Goal: Task Accomplishment & Management: Manage account settings

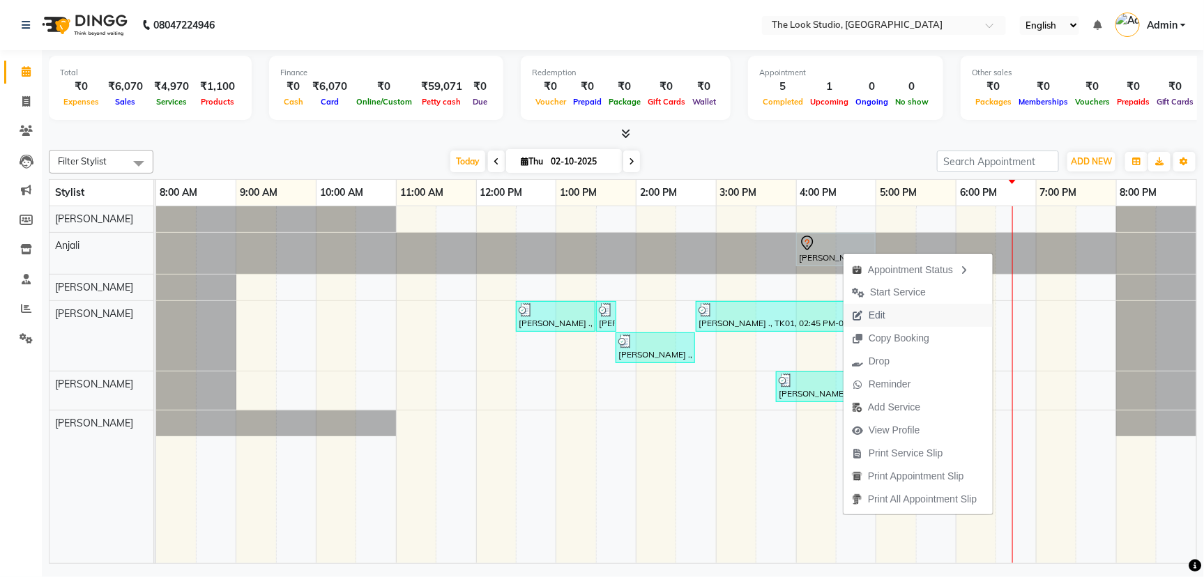
click at [870, 314] on span "Edit" at bounding box center [876, 315] width 17 height 15
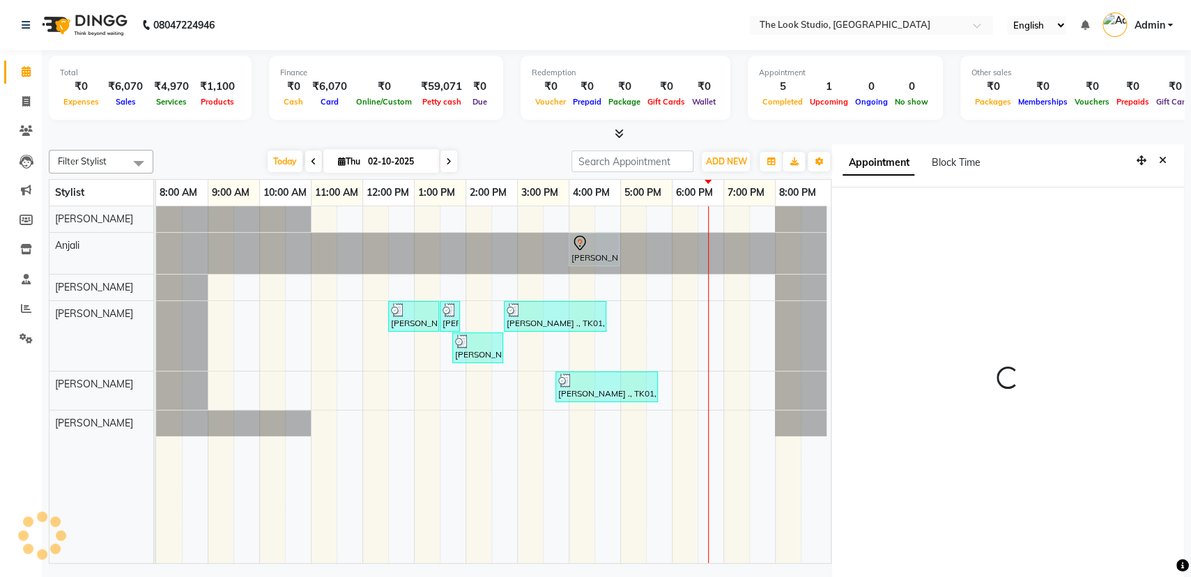
scroll to position [3, 0]
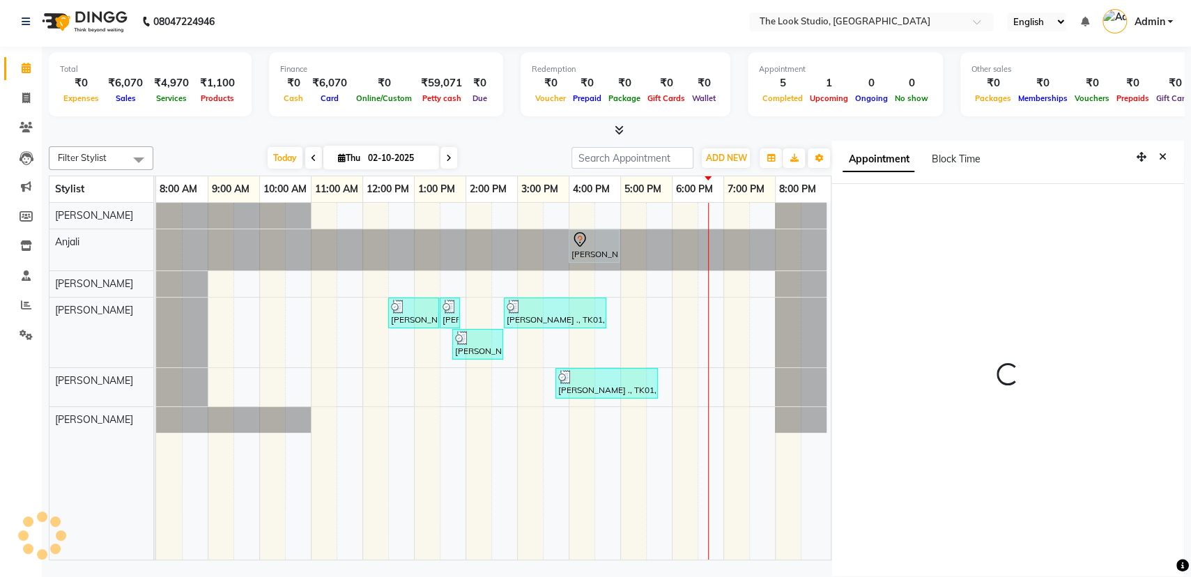
select select "tentative"
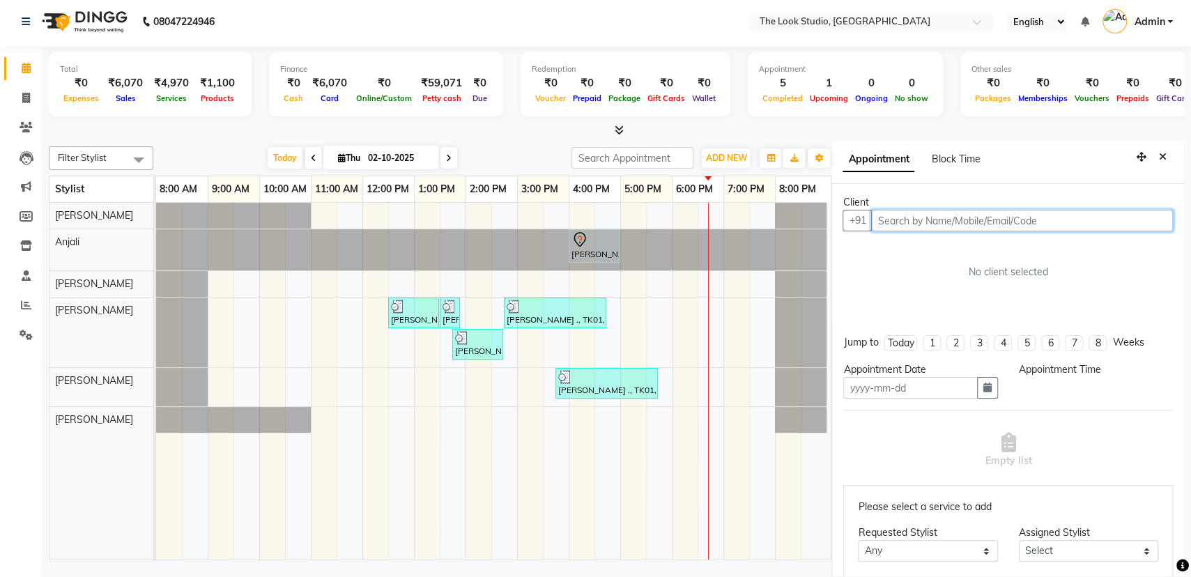
type input "02-10-2025"
select select "960"
select select "45012"
select select "3019"
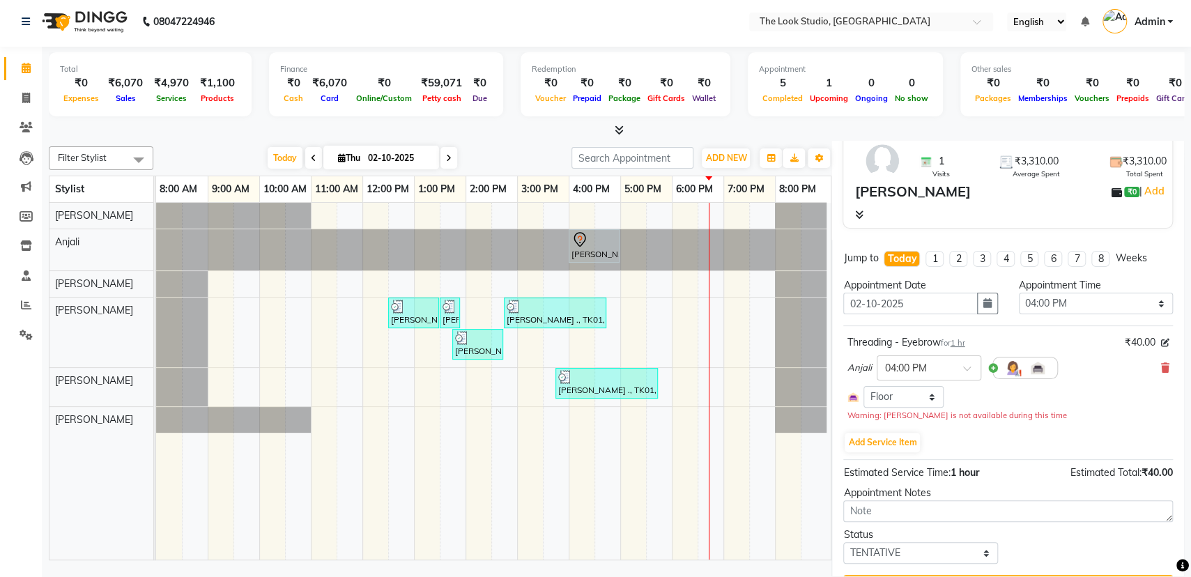
scroll to position [128, 0]
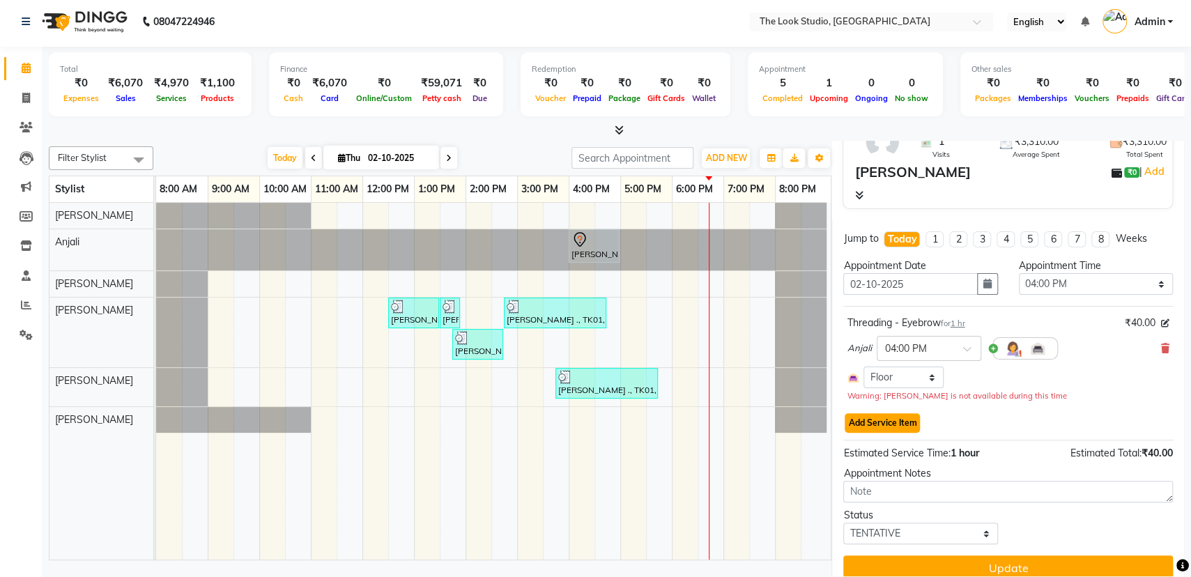
click at [893, 424] on button "Add Service Item" at bounding box center [882, 423] width 75 height 20
select select "45012"
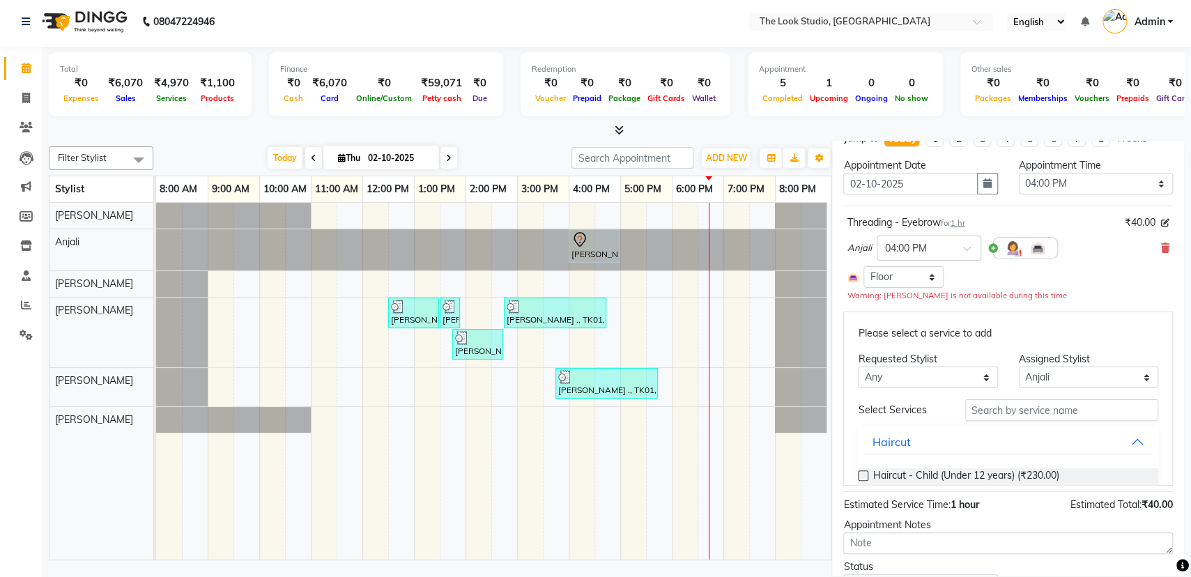
scroll to position [229, 0]
click at [1051, 410] on input "text" at bounding box center [1061, 409] width 193 height 22
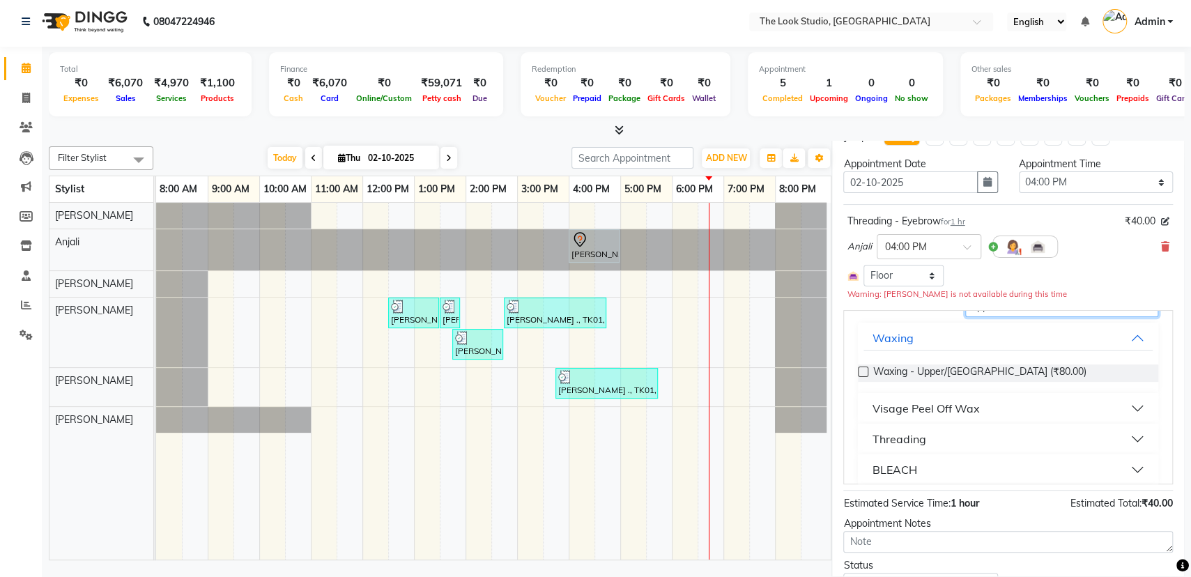
scroll to position [105, 0]
type input "upp"
click at [1095, 441] on button "Threading" at bounding box center [1007, 436] width 289 height 25
click at [863, 468] on label at bounding box center [863, 471] width 10 height 10
click at [863, 468] on input "checkbox" at bounding box center [862, 472] width 9 height 9
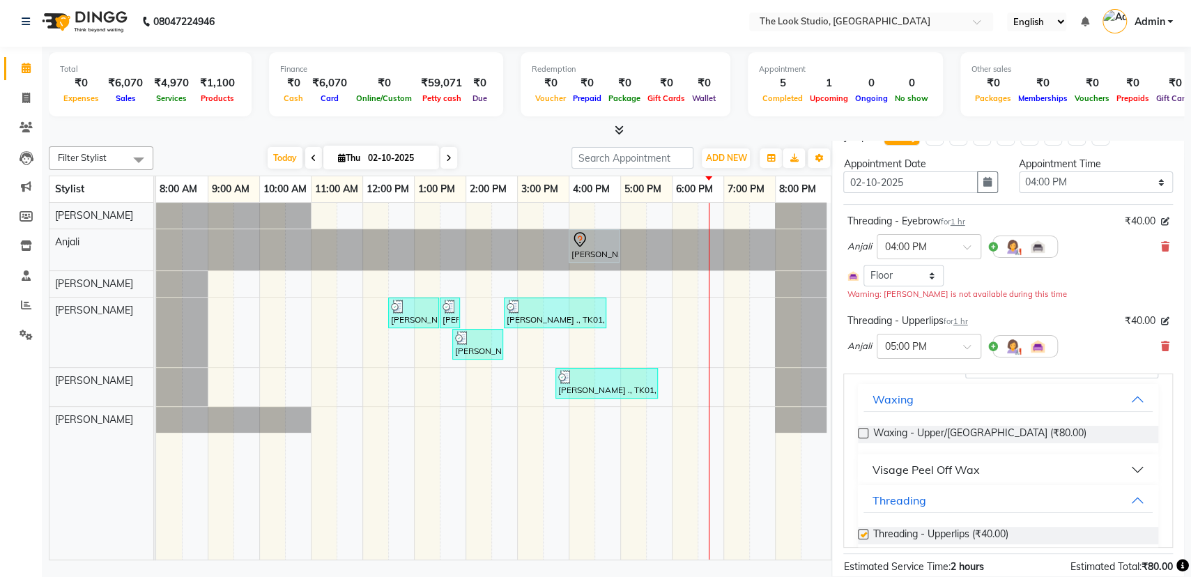
checkbox input "false"
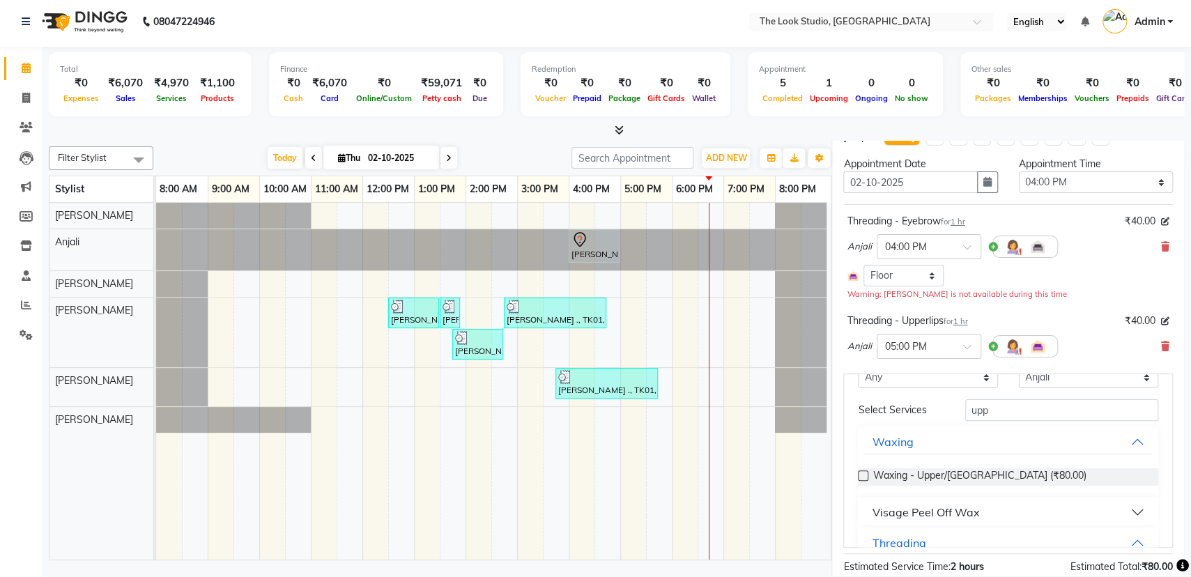
scroll to position [36, 0]
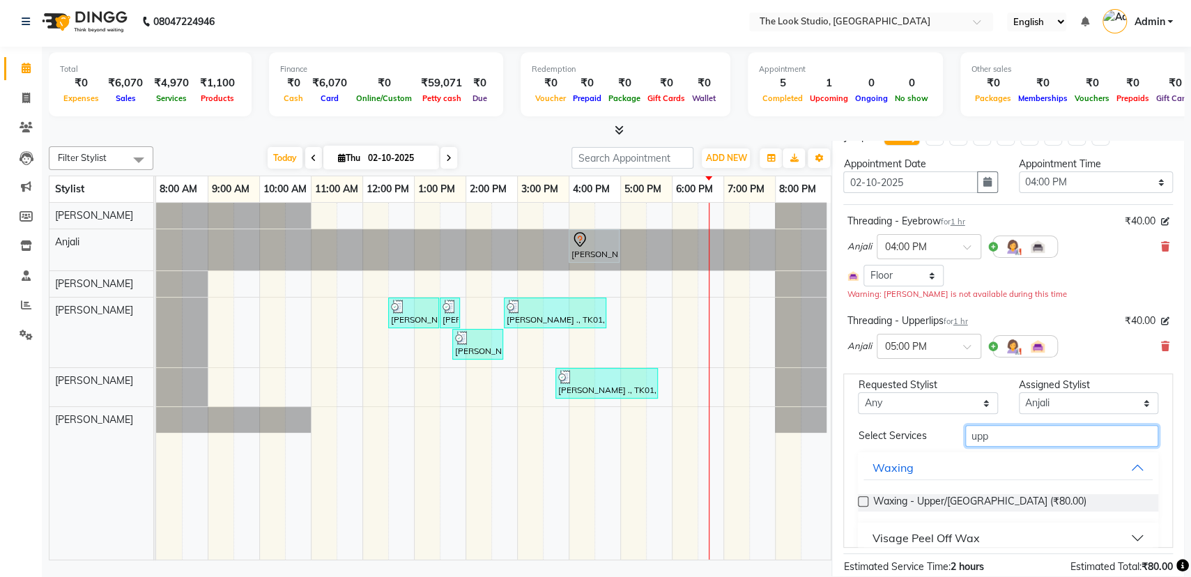
click at [1050, 430] on input "upp" at bounding box center [1061, 436] width 193 height 22
type input "u"
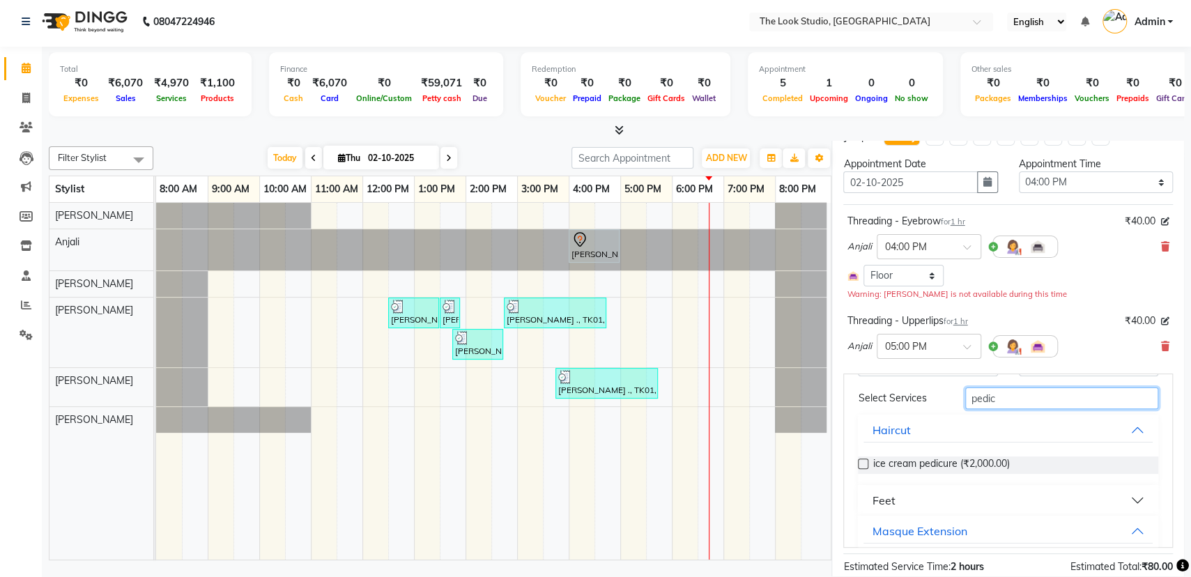
scroll to position [66, 0]
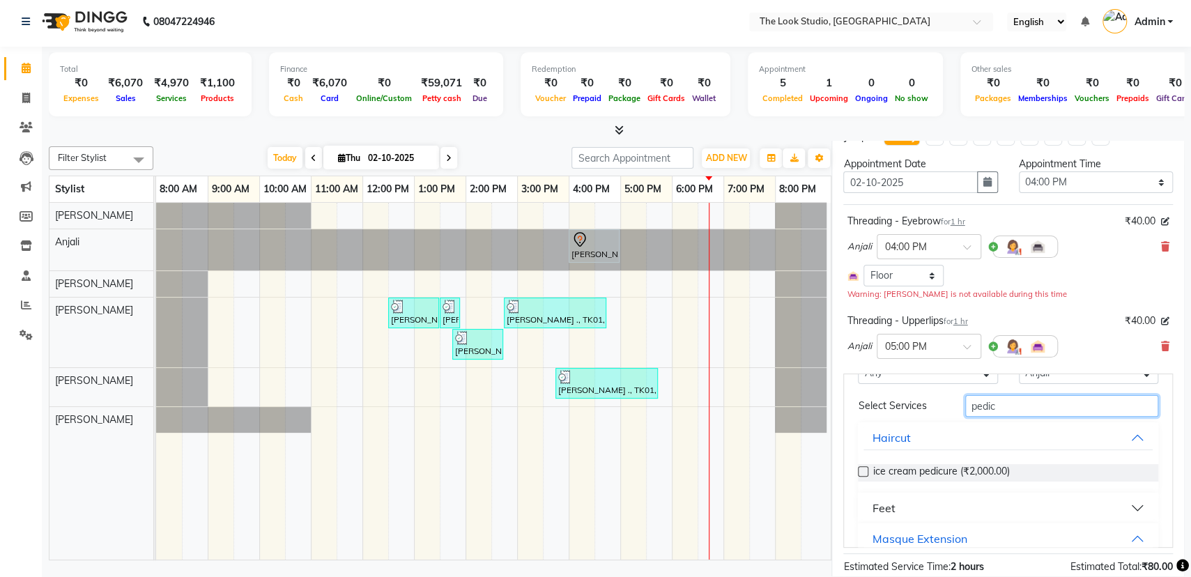
type input "pedic"
drag, startPoint x: 1160, startPoint y: 440, endPoint x: 1163, endPoint y: 431, distance: 9.7
click at [1163, 431] on div "Jump to [DATE] 1 2 3 4 5 6 7 8 Weeks Appointment Date [DATE] Appointment Time S…" at bounding box center [1007, 411] width 353 height 587
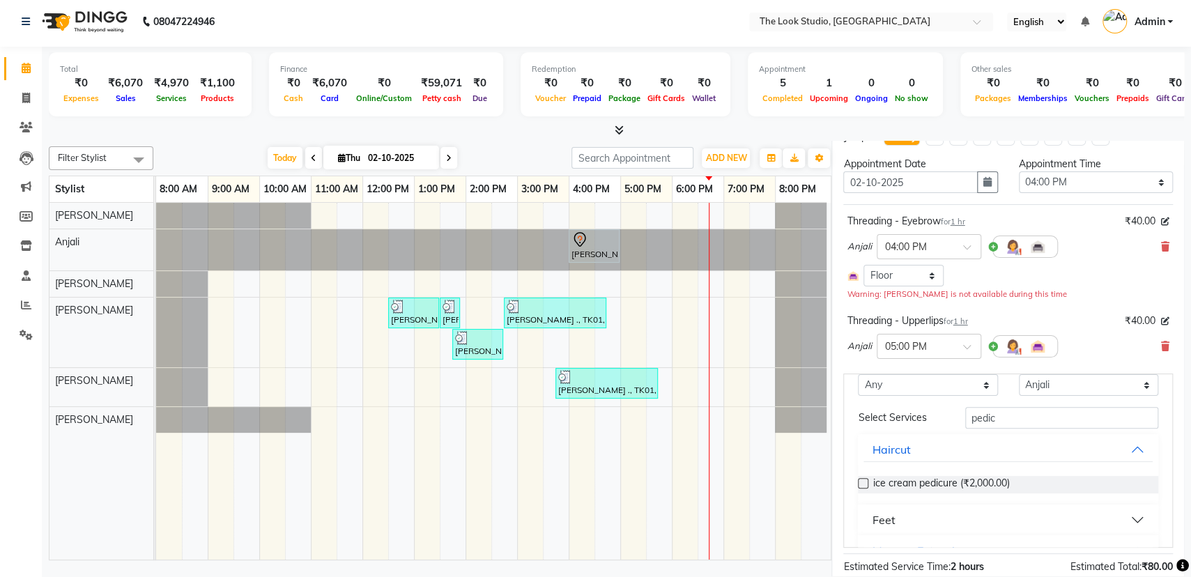
scroll to position [61, 0]
click at [1103, 498] on div "Feet" at bounding box center [1008, 513] width 300 height 31
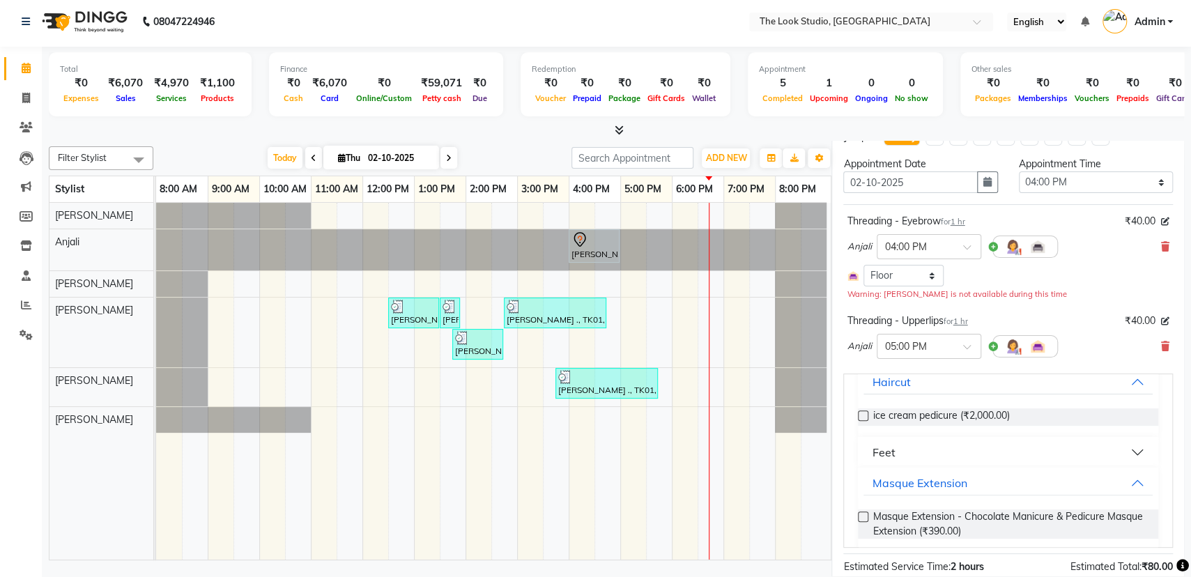
scroll to position [130, 0]
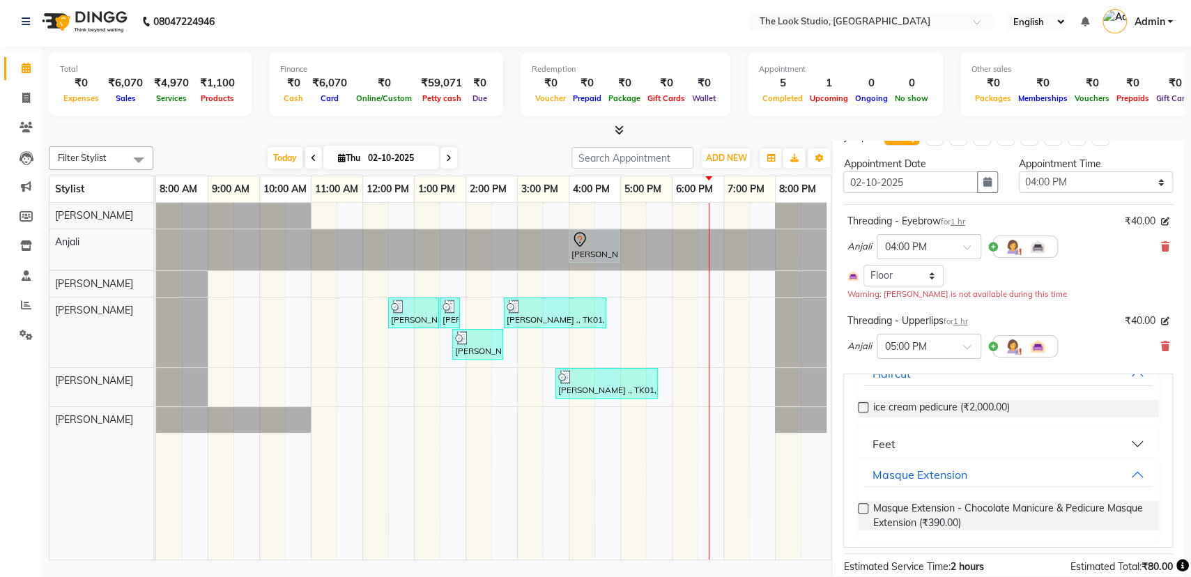
click at [1114, 443] on button "Feet" at bounding box center [1007, 443] width 289 height 25
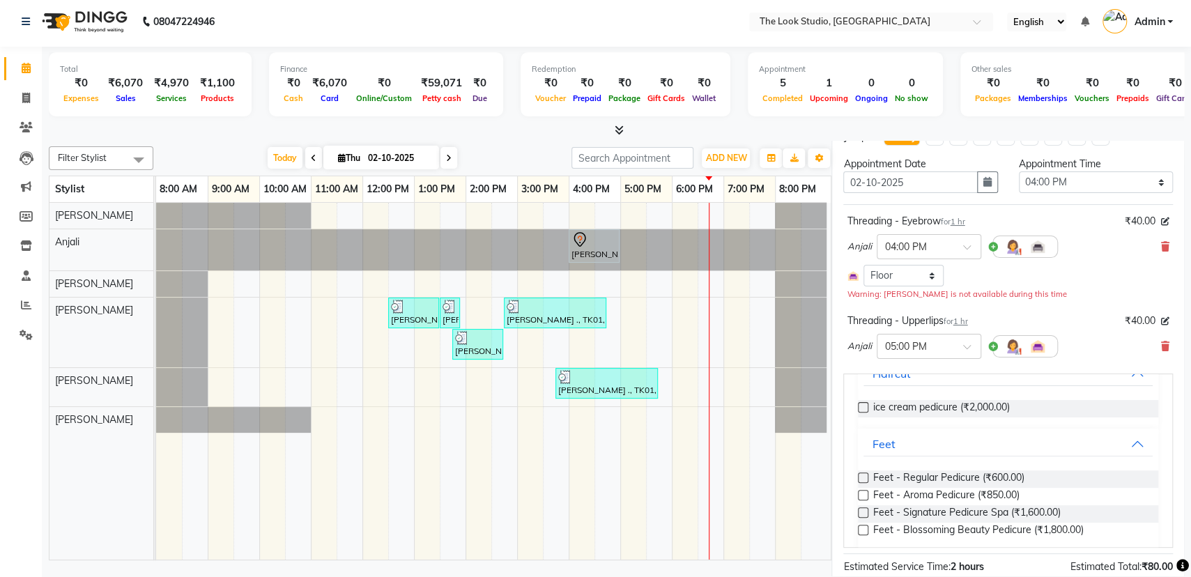
click at [865, 476] on label at bounding box center [863, 478] width 10 height 10
click at [865, 476] on input "checkbox" at bounding box center [862, 479] width 9 height 9
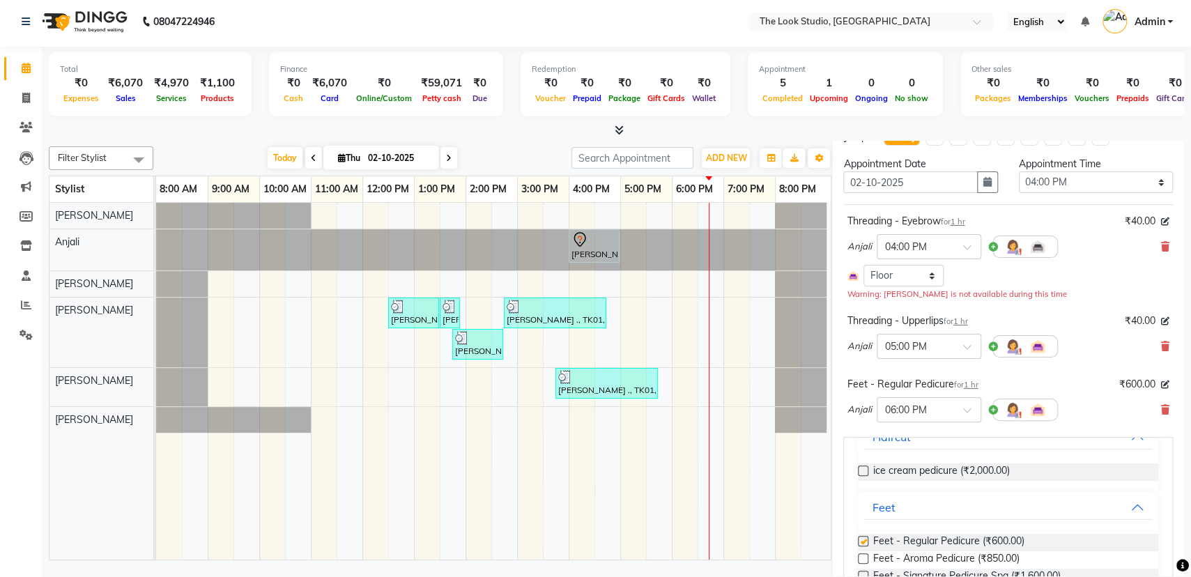
checkbox input "false"
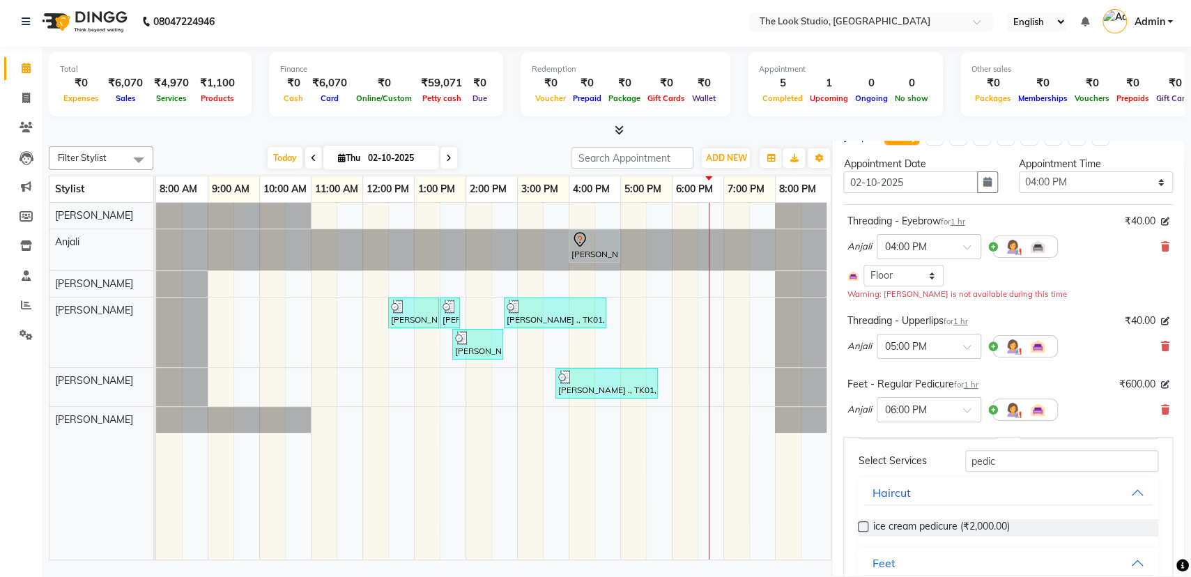
scroll to position [55, 0]
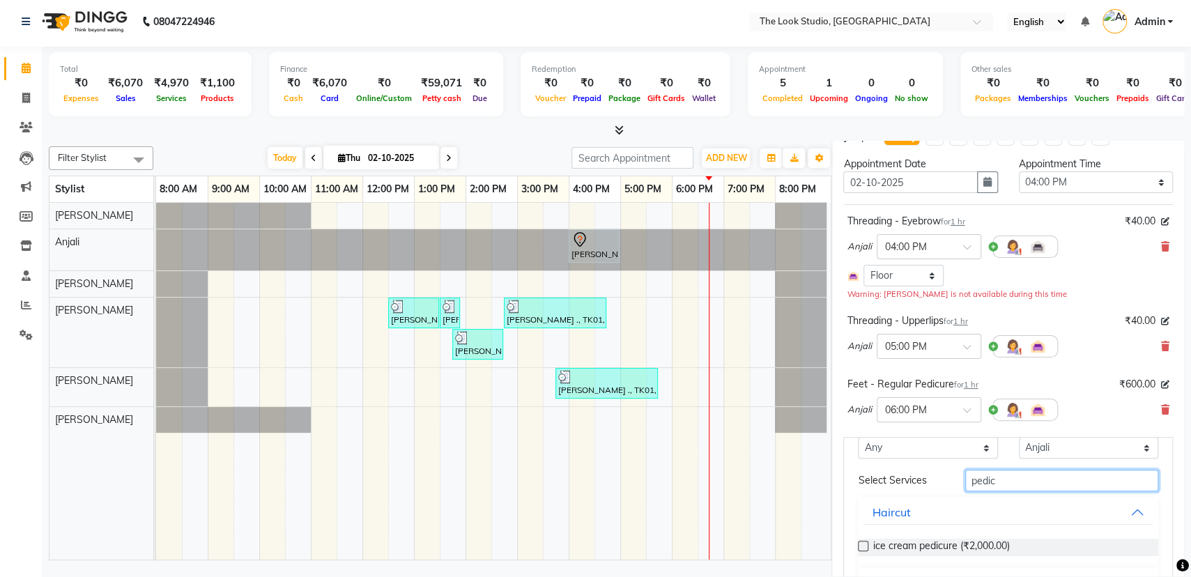
click at [999, 486] on input "pedic" at bounding box center [1061, 481] width 193 height 22
type input "p"
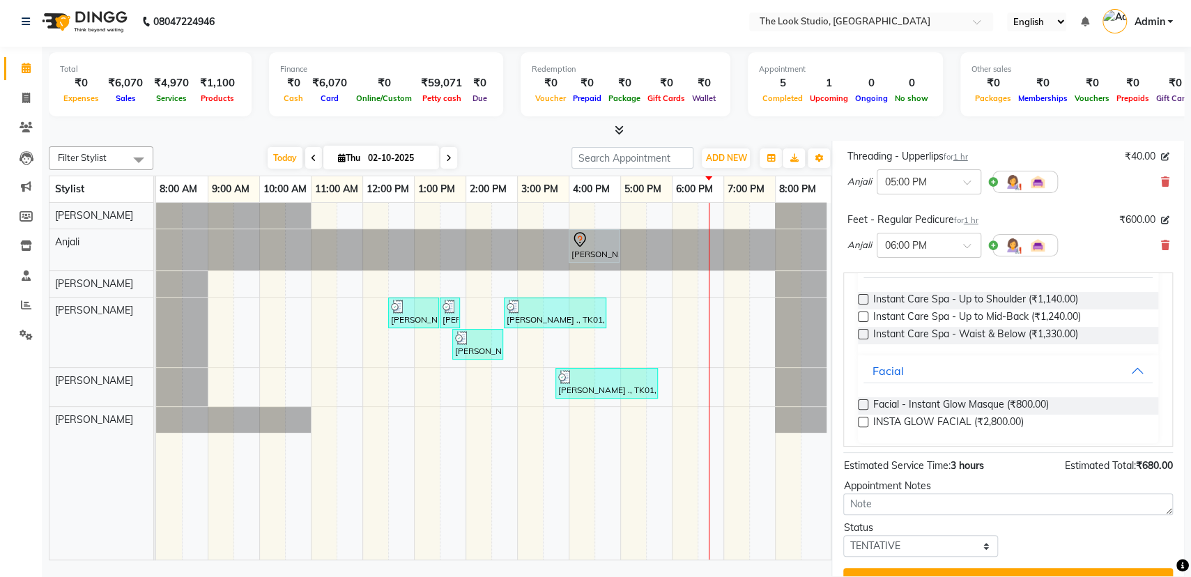
scroll to position [148, 0]
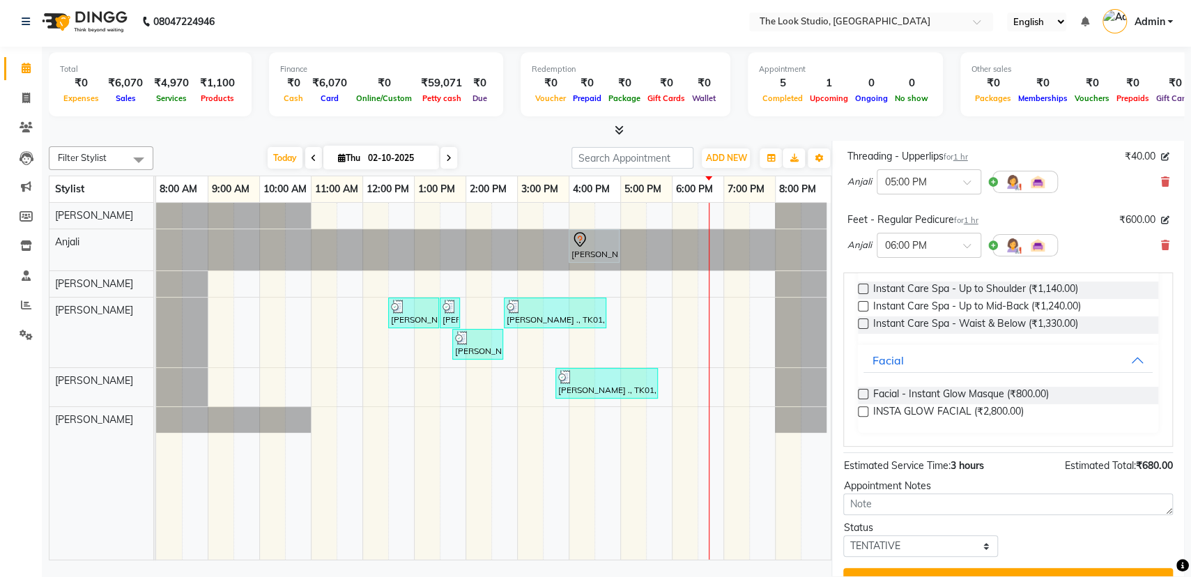
type input "insta"
click at [863, 410] on label at bounding box center [863, 411] width 10 height 10
click at [863, 410] on input "checkbox" at bounding box center [862, 412] width 9 height 9
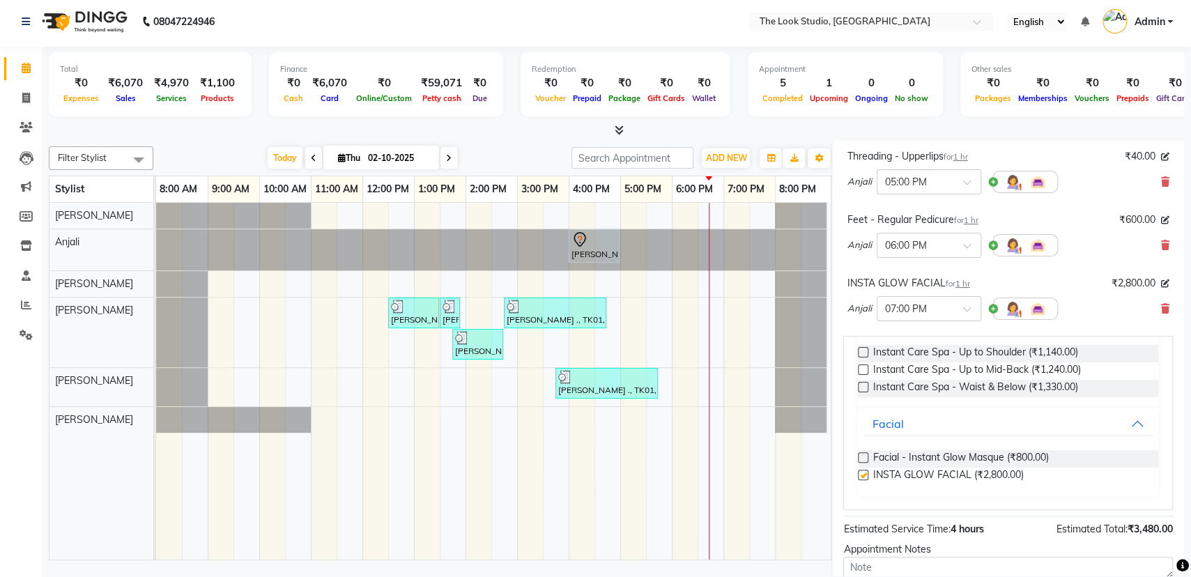
checkbox input "false"
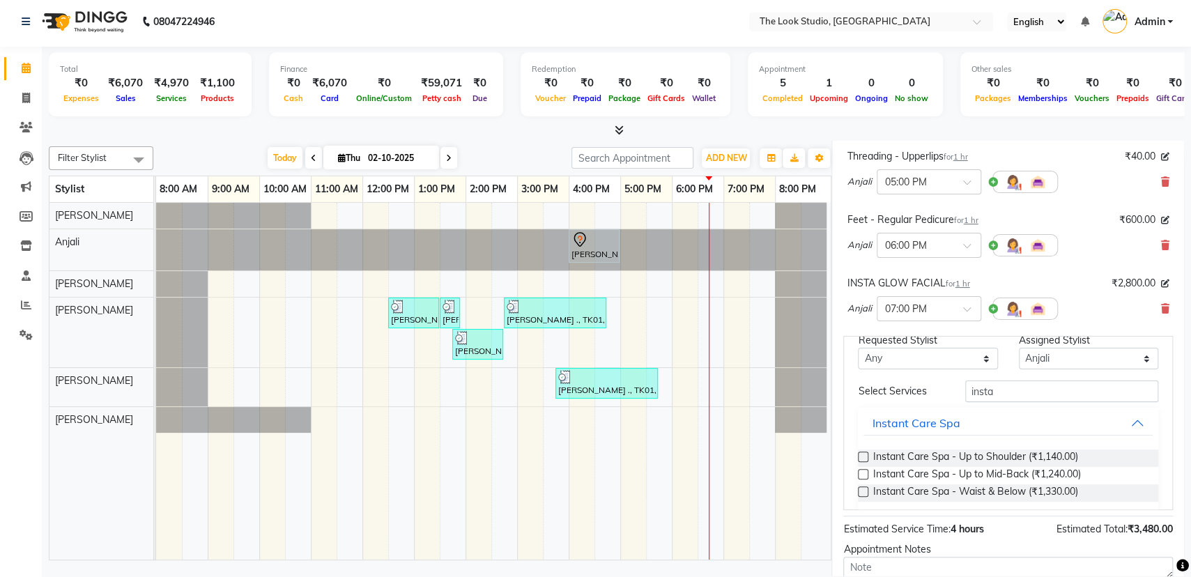
scroll to position [15, 0]
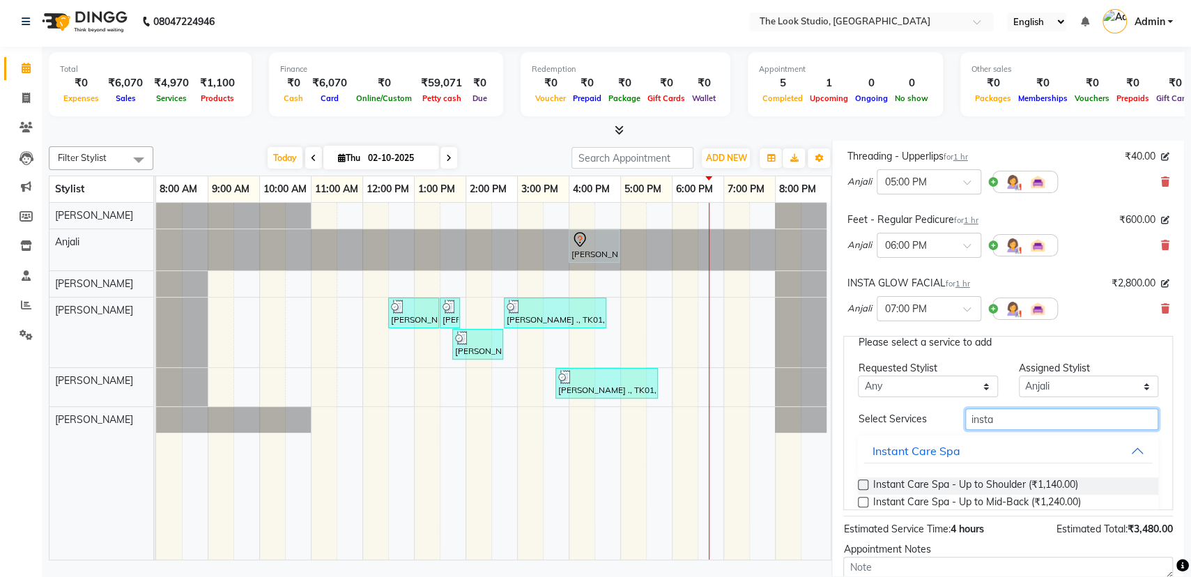
click at [1045, 424] on input "insta" at bounding box center [1061, 419] width 193 height 22
type input "i"
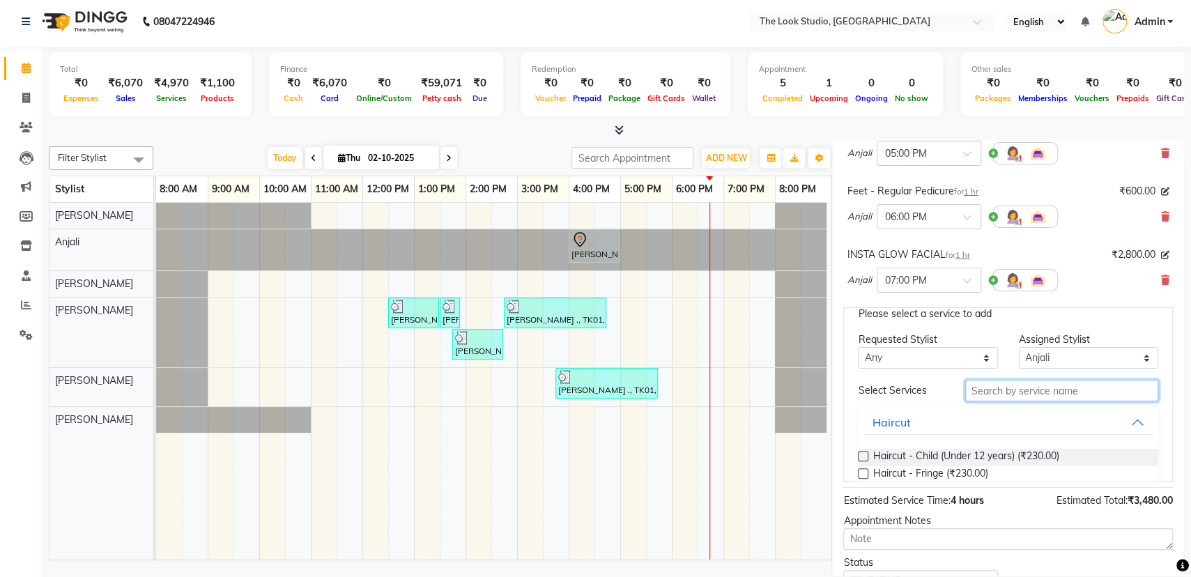
scroll to position [427, 0]
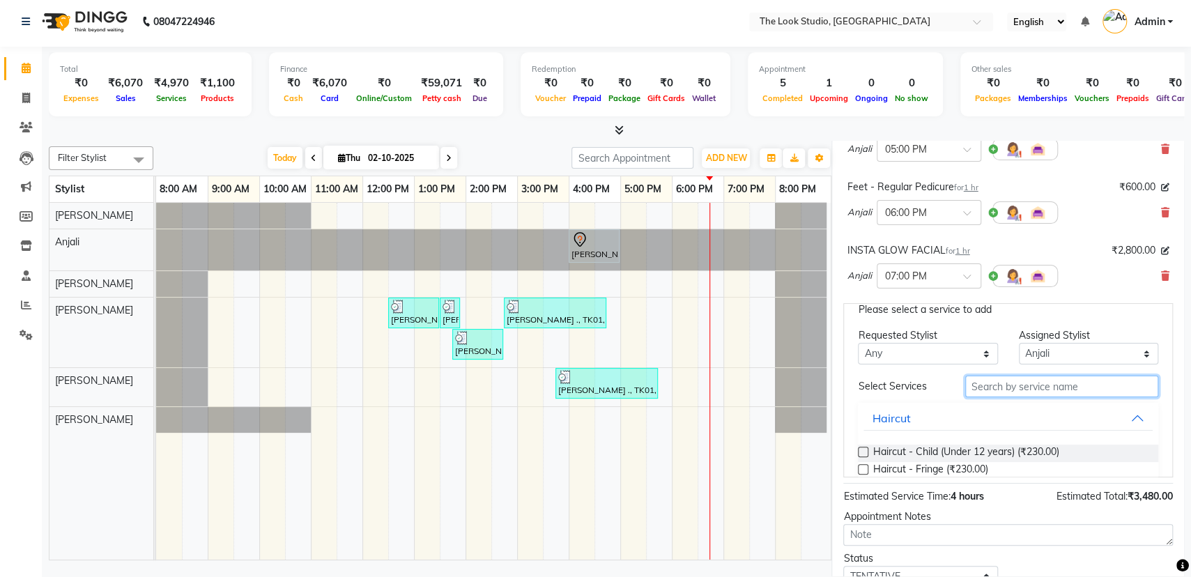
drag, startPoint x: 995, startPoint y: 385, endPoint x: 1004, endPoint y: 390, distance: 10.3
click at [997, 388] on input "text" at bounding box center [1061, 387] width 193 height 22
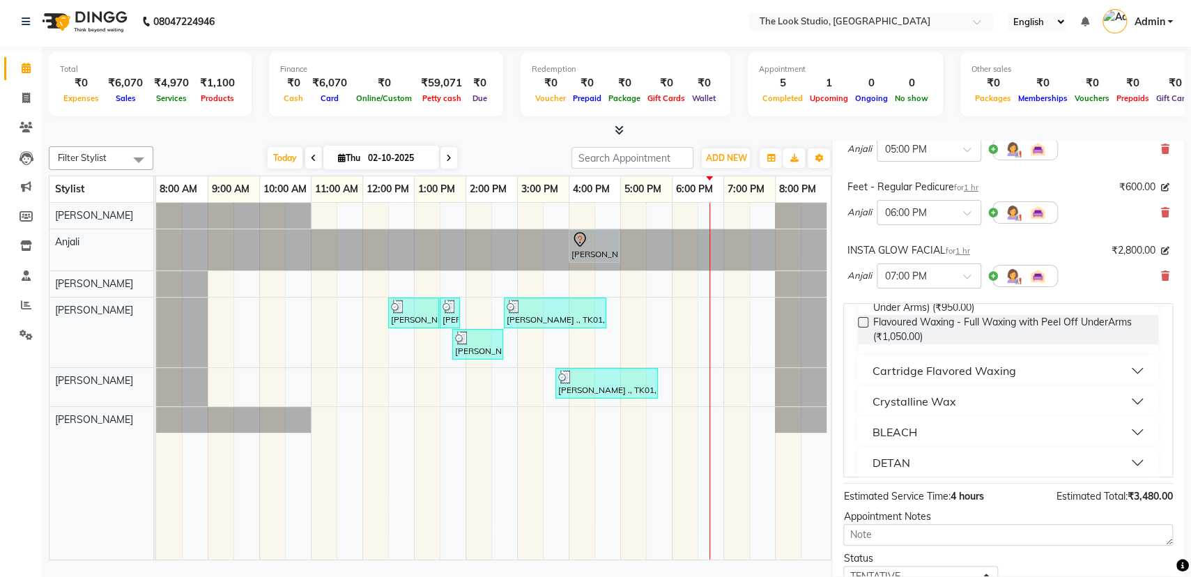
scroll to position [538, 0]
type input "full"
click at [1109, 397] on button "Crystalline Wax" at bounding box center [1007, 399] width 289 height 25
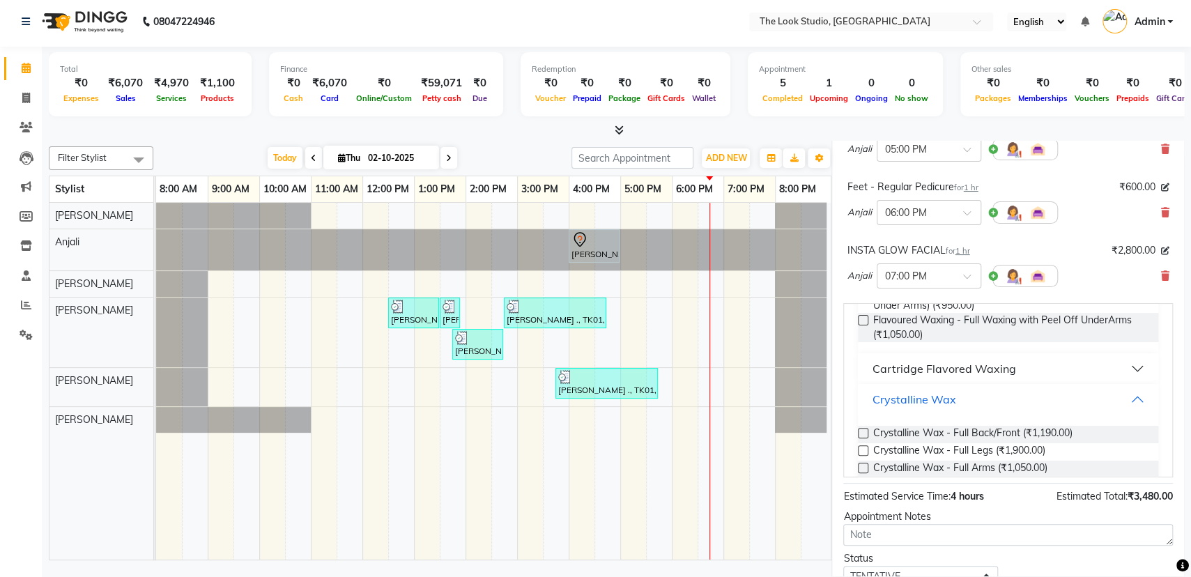
scroll to position [560, 0]
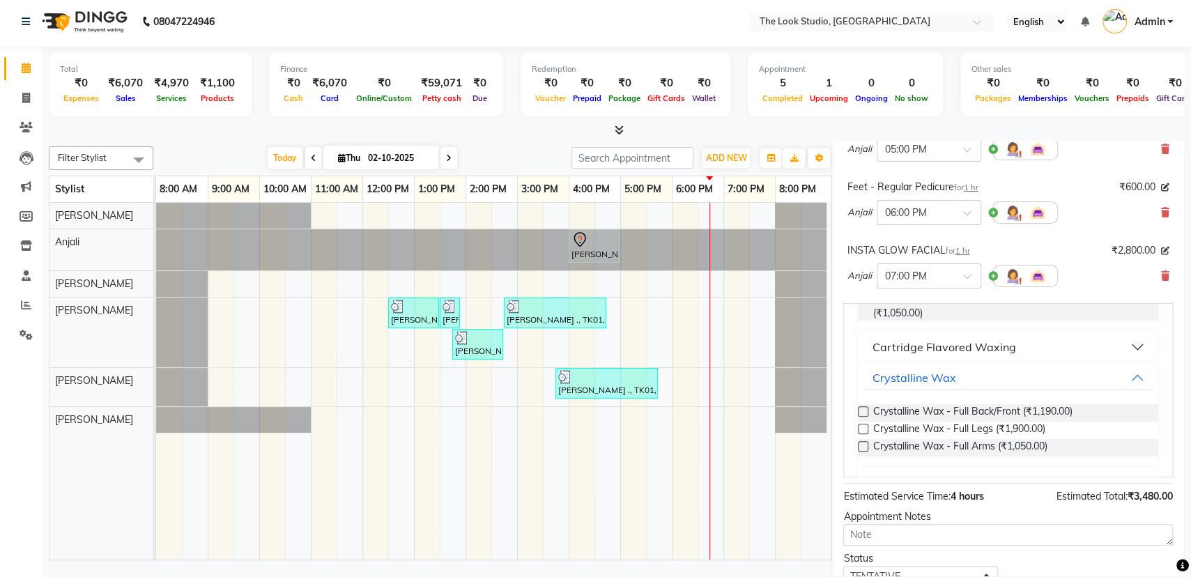
click at [860, 434] on label at bounding box center [863, 429] width 10 height 10
click at [860, 435] on input "checkbox" at bounding box center [862, 430] width 9 height 9
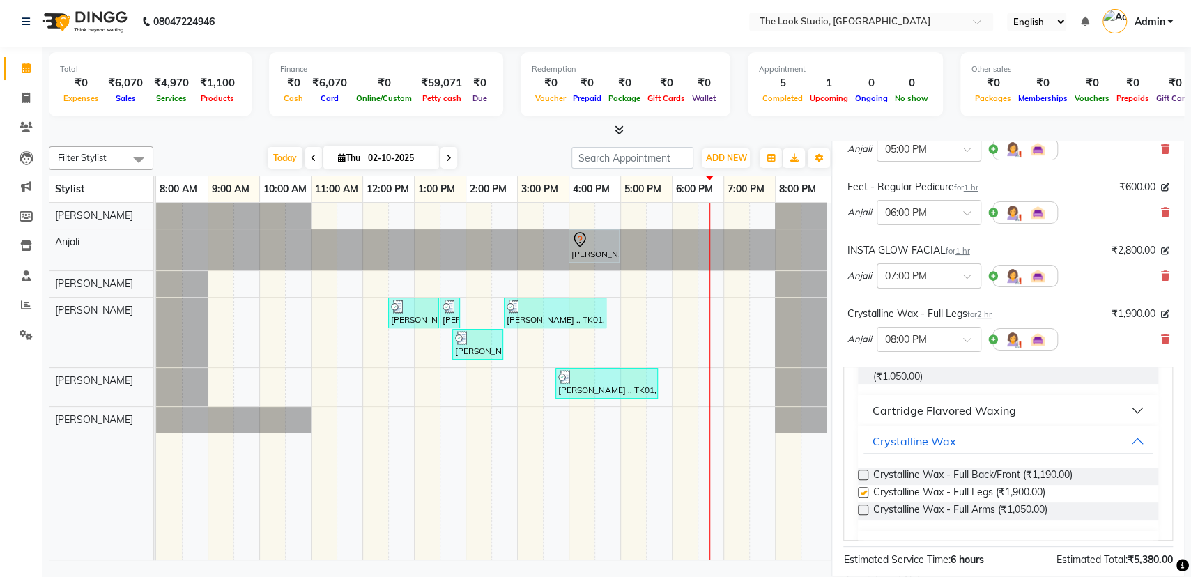
checkbox input "false"
drag, startPoint x: 864, startPoint y: 515, endPoint x: 873, endPoint y: 517, distance: 9.3
click at [863, 515] on label at bounding box center [863, 510] width 10 height 10
click at [863, 515] on input "checkbox" at bounding box center [862, 511] width 9 height 9
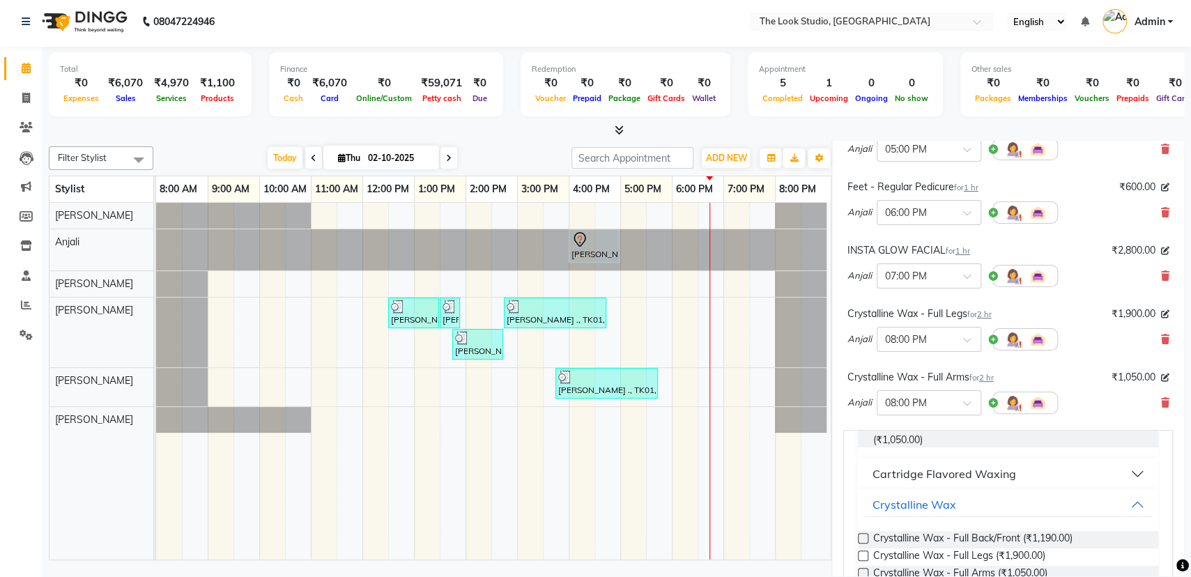
checkbox input "false"
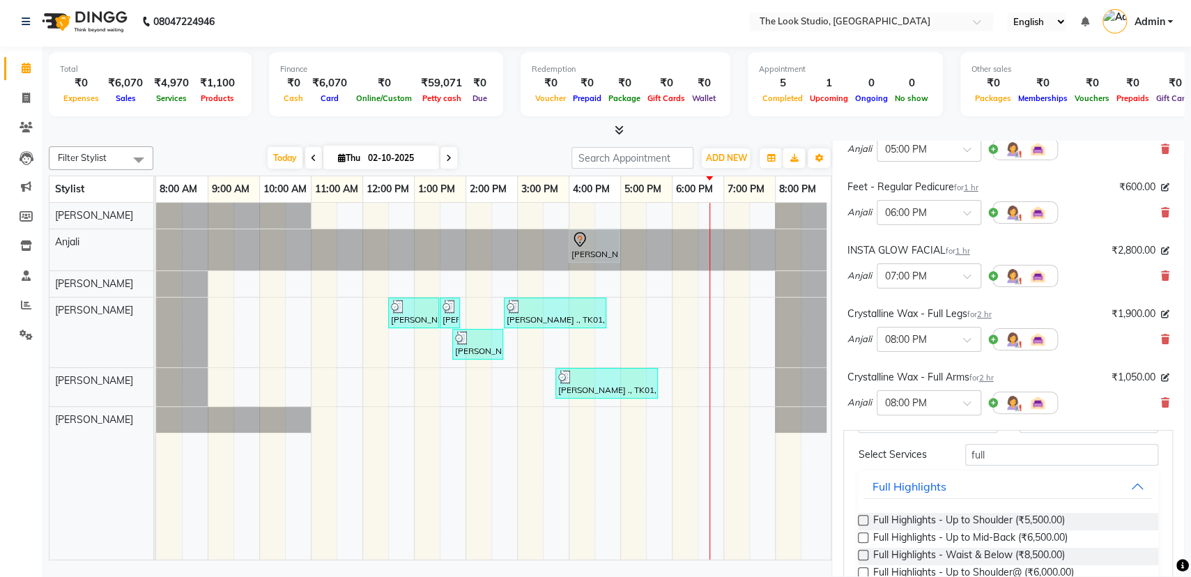
scroll to position [44, 0]
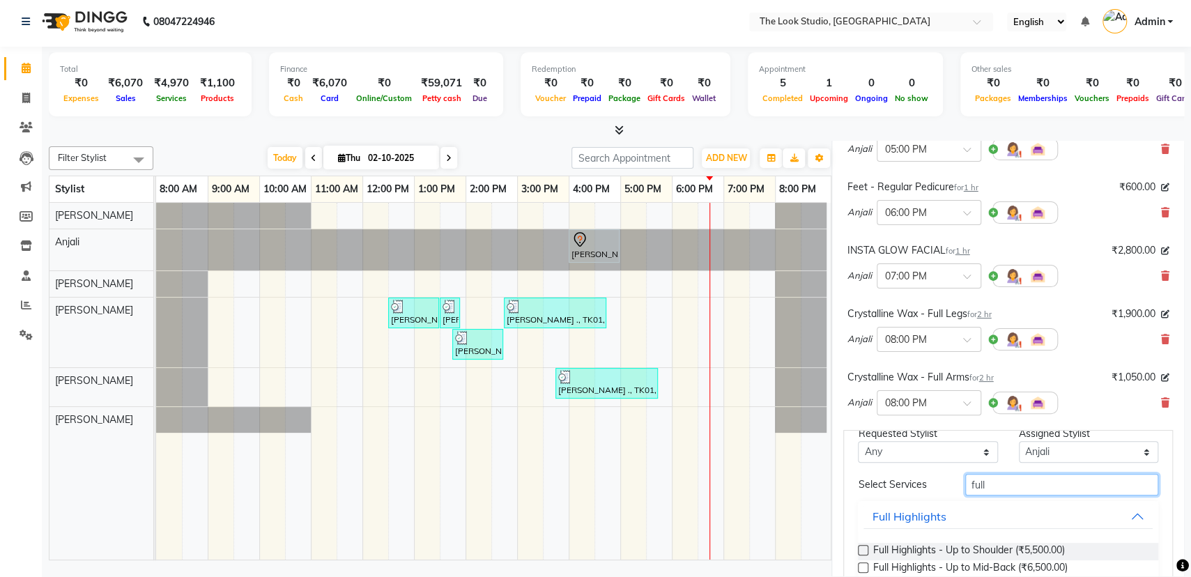
drag, startPoint x: 1029, startPoint y: 484, endPoint x: 1015, endPoint y: 473, distance: 17.3
click at [1026, 484] on input "full" at bounding box center [1061, 485] width 193 height 22
type input "f"
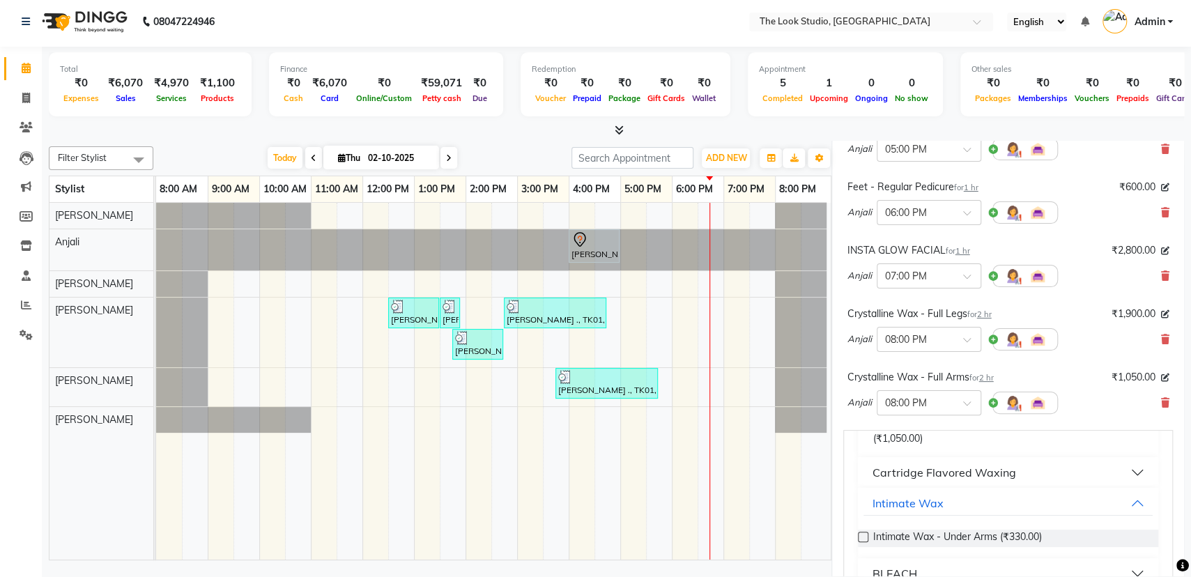
scroll to position [419, 0]
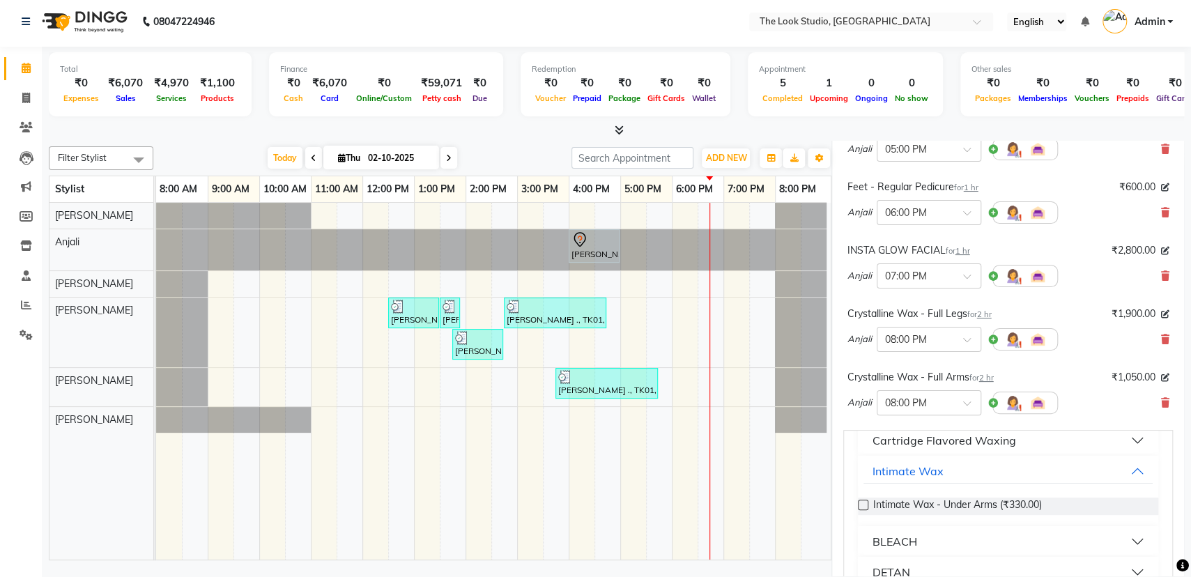
type input "under"
drag, startPoint x: 1153, startPoint y: 484, endPoint x: 1145, endPoint y: 557, distance: 73.6
click at [1140, 570] on div "Please select a service to add Requested Stylist Any [PERSON_NAME] [PERSON_NAME…" at bounding box center [1008, 517] width 330 height 174
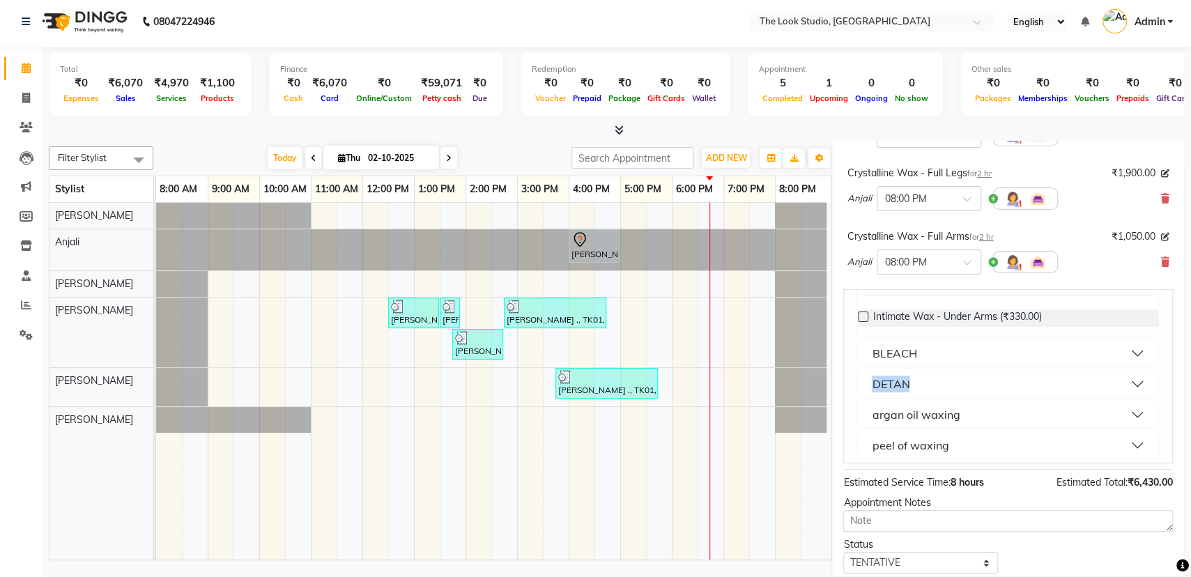
scroll to position [489, 0]
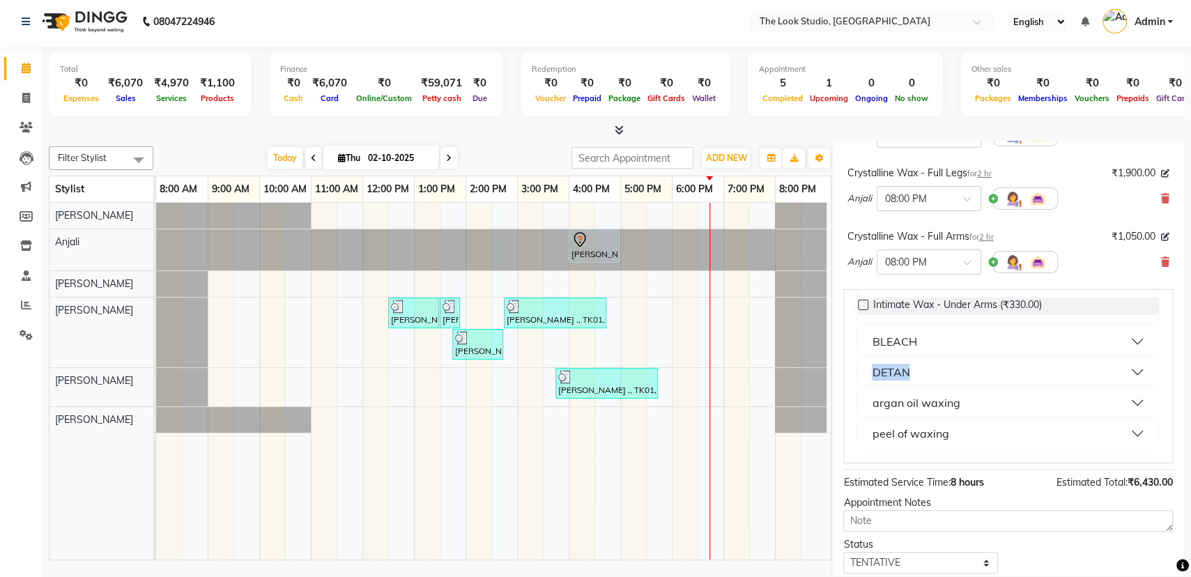
click at [1103, 427] on button "peel of waxing" at bounding box center [1007, 433] width 289 height 25
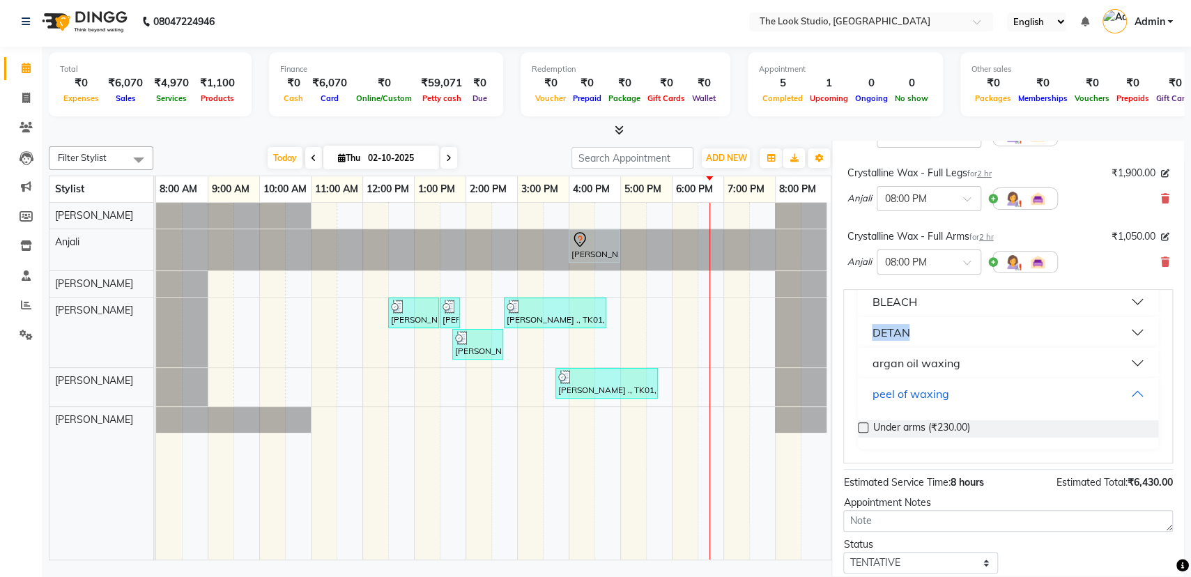
scroll to position [528, 0]
click at [862, 427] on label at bounding box center [863, 427] width 10 height 10
click at [862, 427] on input "checkbox" at bounding box center [862, 428] width 9 height 9
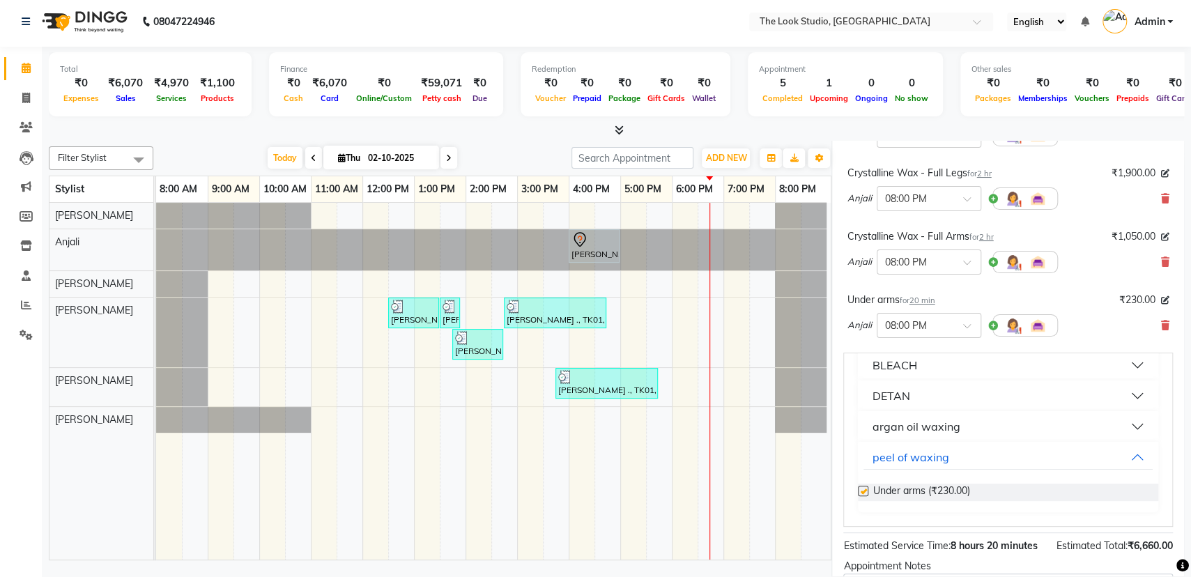
checkbox input "false"
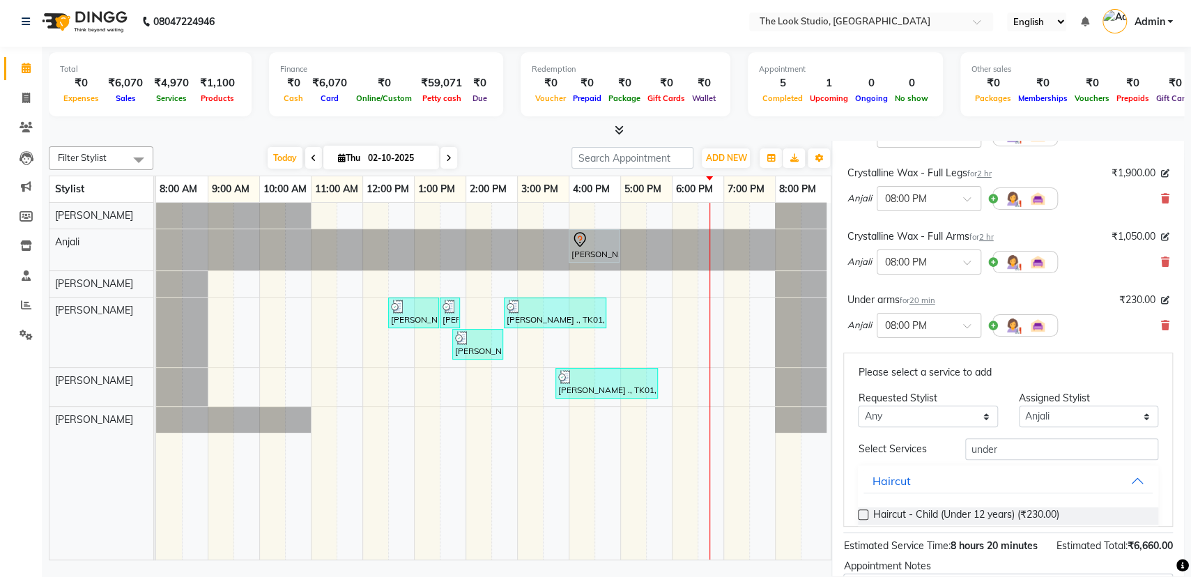
scroll to position [0, 0]
click at [1072, 415] on select "Select [PERSON_NAME] [PERSON_NAME] [PERSON_NAME] [PERSON_NAME] [PERSON_NAME]" at bounding box center [1088, 419] width 139 height 22
select select "45010"
click at [1019, 408] on select "Select [PERSON_NAME] [PERSON_NAME] [PERSON_NAME] [PERSON_NAME] [PERSON_NAME]" at bounding box center [1088, 419] width 139 height 22
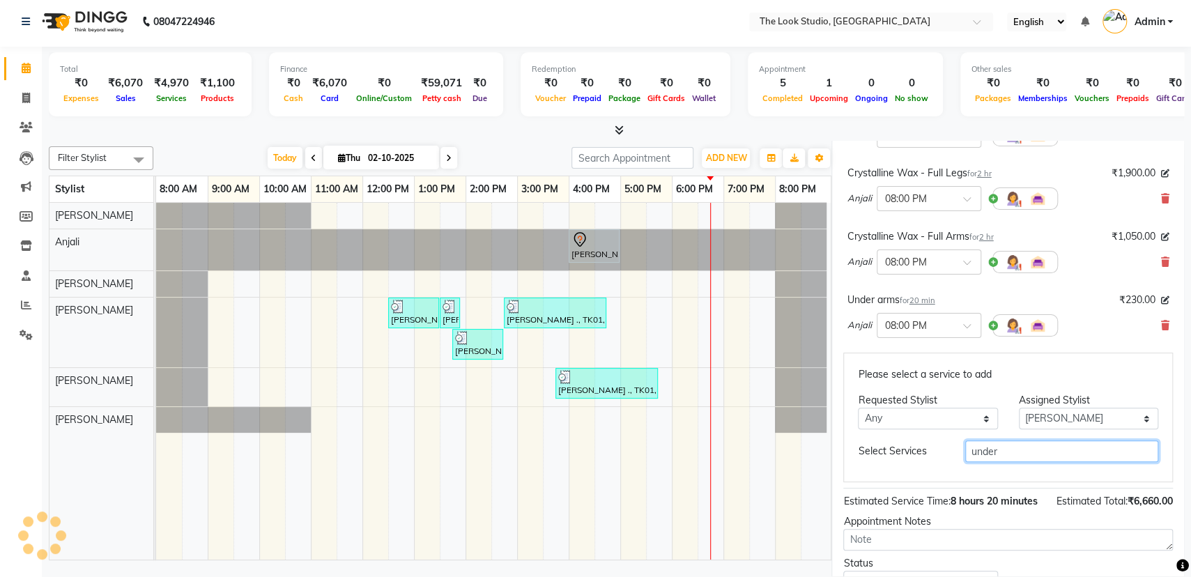
click at [1020, 451] on input "under" at bounding box center [1061, 451] width 193 height 22
type input "u"
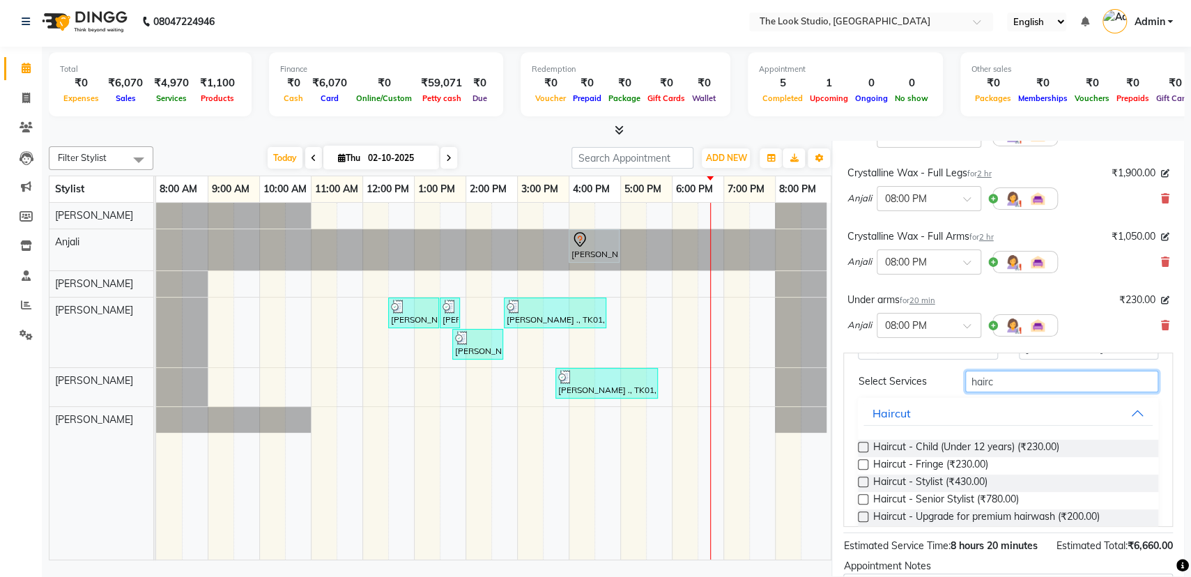
scroll to position [95, 0]
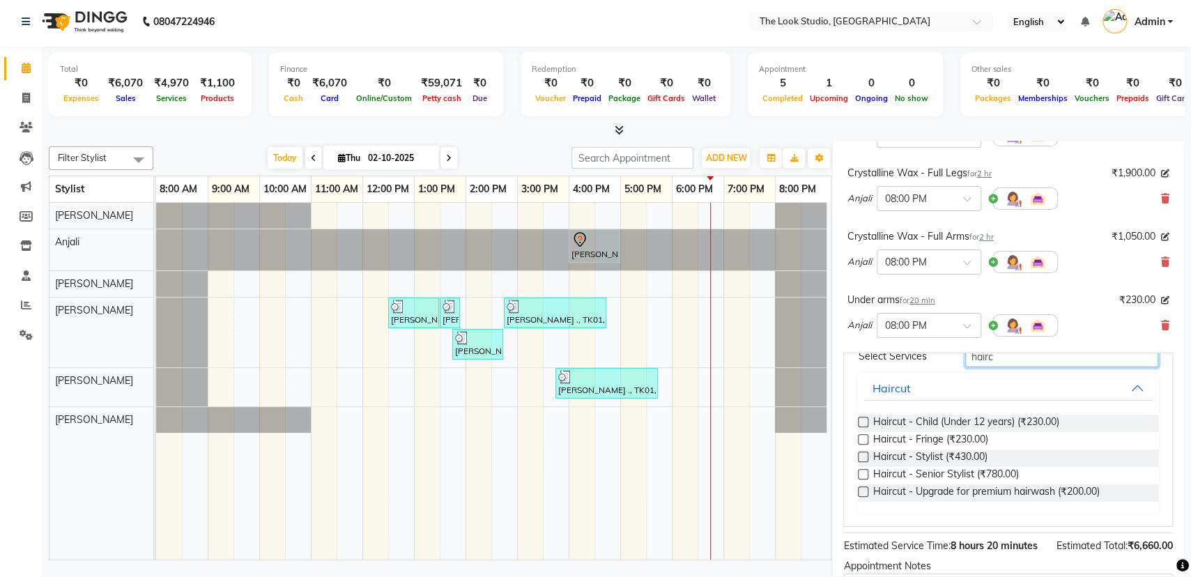
type input "hairc"
click at [864, 469] on label at bounding box center [863, 474] width 10 height 10
click at [864, 471] on input "checkbox" at bounding box center [862, 475] width 9 height 9
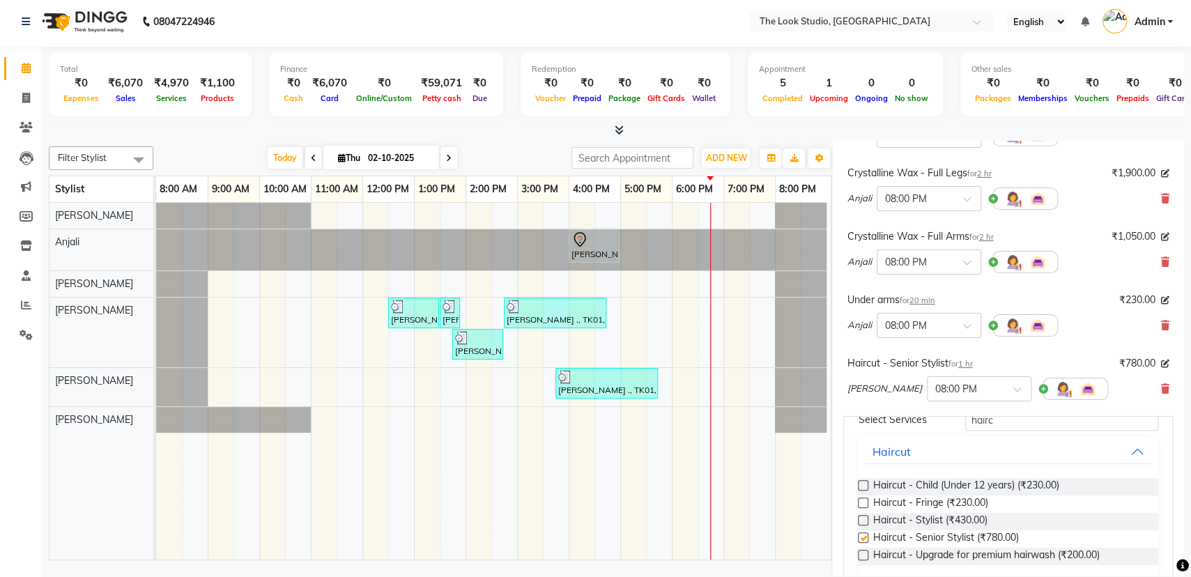
checkbox input "false"
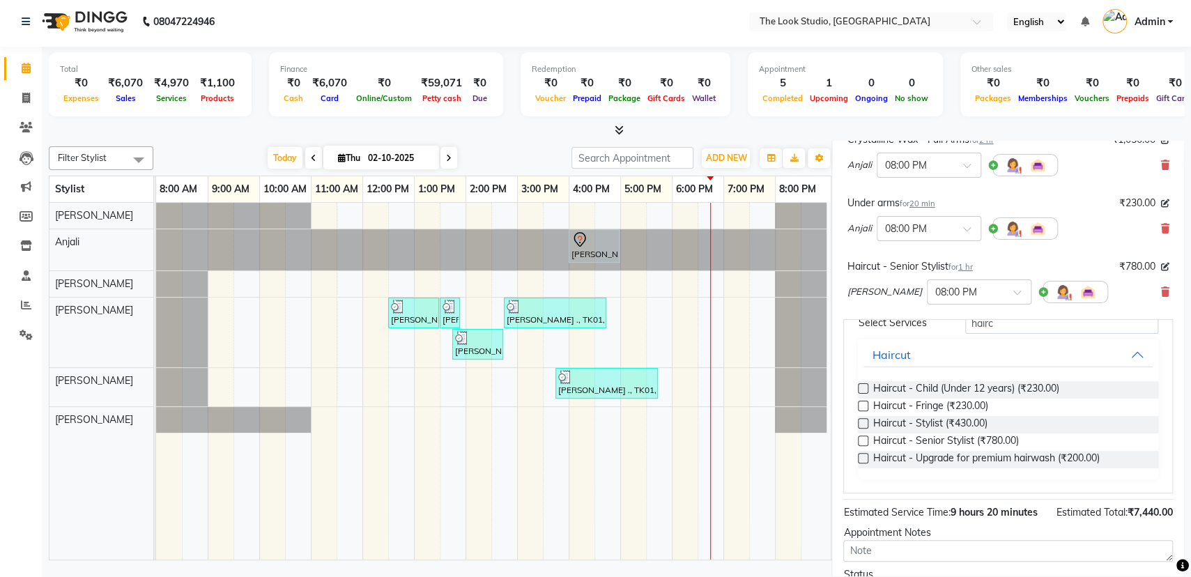
scroll to position [767, 0]
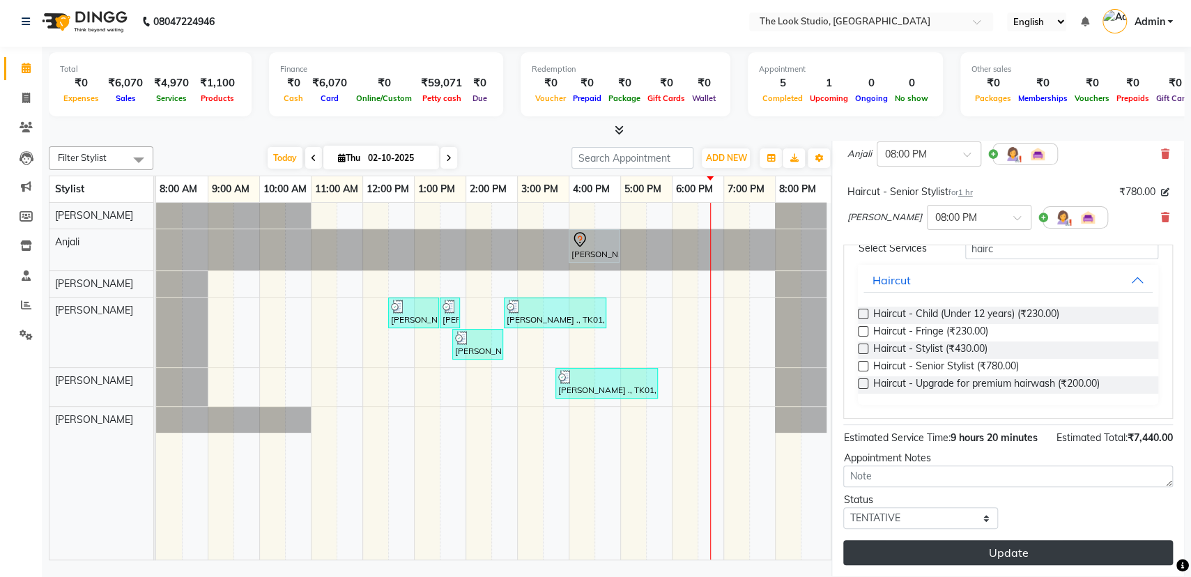
click at [1129, 546] on button "Update" at bounding box center [1008, 552] width 330 height 25
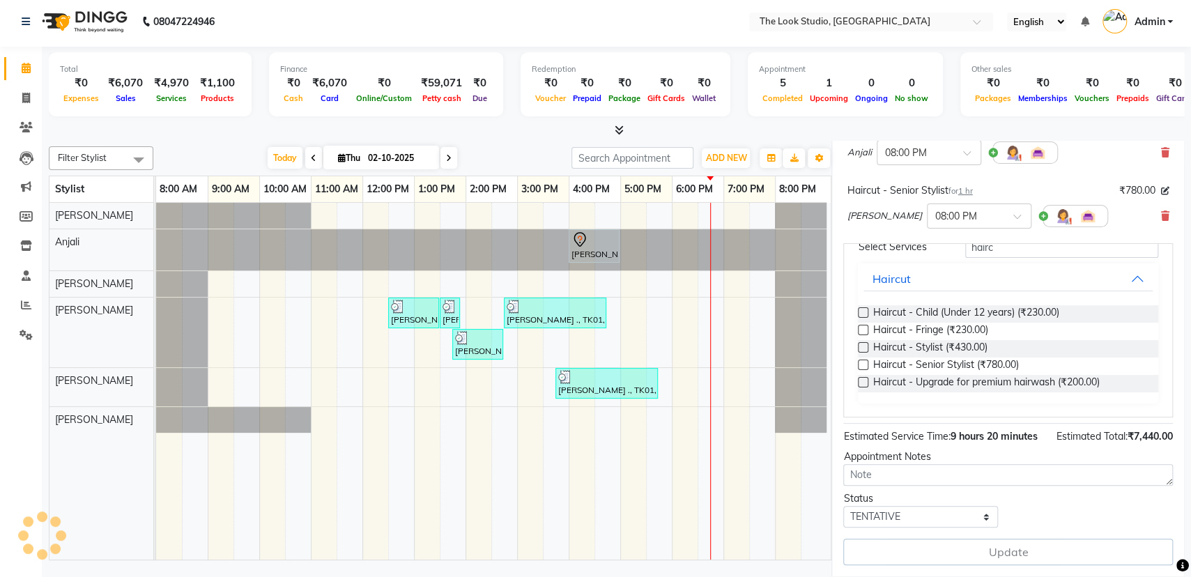
select select "45010"
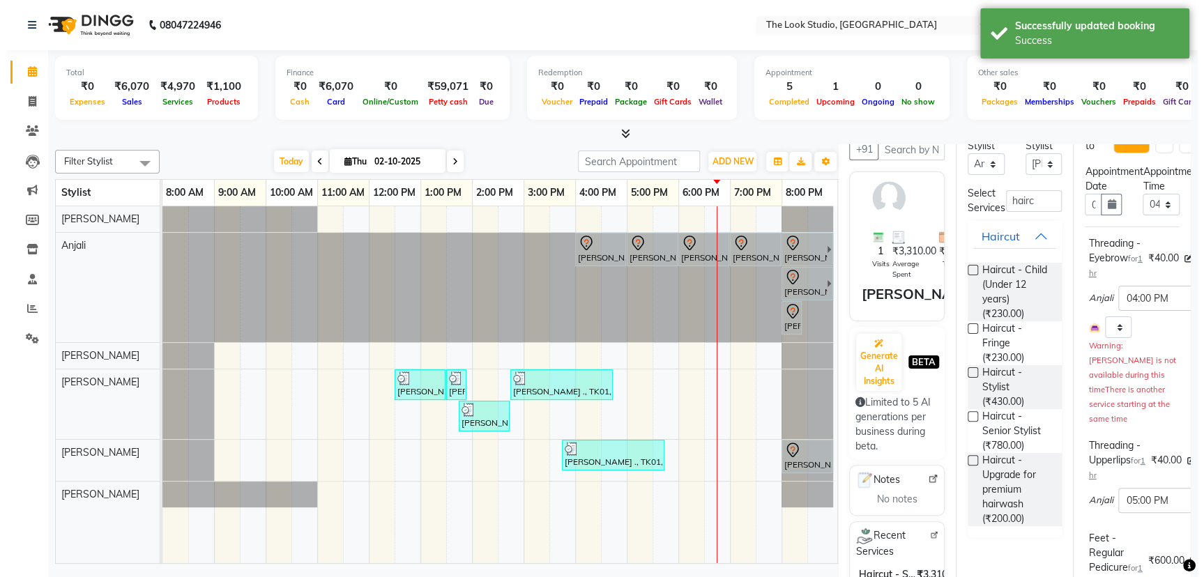
scroll to position [0, 0]
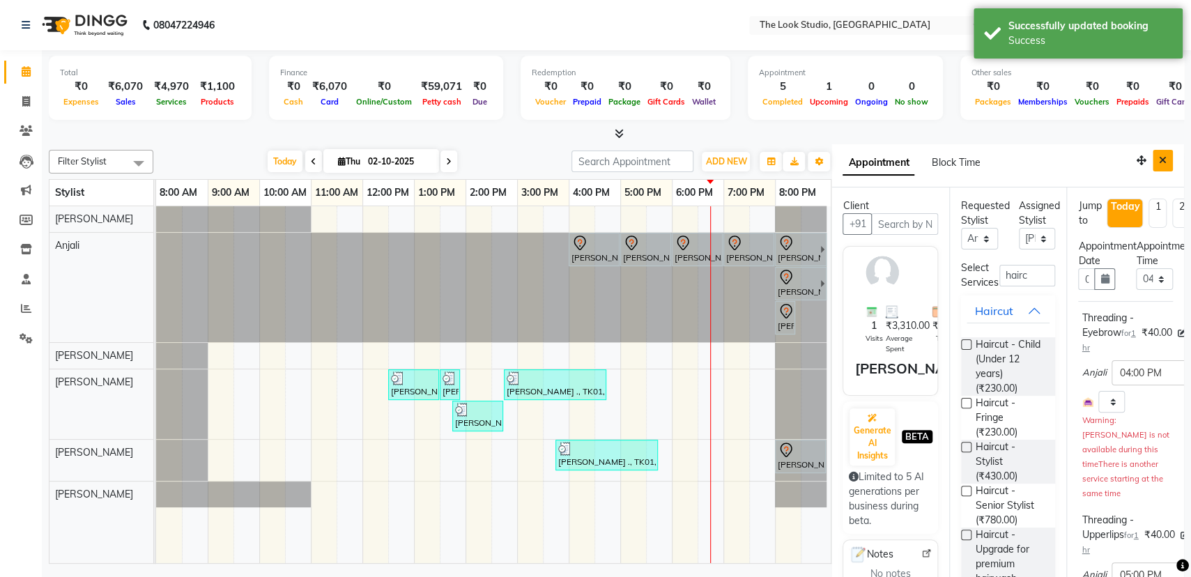
click at [1153, 160] on button "Close" at bounding box center [1163, 161] width 20 height 22
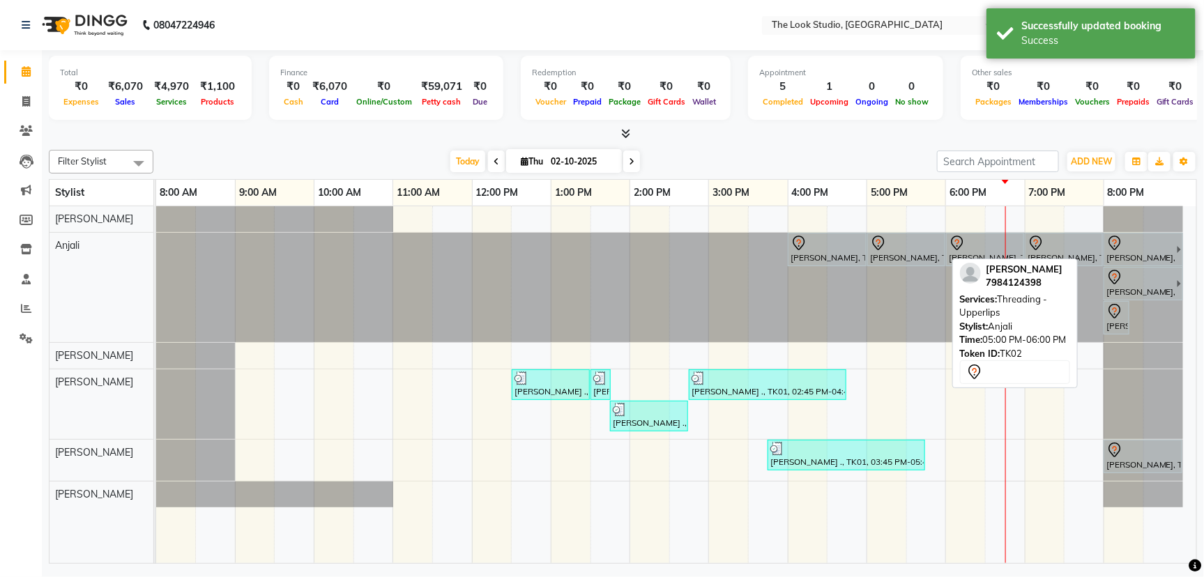
click at [922, 240] on div at bounding box center [906, 243] width 72 height 17
select select "7"
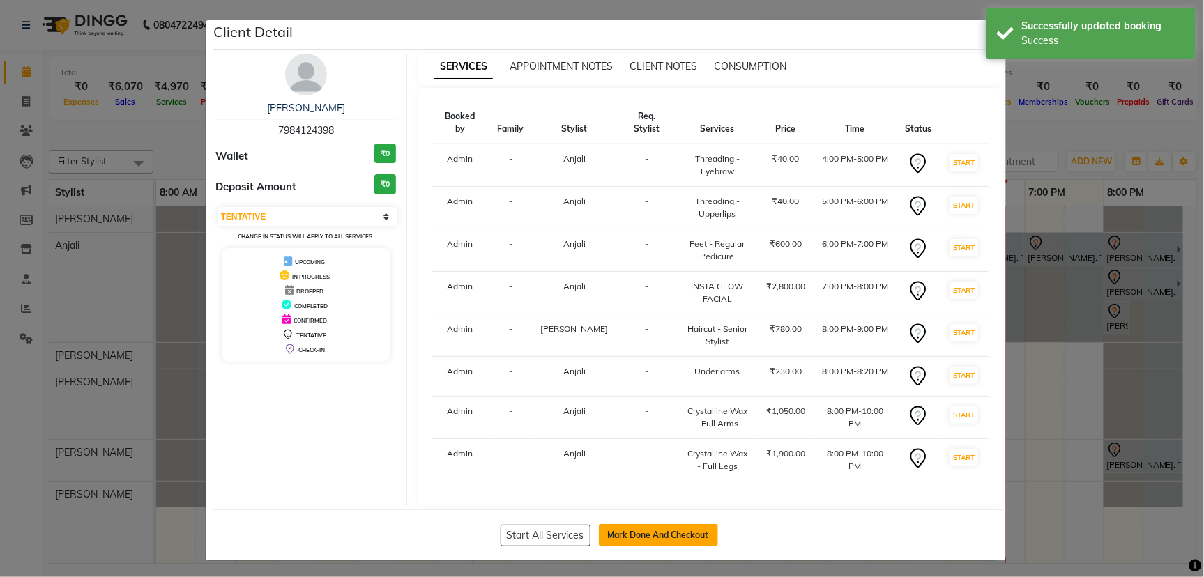
click at [663, 535] on button "Mark Done And Checkout" at bounding box center [658, 535] width 119 height 22
select select "service"
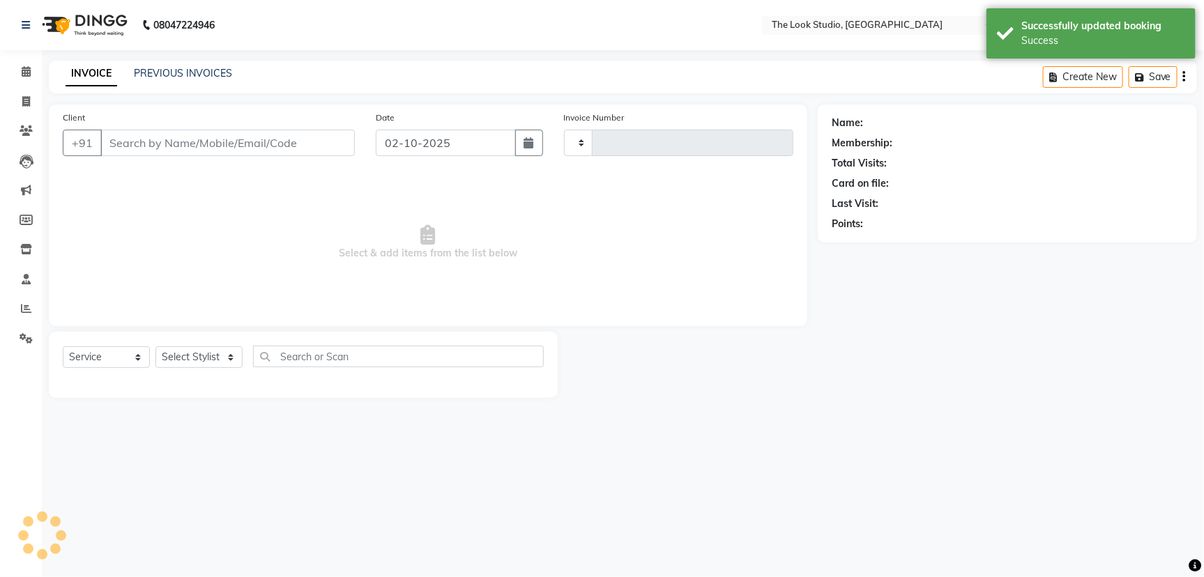
type input "0918"
select select "6149"
select select "product"
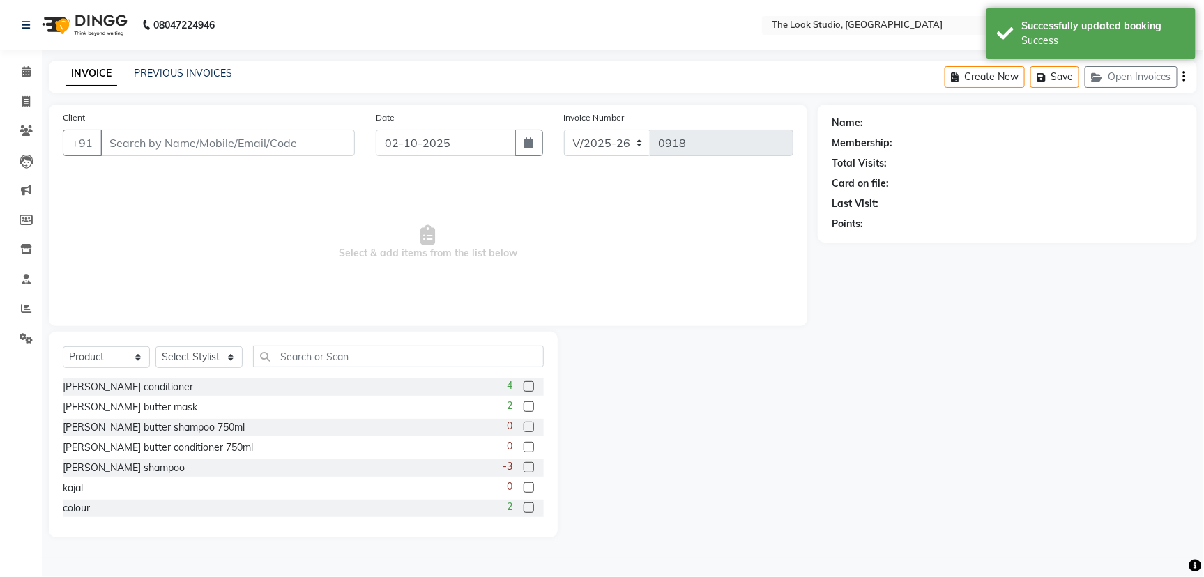
type input "7984124398"
select select "45010"
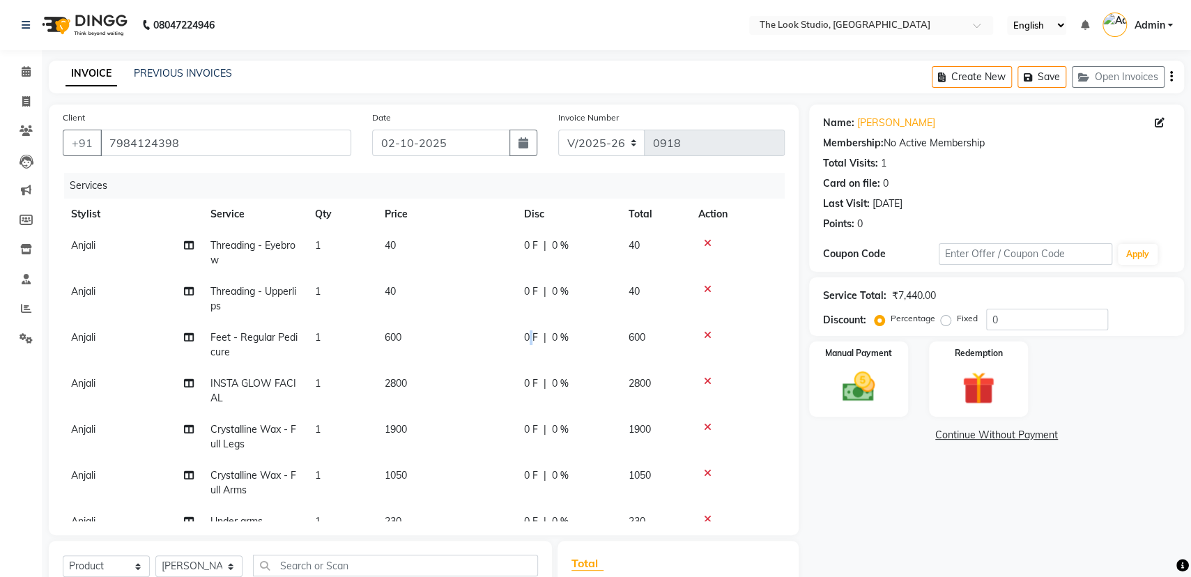
click at [532, 333] on span "0 F" at bounding box center [531, 337] width 14 height 15
select select "45012"
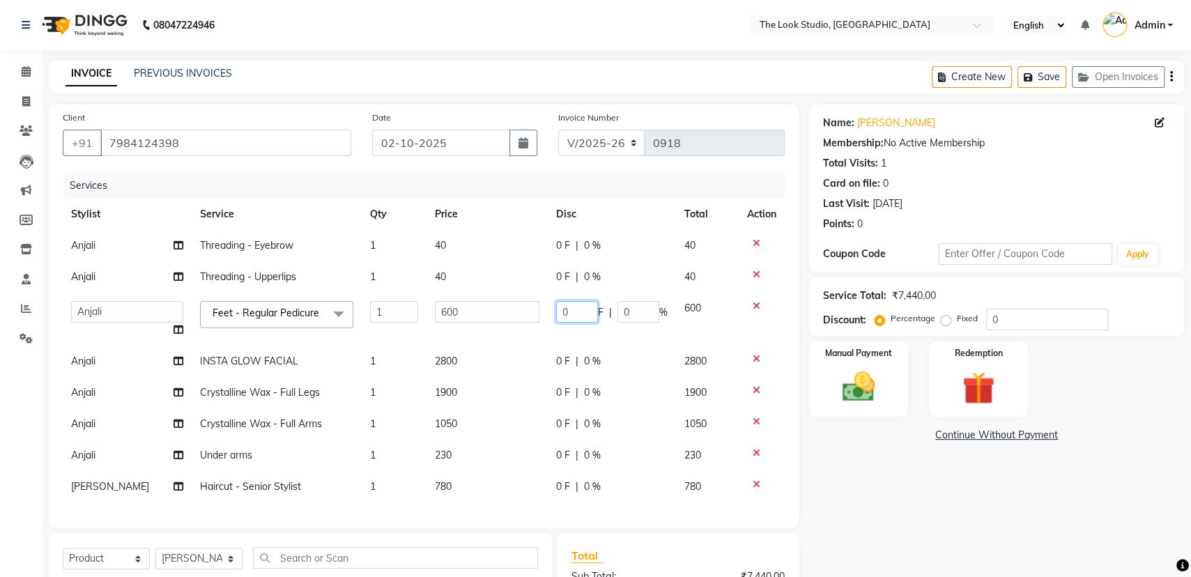
click at [581, 311] on input "0" at bounding box center [577, 312] width 42 height 22
type input "100"
click at [596, 334] on td "100 F | 0 %" at bounding box center [612, 319] width 128 height 53
select select "45012"
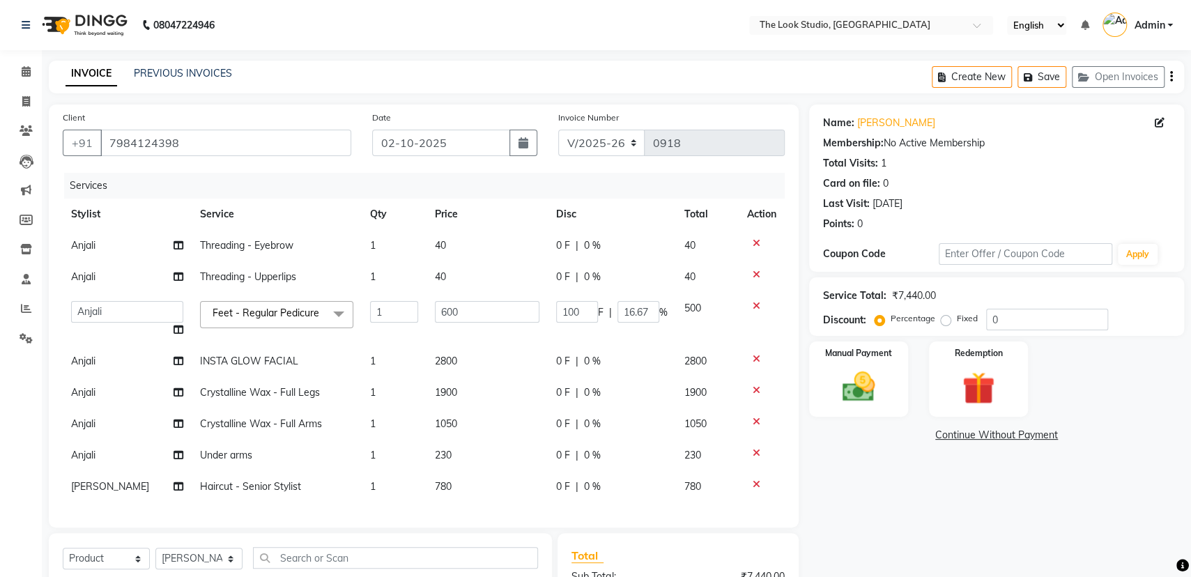
click at [556, 386] on span "0 F" at bounding box center [563, 392] width 14 height 15
select select "45012"
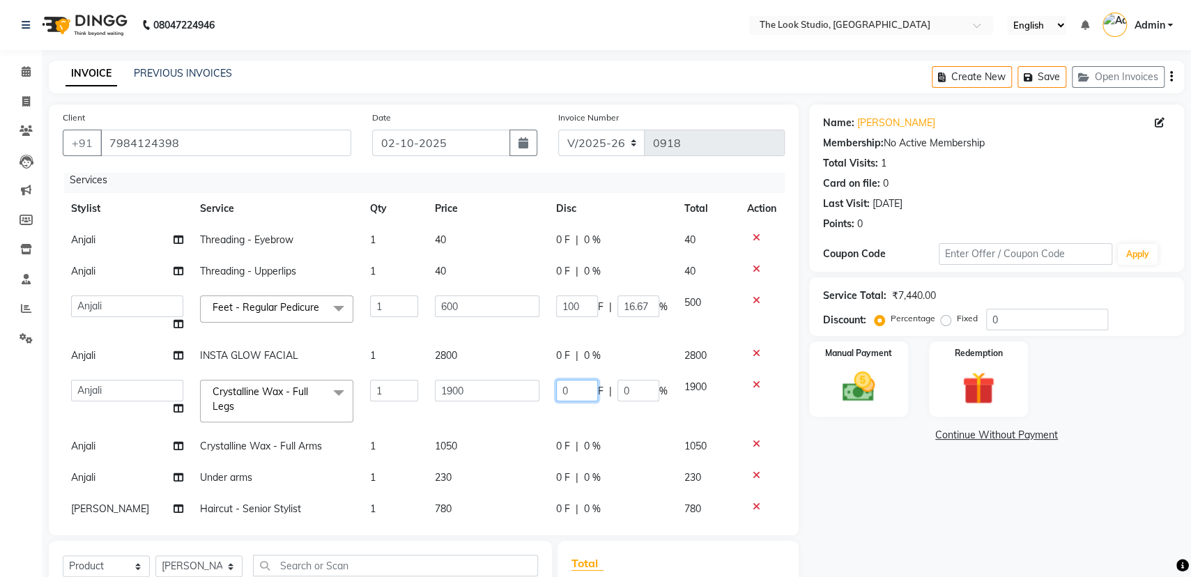
click at [576, 389] on input "0" at bounding box center [577, 391] width 42 height 22
type input "1300"
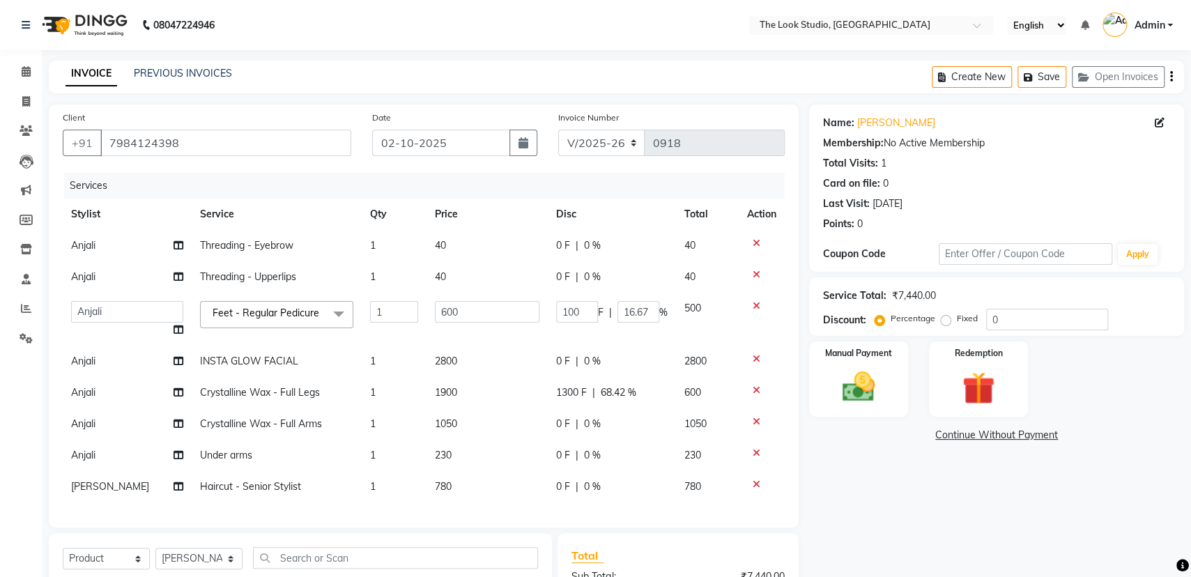
click at [606, 422] on tbody "Anjali Threading - Eyebrow 1 40 0 F | 0 % 40 Anjali Threading - Upperlips 1 40 …" at bounding box center [424, 366] width 722 height 272
click at [578, 424] on div "0 F | 0 %" at bounding box center [612, 424] width 112 height 15
select select "45012"
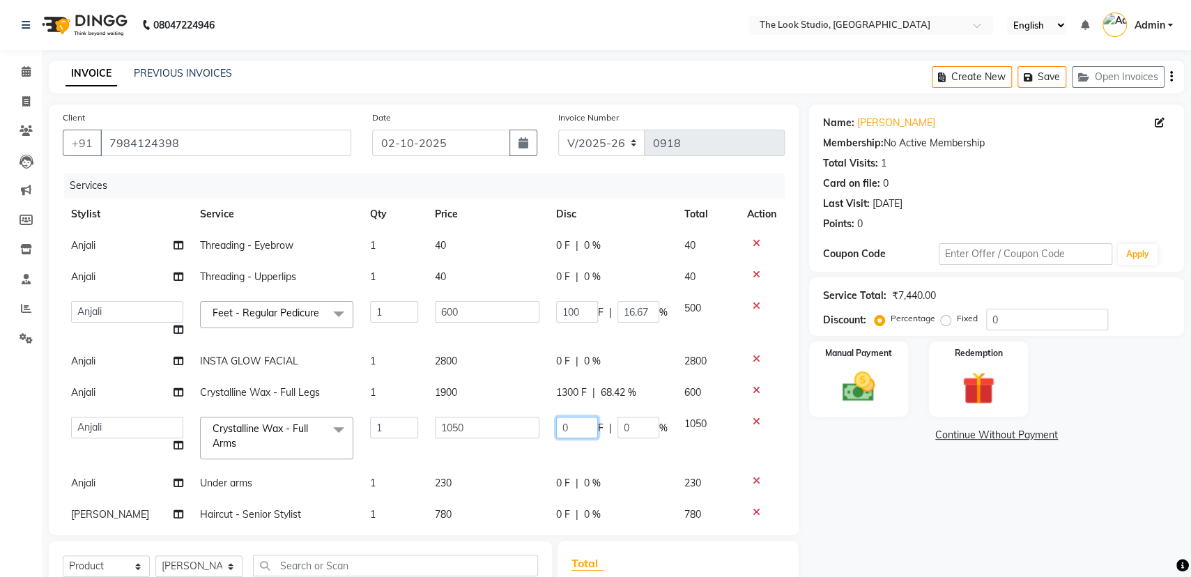
click at [578, 424] on input "0" at bounding box center [577, 428] width 42 height 22
type input "500"
click at [555, 447] on tbody "Anjali Threading - Eyebrow 1 40 0 F | 0 % 40 Anjali Threading - Upperlips 1 40 …" at bounding box center [424, 380] width 722 height 300
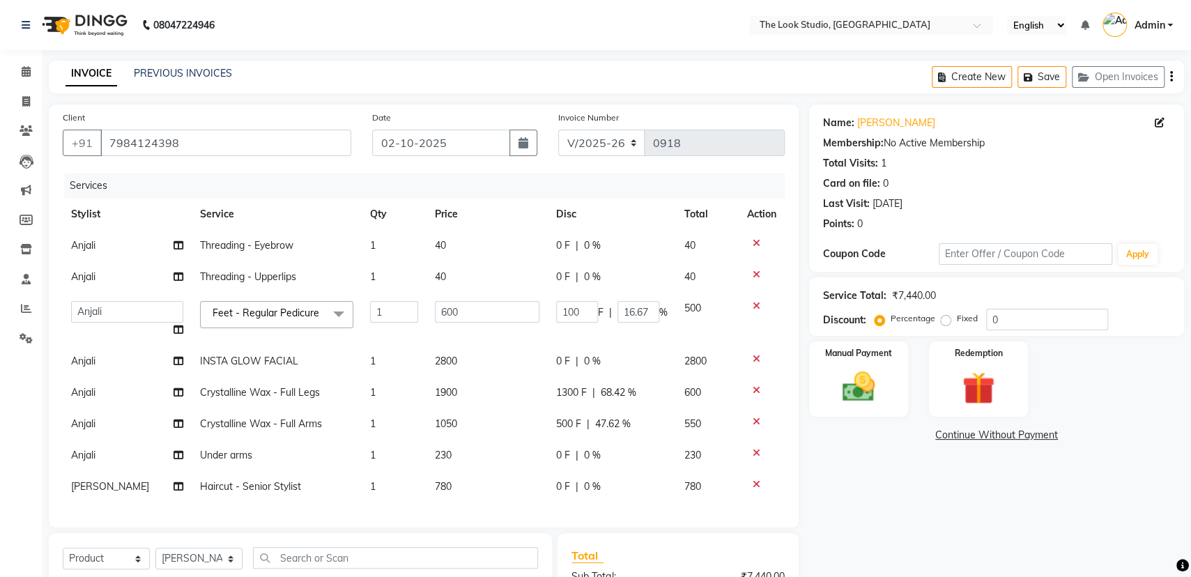
click at [566, 392] on span "1300 F" at bounding box center [571, 392] width 31 height 15
select select "45012"
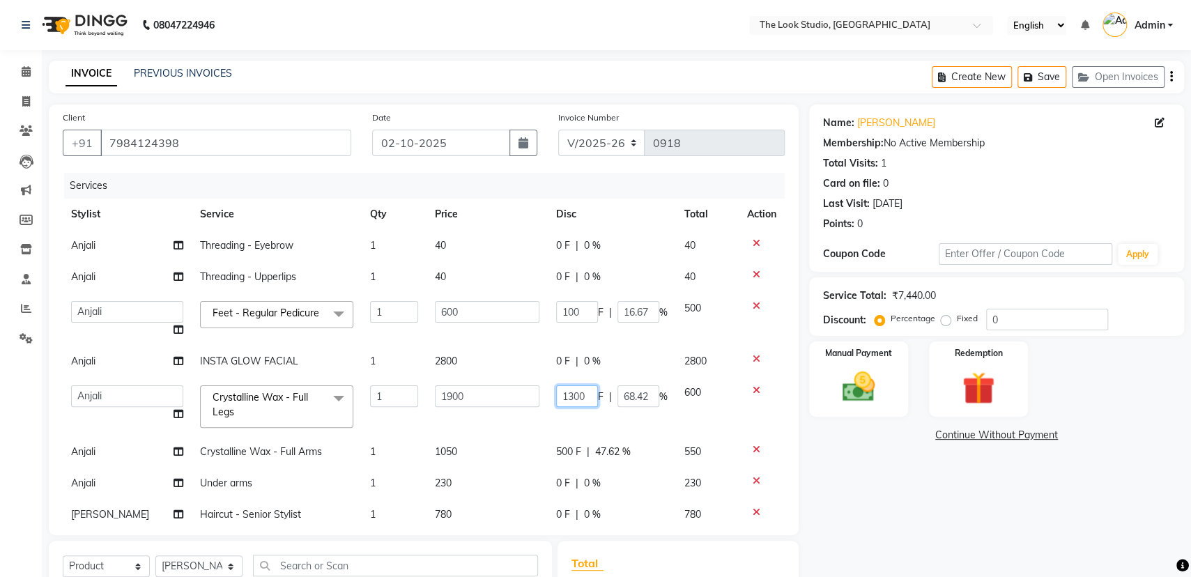
click at [566, 392] on input "1300" at bounding box center [577, 396] width 42 height 22
click at [558, 394] on input "1300" at bounding box center [577, 396] width 42 height 22
type input "1200"
click at [554, 415] on tbody "Anjali Threading - Eyebrow 1 40 0 F | 0 % 40 Anjali Threading - Upperlips 1 40 …" at bounding box center [424, 380] width 722 height 300
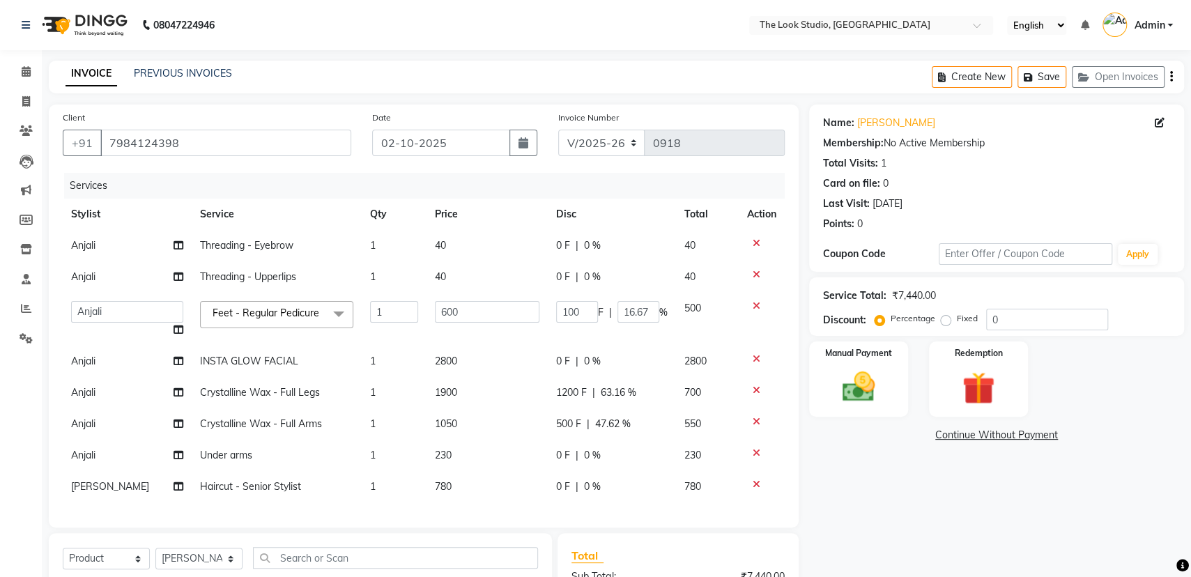
click at [563, 422] on span "500 F" at bounding box center [568, 424] width 25 height 15
select select "45012"
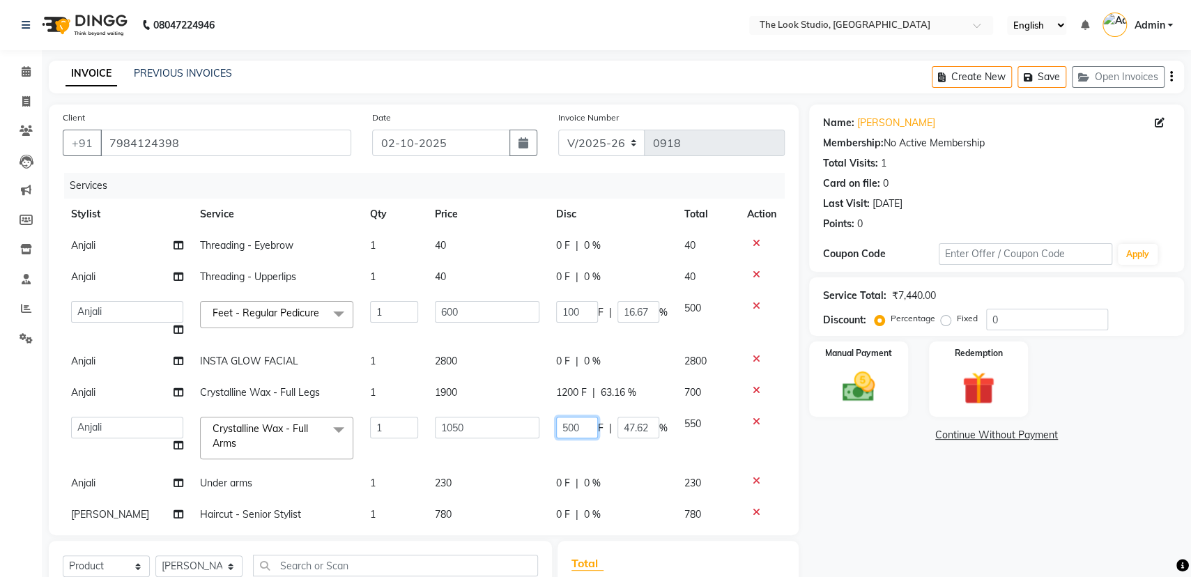
click at [578, 422] on input "500" at bounding box center [577, 428] width 42 height 22
type input "5"
type input "480"
click at [593, 451] on tbody "Anjali Threading - Eyebrow 1 40 0 F | 0 % 40 Anjali Threading - Upperlips 1 40 …" at bounding box center [424, 380] width 722 height 300
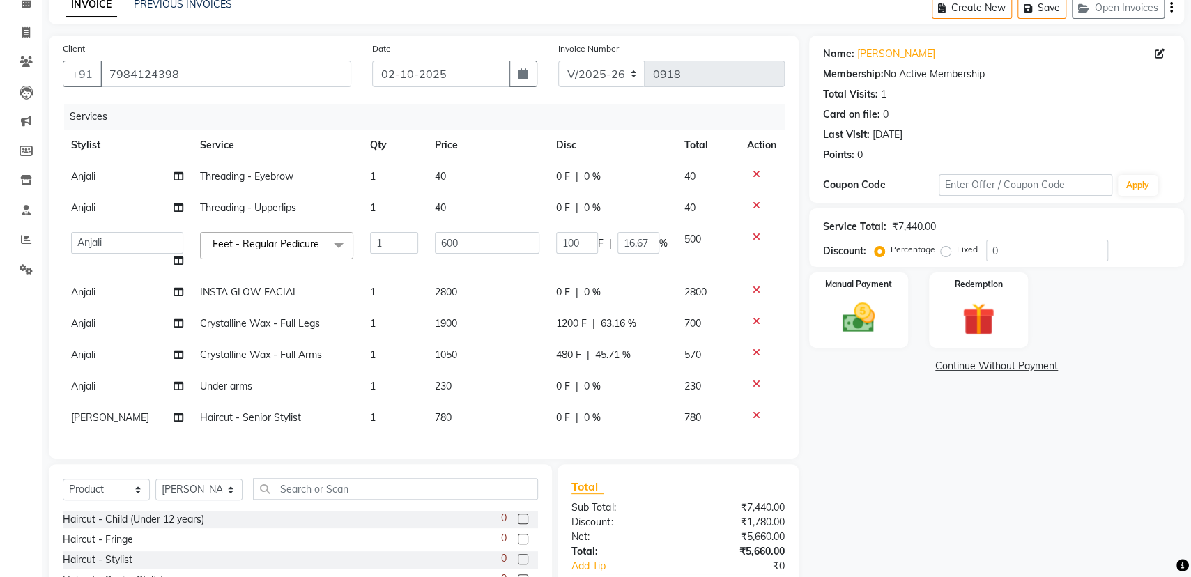
scroll to position [72, 0]
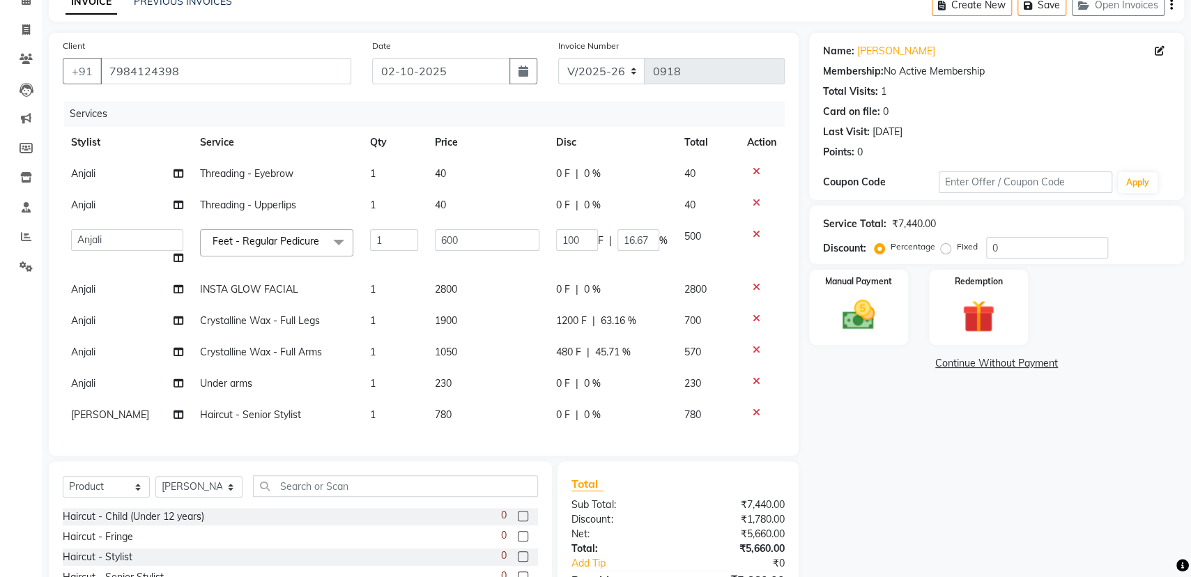
click at [565, 415] on span "0 F" at bounding box center [563, 415] width 14 height 15
select select "45010"
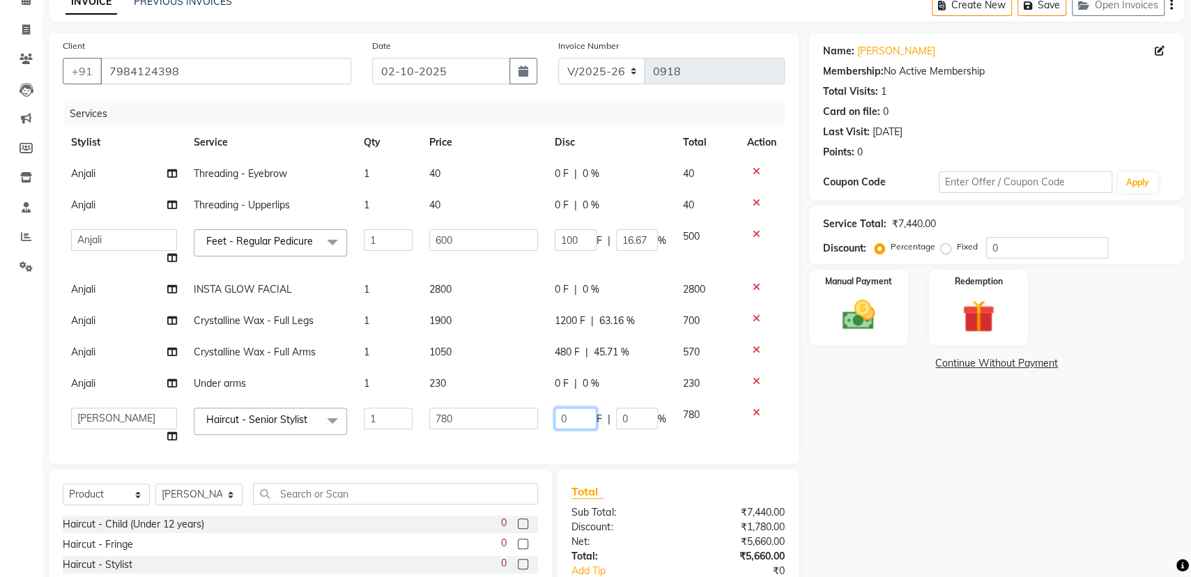
click at [566, 415] on input "0" at bounding box center [576, 419] width 42 height 22
type input "280"
click at [636, 372] on td "0 F | 0 %" at bounding box center [610, 383] width 128 height 31
select select "45012"
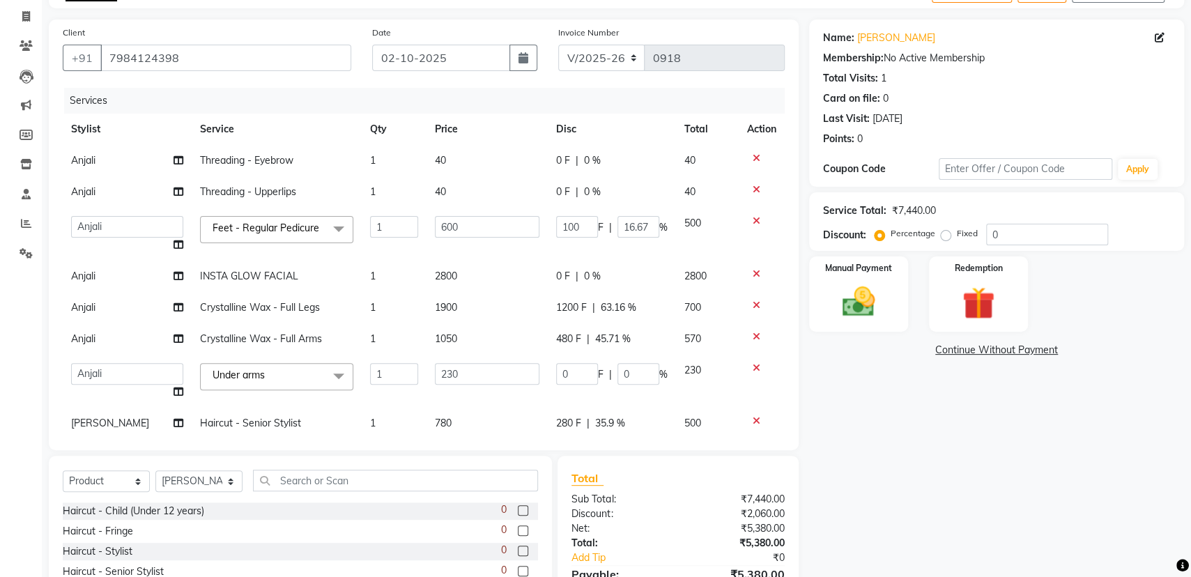
scroll to position [87, 0]
click at [556, 277] on span "0 F" at bounding box center [563, 274] width 14 height 15
select select "45012"
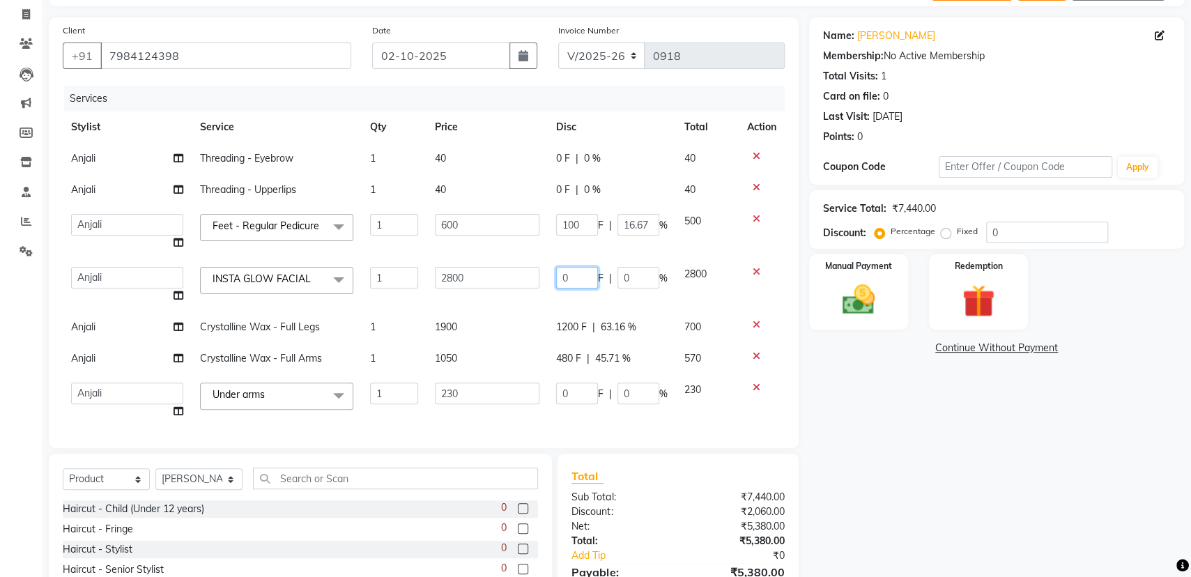
click at [560, 274] on input "0" at bounding box center [577, 278] width 42 height 22
type input "300"
click at [583, 302] on tbody "Anjali Threading - Eyebrow 1 40 0 F | 0 % 40 Anjali Threading - Upperlips 1 40 …" at bounding box center [424, 301] width 722 height 316
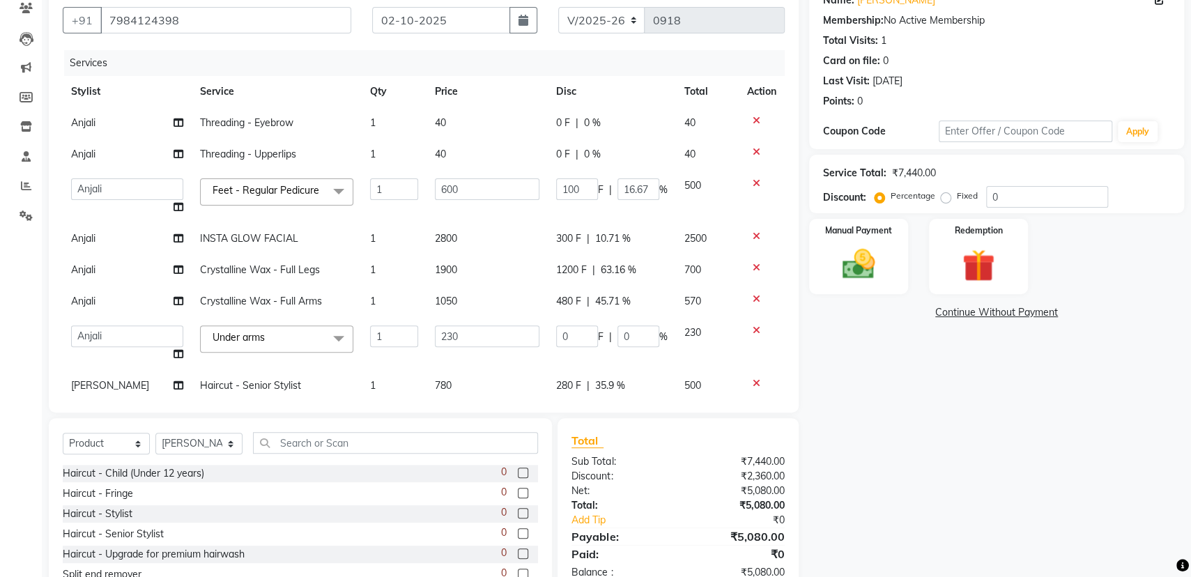
scroll to position [143, 0]
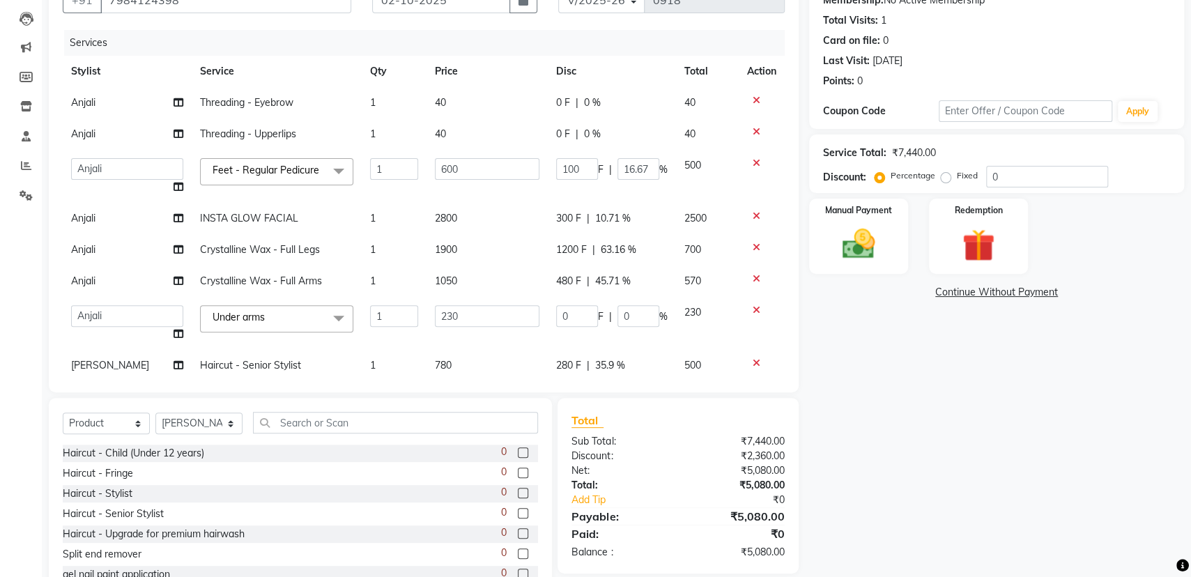
click at [556, 283] on span "480 F" at bounding box center [568, 281] width 25 height 15
select select "45012"
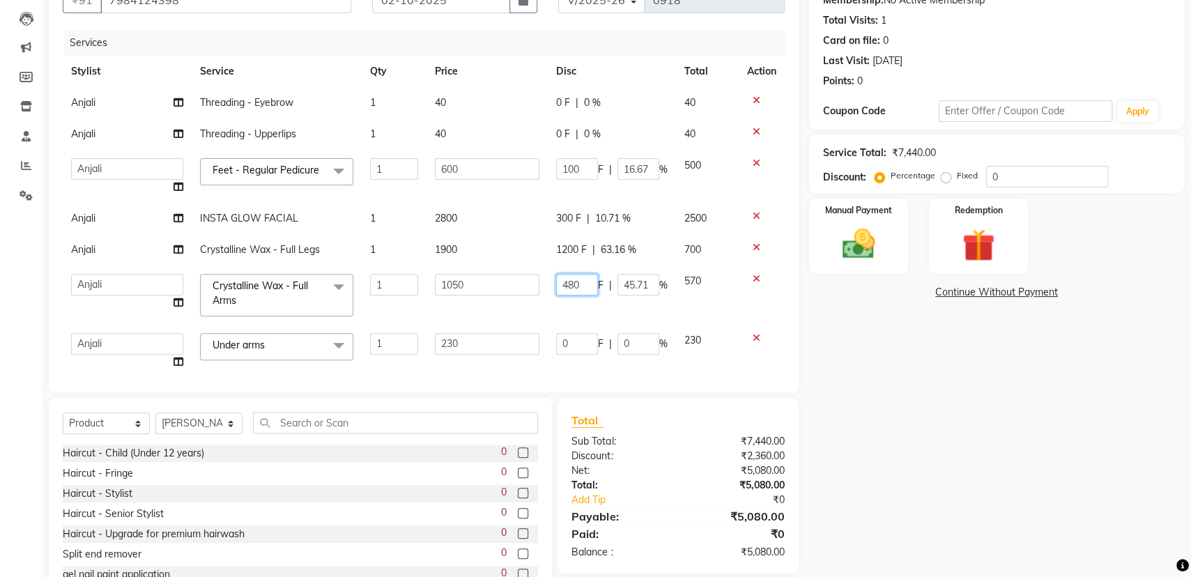
click at [562, 284] on input "480" at bounding box center [577, 285] width 42 height 22
click at [572, 280] on input "480" at bounding box center [577, 285] width 42 height 22
type input "460"
click at [569, 307] on tbody "Anjali Threading - Eyebrow 1 40 0 F | 0 % 40 Anjali Threading - Upperlips 1 40 …" at bounding box center [424, 248] width 722 height 322
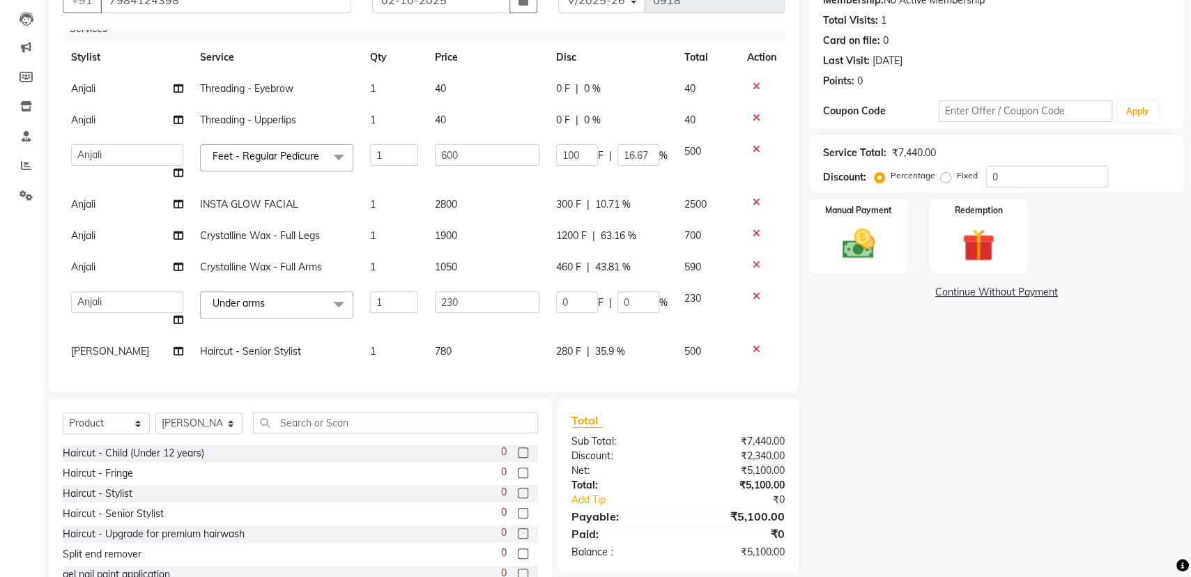
scroll to position [26, 0]
click at [837, 243] on img at bounding box center [859, 243] width 56 height 39
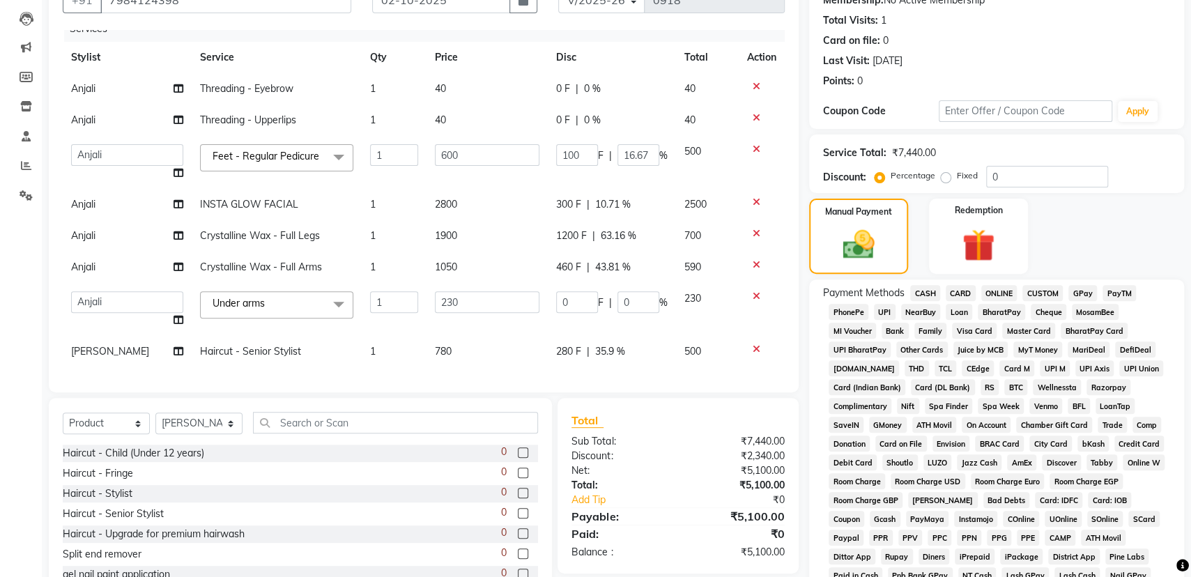
click at [964, 291] on span "CARD" at bounding box center [961, 293] width 30 height 16
drag, startPoint x: 1190, startPoint y: 285, endPoint x: 1202, endPoint y: 419, distance: 134.4
click at [1191, 431] on html "08047224946 Select Location × The Look Studio, Sardarpura English ENGLISH Españ…" at bounding box center [595, 145] width 1191 height 577
click at [1151, 255] on div "Manual Payment Redemption" at bounding box center [997, 236] width 396 height 75
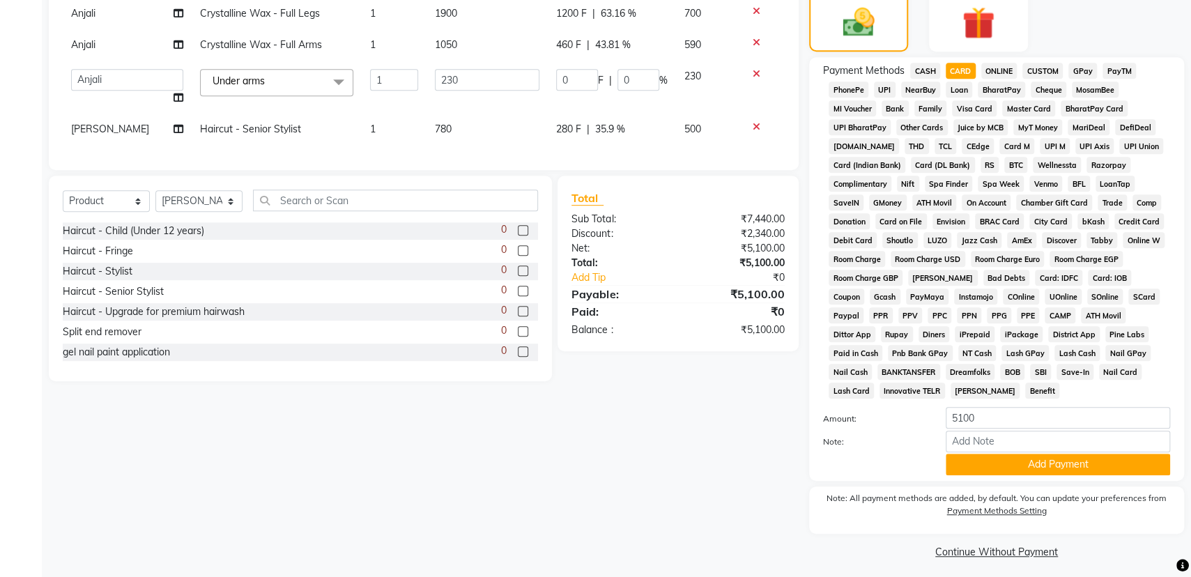
scroll to position [370, 0]
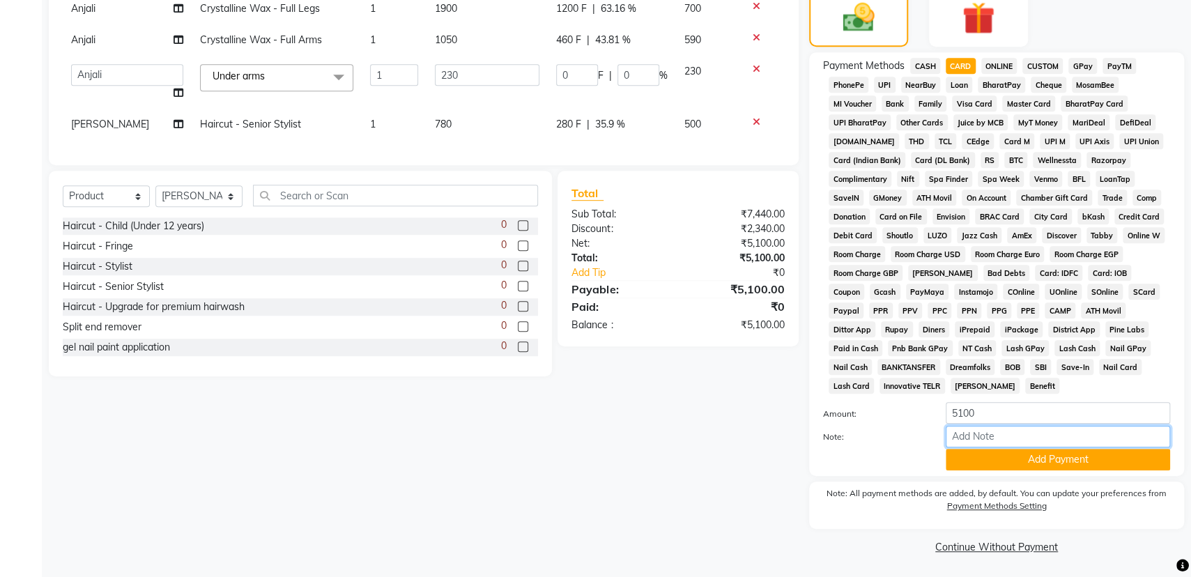
drag, startPoint x: 1020, startPoint y: 436, endPoint x: 1030, endPoint y: 436, distance: 9.8
click at [1020, 436] on input "Note:" at bounding box center [1058, 437] width 224 height 22
type input "card no - 1959"
click at [1056, 455] on button "Add Payment" at bounding box center [1058, 460] width 224 height 22
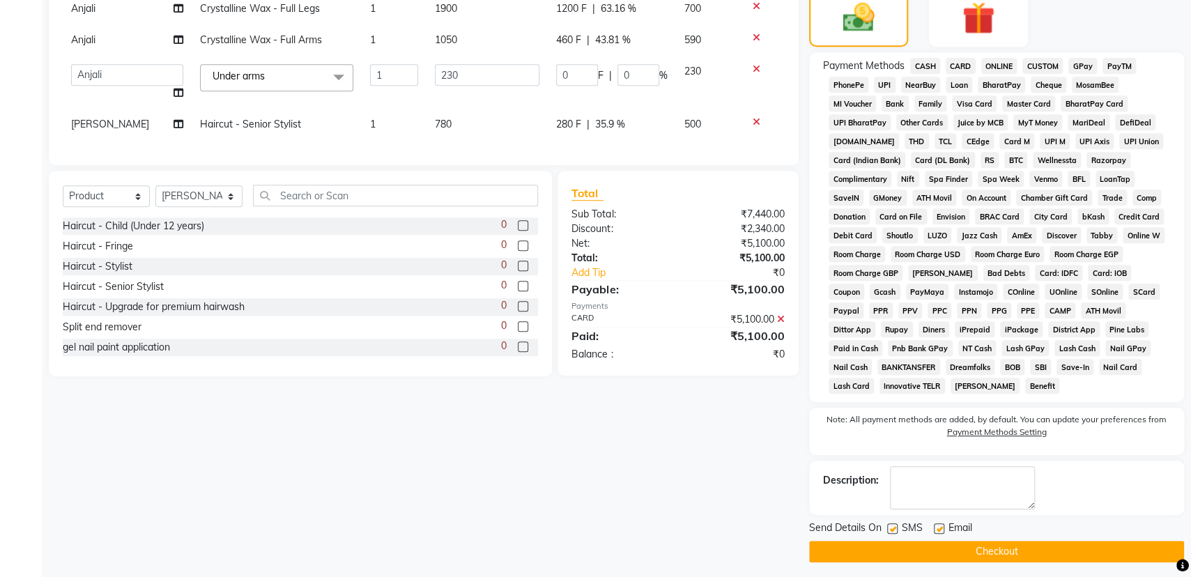
click at [935, 527] on label at bounding box center [939, 528] width 10 height 10
click at [935, 527] on input "checkbox" at bounding box center [938, 529] width 9 height 9
checkbox input "false"
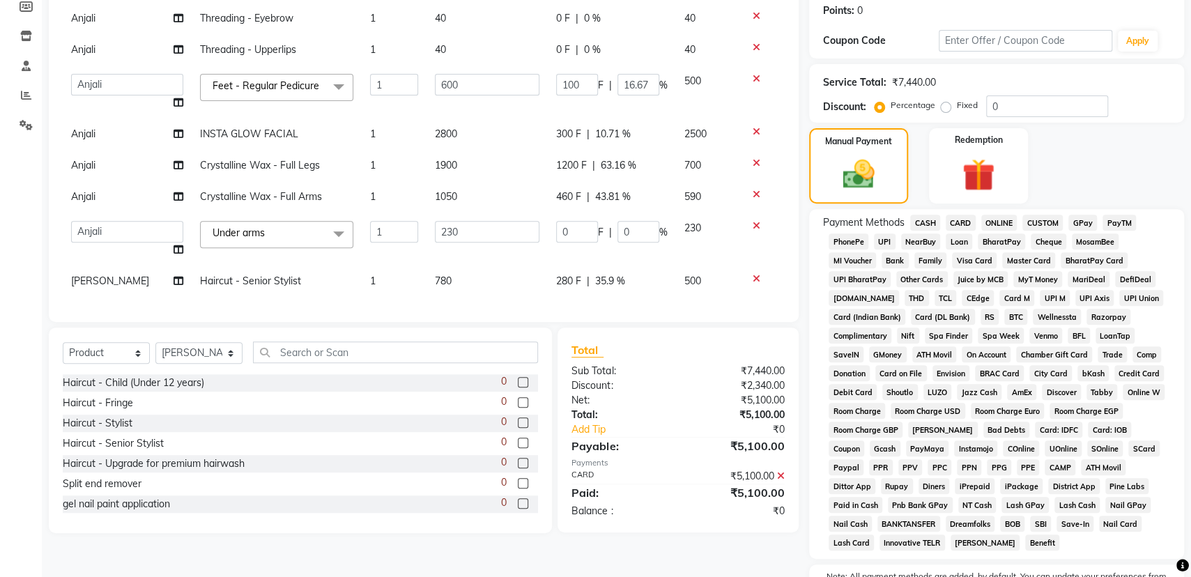
scroll to position [0, 0]
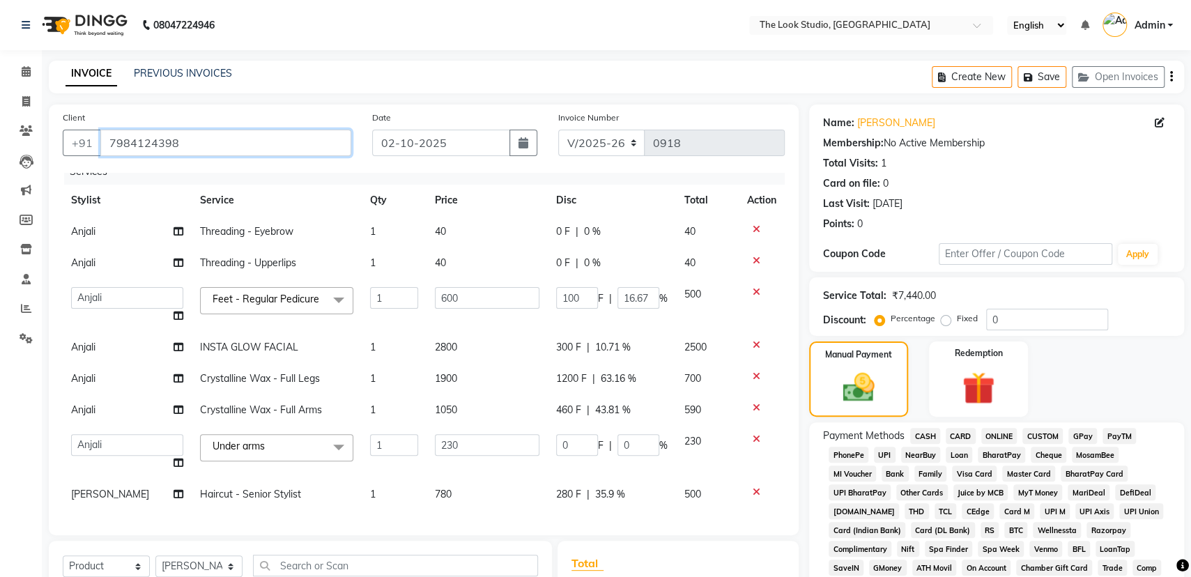
drag, startPoint x: 176, startPoint y: 137, endPoint x: 109, endPoint y: 146, distance: 66.7
click at [110, 146] on input "7984124398" at bounding box center [225, 143] width 251 height 26
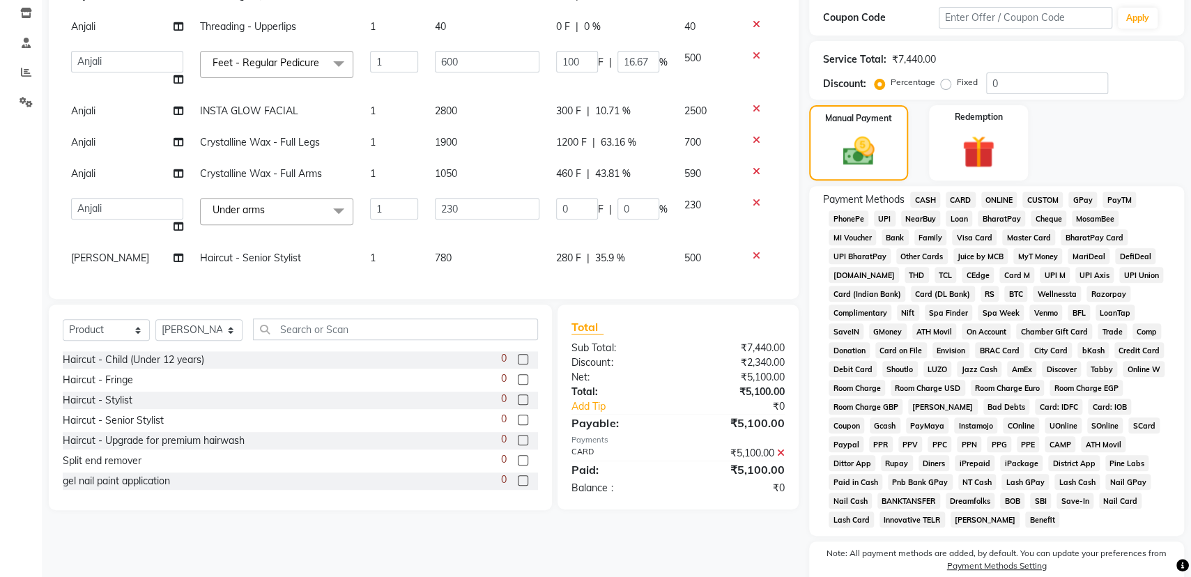
scroll to position [375, 0]
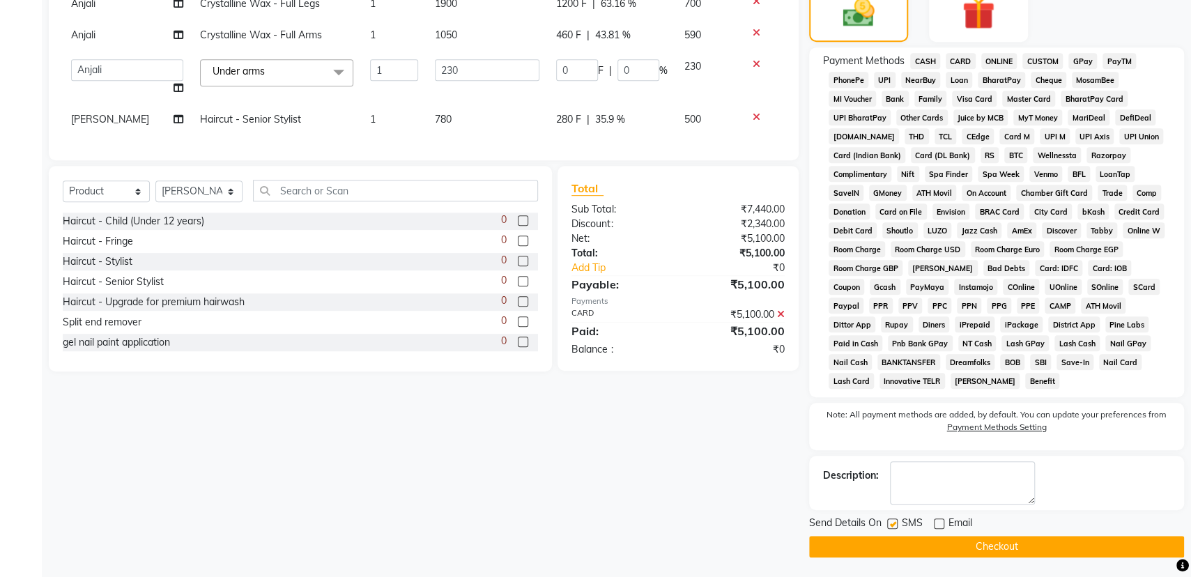
click at [965, 542] on button "Checkout" at bounding box center [996, 547] width 375 height 22
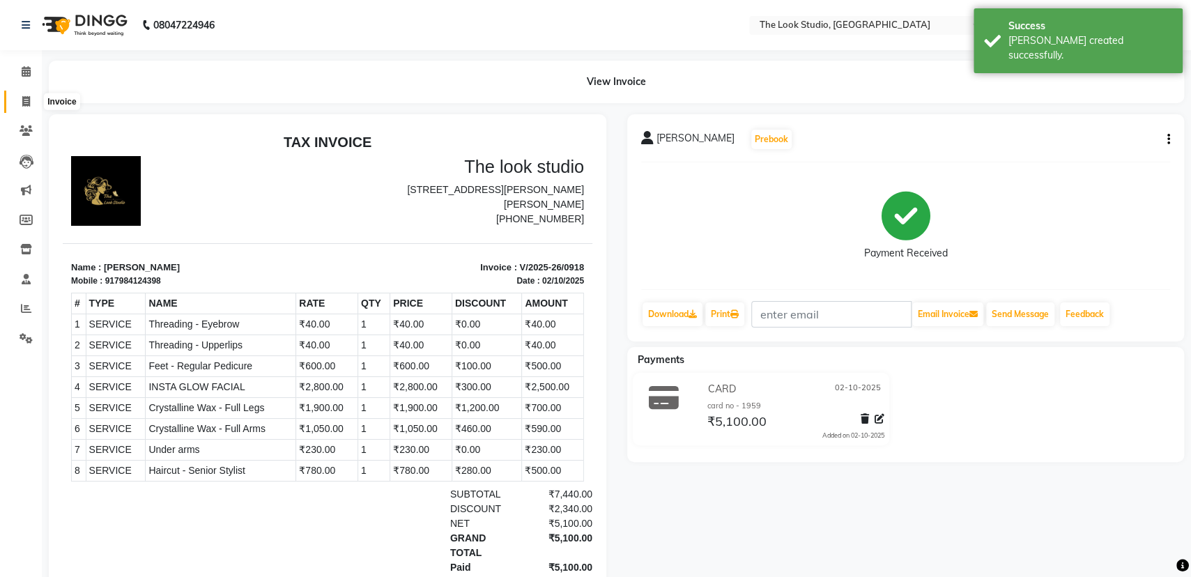
click at [24, 101] on icon at bounding box center [26, 101] width 8 height 10
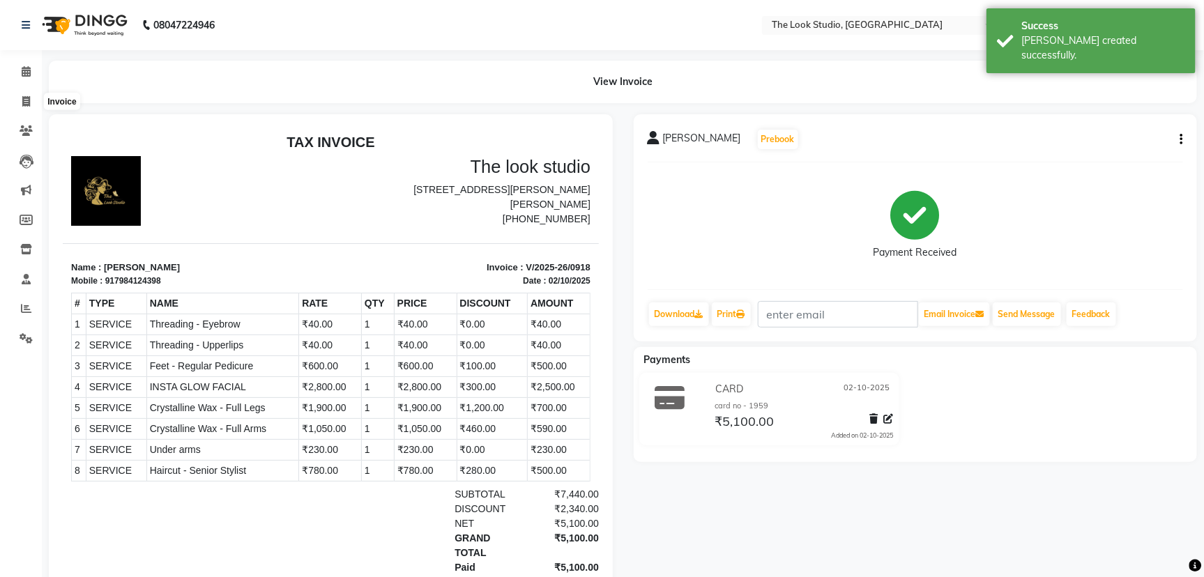
select select "service"
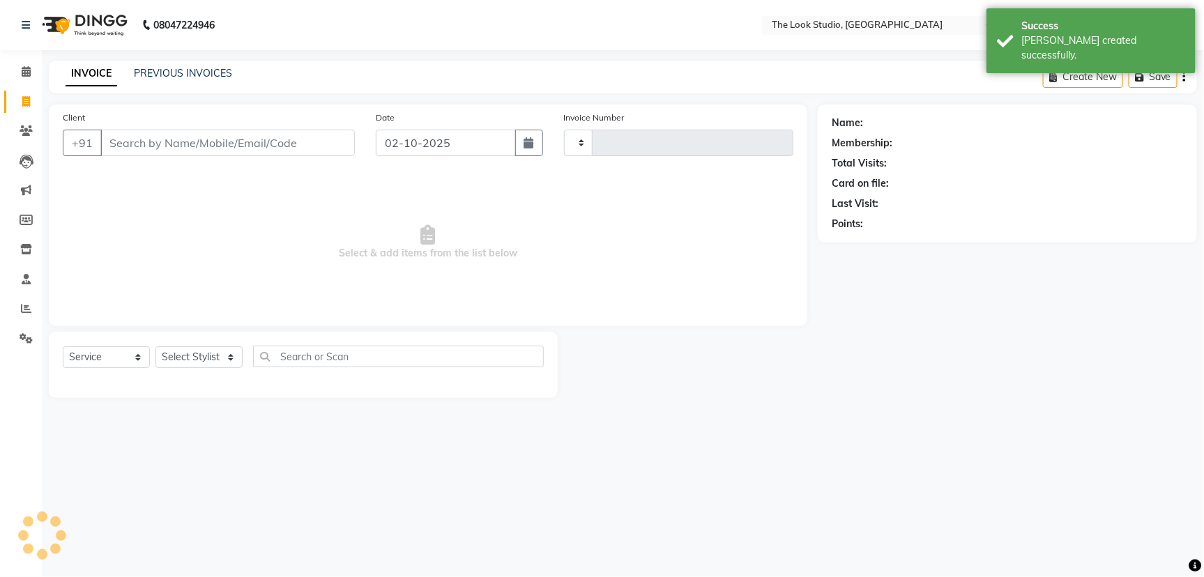
type input "0919"
select select "6149"
select select "product"
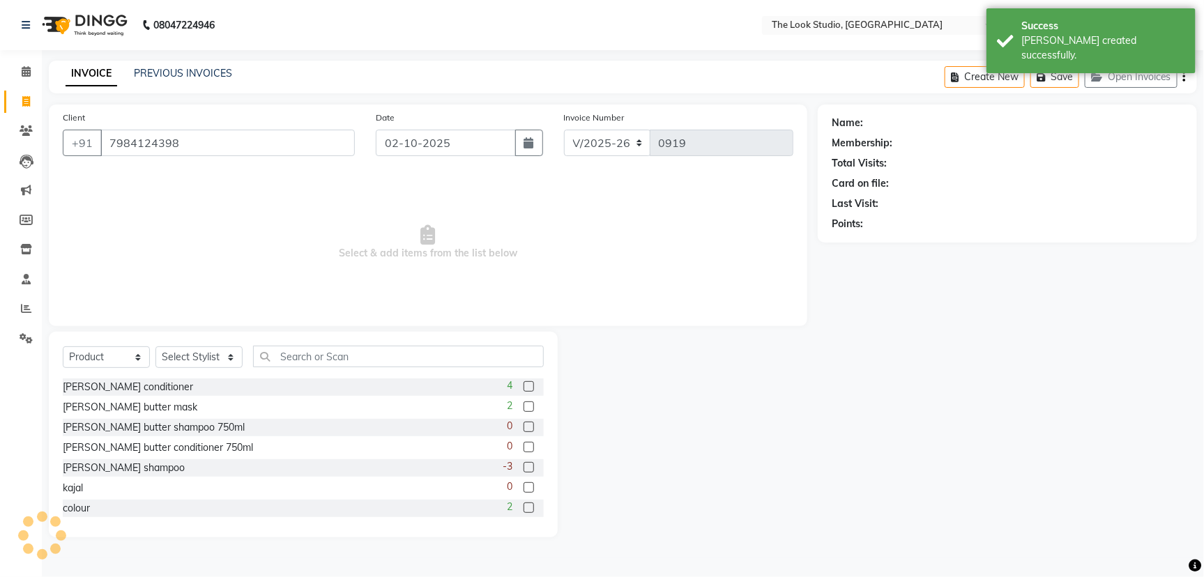
type input "7984124398"
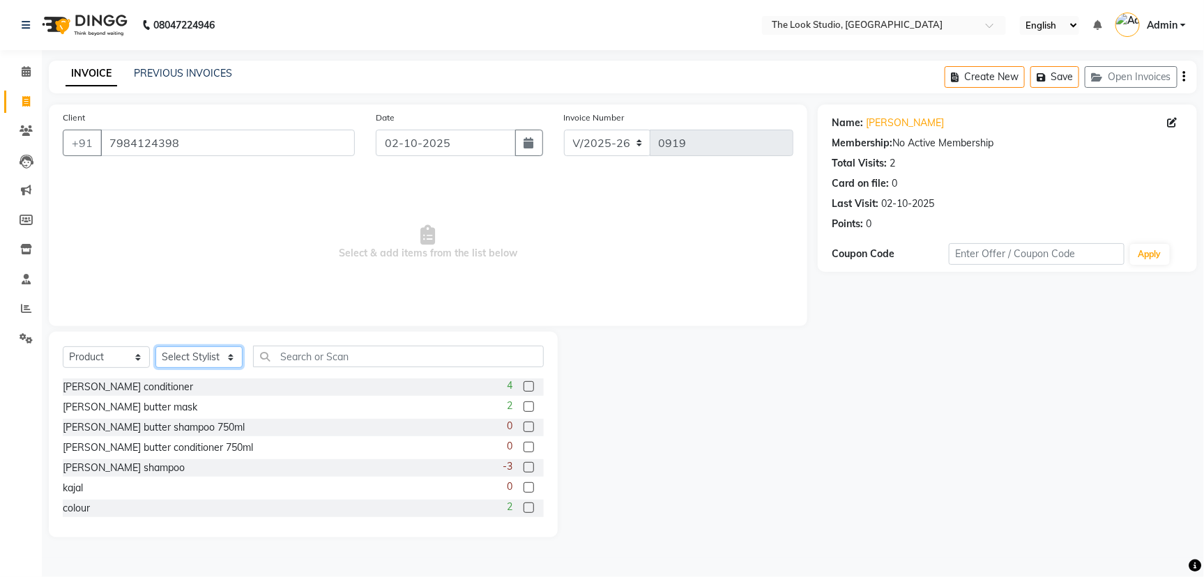
click at [201, 362] on select "Select Stylist [PERSON_NAME] [PERSON_NAME] Danish [PERSON_NAME] [PERSON_NAME] […" at bounding box center [198, 357] width 87 height 22
select select "45012"
click at [155, 346] on select "Select Stylist [PERSON_NAME] [PERSON_NAME] Danish [PERSON_NAME] [PERSON_NAME] […" at bounding box center [198, 357] width 87 height 22
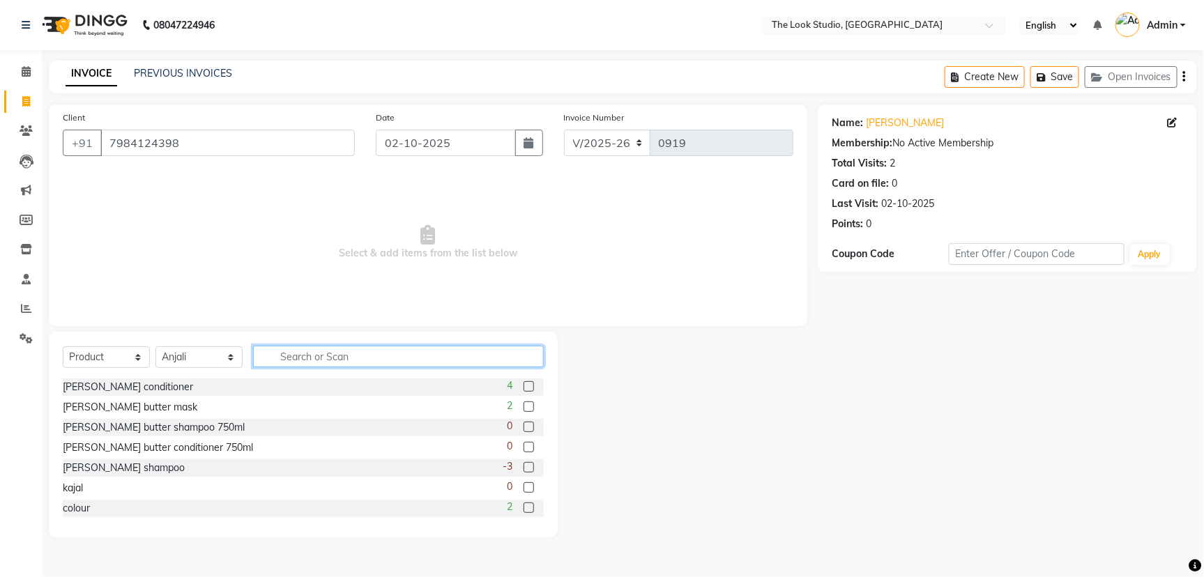
click at [317, 354] on input "text" at bounding box center [398, 357] width 291 height 22
type input "fac"
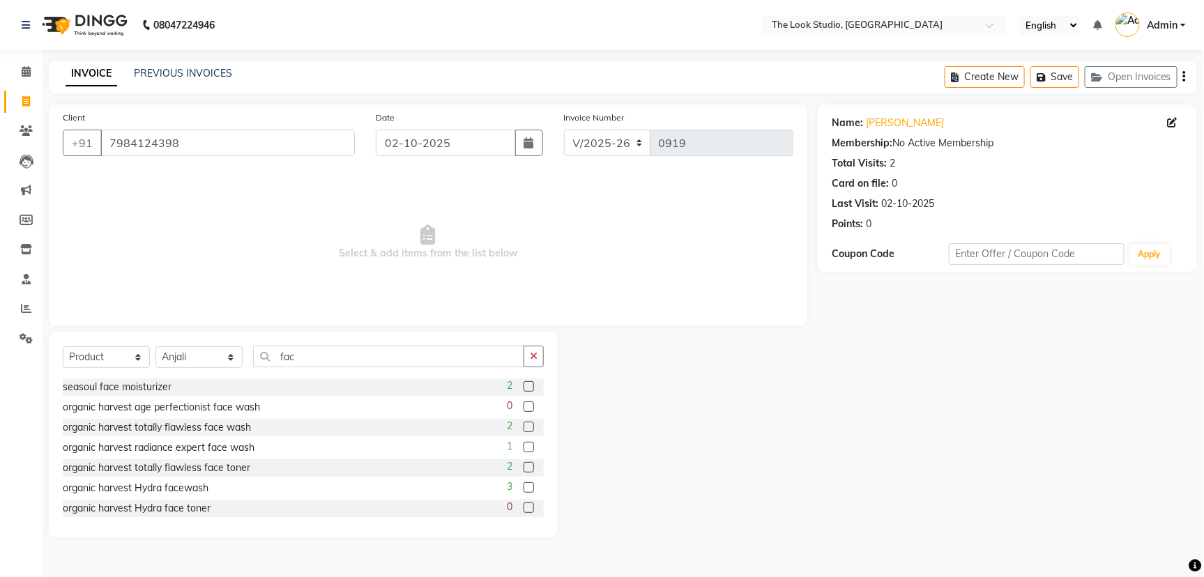
click at [523, 385] on label at bounding box center [528, 386] width 10 height 10
click at [523, 385] on input "checkbox" at bounding box center [527, 387] width 9 height 9
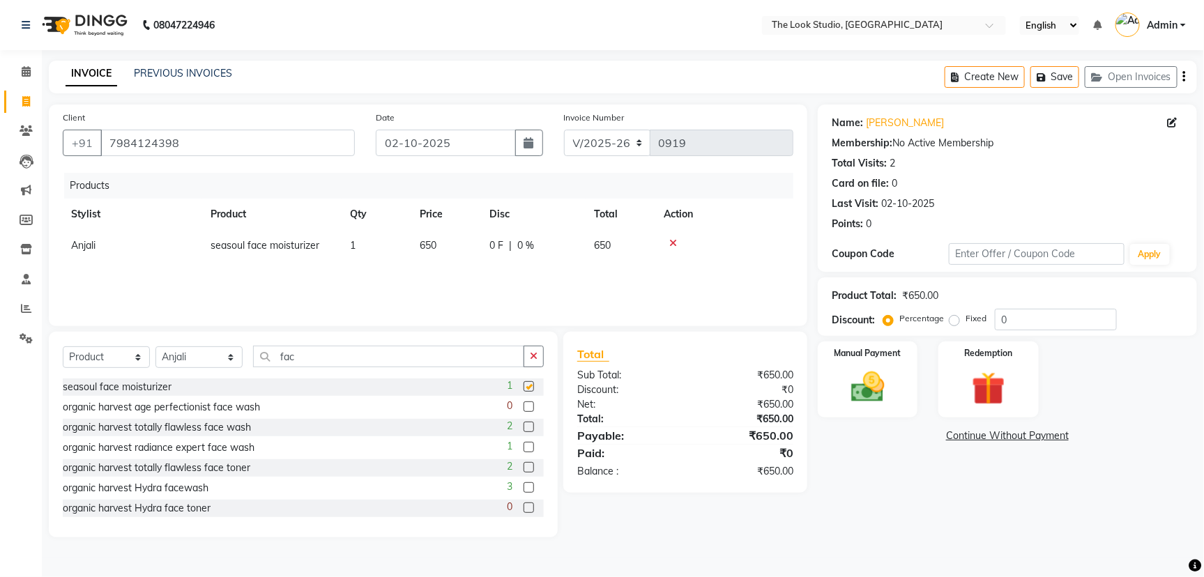
checkbox input "false"
click at [850, 386] on img at bounding box center [867, 387] width 56 height 40
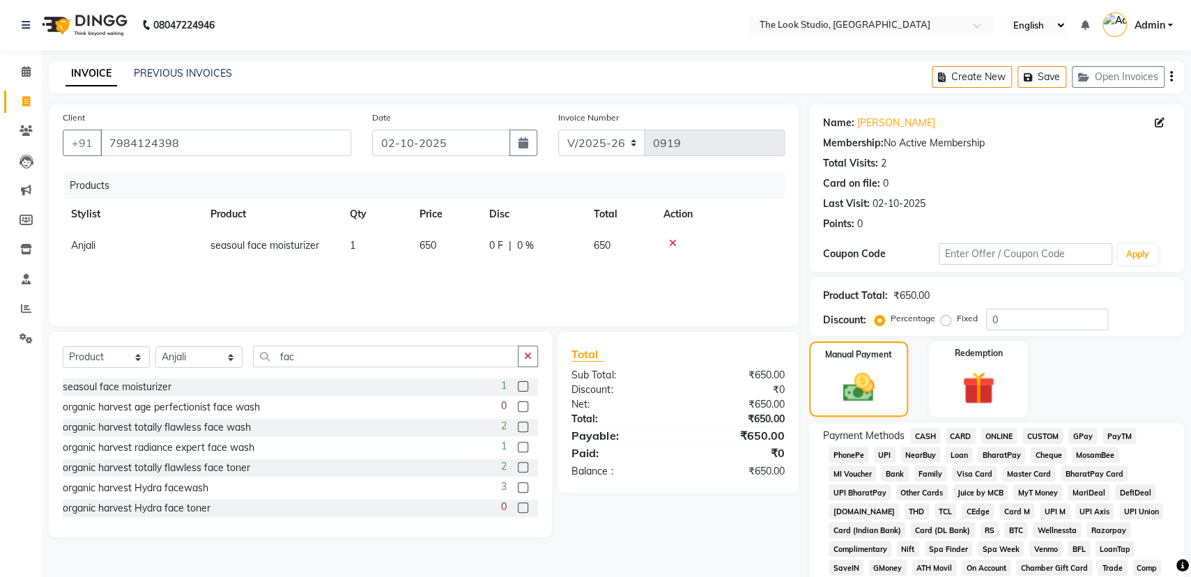
click at [970, 438] on span "CARD" at bounding box center [961, 436] width 30 height 16
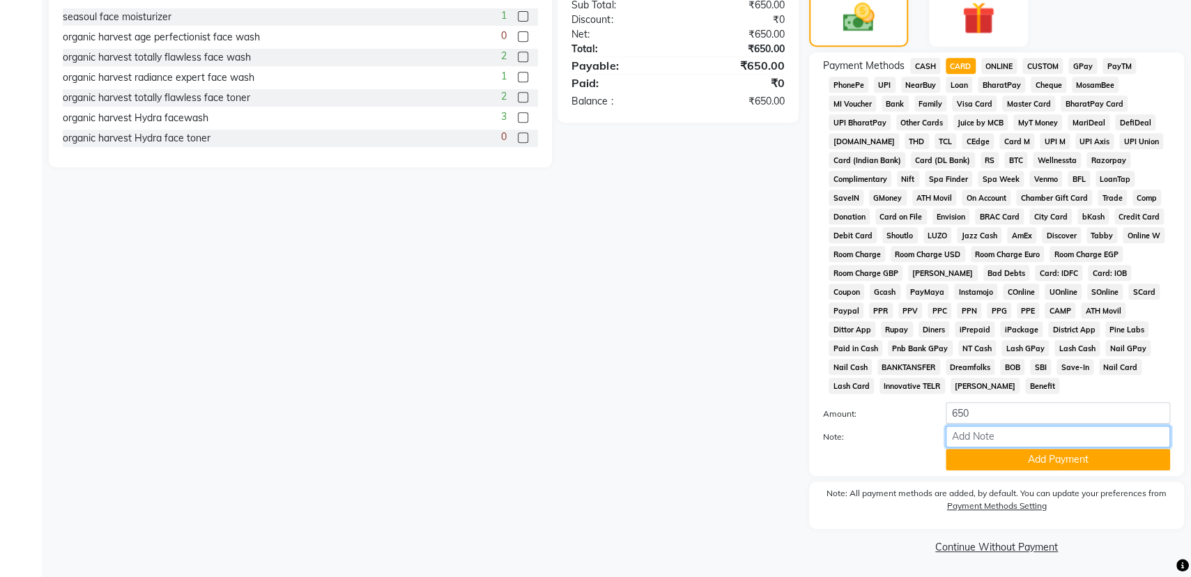
drag, startPoint x: 960, startPoint y: 433, endPoint x: 986, endPoint y: 438, distance: 26.2
click at [960, 433] on input "Note:" at bounding box center [1058, 437] width 224 height 22
type input "card no - 1959"
click at [1008, 452] on button "Add Payment" at bounding box center [1058, 460] width 224 height 22
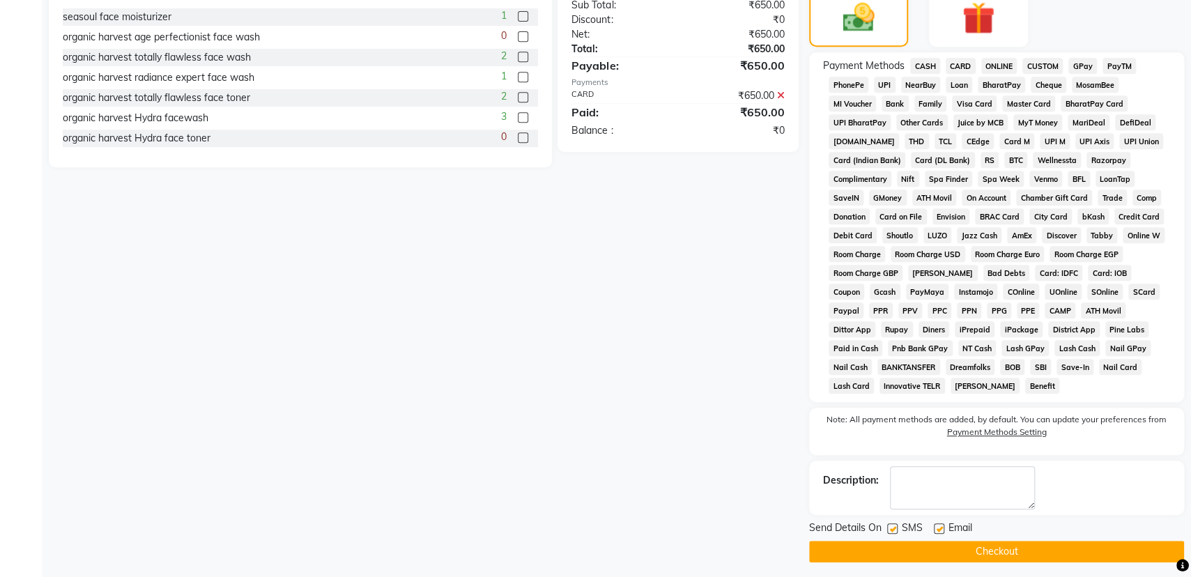
click at [940, 523] on label at bounding box center [939, 528] width 10 height 10
click at [940, 525] on input "checkbox" at bounding box center [938, 529] width 9 height 9
checkbox input "false"
click at [952, 548] on button "Checkout" at bounding box center [996, 552] width 375 height 22
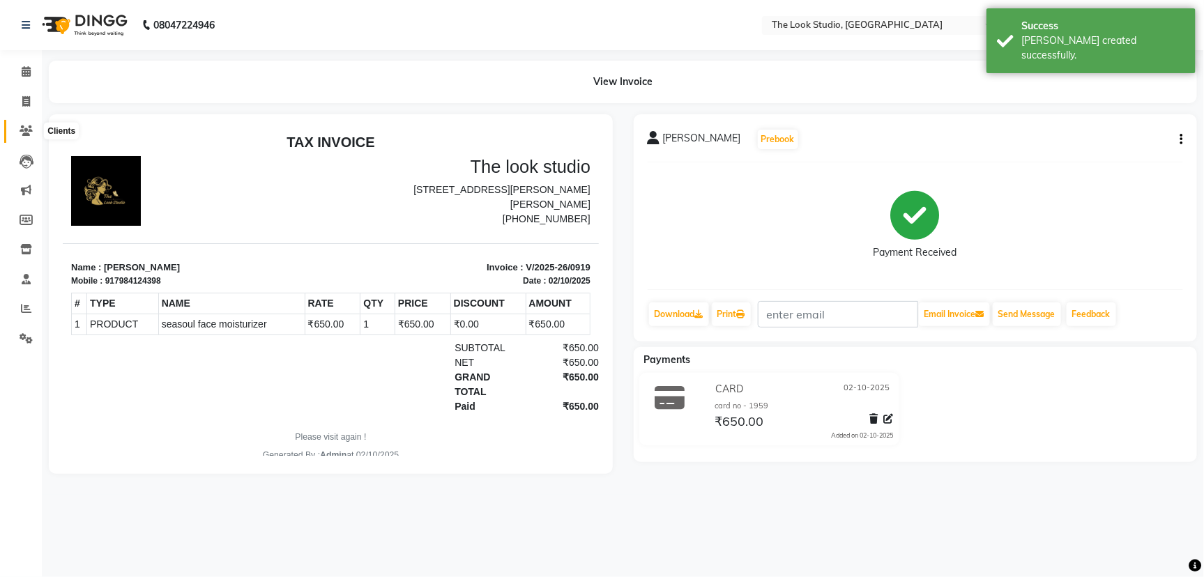
click at [24, 132] on icon at bounding box center [26, 130] width 13 height 10
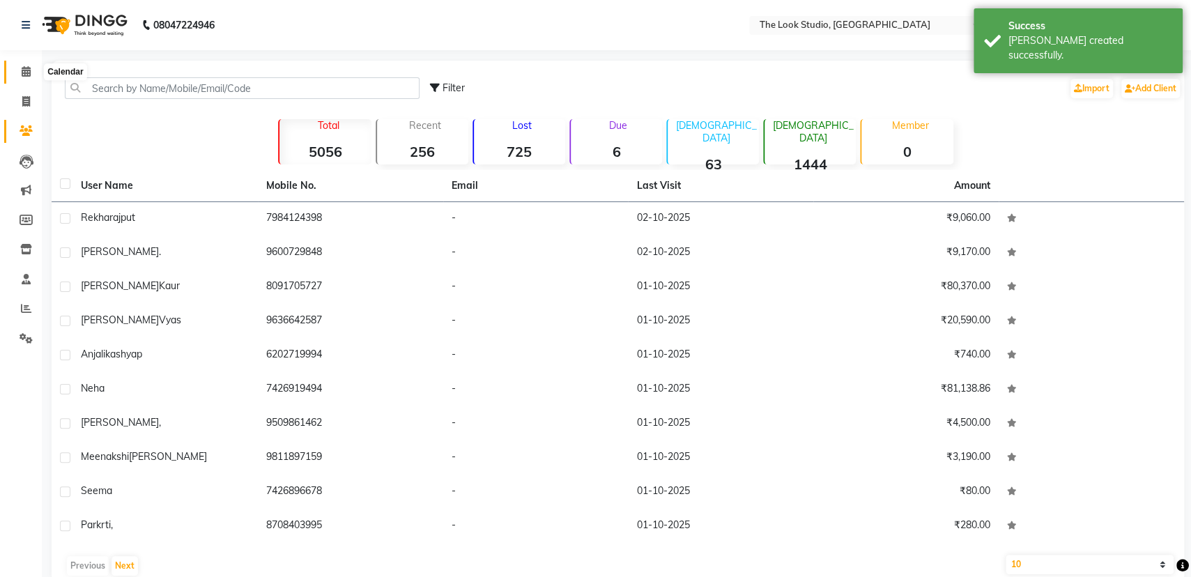
click at [31, 72] on span at bounding box center [26, 72] width 24 height 16
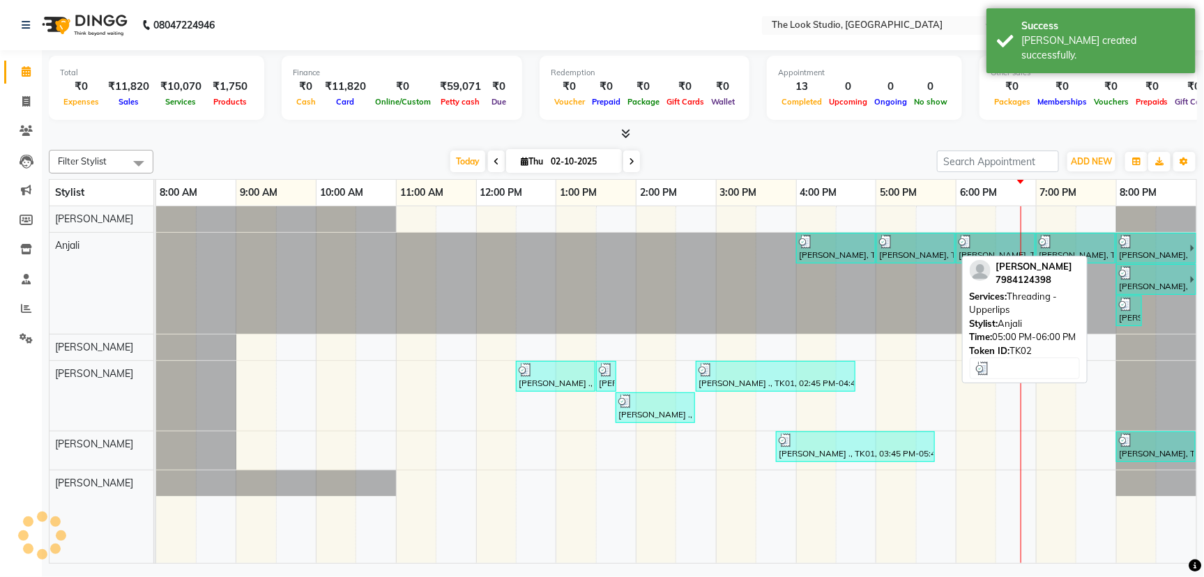
click at [948, 249] on div "[PERSON_NAME], TK02, 05:00 PM-06:00 PM, Threading - Upperlips" at bounding box center [915, 248] width 76 height 26
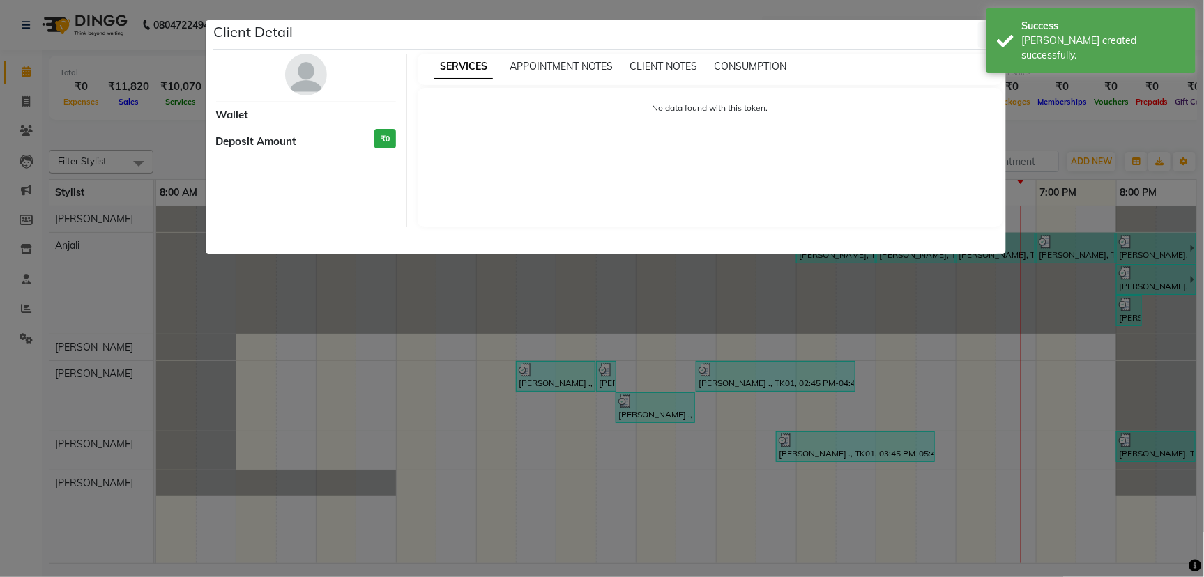
select select "3"
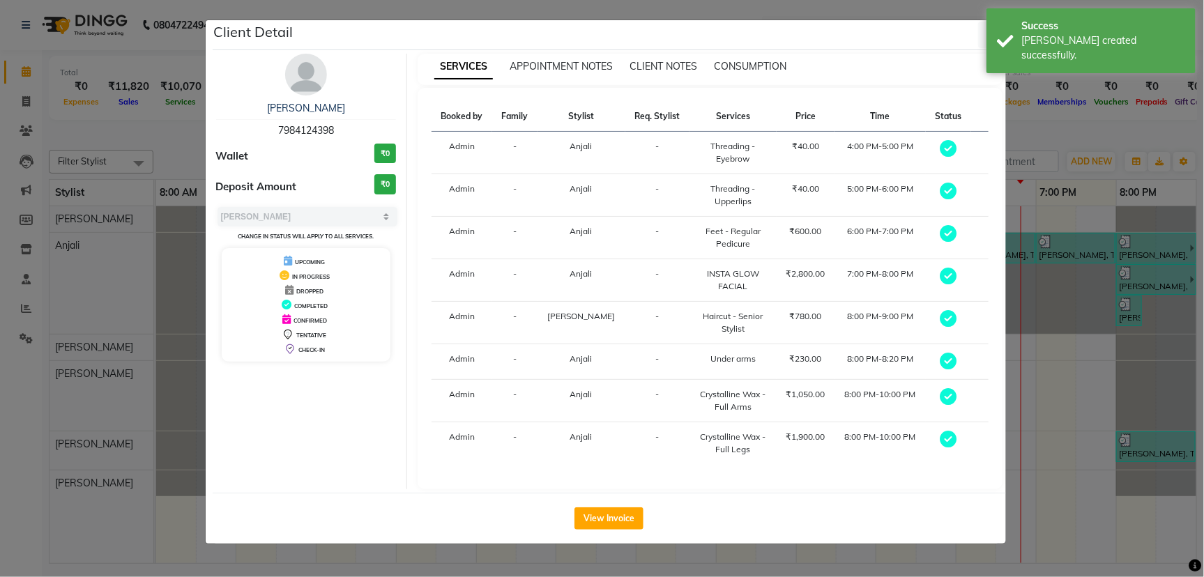
click at [597, 523] on button "View Invoice" at bounding box center [608, 518] width 69 height 22
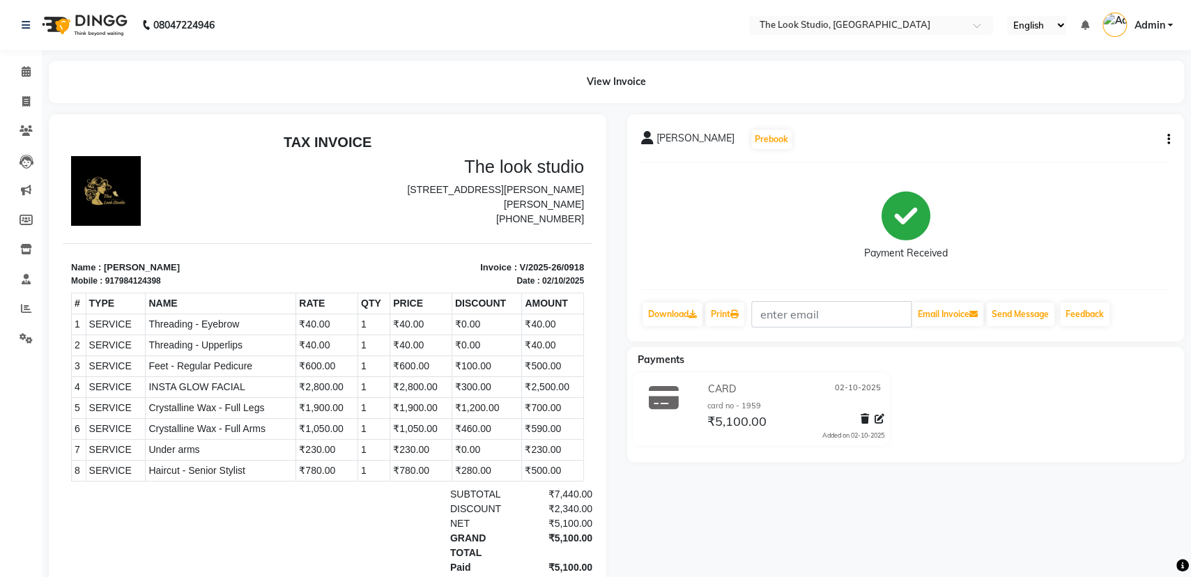
click at [1168, 140] on icon "button" at bounding box center [1168, 139] width 3 height 1
click at [1080, 141] on div "Edit Item Staff" at bounding box center [1098, 139] width 95 height 17
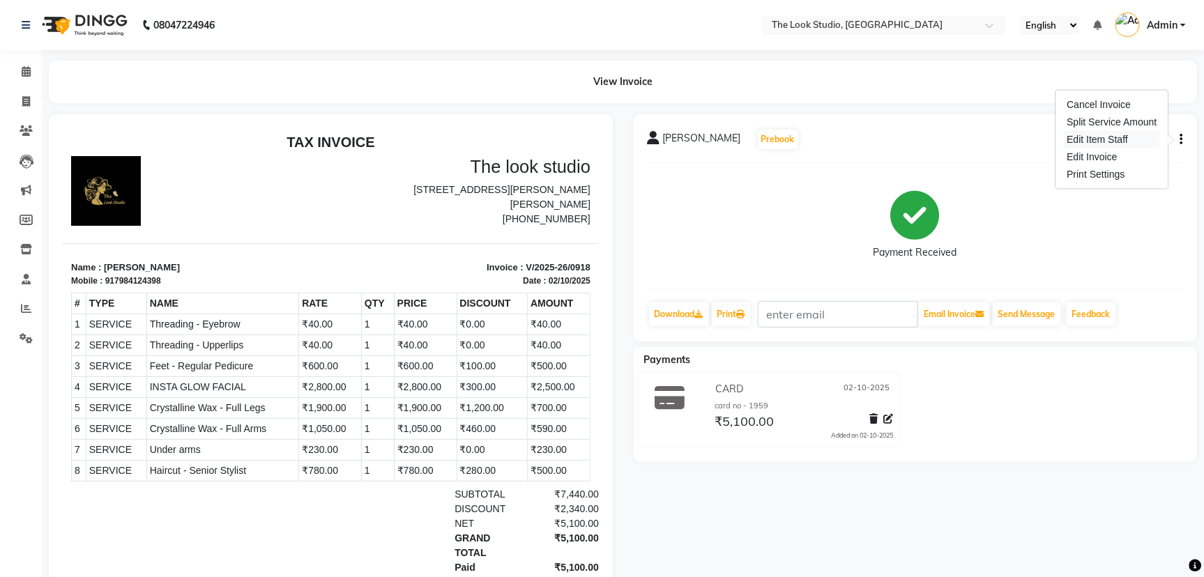
select select "45012"
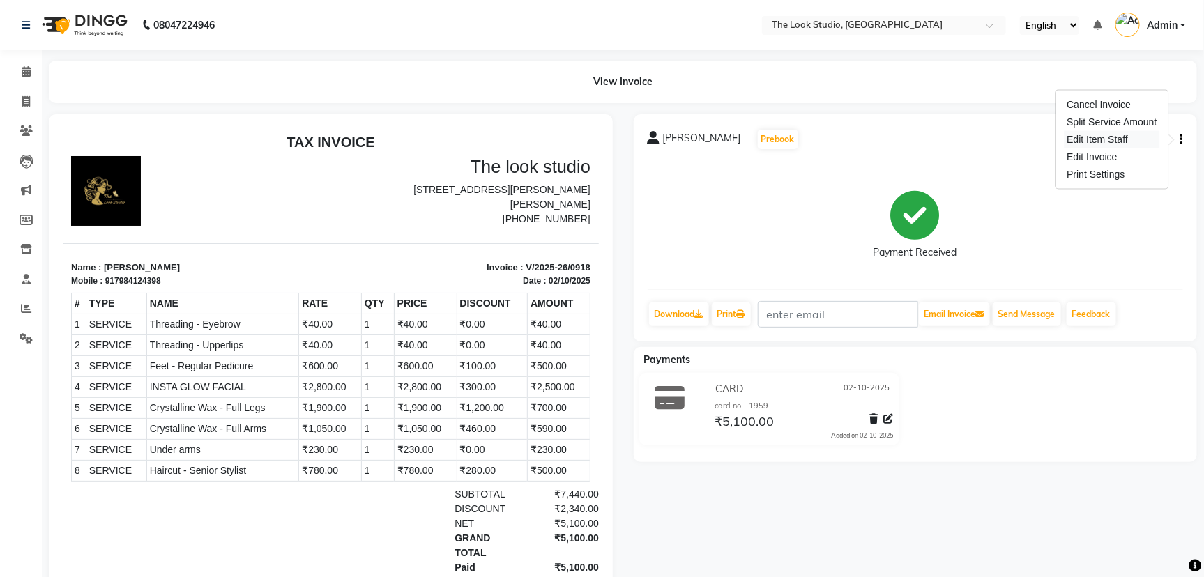
select select "45012"
select select "45010"
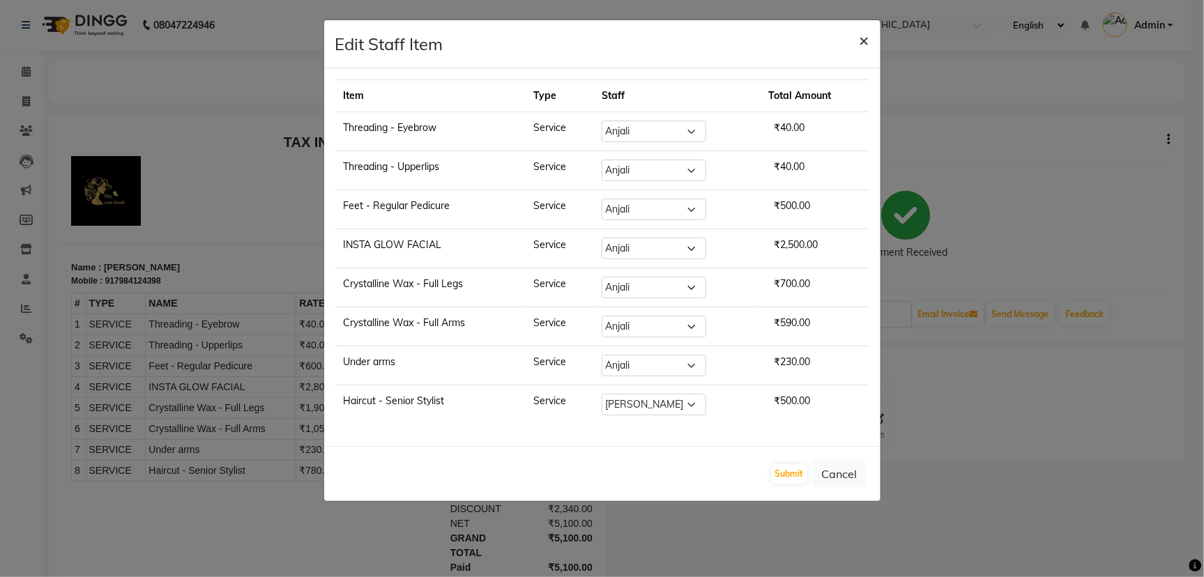
click at [868, 38] on span "×" at bounding box center [864, 39] width 10 height 21
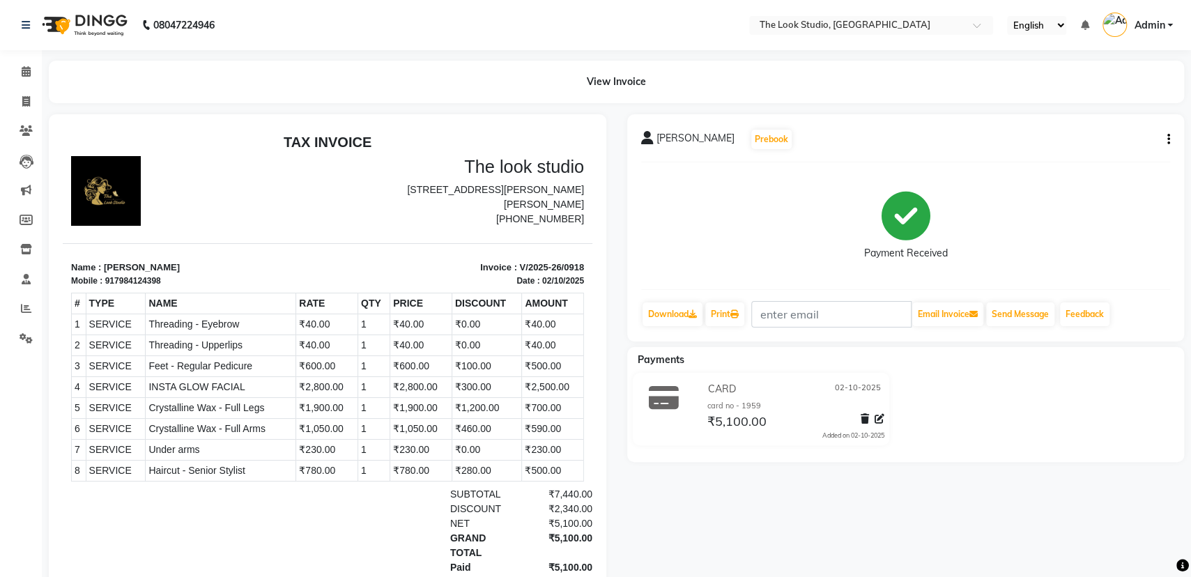
click at [1163, 139] on button "button" at bounding box center [1166, 139] width 8 height 15
click at [1100, 121] on div "Split Service Amount" at bounding box center [1098, 122] width 95 height 17
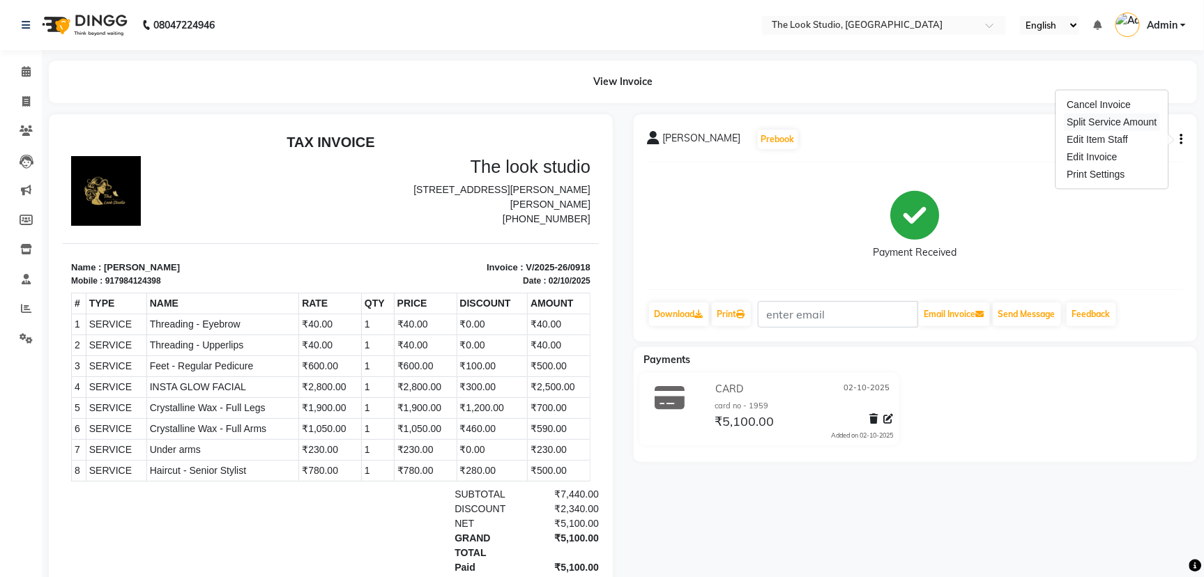
select select "45012"
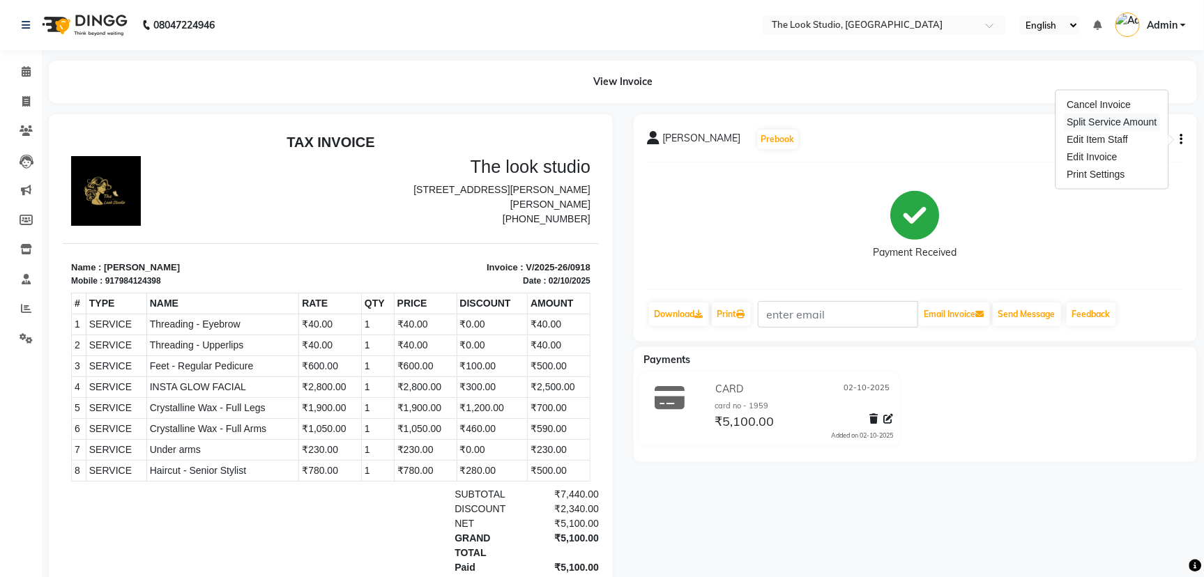
select select "45012"
select select "45010"
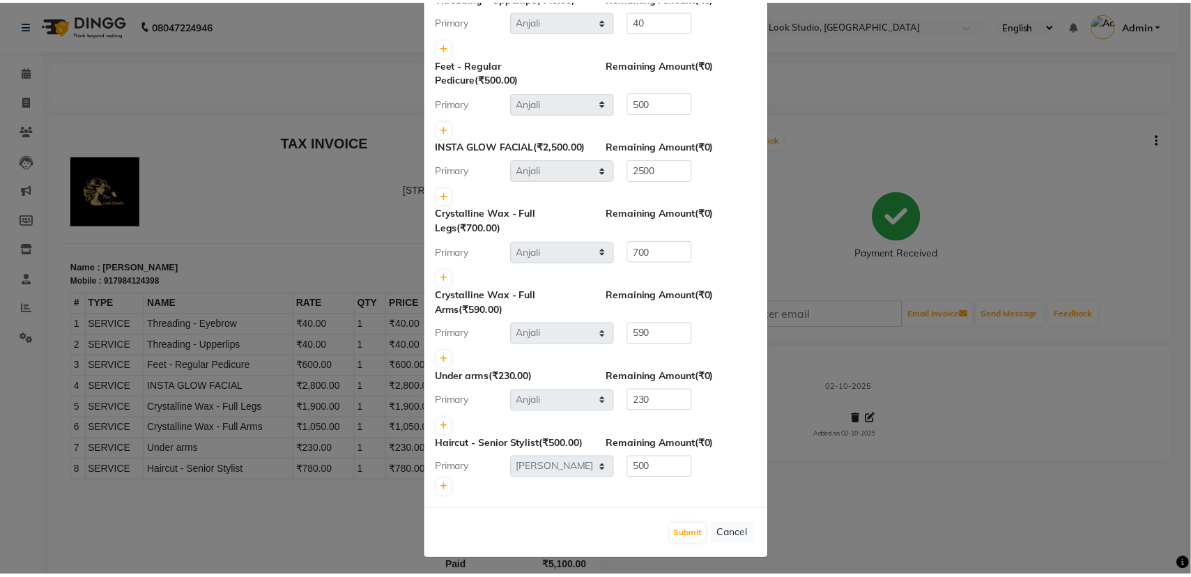
scroll to position [189, 0]
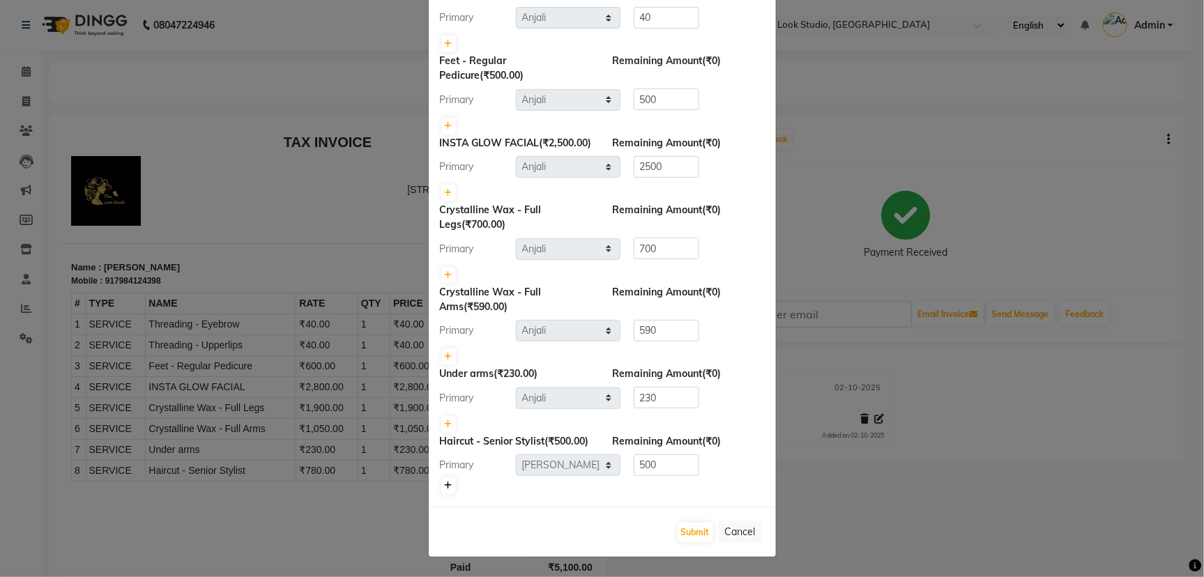
click at [445, 485] on icon at bounding box center [449, 486] width 8 height 8
type input "250"
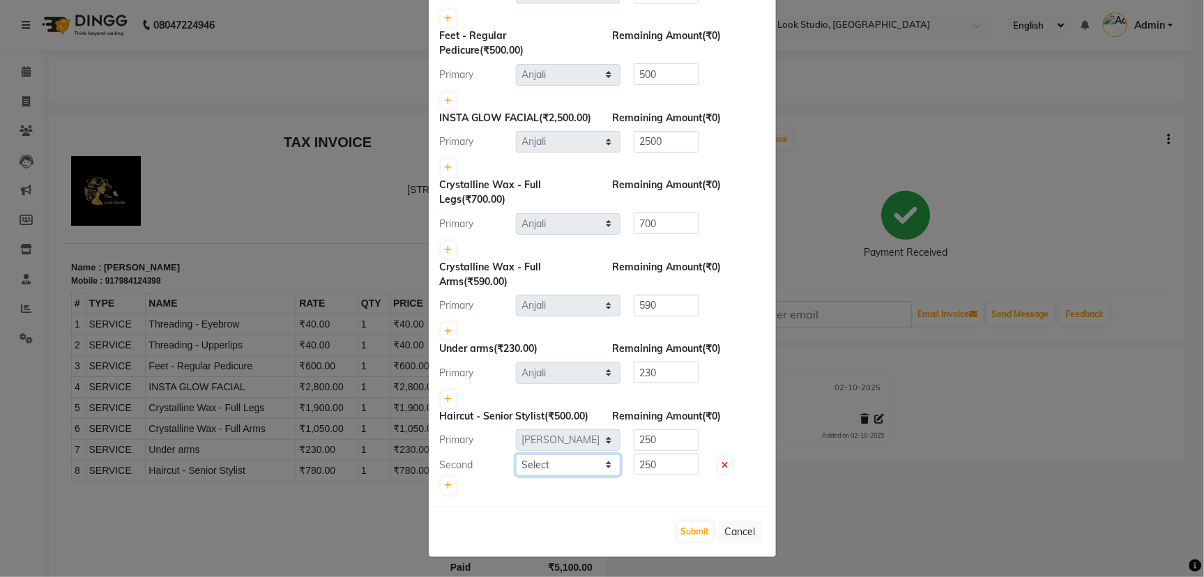
click at [536, 476] on select "Select [PERSON_NAME] [PERSON_NAME] [PERSON_NAME] [PERSON_NAME] [PERSON_NAME] [P…" at bounding box center [568, 465] width 105 height 22
select select "45012"
click at [516, 476] on select "Select [PERSON_NAME] [PERSON_NAME] [PERSON_NAME] [PERSON_NAME] [PERSON_NAME] [P…" at bounding box center [568, 465] width 105 height 22
click at [660, 496] on div at bounding box center [602, 486] width 325 height 20
click at [661, 475] on input "250" at bounding box center [667, 465] width 66 height 22
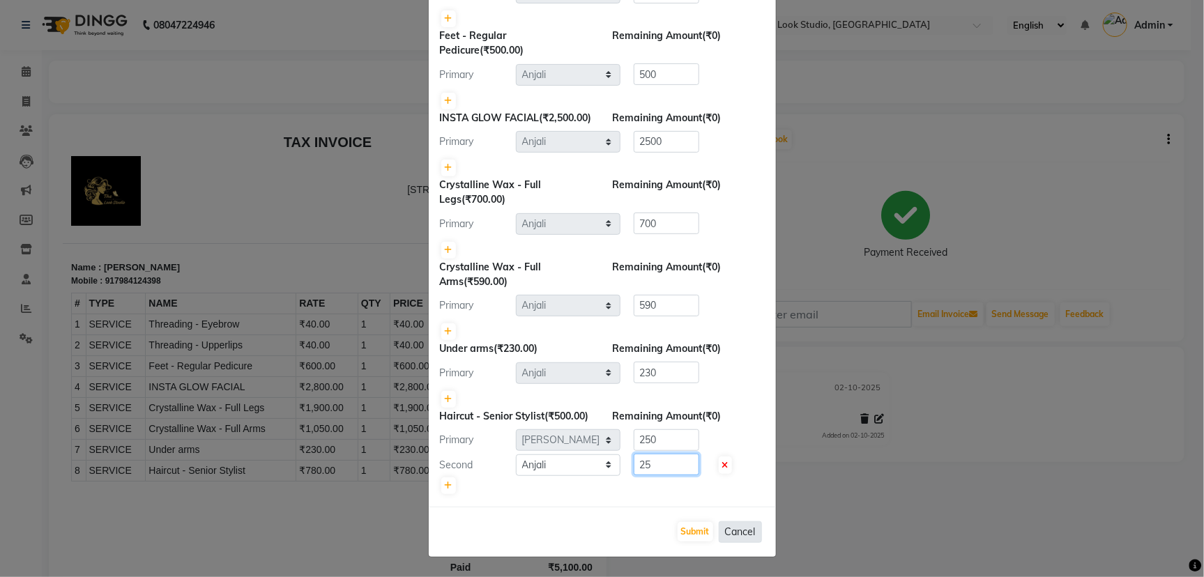
type input "2"
type input "150"
click at [656, 451] on input "250" at bounding box center [667, 440] width 66 height 22
type input "2"
type input "350"
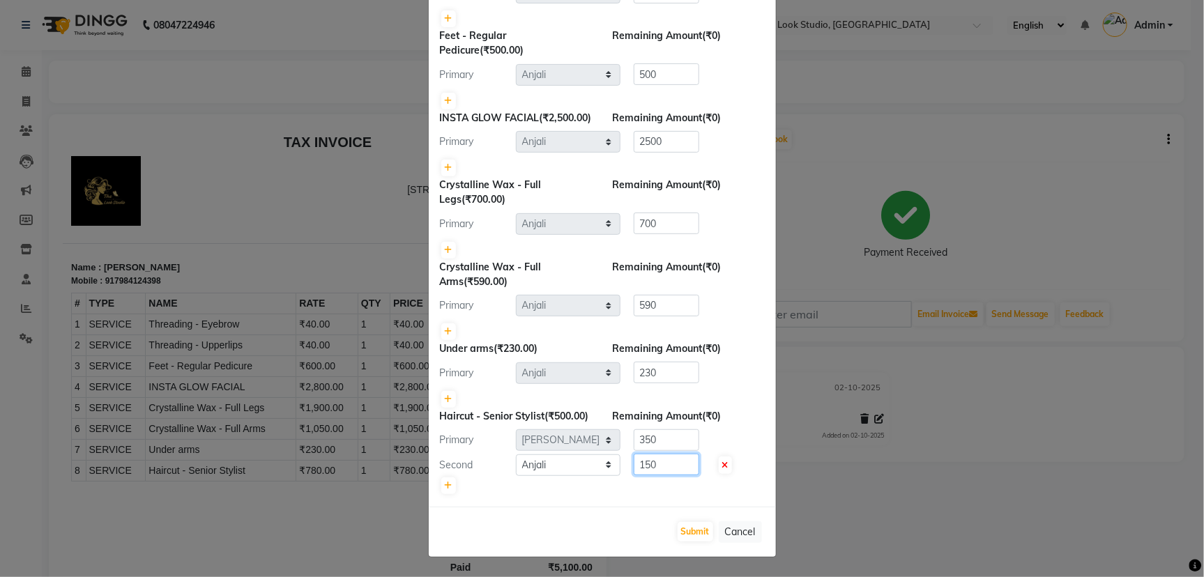
click at [643, 475] on input "150" at bounding box center [667, 465] width 66 height 22
type input "100"
click at [656, 451] on input "350" at bounding box center [667, 440] width 66 height 22
type input "3"
type input "400"
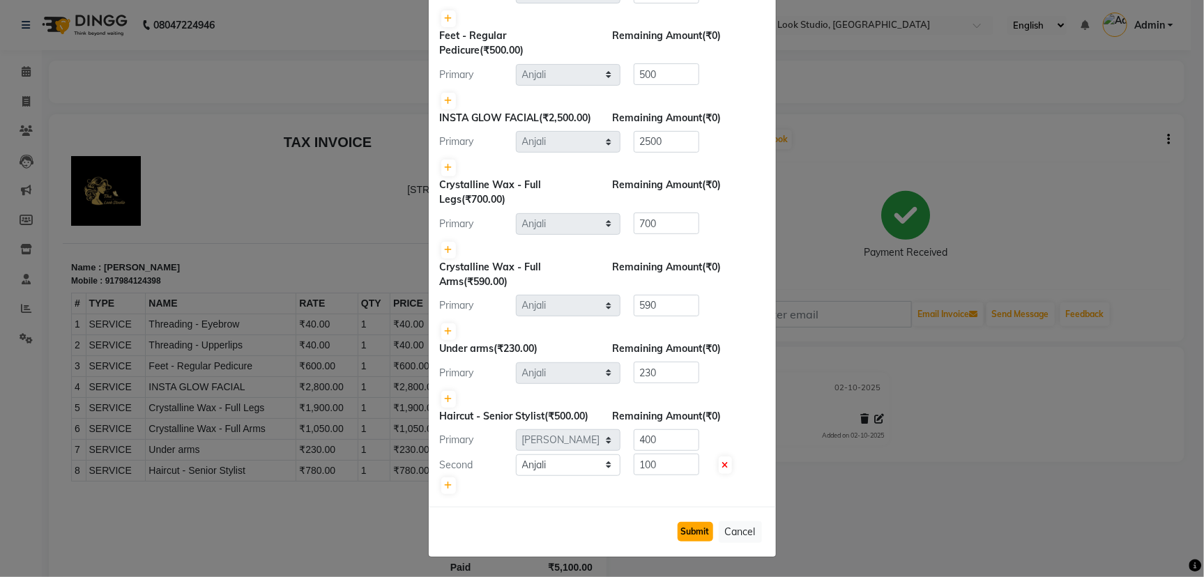
click at [696, 542] on button "Submit" at bounding box center [695, 532] width 36 height 20
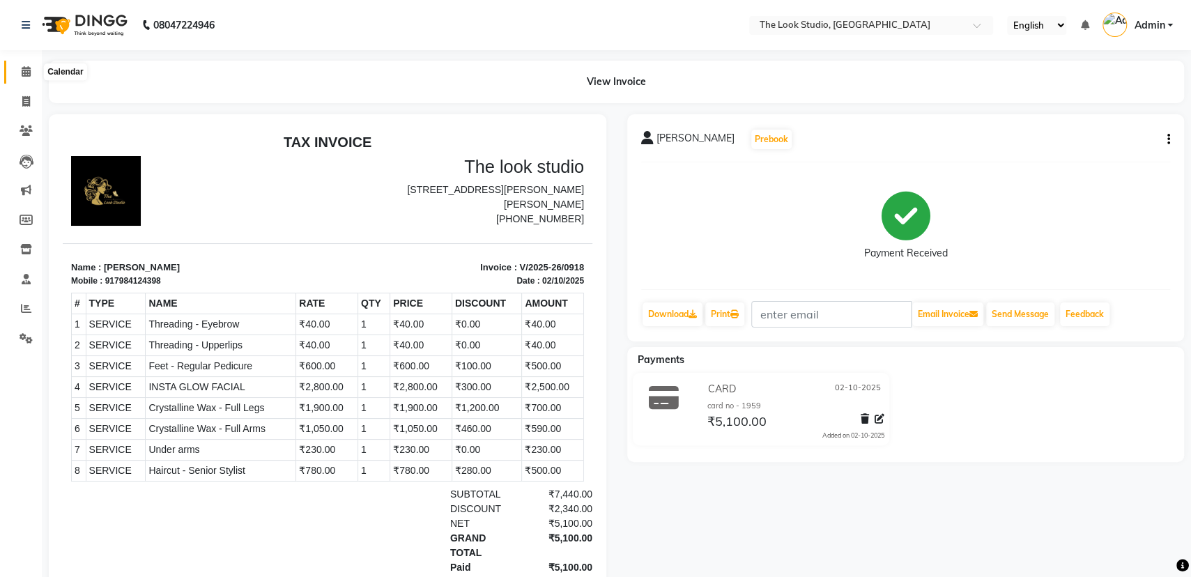
click at [23, 75] on icon at bounding box center [26, 71] width 9 height 10
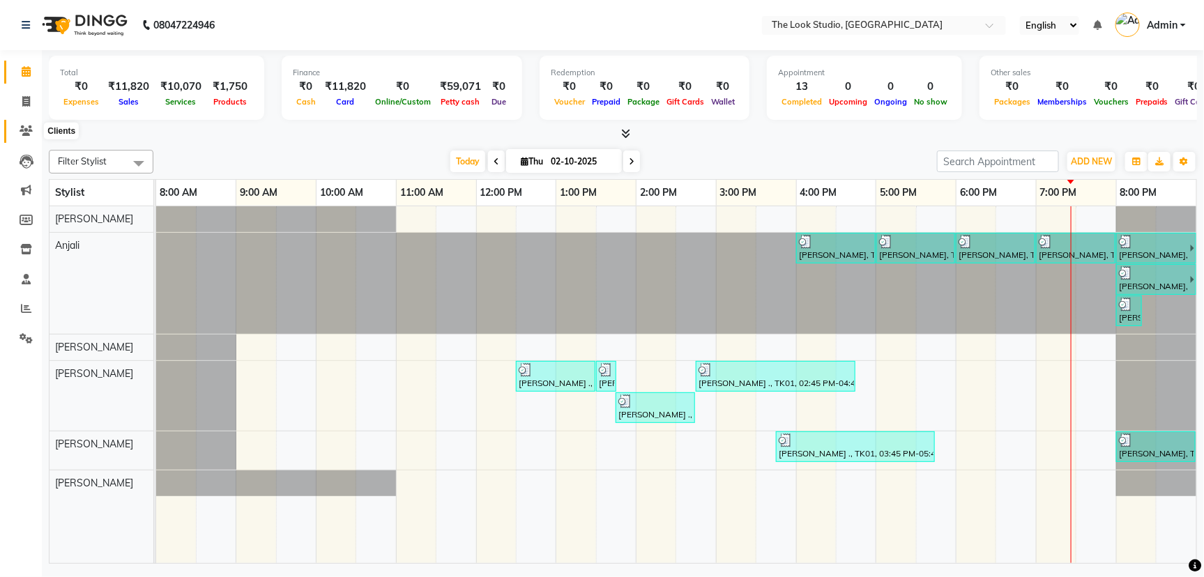
click at [21, 128] on icon at bounding box center [26, 130] width 13 height 10
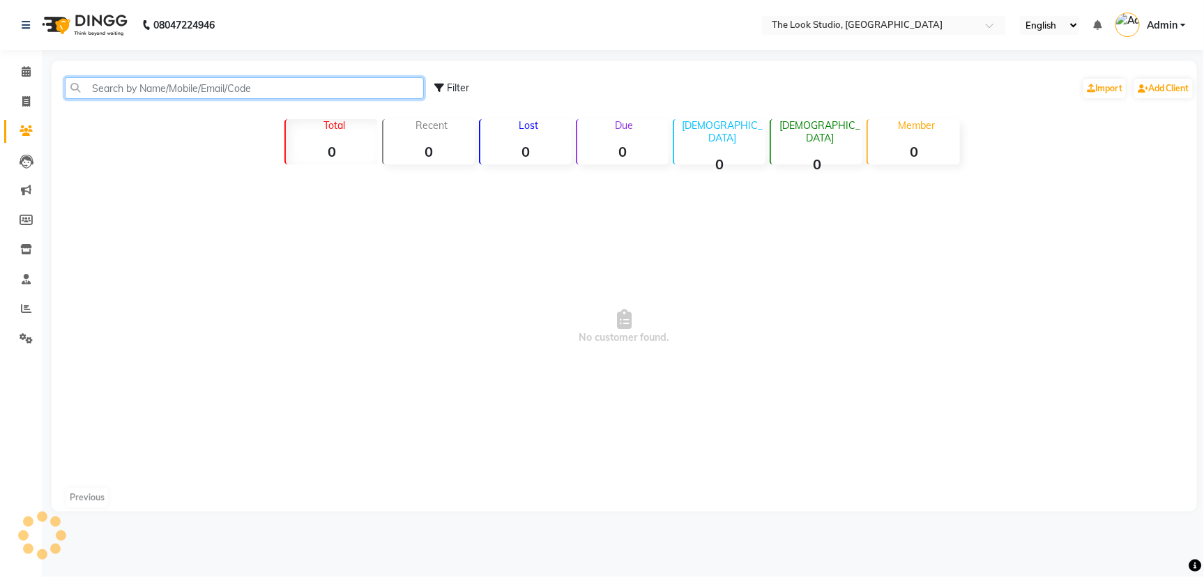
click at [116, 86] on input "text" at bounding box center [244, 88] width 359 height 22
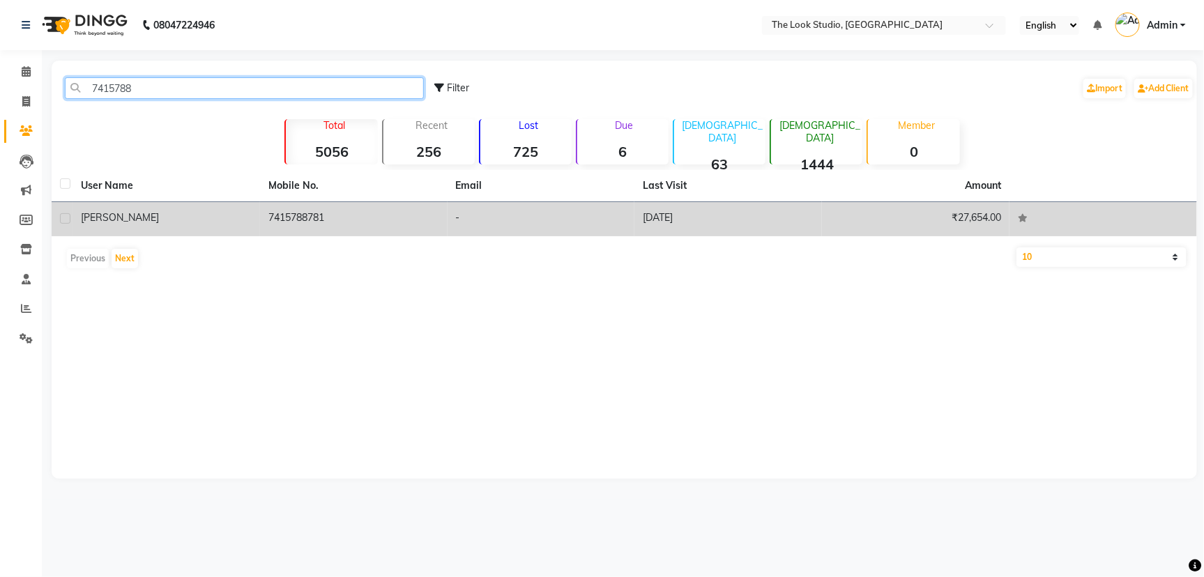
type input "7415788"
click at [298, 206] on td "7415788781" at bounding box center [353, 219] width 187 height 34
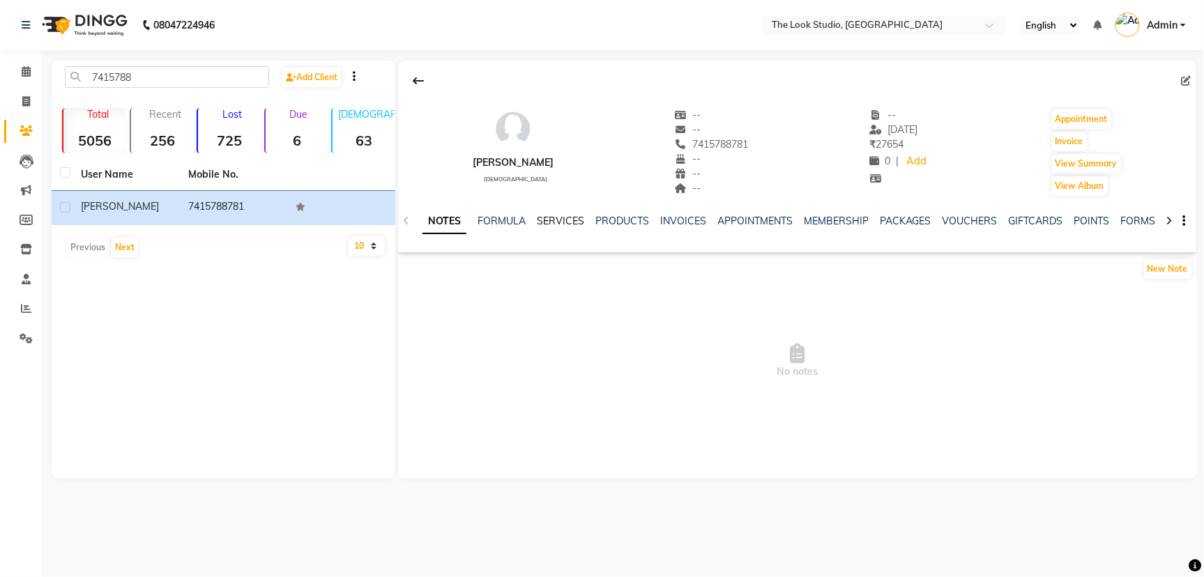
click at [556, 222] on link "SERVICES" at bounding box center [560, 221] width 47 height 13
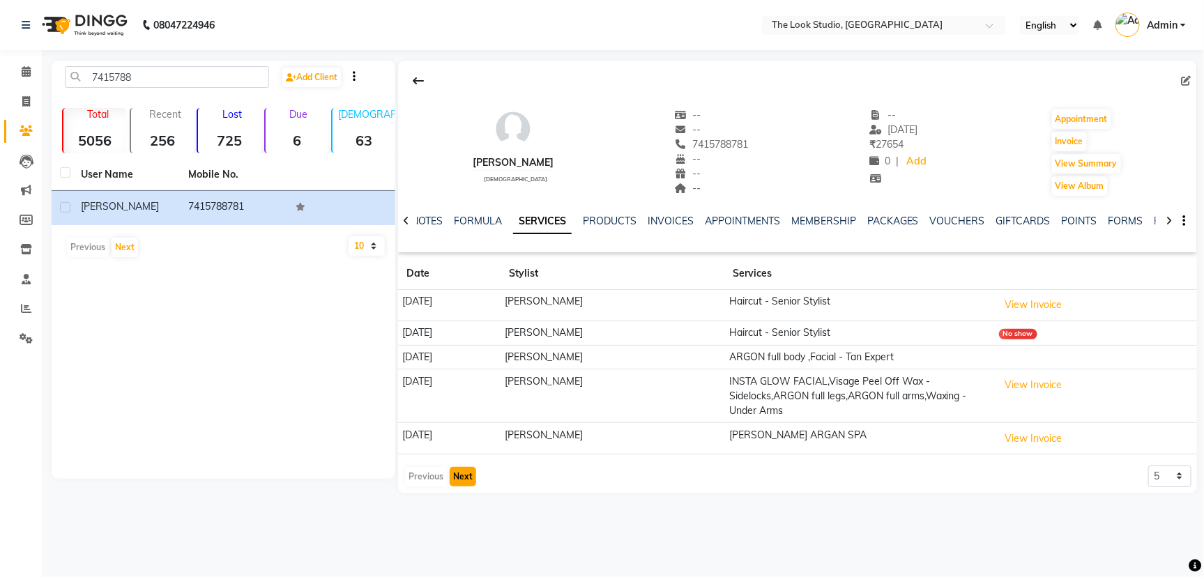
click at [463, 474] on button "Next" at bounding box center [463, 477] width 26 height 20
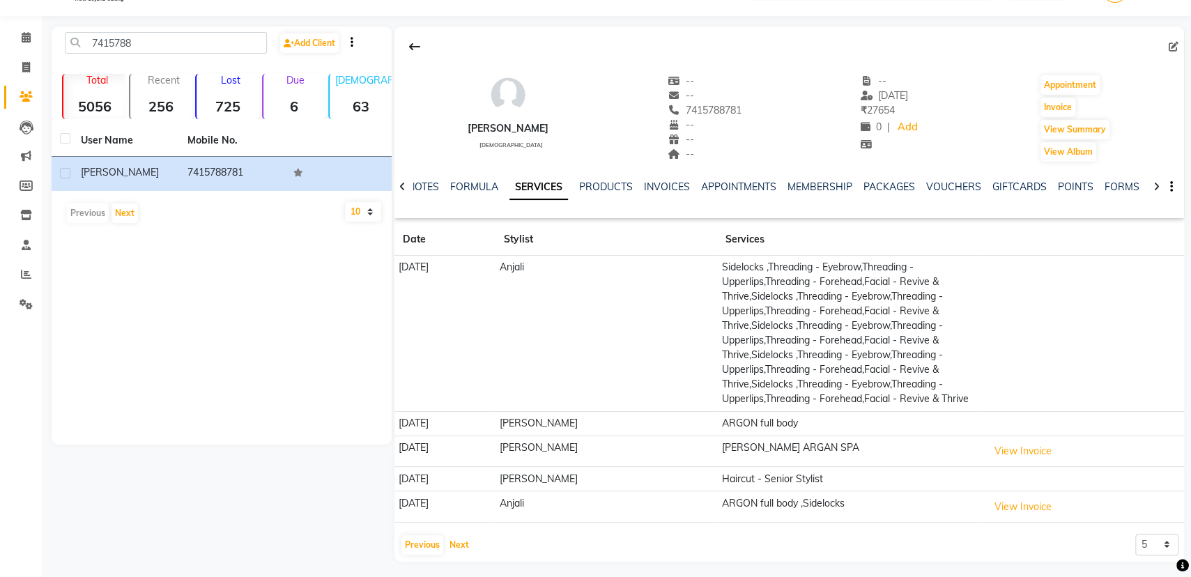
scroll to position [53, 0]
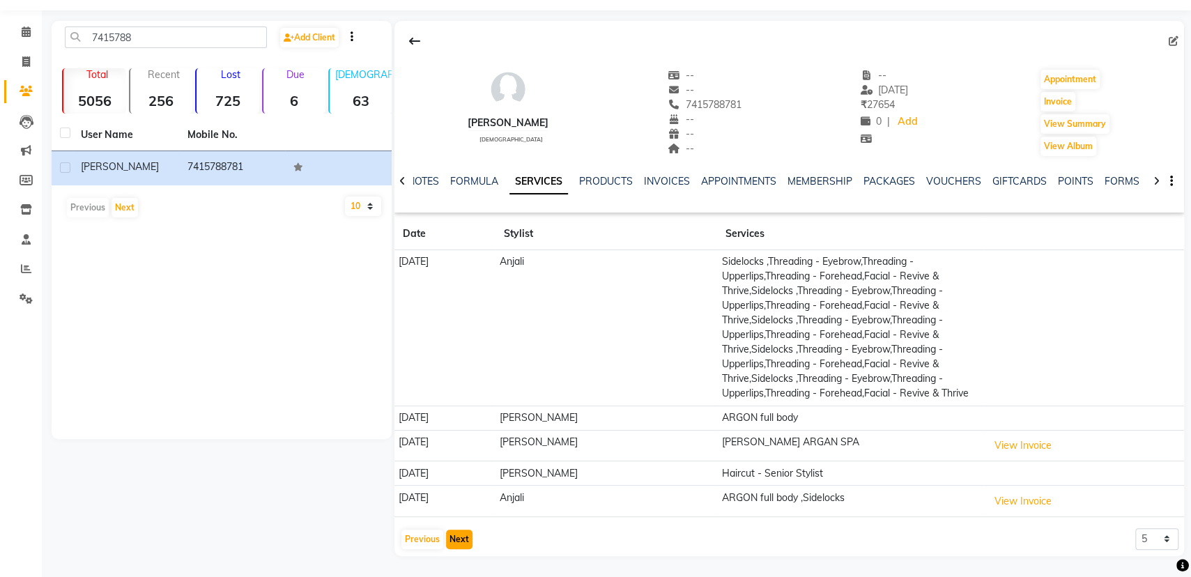
click at [460, 546] on button "Next" at bounding box center [459, 540] width 26 height 20
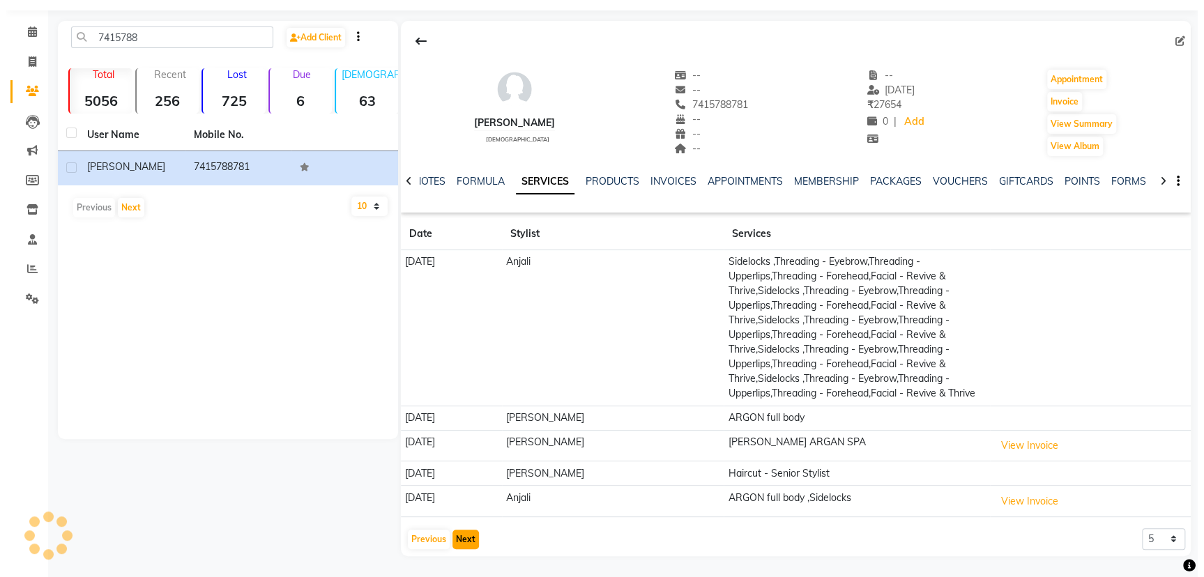
scroll to position [0, 0]
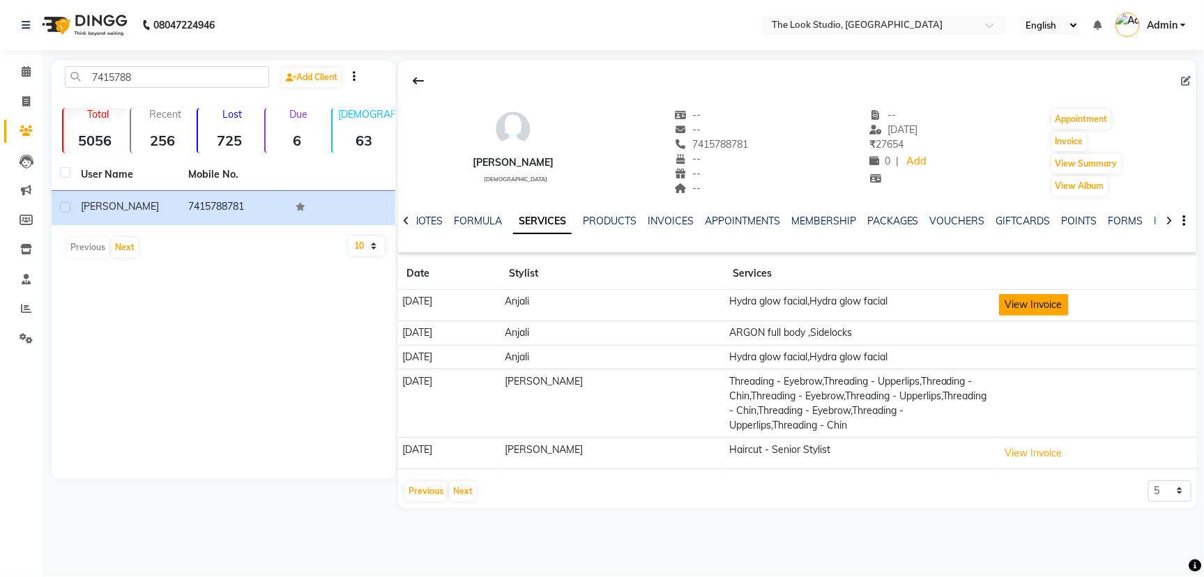
click at [1063, 304] on button "View Invoice" at bounding box center [1034, 305] width 70 height 22
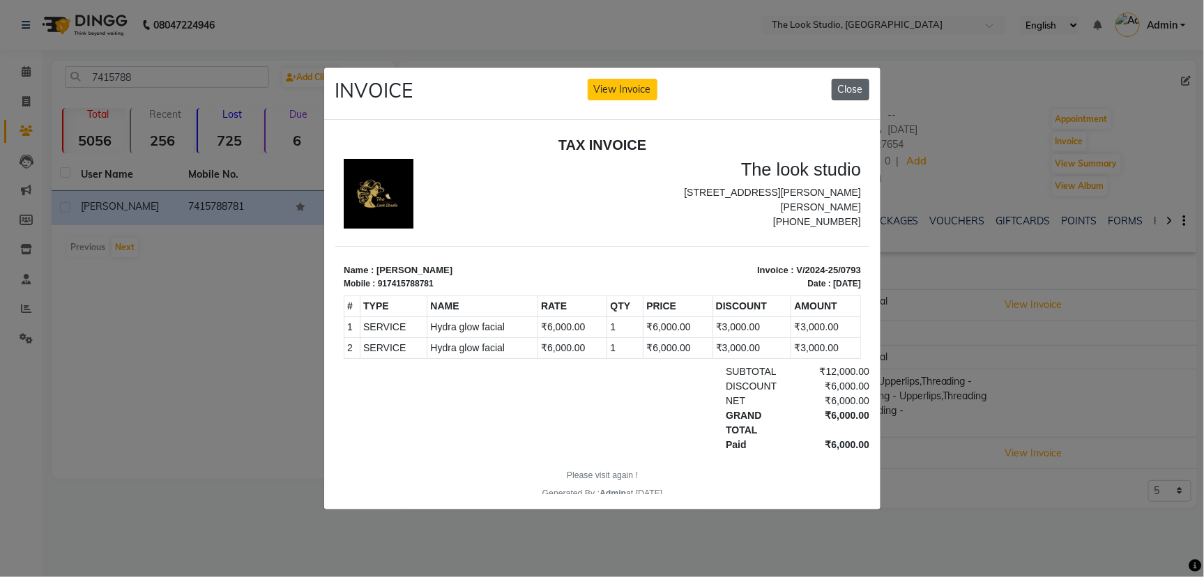
click at [838, 85] on button "Close" at bounding box center [850, 90] width 38 height 22
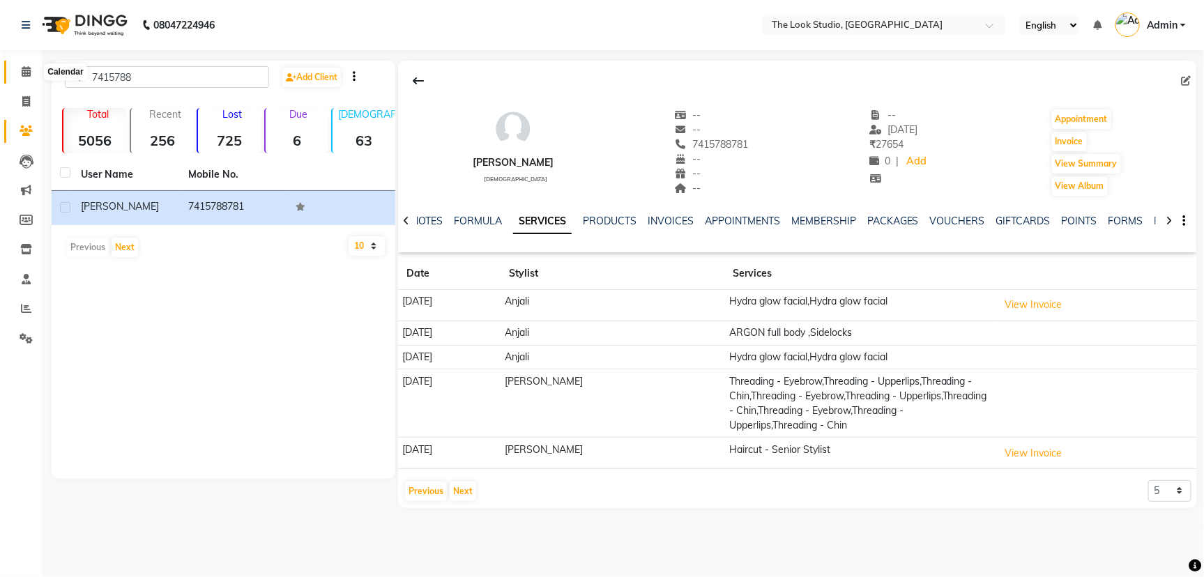
click at [24, 72] on icon at bounding box center [26, 71] width 9 height 10
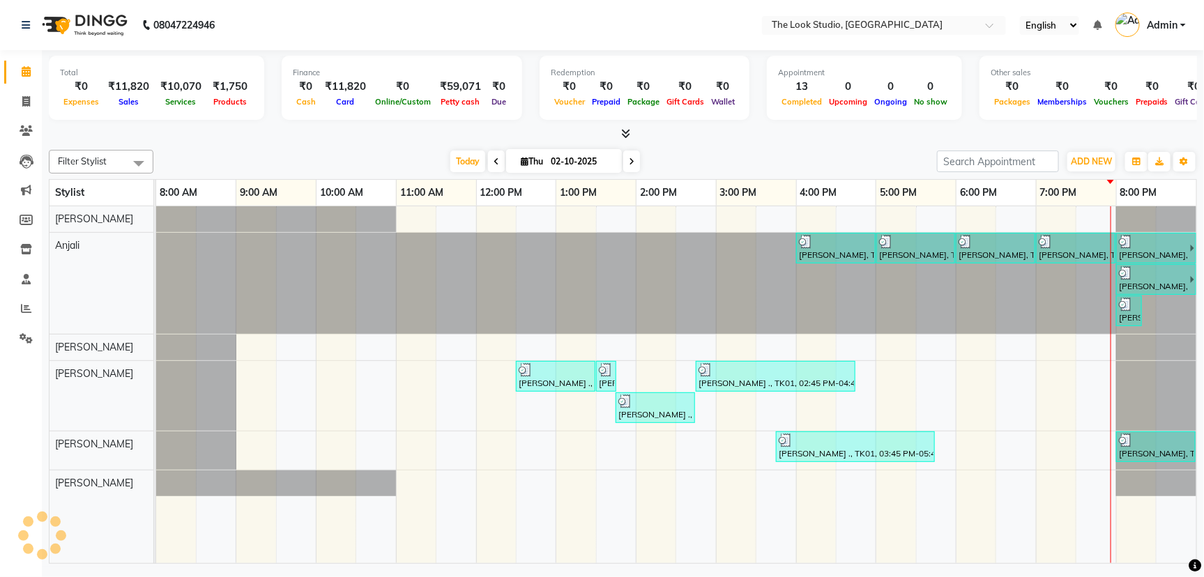
click at [753, 158] on div "Today Thu 02-10-2025" at bounding box center [544, 161] width 769 height 21
click at [24, 132] on icon at bounding box center [26, 130] width 13 height 10
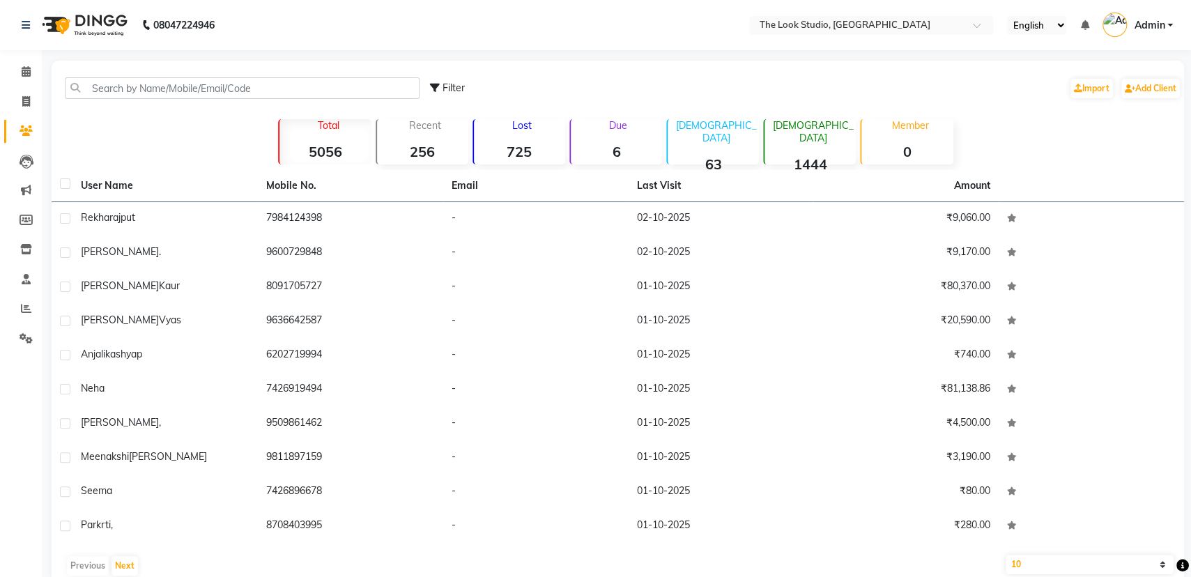
click at [22, 114] on li "Invoice" at bounding box center [21, 102] width 42 height 30
drag, startPoint x: 24, startPoint y: 131, endPoint x: 23, endPoint y: 121, distance: 10.5
click at [24, 131] on icon at bounding box center [26, 130] width 13 height 10
drag, startPoint x: 24, startPoint y: 112, endPoint x: 24, endPoint y: 105, distance: 7.0
click at [24, 112] on link "Invoice" at bounding box center [20, 102] width 33 height 23
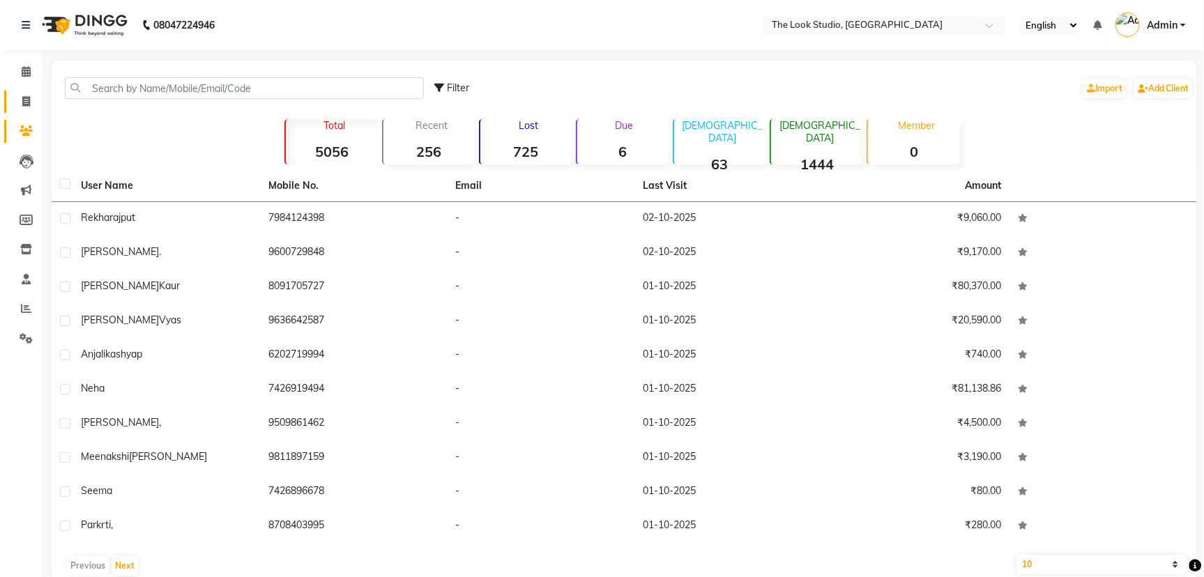
select select "service"
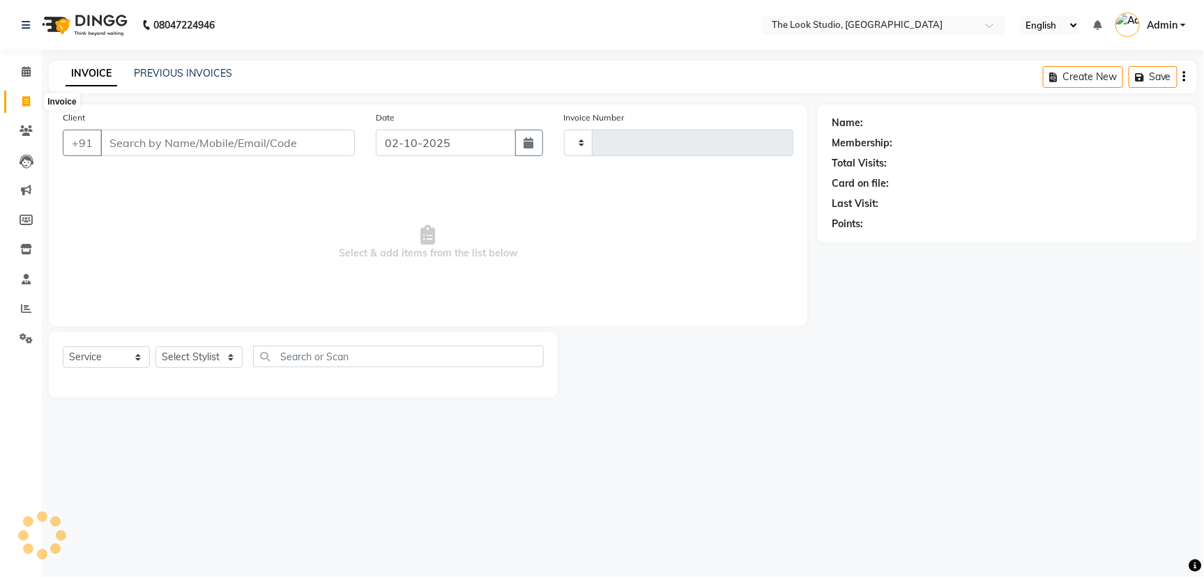
type input "0920"
click at [24, 104] on icon at bounding box center [26, 101] width 8 height 10
select select "service"
type input "0920"
select select "6149"
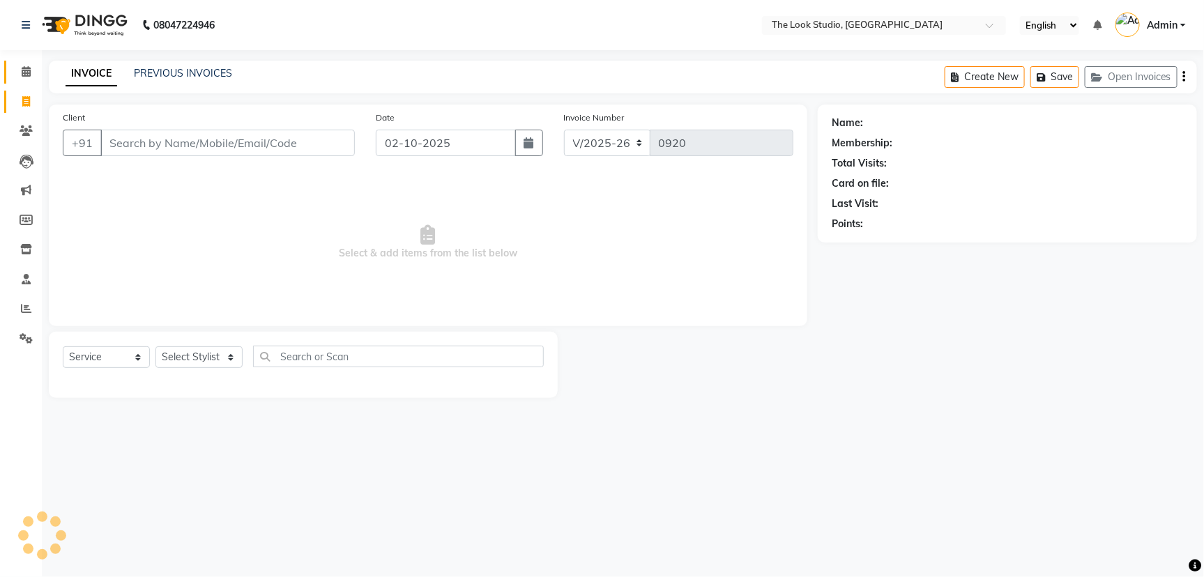
click at [21, 82] on link "Calendar" at bounding box center [20, 72] width 33 height 23
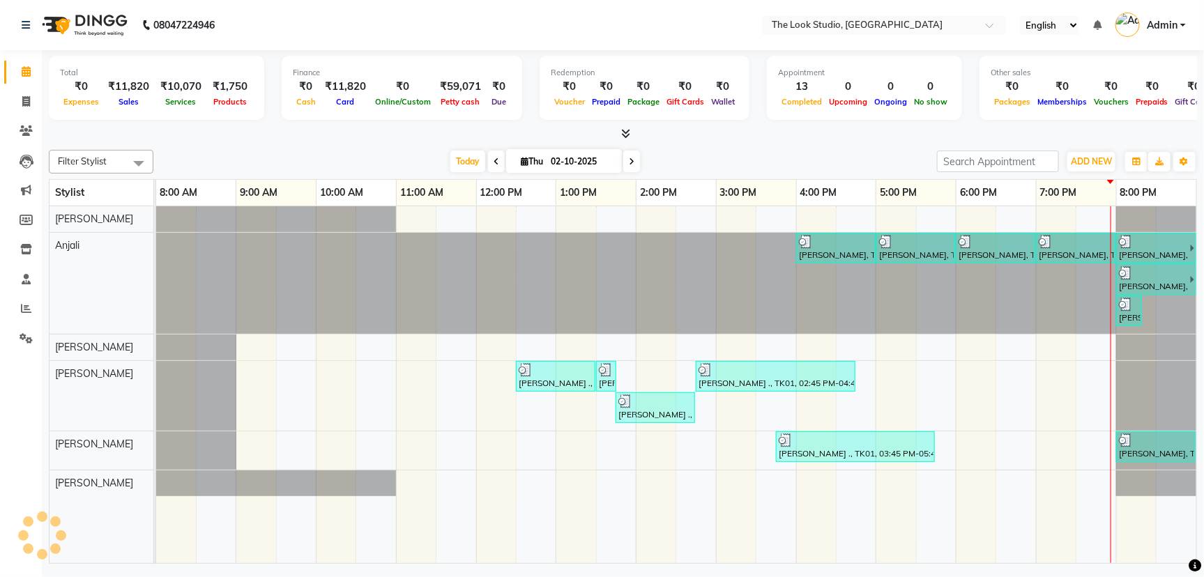
click at [279, 160] on div "Today Thu 02-10-2025" at bounding box center [544, 161] width 769 height 21
click at [904, 155] on div "Today Thu 02-10-2025" at bounding box center [544, 161] width 769 height 21
click at [806, 151] on div "Today Thu 02-10-2025" at bounding box center [544, 161] width 769 height 21
click at [24, 79] on span at bounding box center [26, 72] width 24 height 16
click at [226, 136] on div at bounding box center [623, 134] width 1148 height 15
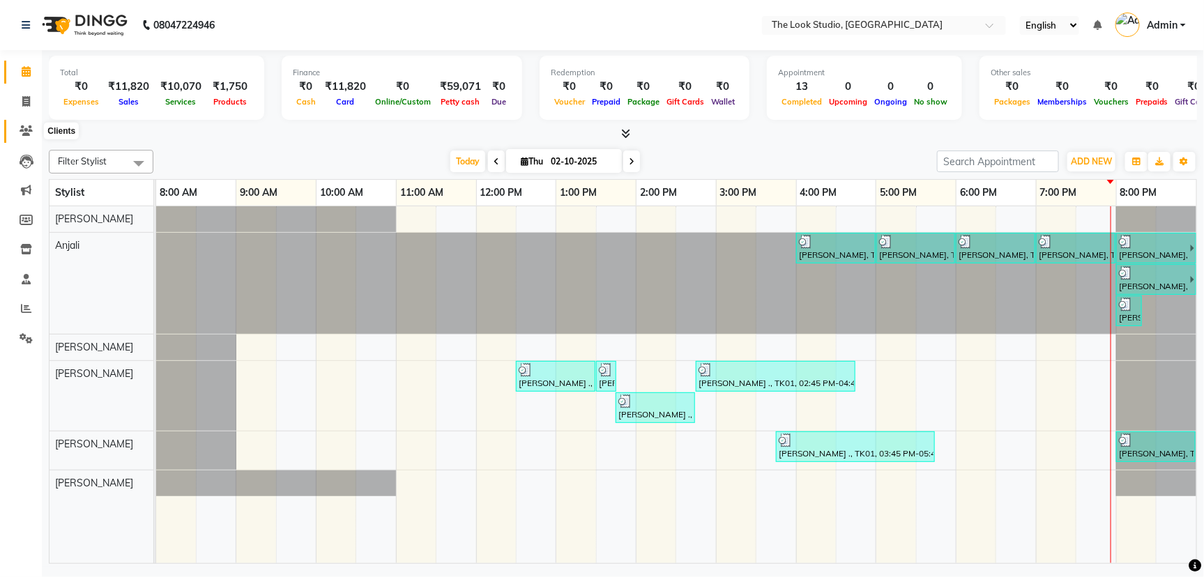
click at [24, 126] on icon at bounding box center [26, 130] width 13 height 10
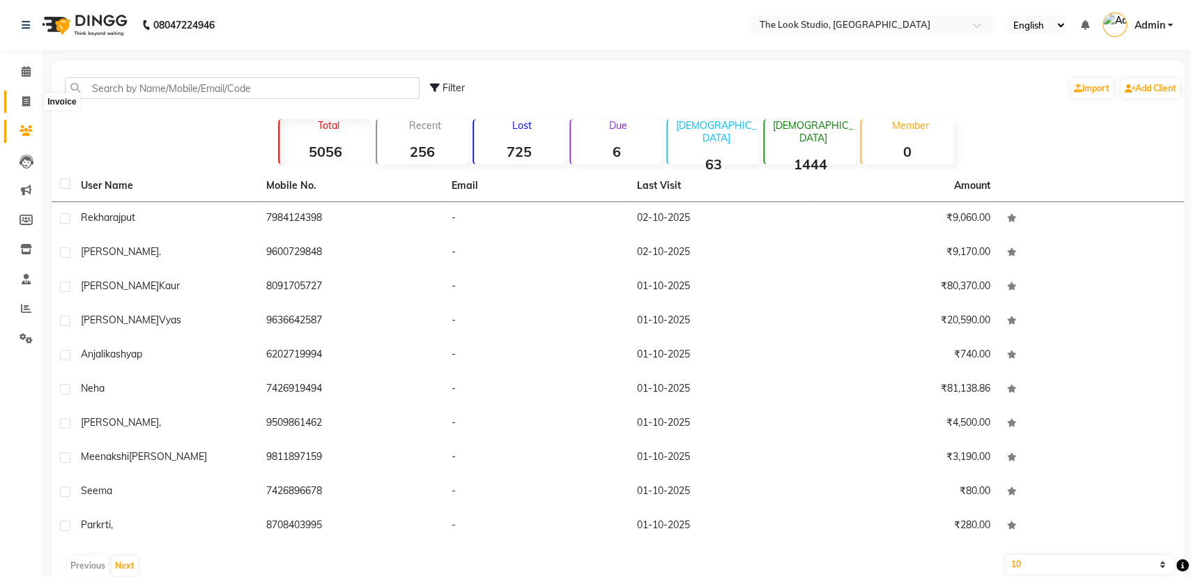
click at [21, 105] on span at bounding box center [26, 102] width 24 height 16
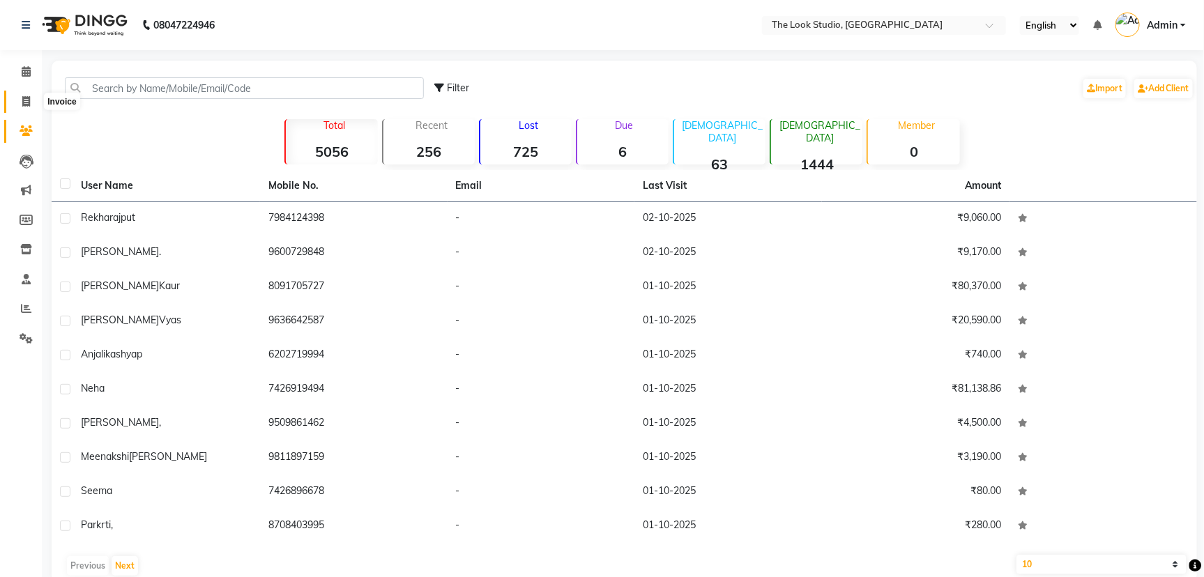
select select "service"
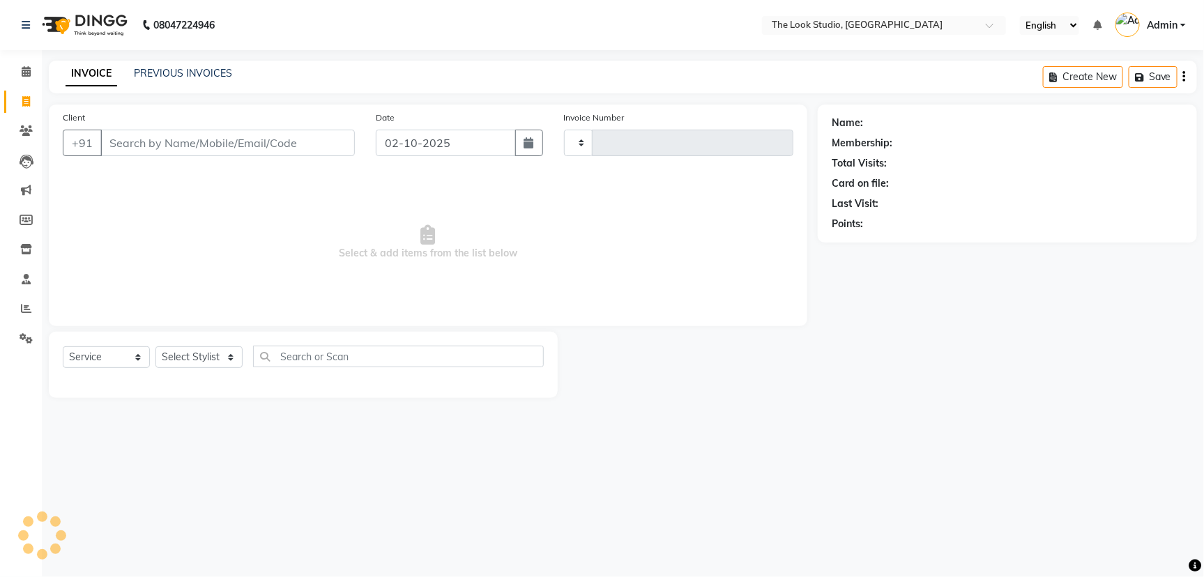
type input "0920"
select select "6149"
select select "product"
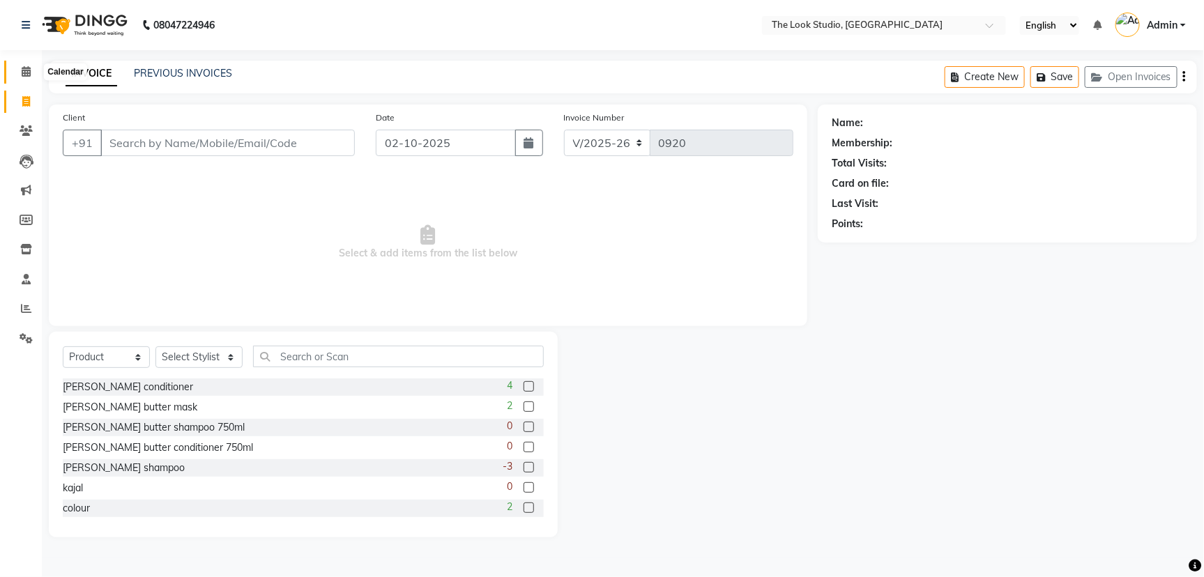
click at [22, 72] on icon at bounding box center [26, 71] width 9 height 10
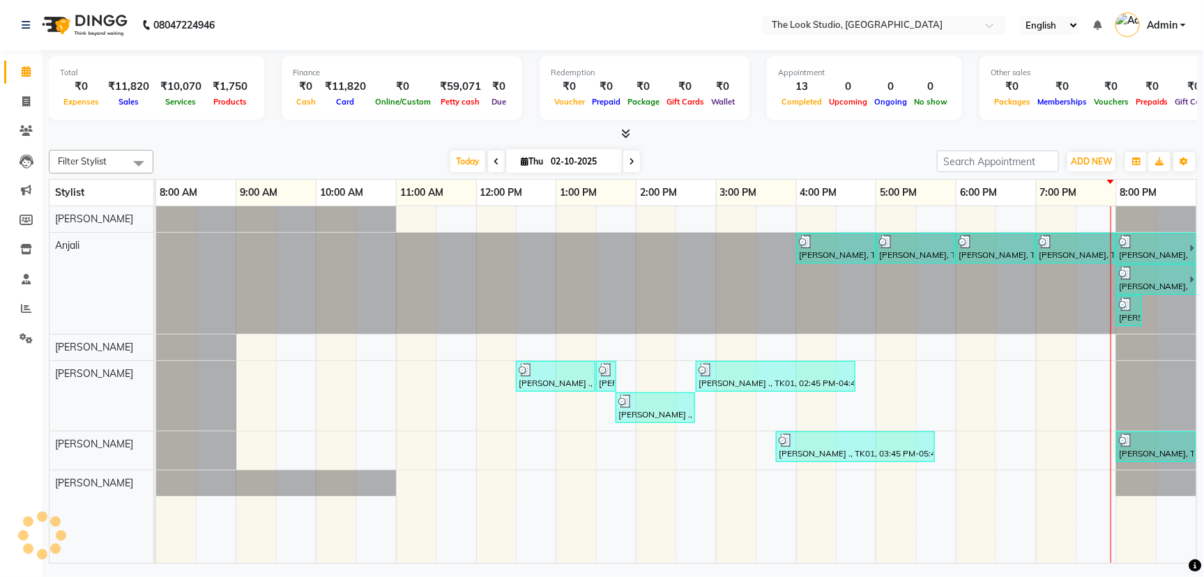
click at [24, 86] on li "Calendar" at bounding box center [21, 72] width 42 height 30
click at [24, 98] on icon at bounding box center [26, 101] width 8 height 10
select select "service"
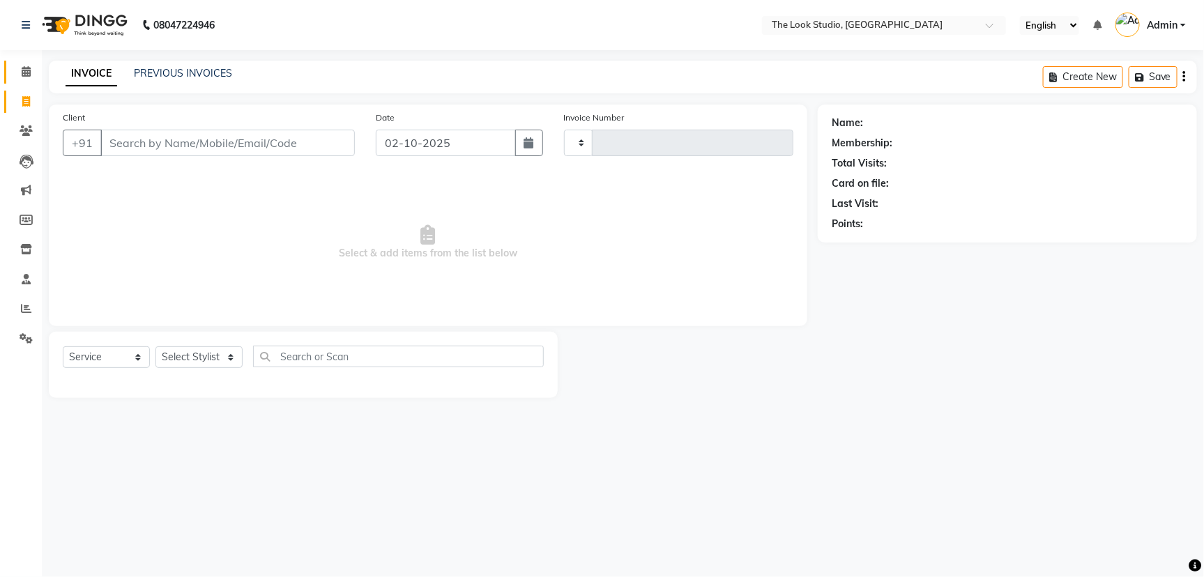
type input "0920"
select select "6149"
click at [29, 61] on link "Calendar" at bounding box center [20, 72] width 33 height 23
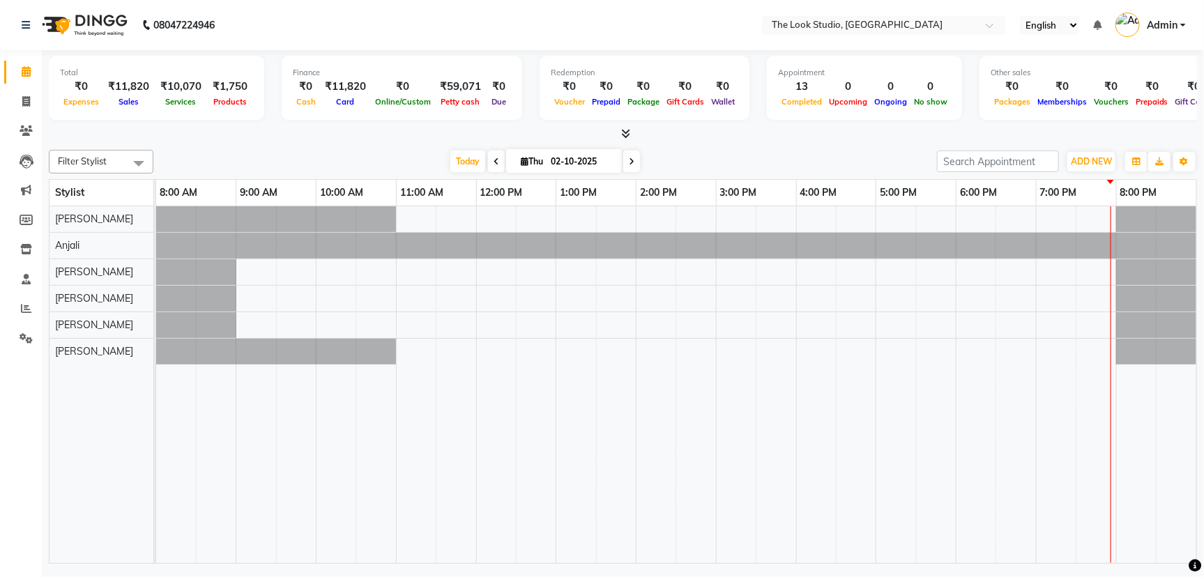
click at [20, 68] on span at bounding box center [26, 72] width 24 height 16
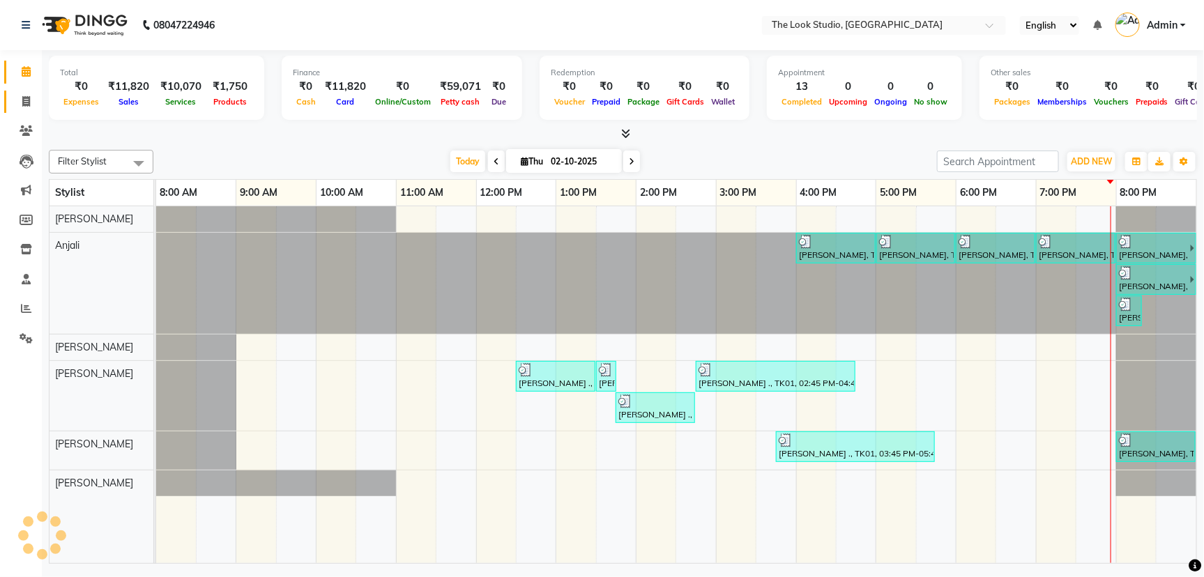
click at [26, 92] on link "Invoice" at bounding box center [20, 102] width 33 height 23
select select "service"
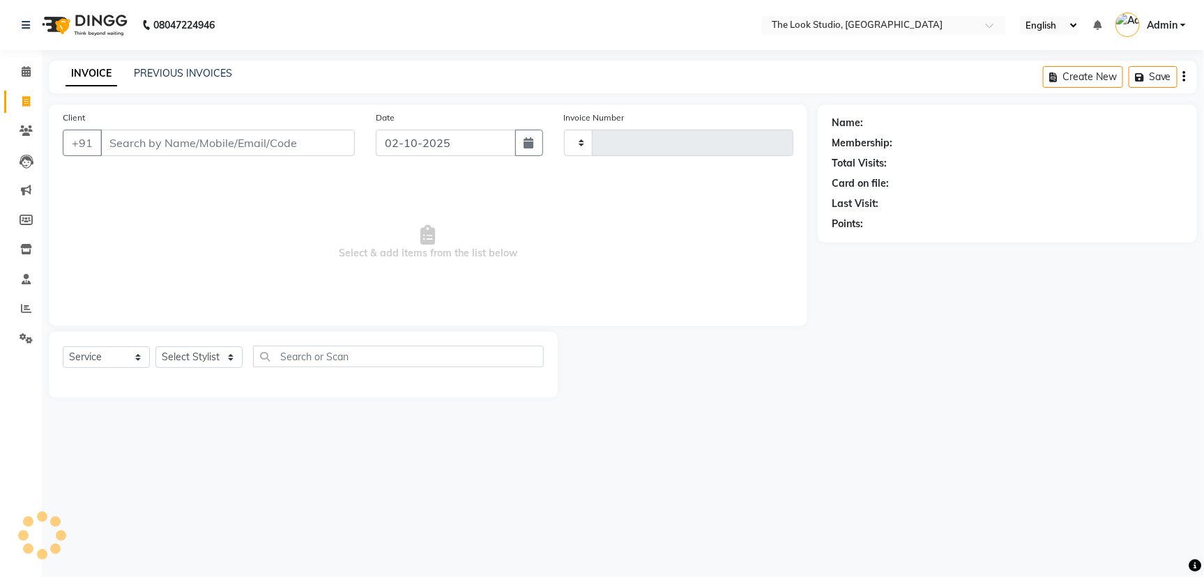
type input "0920"
select select "6149"
select select "product"
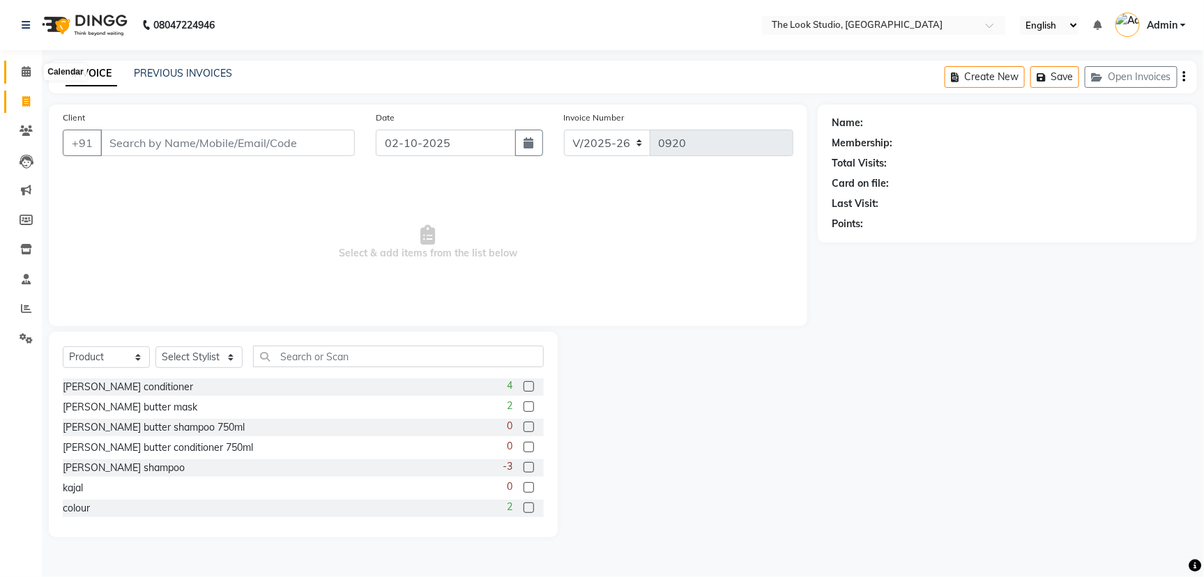
click at [22, 77] on icon at bounding box center [26, 71] width 9 height 10
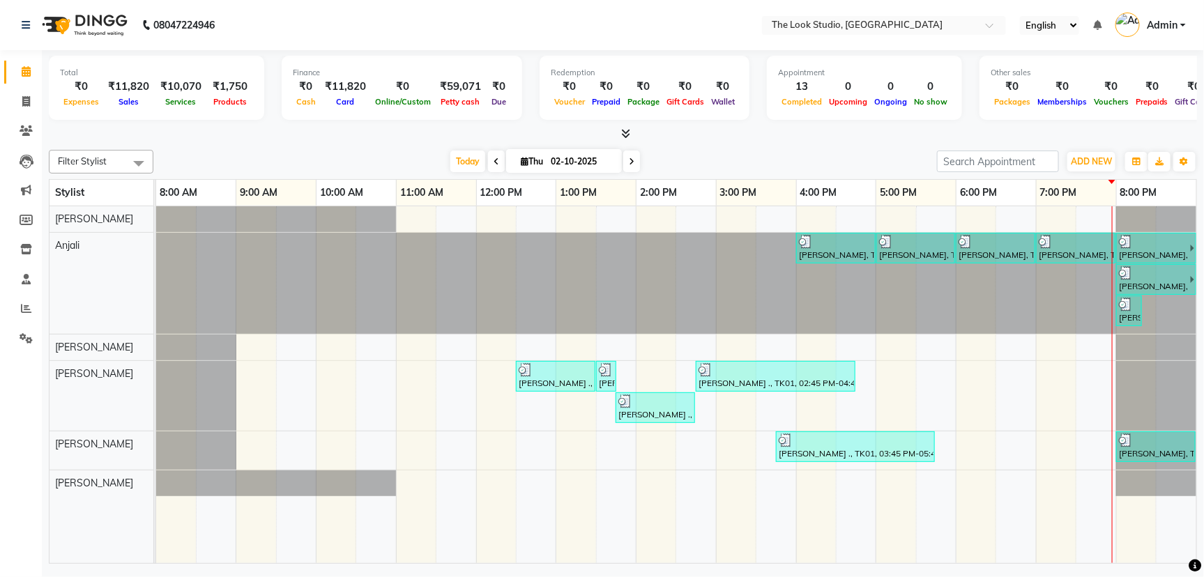
drag, startPoint x: 702, startPoint y: 164, endPoint x: 679, endPoint y: 155, distance: 25.1
click at [700, 164] on div "Today Thu 02-10-2025" at bounding box center [544, 161] width 769 height 21
click at [20, 133] on icon at bounding box center [26, 130] width 13 height 10
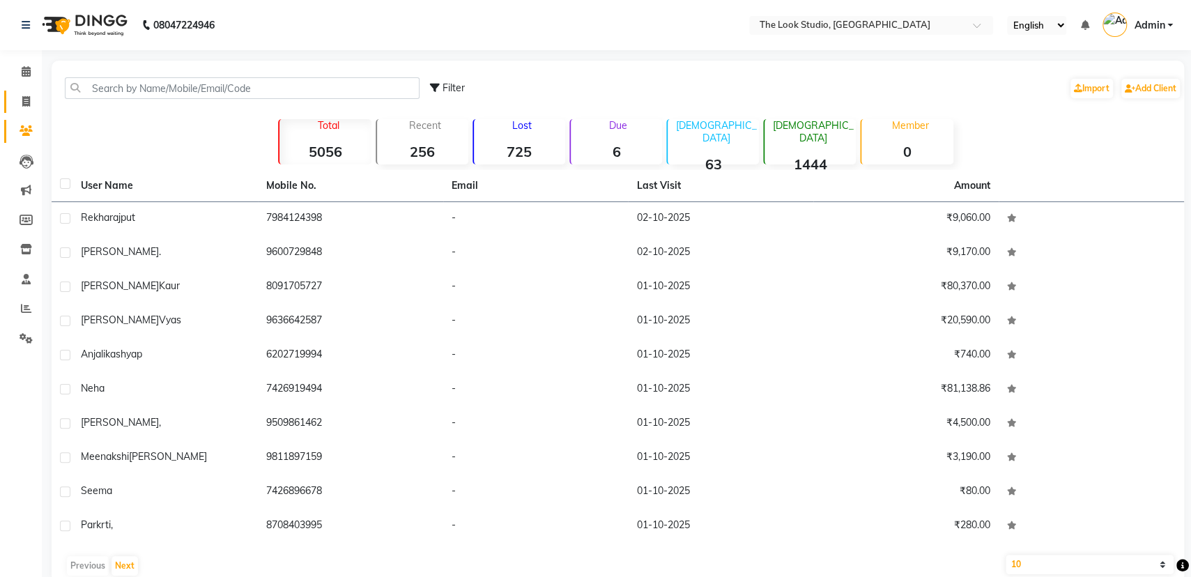
click at [21, 109] on link "Invoice" at bounding box center [20, 102] width 33 height 23
select select "service"
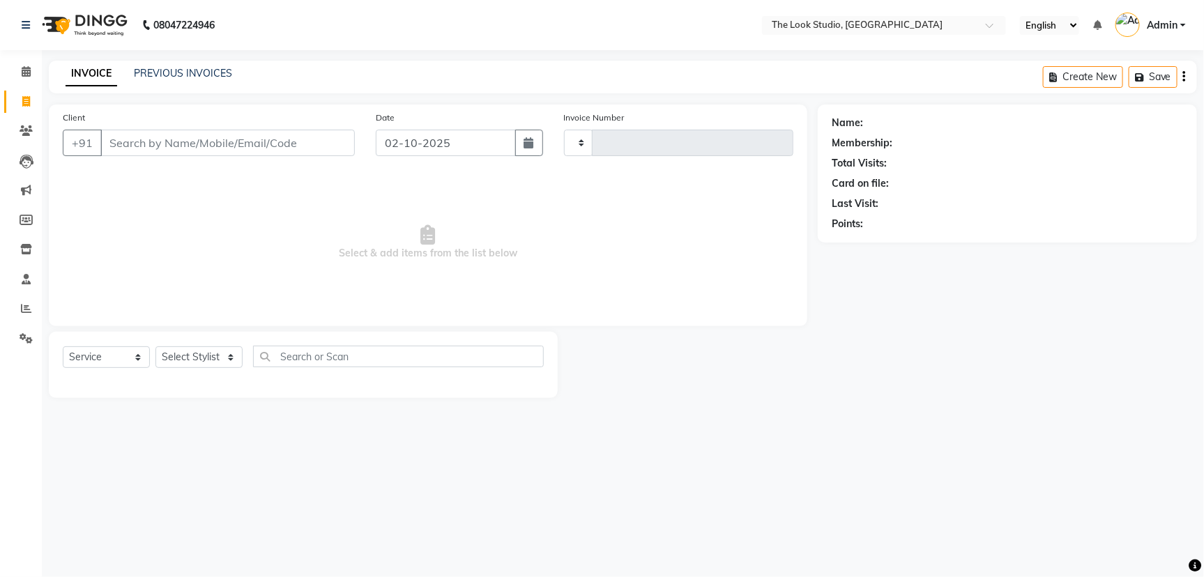
type input "0920"
select select "6149"
click at [23, 102] on icon at bounding box center [26, 101] width 8 height 10
select select "service"
type input "0920"
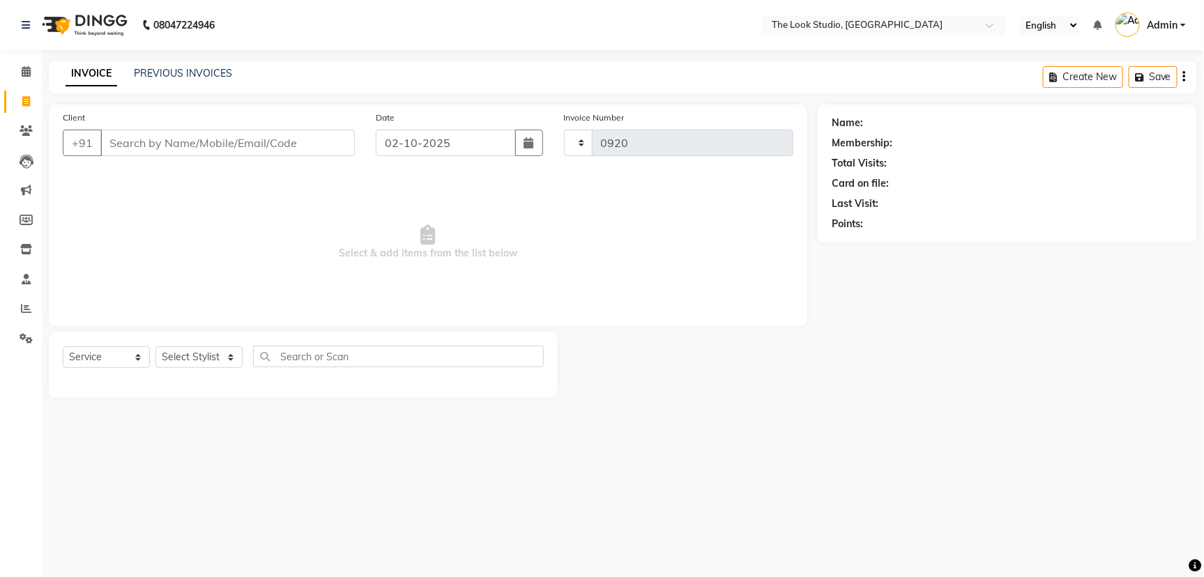
select select "6149"
select select "product"
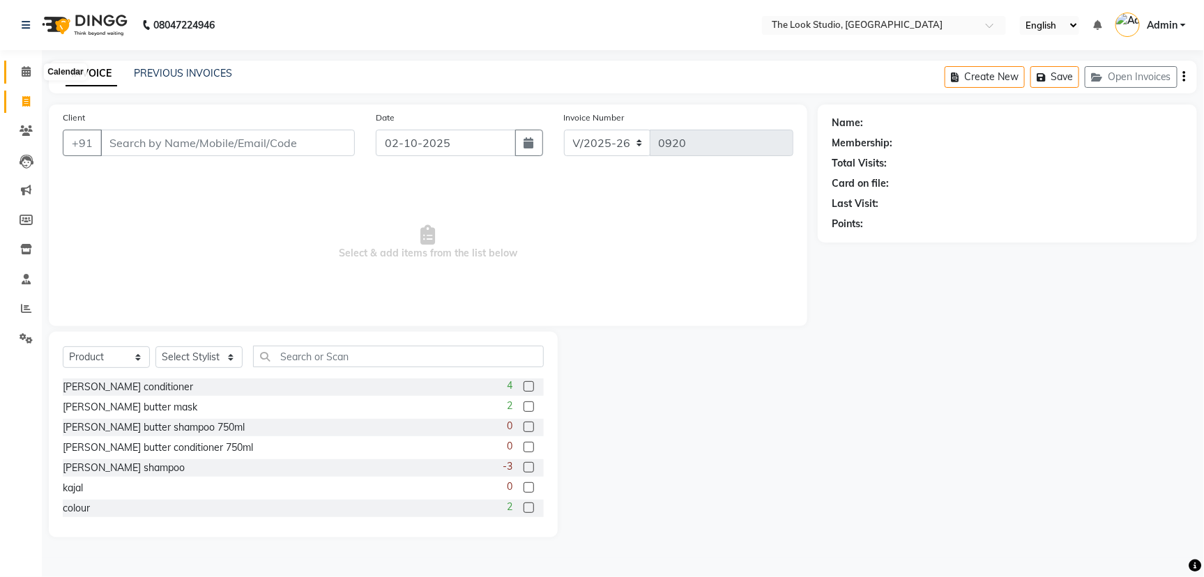
click at [27, 72] on icon at bounding box center [26, 71] width 9 height 10
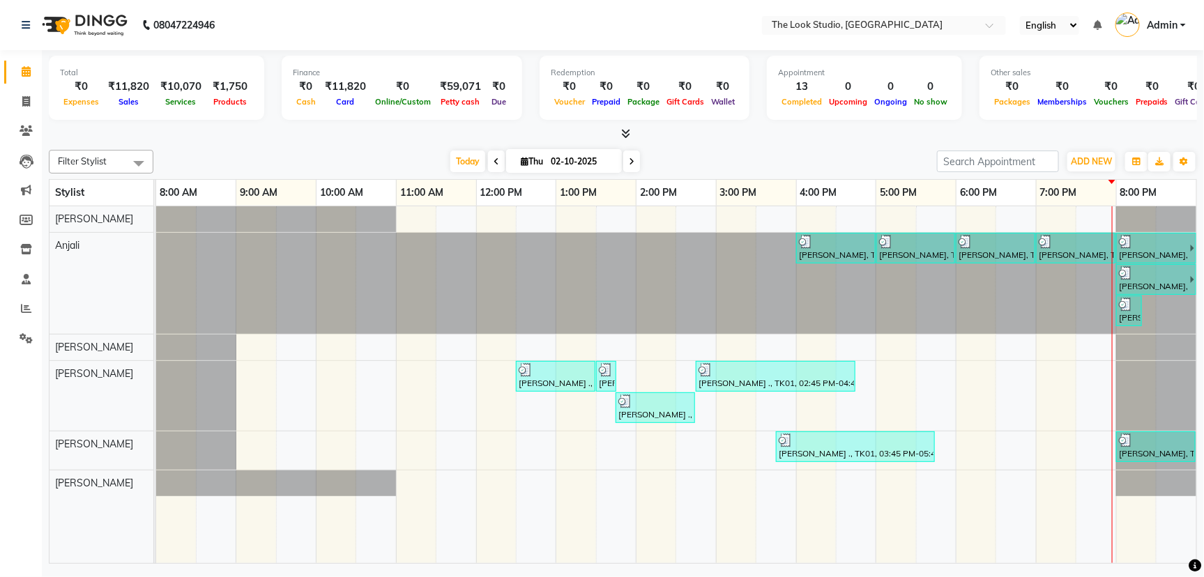
click at [372, 157] on div "Today Thu 02-10-2025" at bounding box center [544, 161] width 769 height 21
click at [493, 163] on icon at bounding box center [496, 162] width 6 height 8
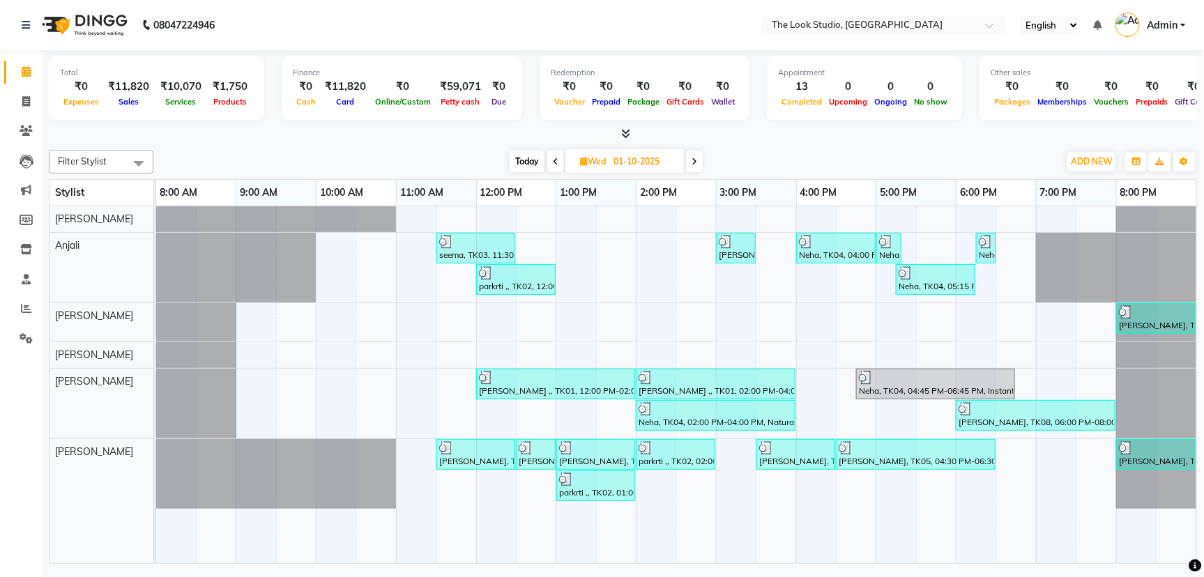
click at [559, 164] on span at bounding box center [555, 162] width 17 height 22
type input "30-09-2025"
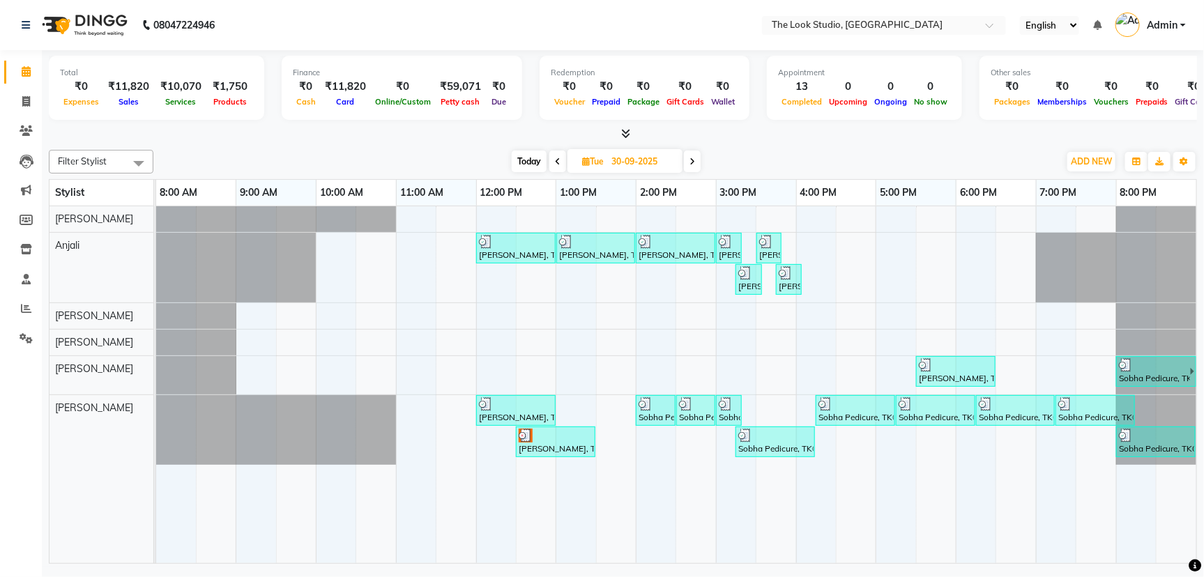
click at [466, 153] on div "[DATE] [DATE]" at bounding box center [605, 161] width 891 height 21
click at [27, 72] on icon at bounding box center [26, 71] width 9 height 10
click at [27, 98] on icon at bounding box center [26, 101] width 8 height 10
select select "service"
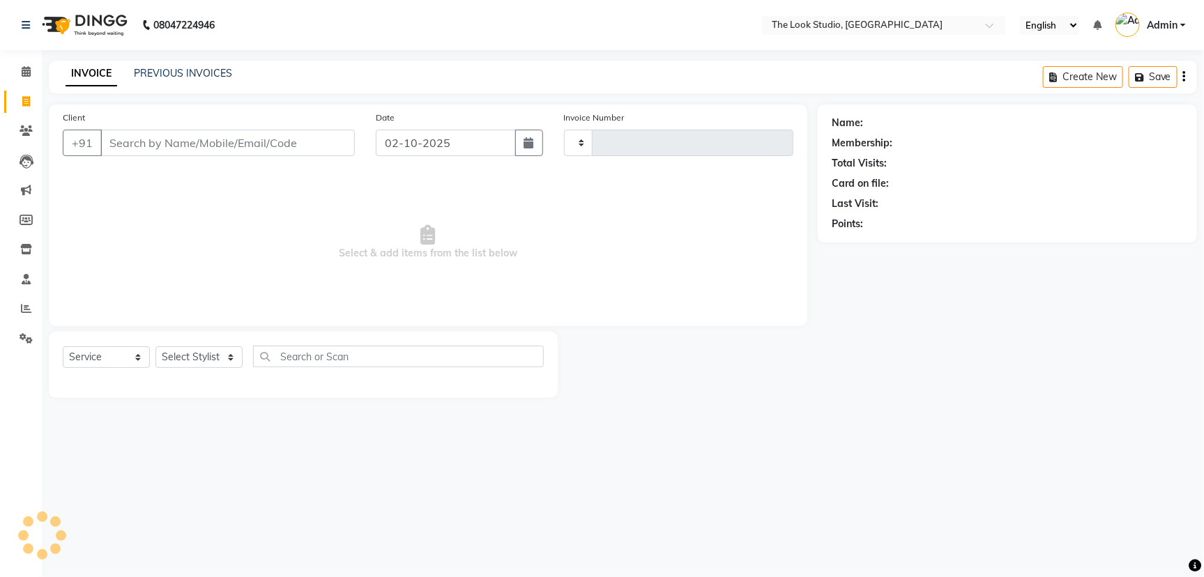
type input "0920"
select select "6149"
select select "product"
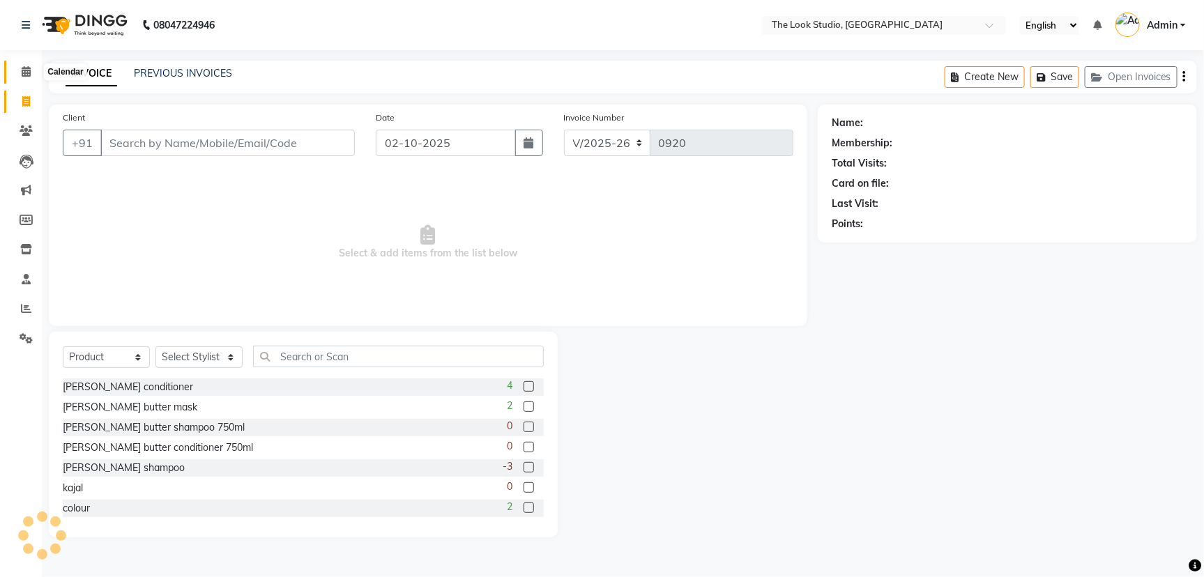
click at [29, 74] on icon at bounding box center [26, 71] width 9 height 10
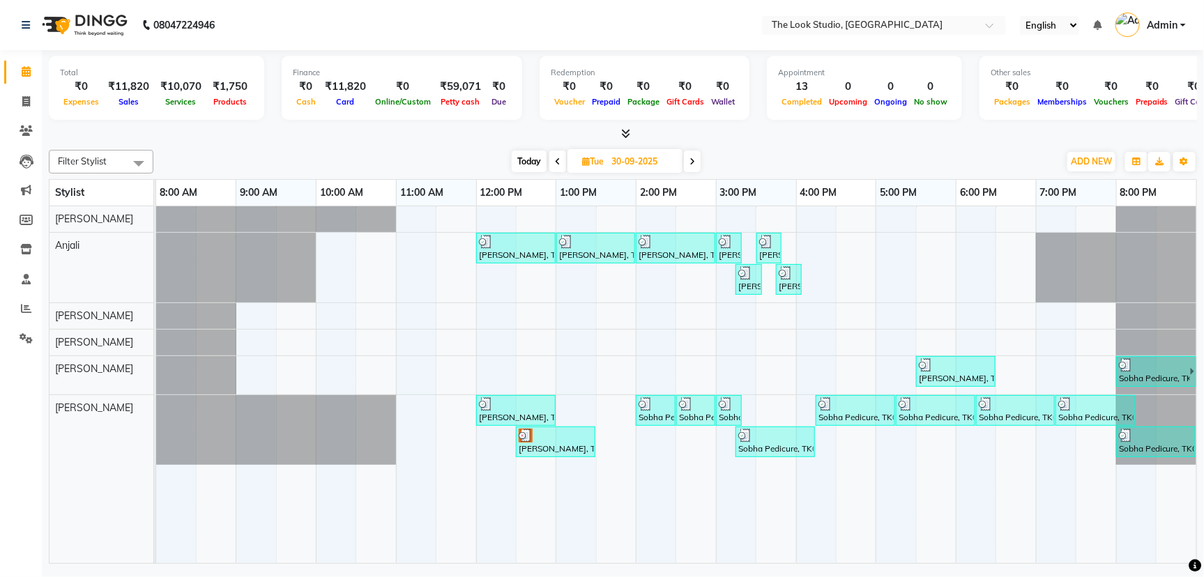
click at [749, 165] on div "[DATE] [DATE]" at bounding box center [605, 161] width 891 height 21
click at [371, 155] on div "[DATE] [DATE]" at bounding box center [605, 161] width 891 height 21
click at [27, 130] on icon at bounding box center [26, 130] width 13 height 10
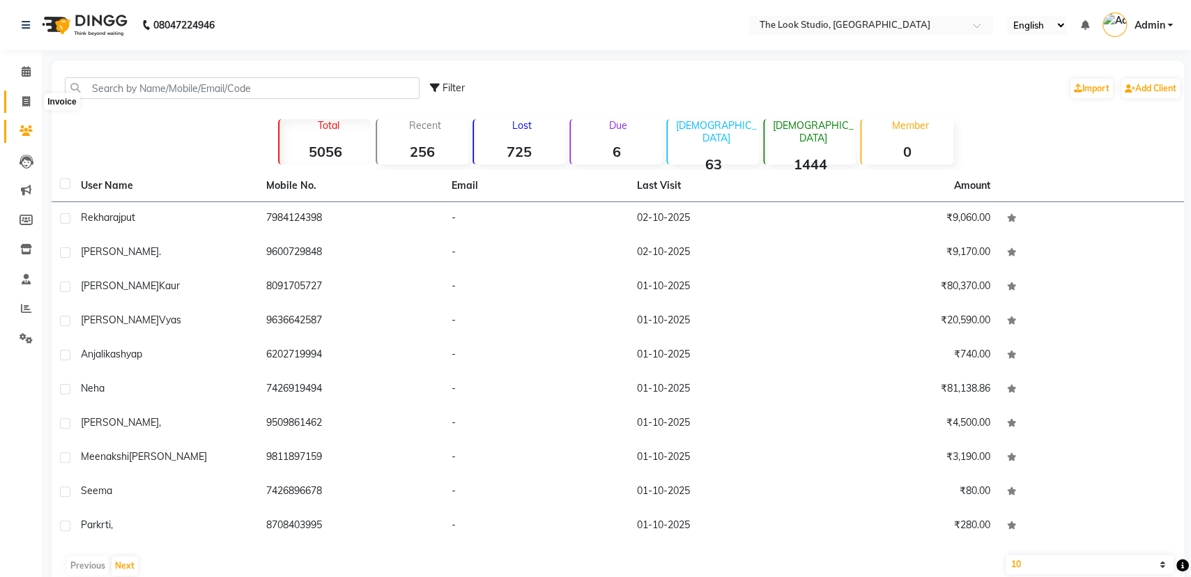
click at [25, 102] on icon at bounding box center [26, 101] width 8 height 10
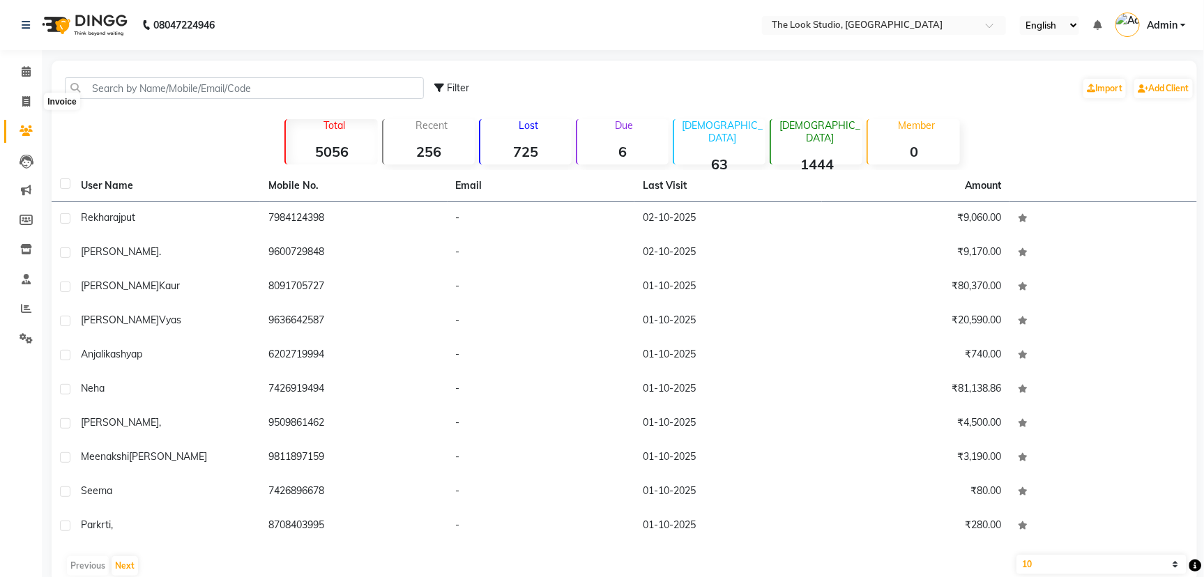
select select "6149"
select select "service"
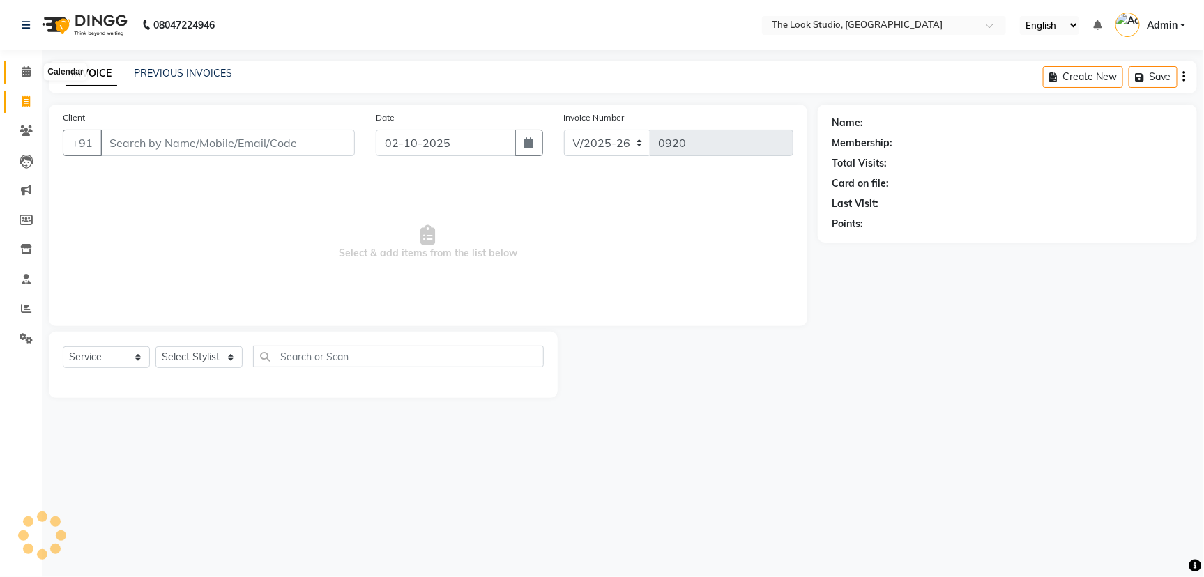
click at [31, 79] on span at bounding box center [26, 72] width 24 height 16
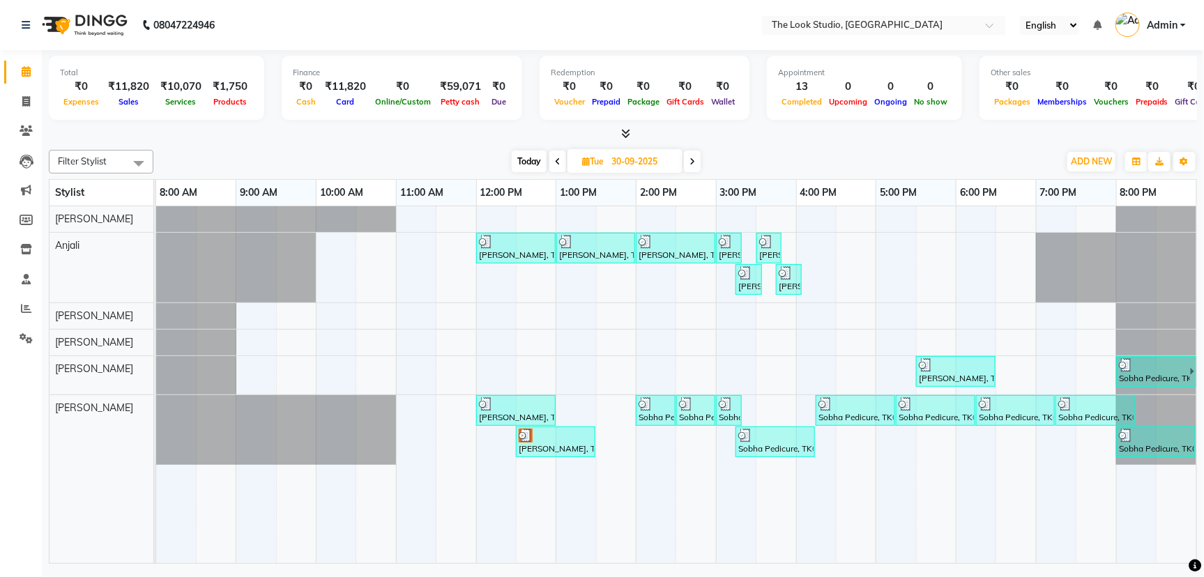
click at [214, 155] on div "[DATE] [DATE]" at bounding box center [605, 161] width 891 height 21
click at [21, 105] on span at bounding box center [26, 102] width 24 height 16
select select "service"
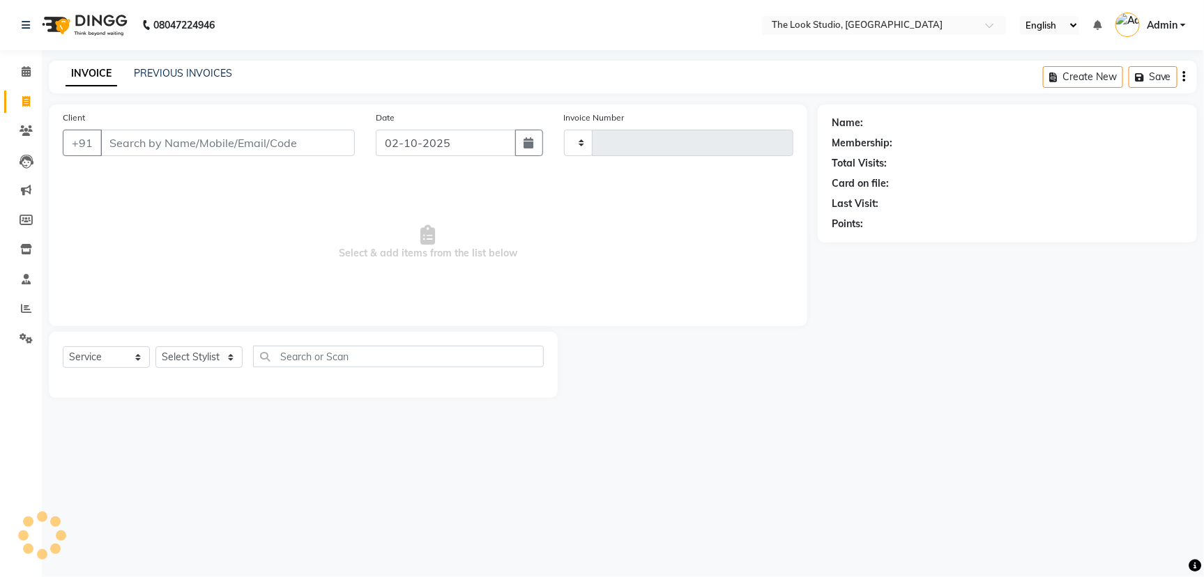
type input "0920"
select select "6149"
select select "product"
click at [23, 78] on span at bounding box center [26, 72] width 24 height 16
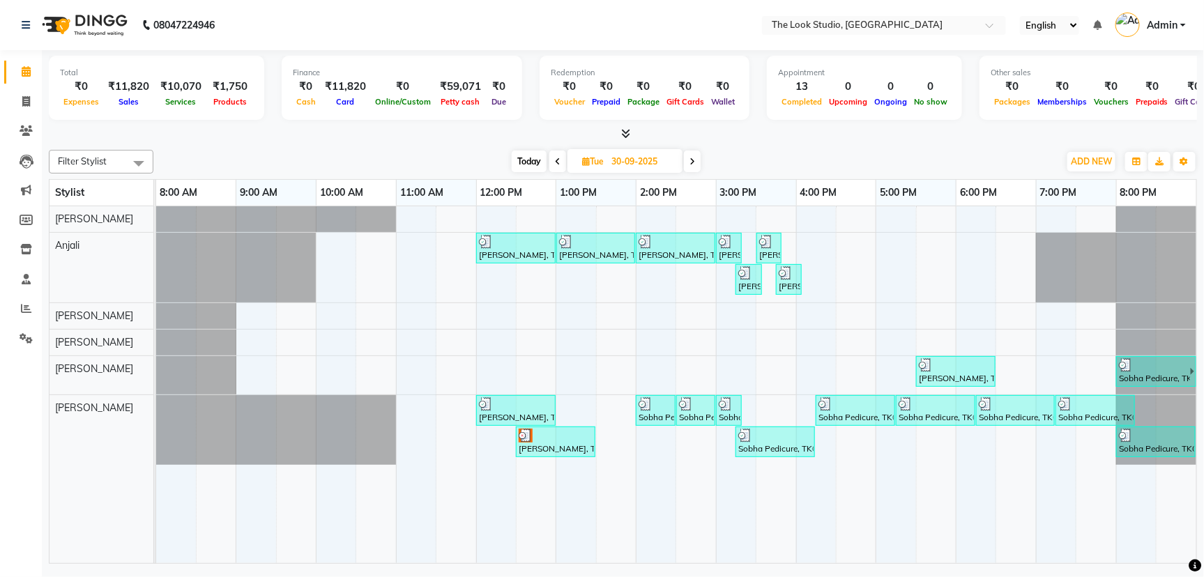
click at [21, 81] on link "Calendar" at bounding box center [20, 72] width 33 height 23
click at [364, 150] on div "Filter Stylist Select All [PERSON_NAME] [PERSON_NAME] [PERSON_NAME] [PERSON_NAM…" at bounding box center [623, 162] width 1148 height 24
click at [8, 49] on nav "08047224946 Select Location × The Look Studio, Sardarpura English ENGLISH Españ…" at bounding box center [602, 25] width 1204 height 50
click at [363, 141] on div "Total ₹0 Expenses ₹11,820 Sales ₹10,070 Services ₹1,750 Products Finance ₹0 Cas…" at bounding box center [623, 308] width 1162 height 517
click at [31, 129] on icon at bounding box center [26, 130] width 13 height 10
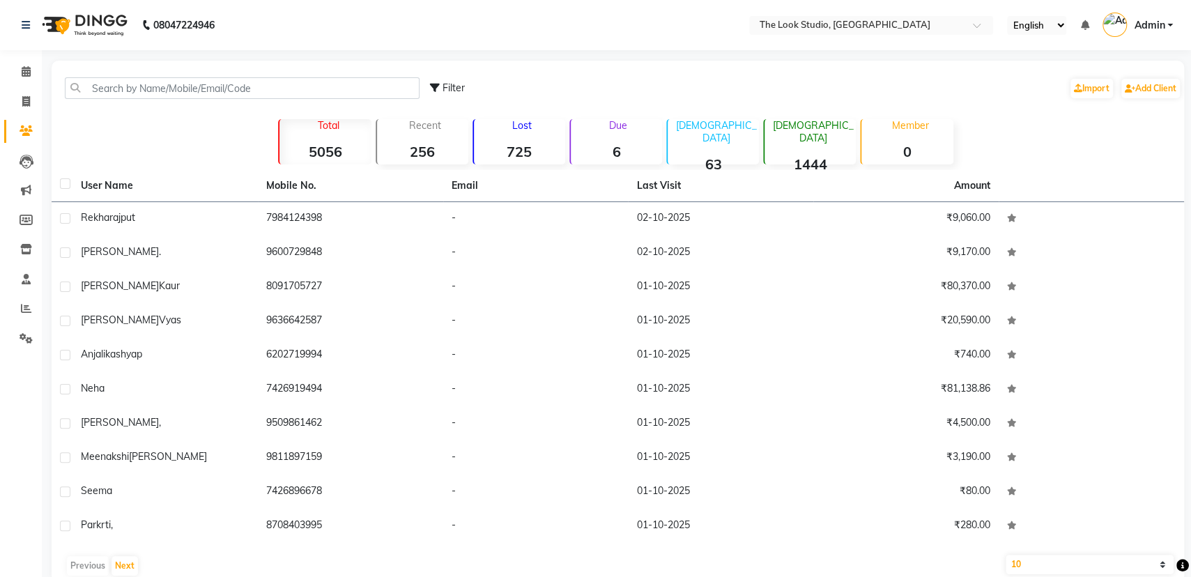
click at [47, 169] on main "Filter Import Add Client Total 5056 Recent 256 Lost 725 Due 6 [DEMOGRAPHIC_DATA…" at bounding box center [616, 332] width 1149 height 543
click at [46, 170] on main "Filter Import Add Client Total 5056 Recent 256 Lost 725 Due 6 [DEMOGRAPHIC_DATA…" at bounding box center [616, 332] width 1149 height 543
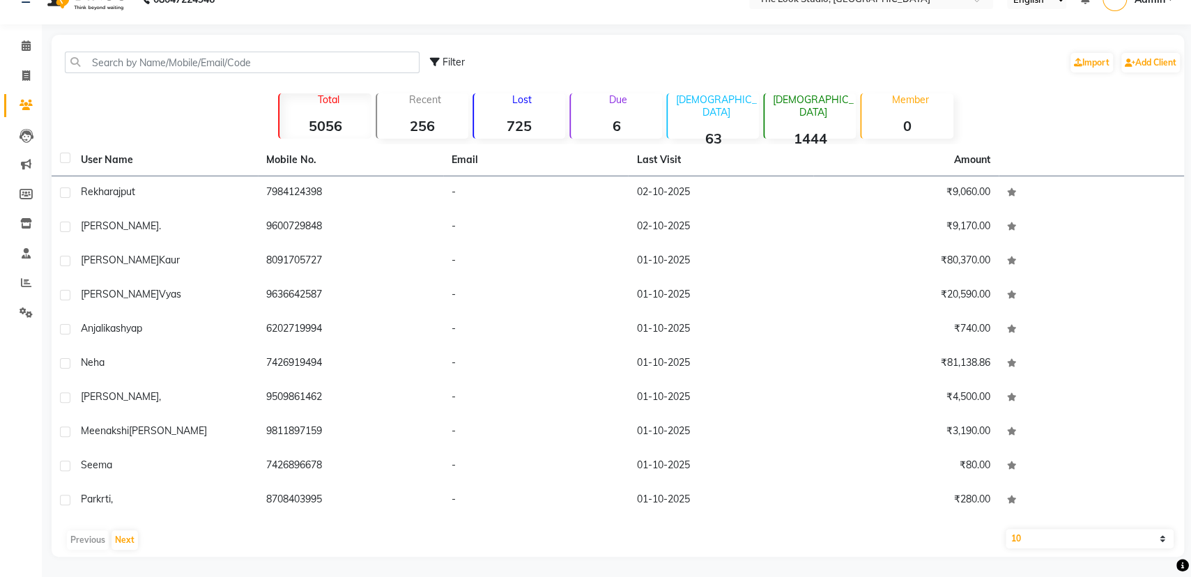
drag, startPoint x: 970, startPoint y: 105, endPoint x: 972, endPoint y: 98, distance: 7.1
click at [970, 102] on div "Total 5056 Recent 256 Lost 725 Due 6 [DEMOGRAPHIC_DATA] 63 [DEMOGRAPHIC_DATA] 1…" at bounding box center [618, 114] width 774 height 49
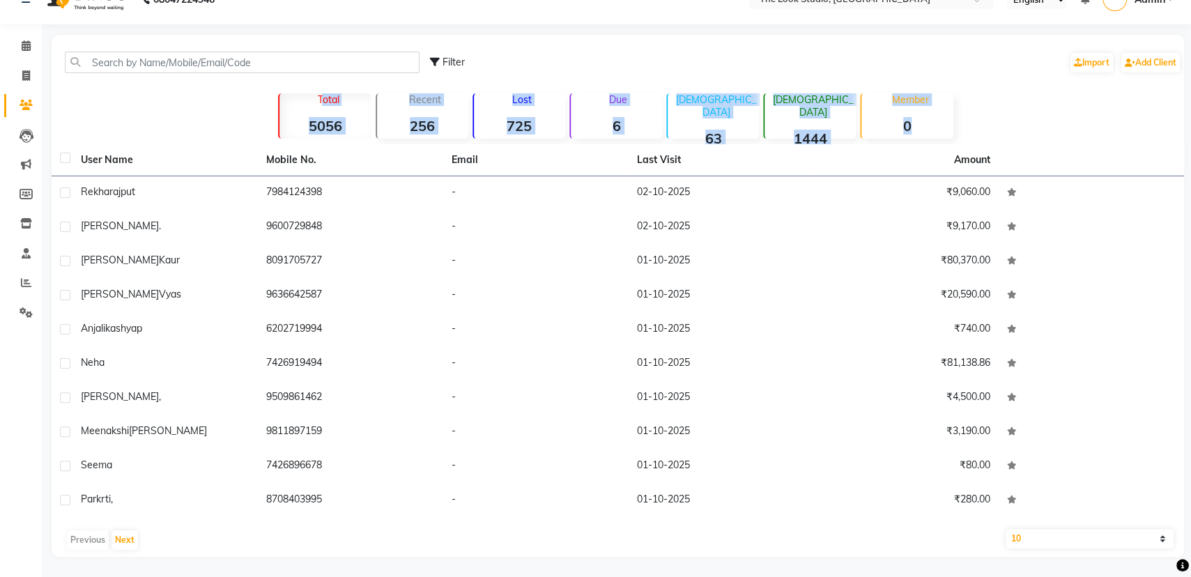
drag, startPoint x: 1070, startPoint y: 114, endPoint x: 1007, endPoint y: 21, distance: 112.3
click at [1039, 44] on div "Filter Import Add Client Total 5056 Recent 256 Lost 725 Due 6 [DEMOGRAPHIC_DATA…" at bounding box center [618, 296] width 1132 height 522
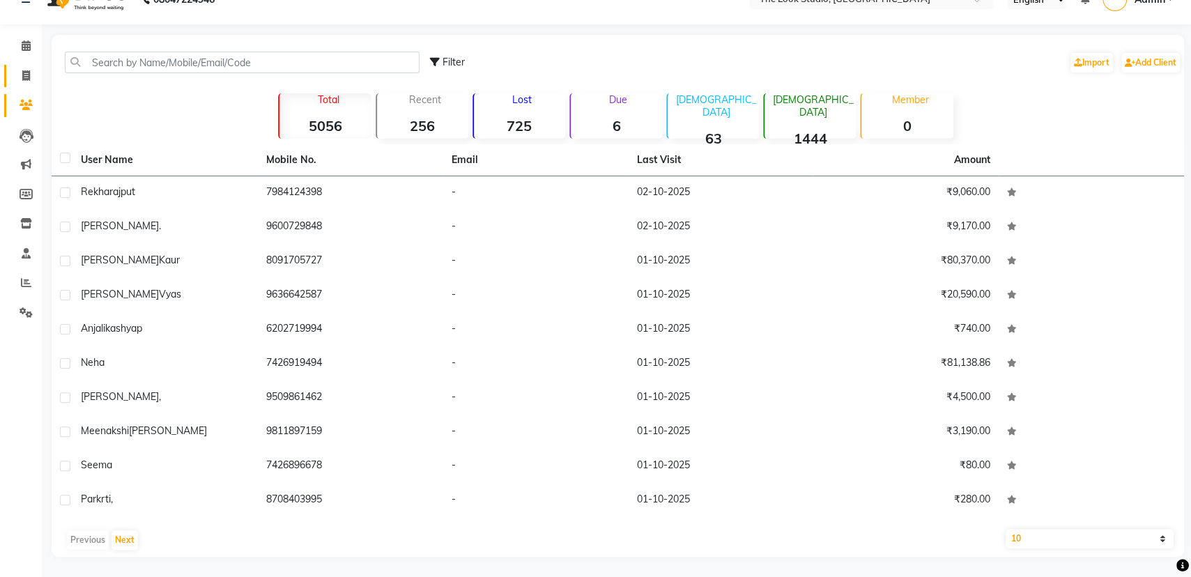
click at [18, 66] on li "Invoice" at bounding box center [21, 76] width 42 height 30
click at [22, 72] on icon at bounding box center [26, 75] width 8 height 10
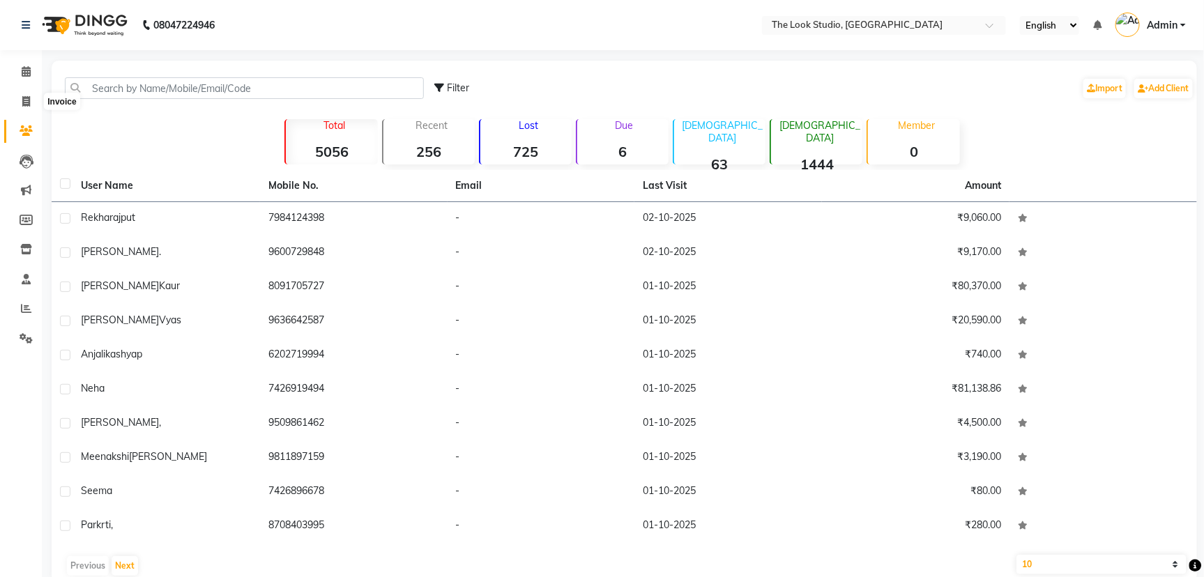
select select "6149"
select select "service"
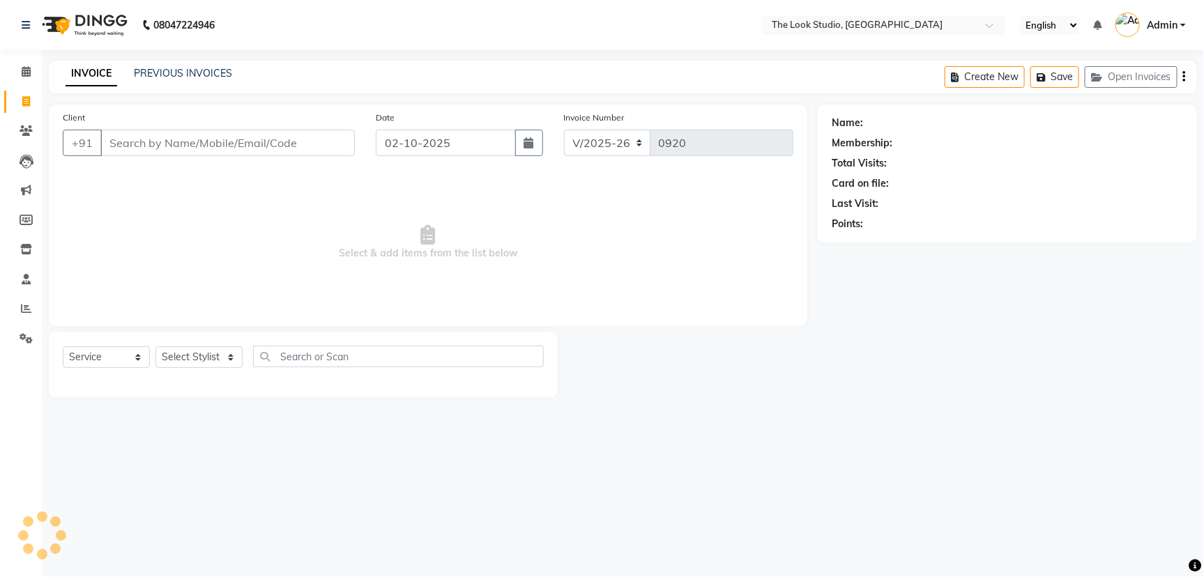
click at [13, 44] on div "08047224946" at bounding box center [118, 25] width 214 height 39
click at [27, 68] on icon at bounding box center [26, 71] width 9 height 10
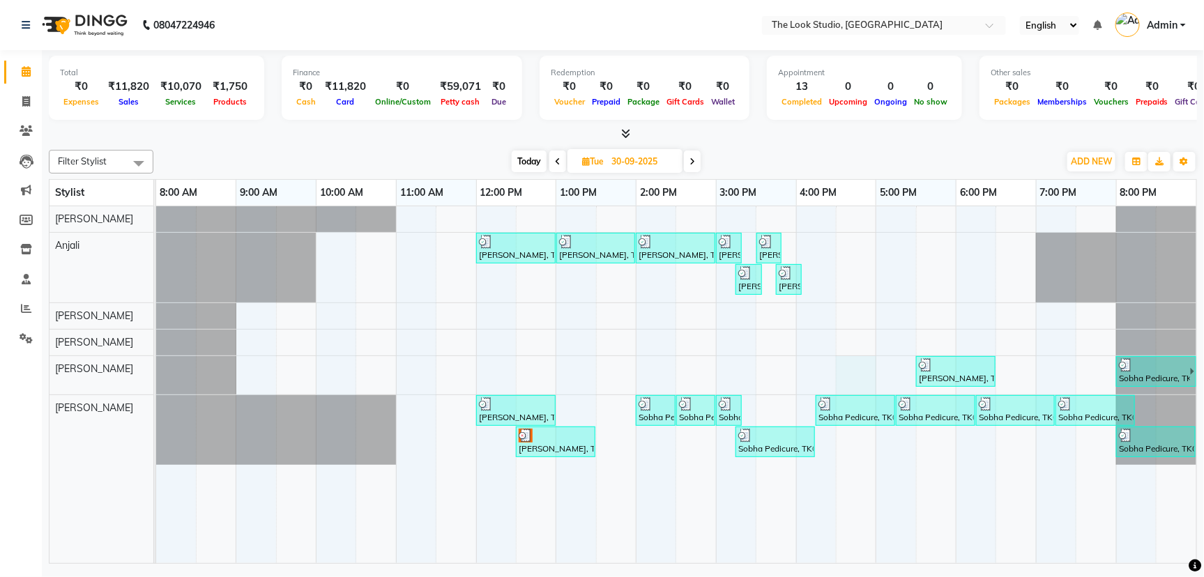
click at [845, 373] on div "[PERSON_NAME], TK03, 12:00 PM-01:00 PM, Cleanup - [PERSON_NAME], TK03, 01:00 PM…" at bounding box center [676, 384] width 1040 height 357
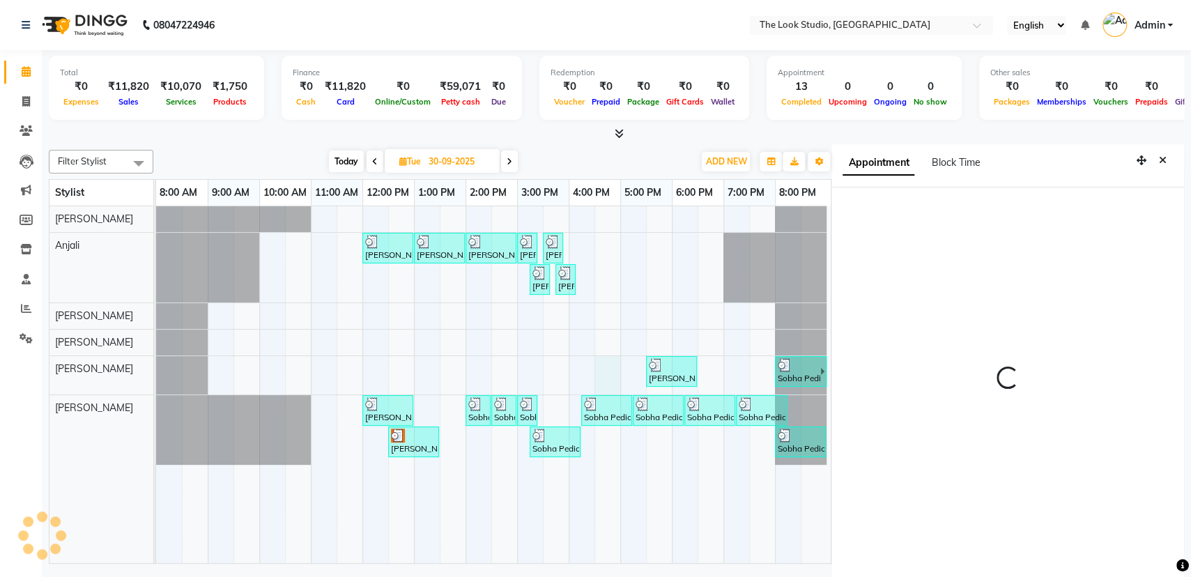
scroll to position [6, 0]
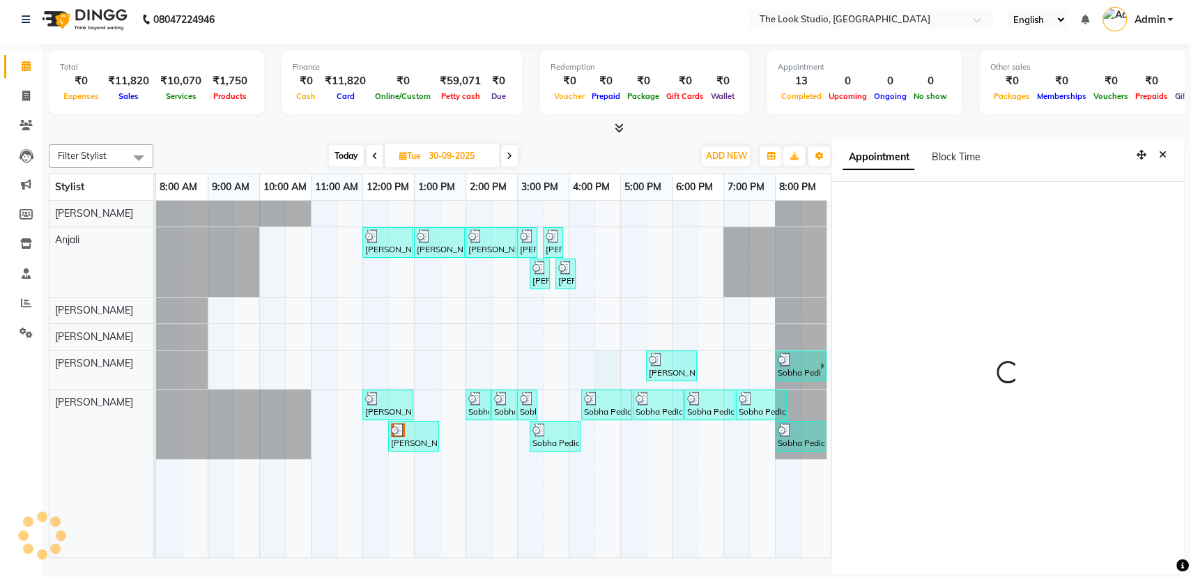
select select "990"
select select "45010"
select select "tentative"
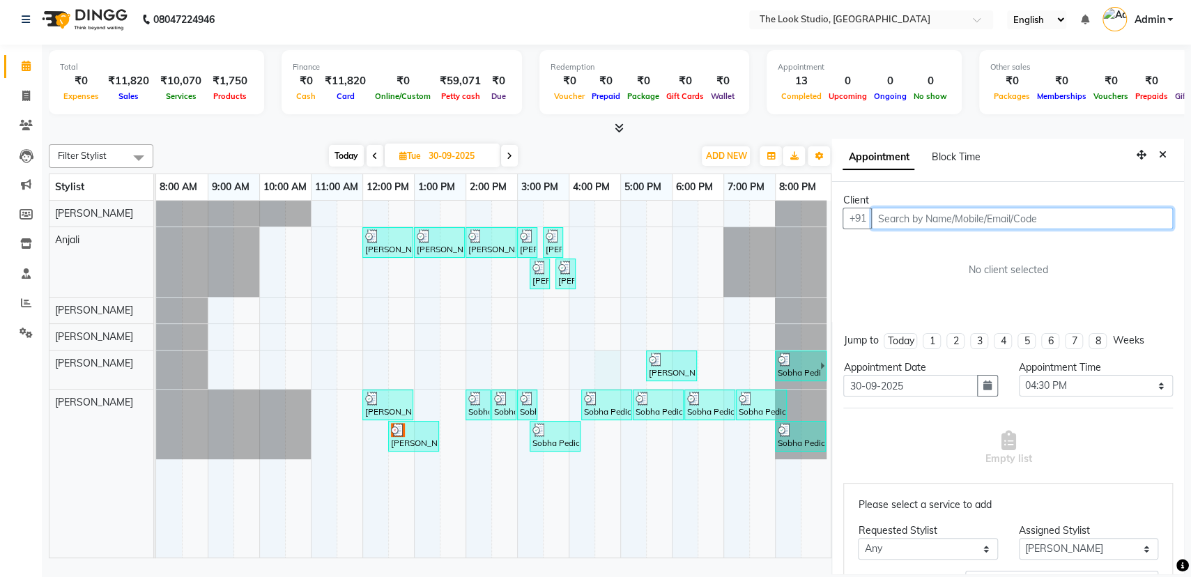
click at [1010, 218] on input "text" at bounding box center [1022, 219] width 302 height 22
type input "r"
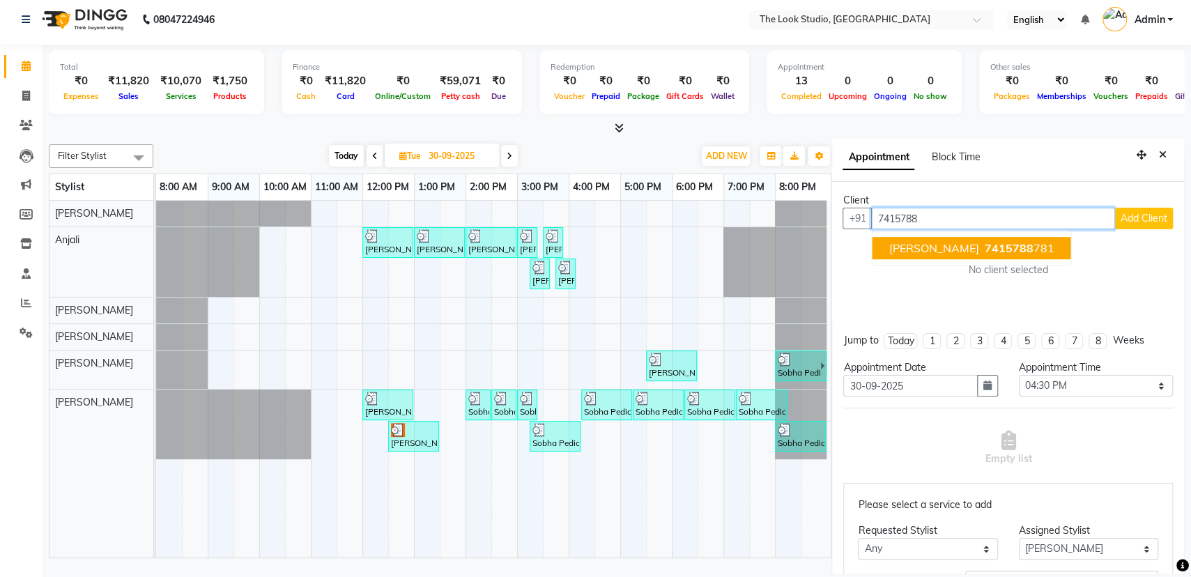
click at [990, 243] on ngb-highlight "7415788 781" at bounding box center [1018, 248] width 72 height 14
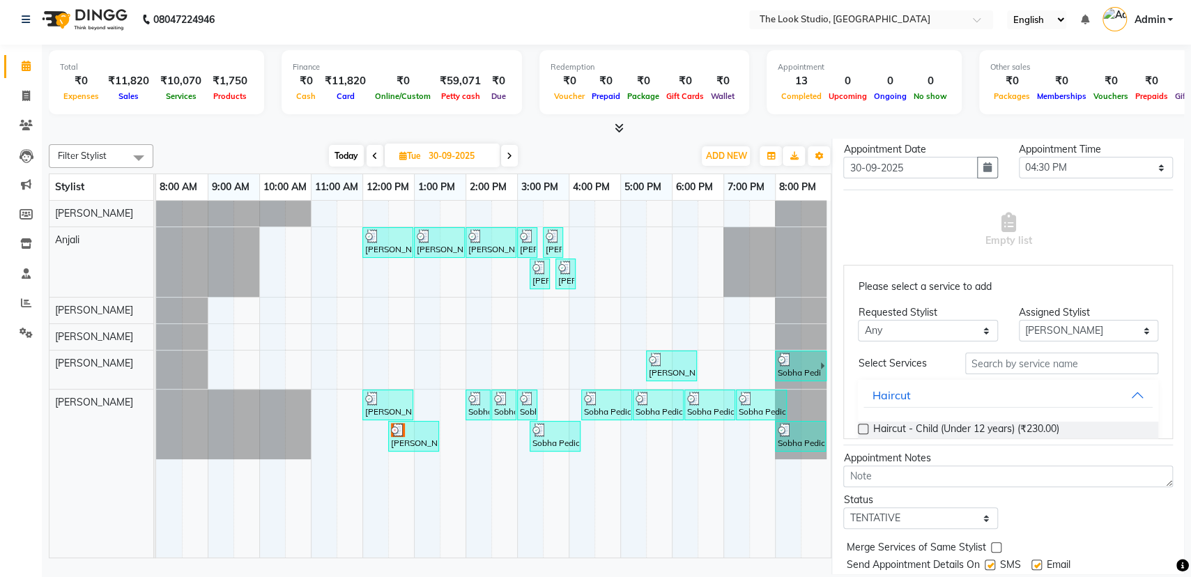
scroll to position [240, 0]
type input "7415788781"
click at [1053, 368] on input "text" at bounding box center [1061, 366] width 193 height 22
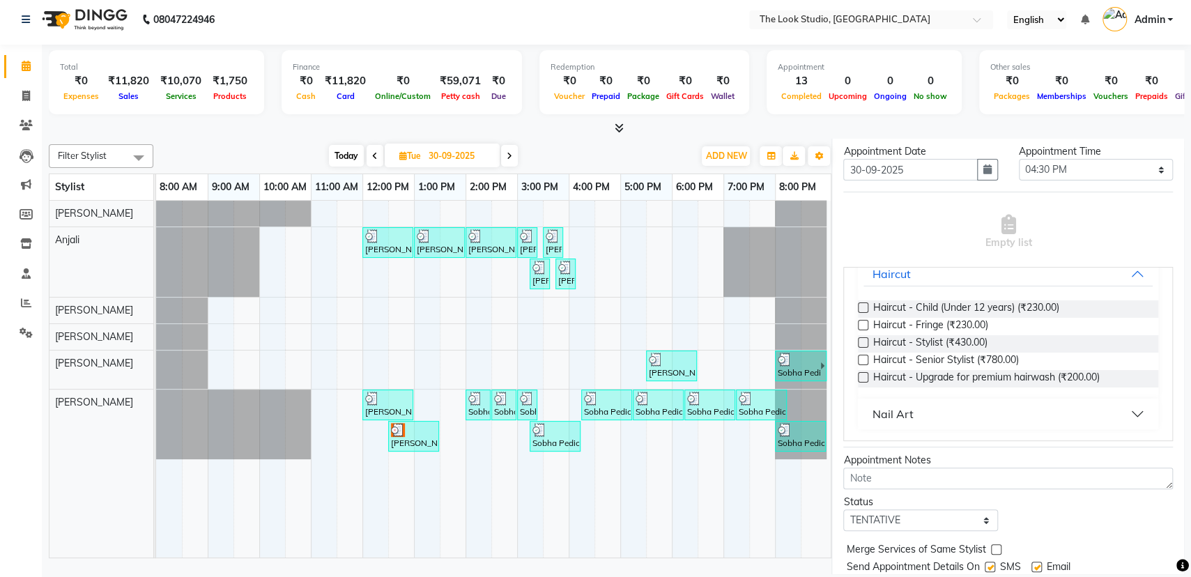
scroll to position [114, 0]
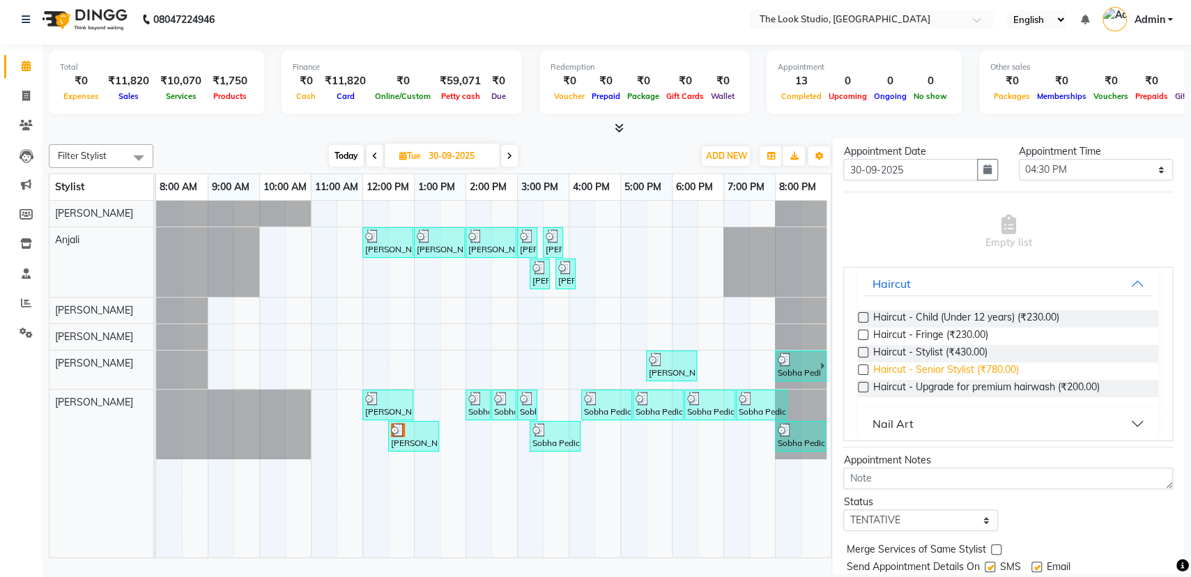
type input "cut"
click at [1001, 365] on span "Haircut - Senior Stylist (₹780.00)" at bounding box center [946, 370] width 146 height 17
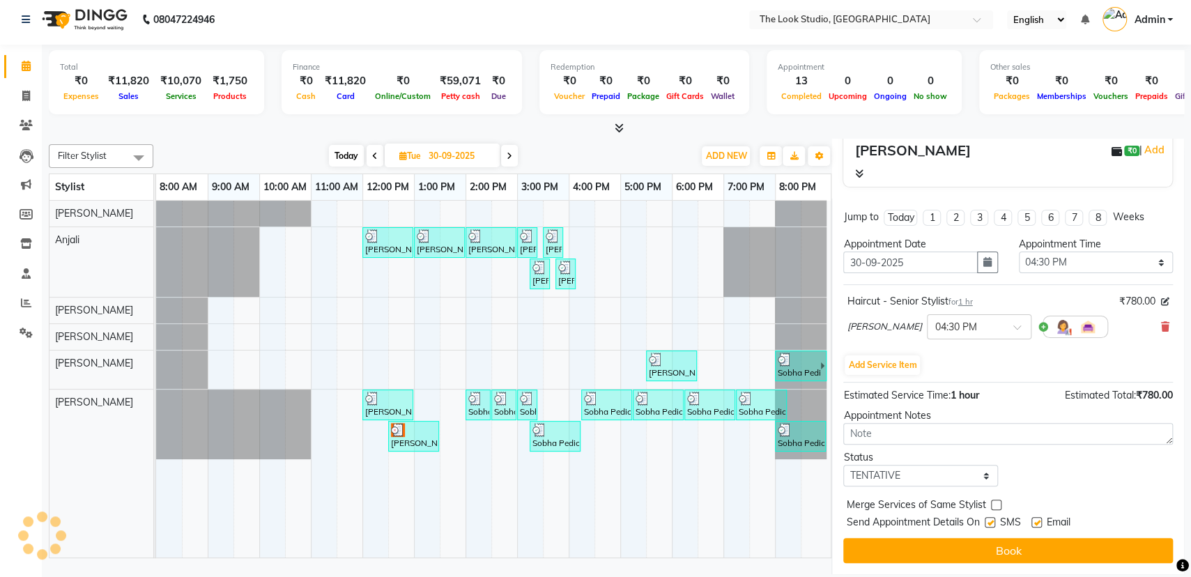
scroll to position [146, 0]
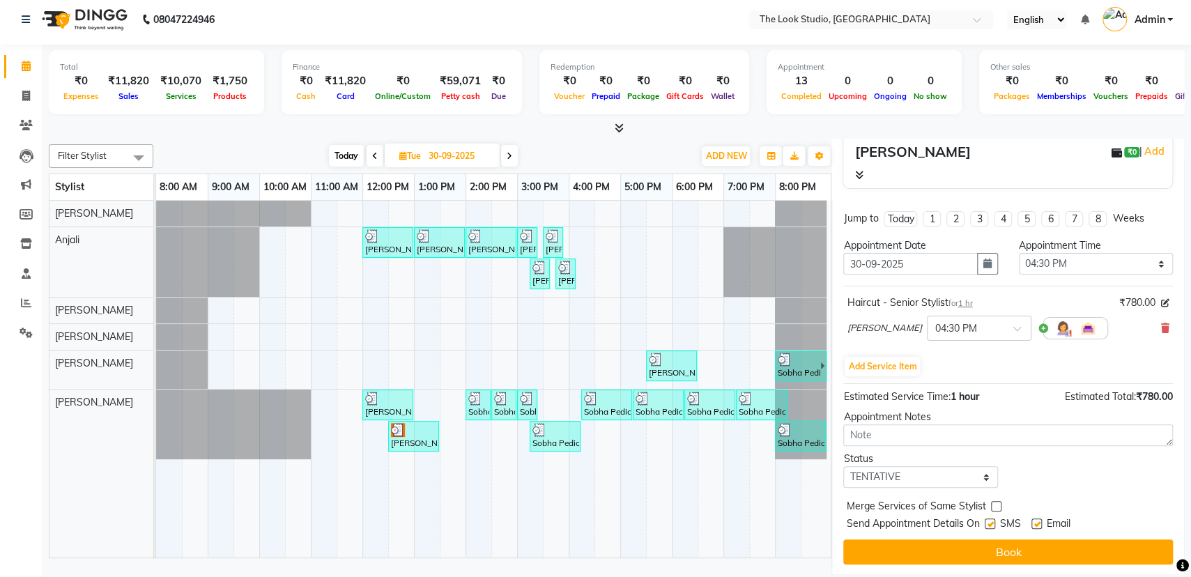
click at [1106, 542] on button "Book" at bounding box center [1008, 551] width 330 height 25
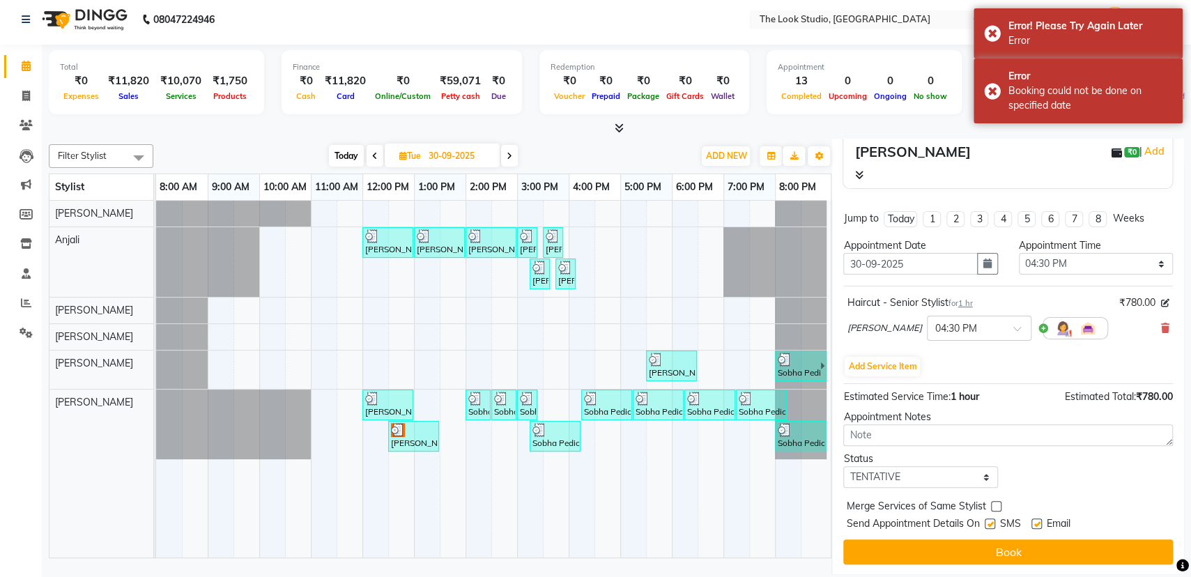
click at [1186, 377] on div "Total ₹0 Expenses ₹11,820 Sales ₹10,070 Services ₹1,750 Products Finance ₹0 Cas…" at bounding box center [616, 311] width 1149 height 533
click at [580, 146] on div "[DATE] [DATE]" at bounding box center [423, 156] width 526 height 21
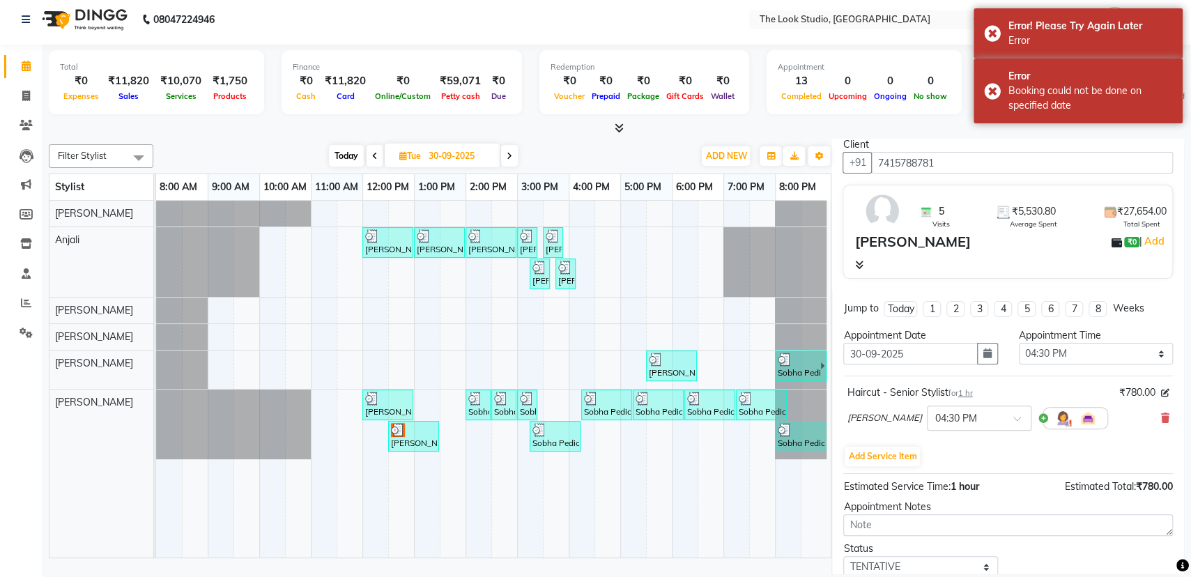
scroll to position [0, 0]
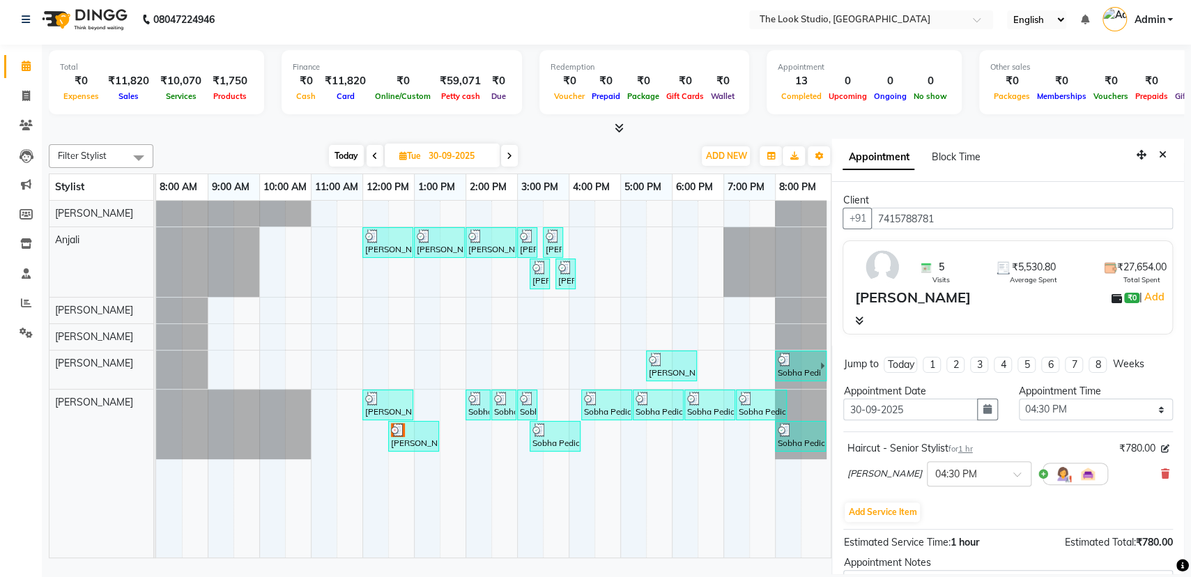
click at [511, 152] on icon at bounding box center [510, 156] width 6 height 8
type input "01-10-2025"
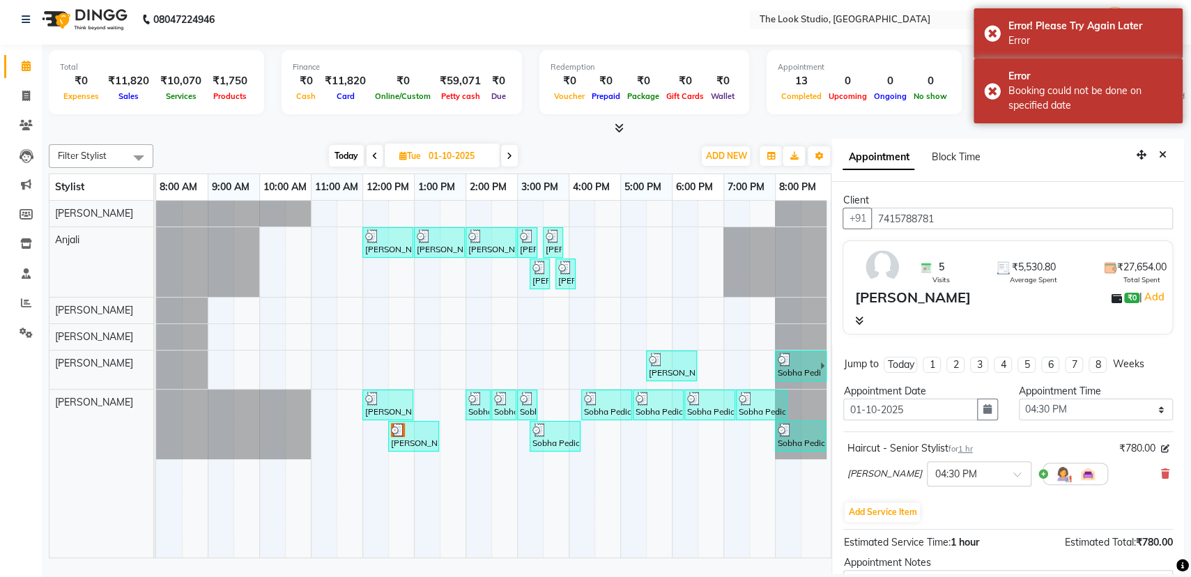
select select "990"
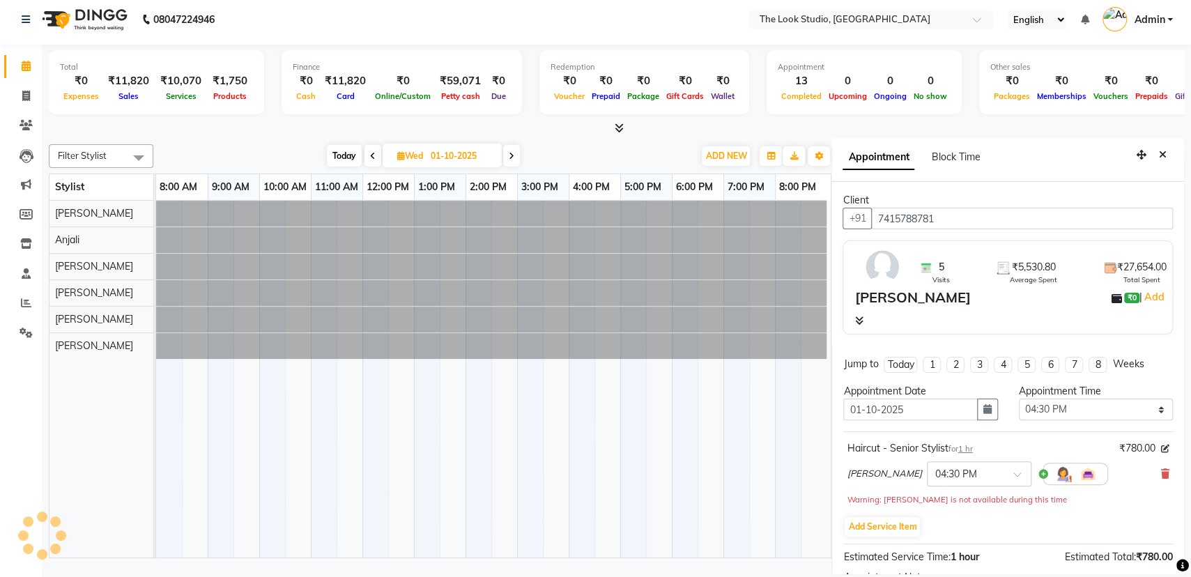
scroll to position [0, 8]
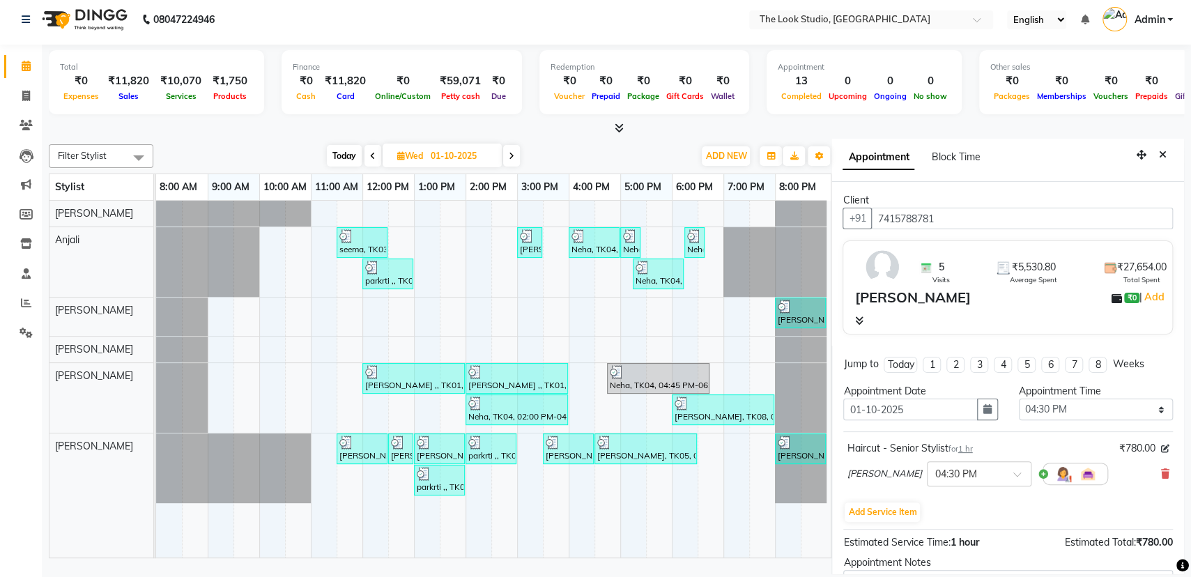
click at [514, 153] on icon at bounding box center [512, 156] width 6 height 8
type input "02-10-2025"
select select "990"
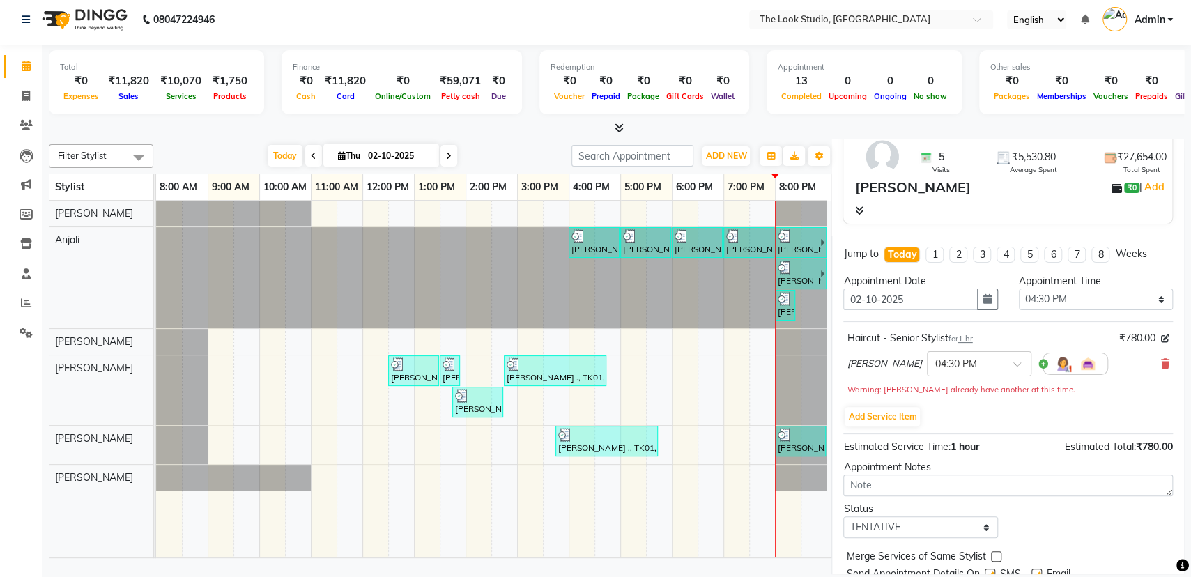
scroll to position [161, 0]
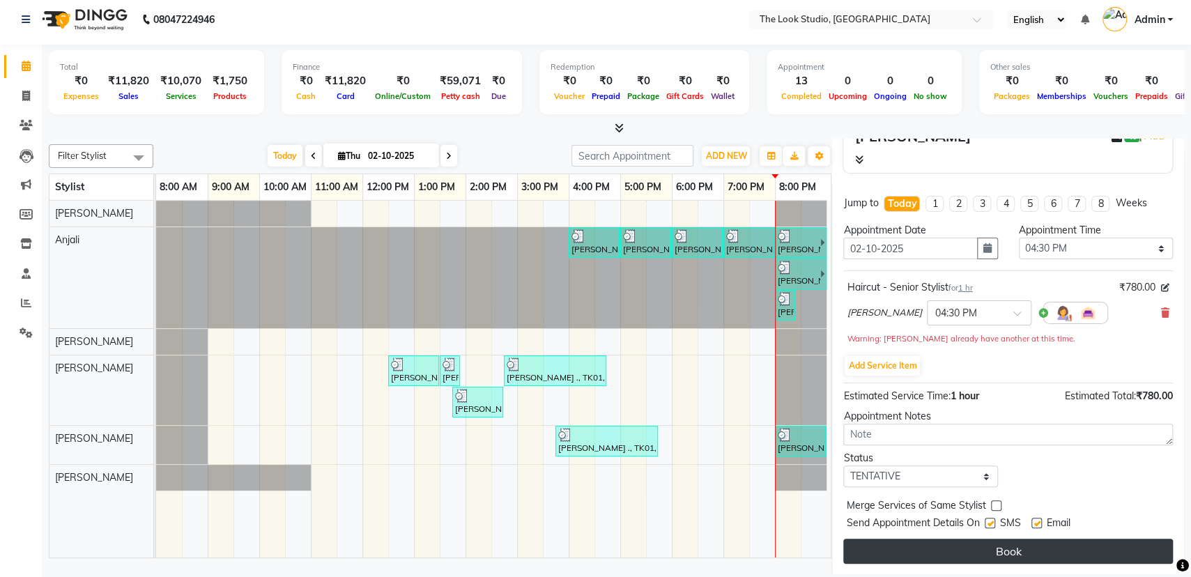
click at [1004, 549] on button "Book" at bounding box center [1008, 551] width 330 height 25
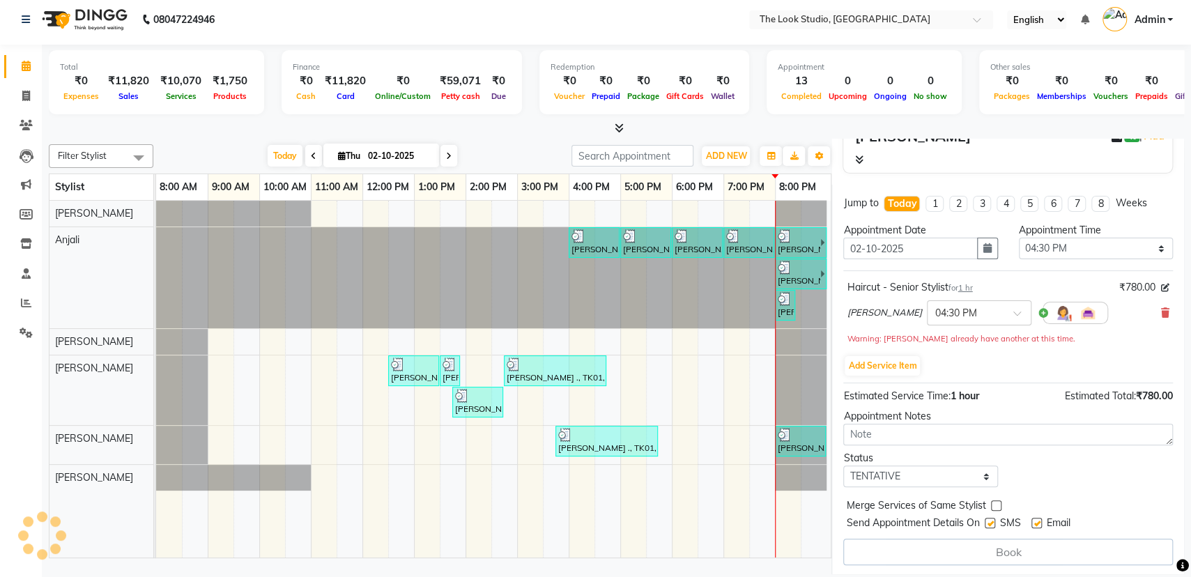
select select "45010"
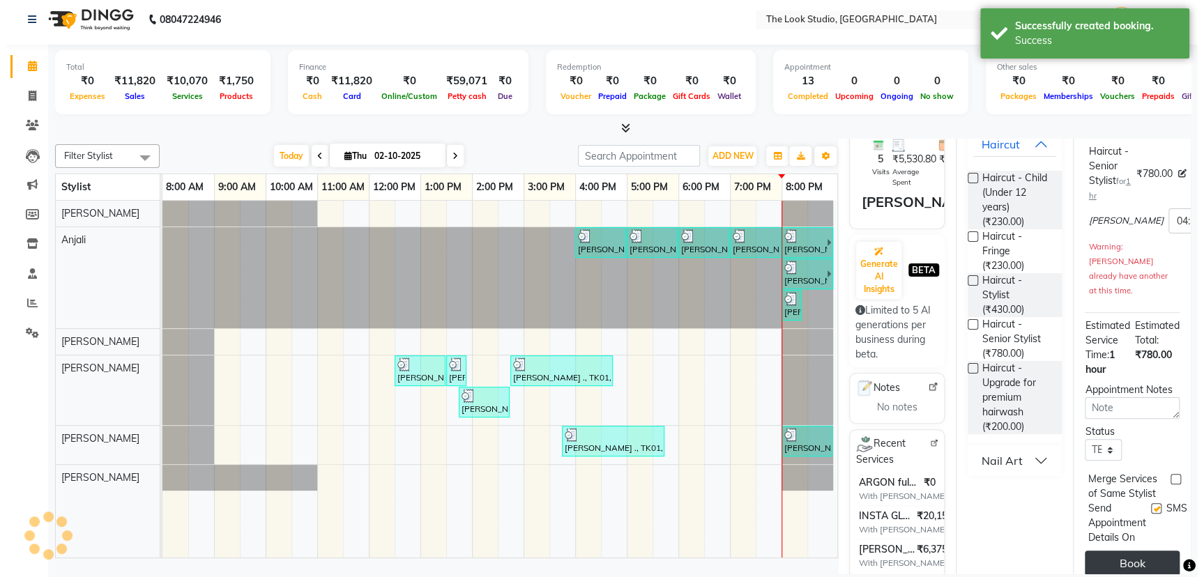
scroll to position [0, 0]
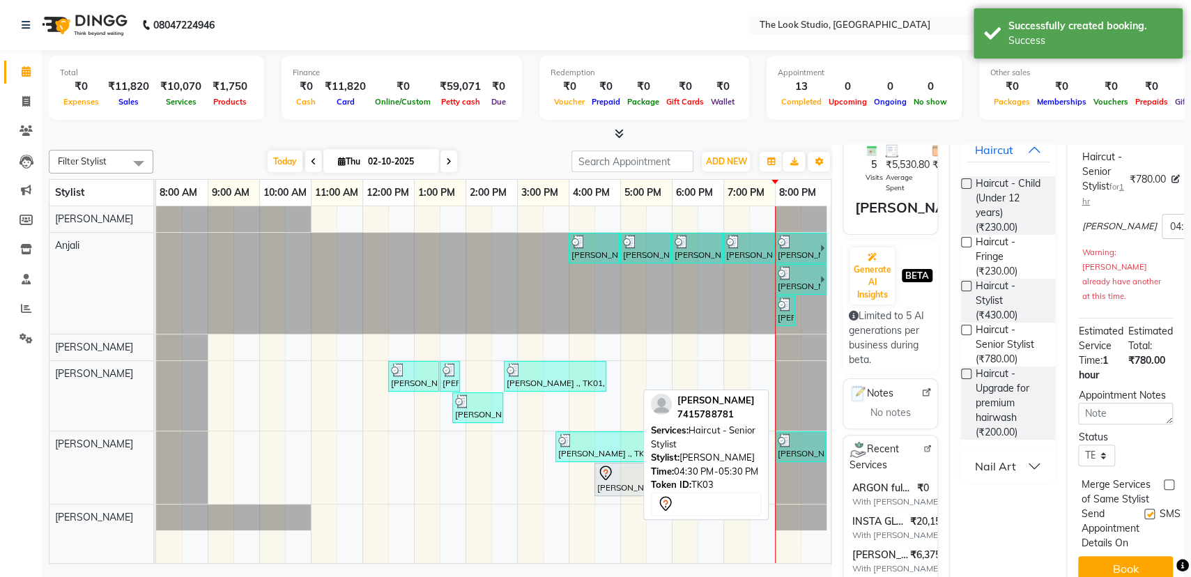
click at [606, 486] on div "[PERSON_NAME], TK03, 04:30 PM-05:30 PM, Haircut - Senior Stylist" at bounding box center [620, 479] width 48 height 29
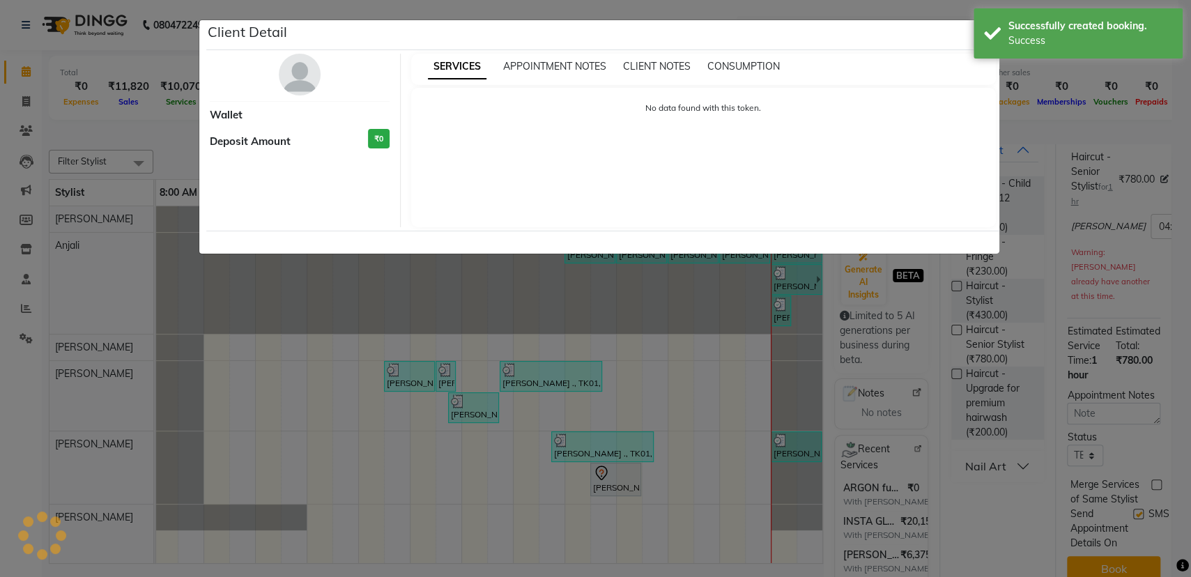
scroll to position [0, 8]
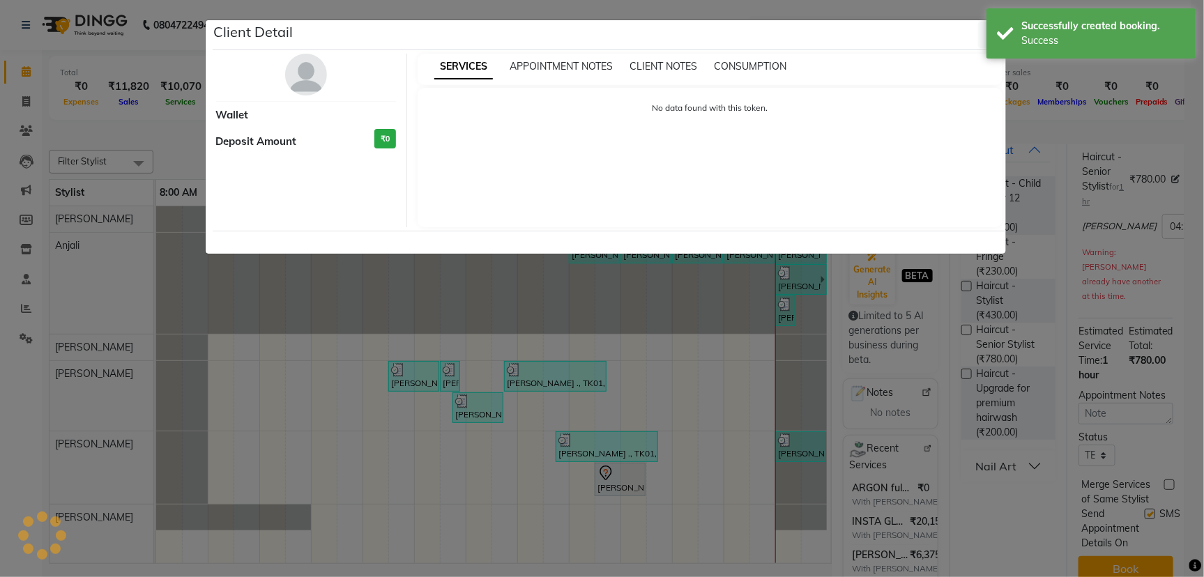
select select "7"
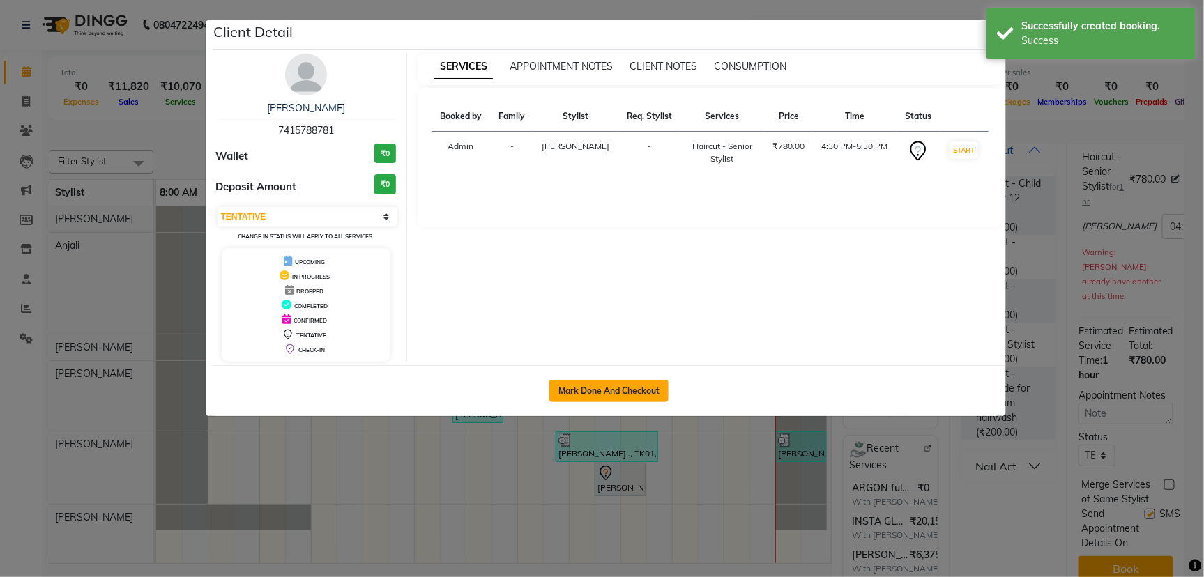
click at [589, 387] on button "Mark Done And Checkout" at bounding box center [608, 391] width 119 height 22
select select "6149"
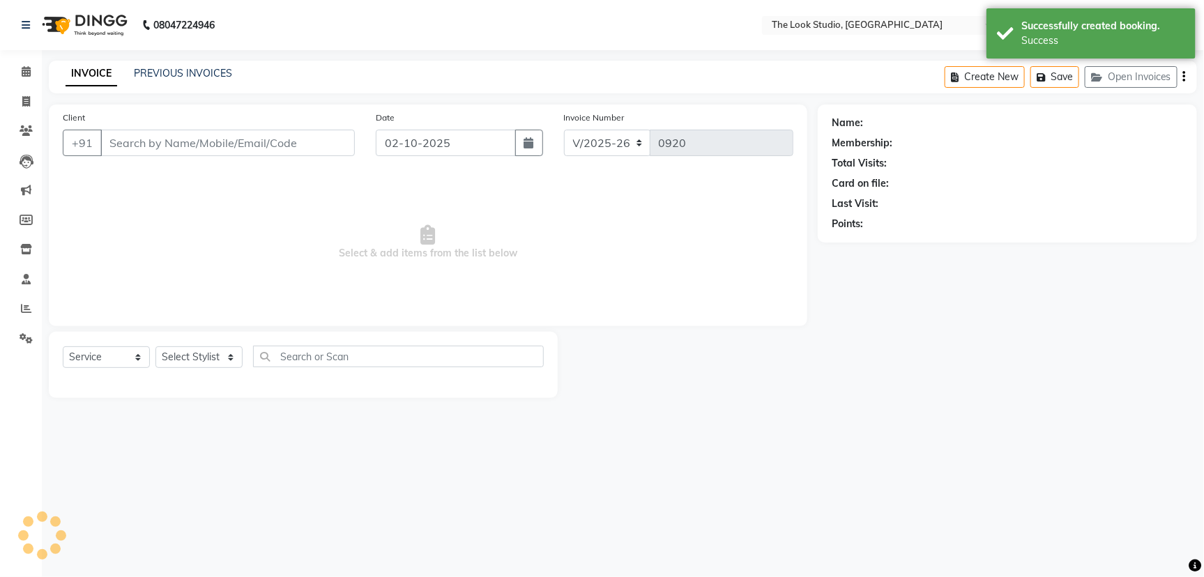
select select "product"
type input "7415788781"
select select "45010"
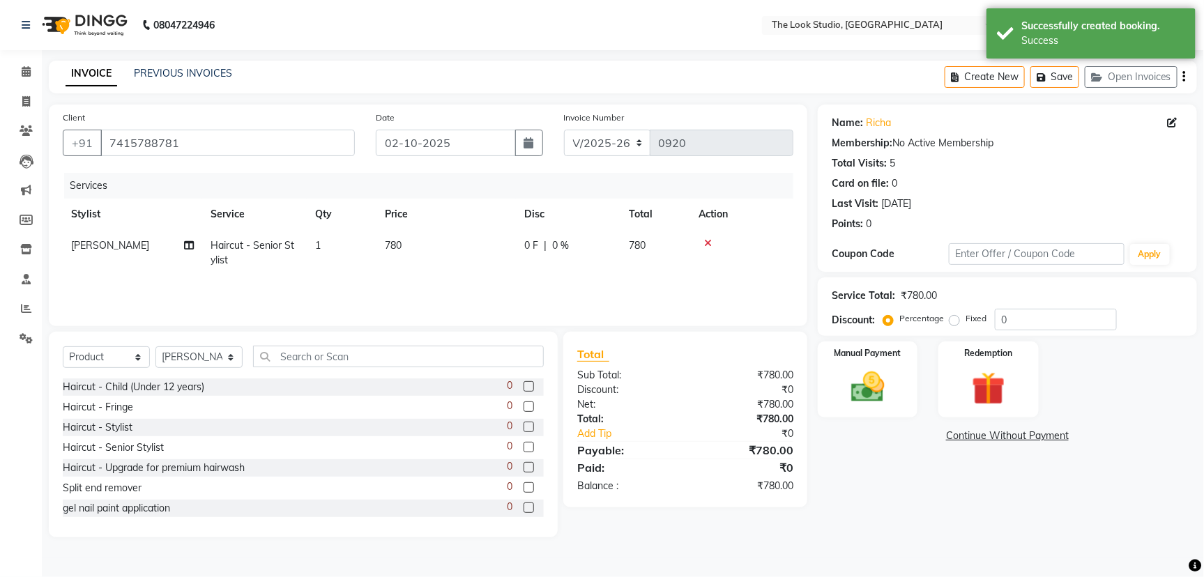
click at [548, 245] on div "0 F | 0 %" at bounding box center [568, 245] width 88 height 15
select select "45010"
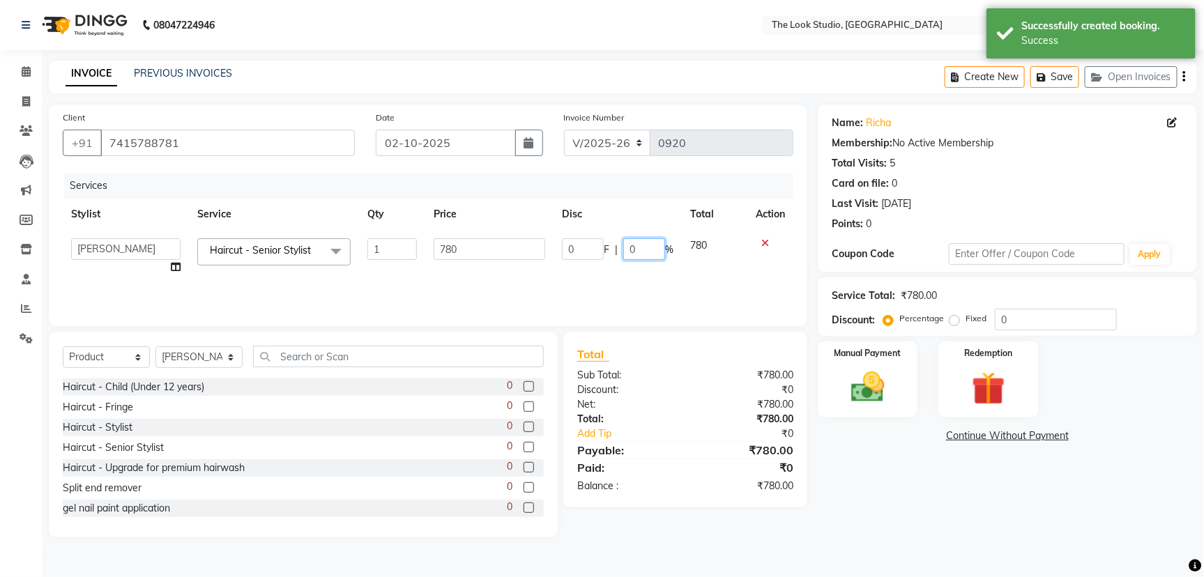
click at [665, 247] on div "0 F | 0 %" at bounding box center [618, 249] width 112 height 22
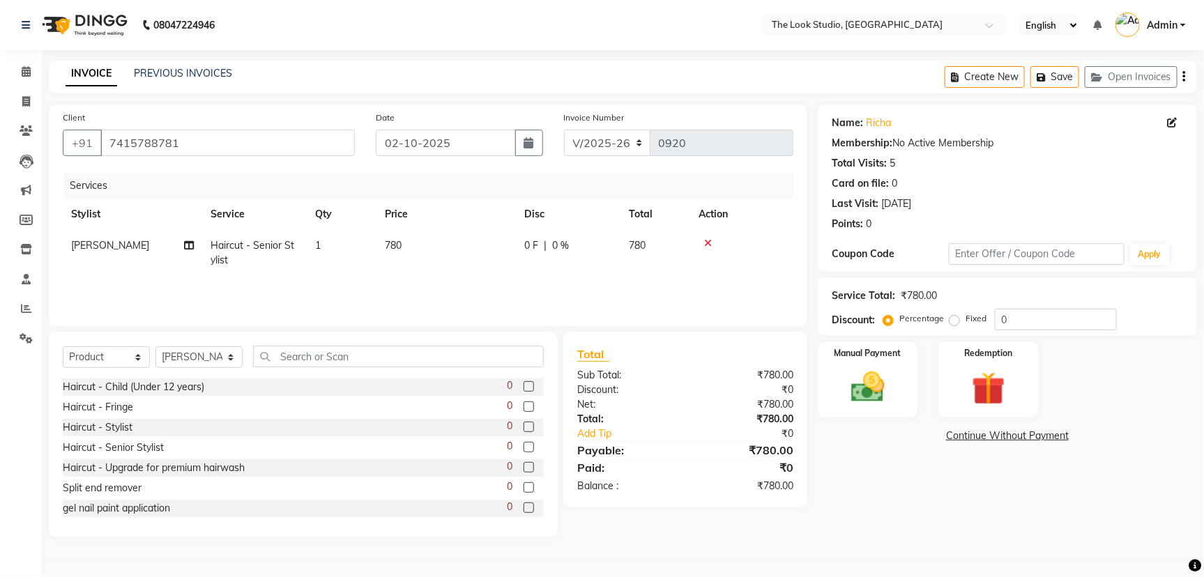
click at [530, 250] on span "0 F" at bounding box center [531, 245] width 14 height 15
select select "45010"
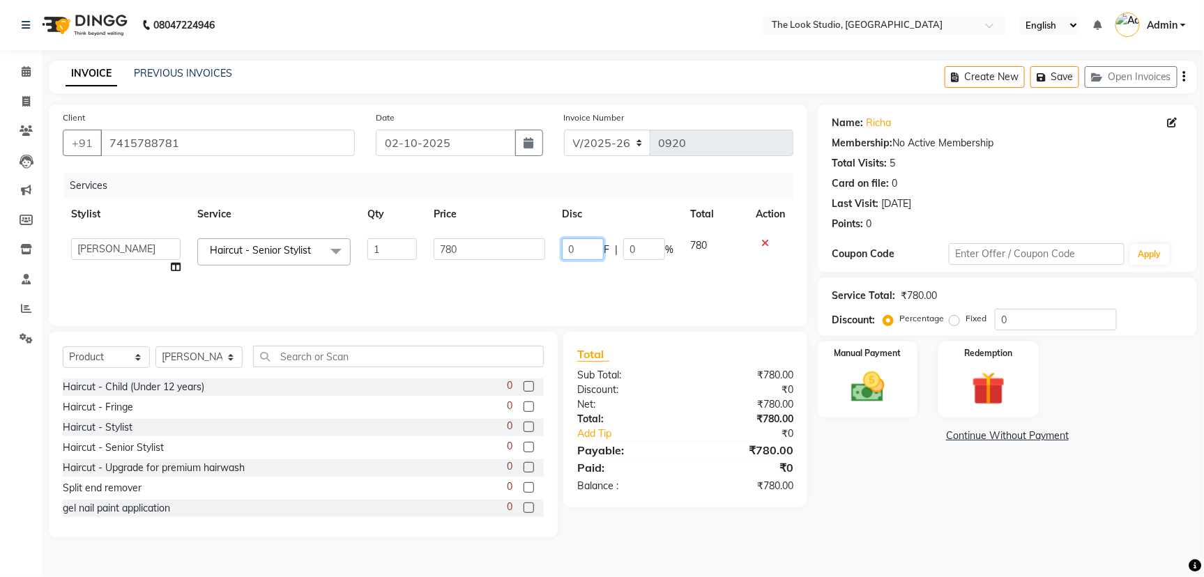
click at [586, 249] on input "0" at bounding box center [583, 249] width 42 height 22
type input "280"
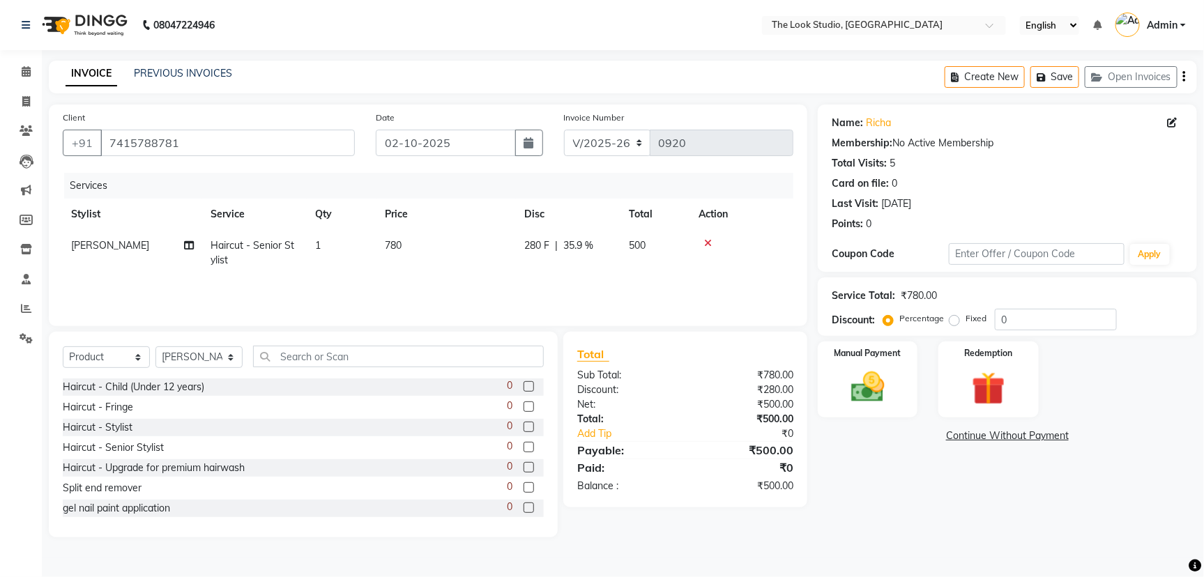
click at [555, 281] on div "Services Stylist Service Qty Price Disc Total Action [PERSON_NAME] Haircut - Se…" at bounding box center [428, 242] width 730 height 139
click at [68, 341] on div "Select Service Product Membership Package Voucher Prepaid Gift Card Select Styl…" at bounding box center [303, 435] width 509 height 206
click at [100, 353] on select "Select Service Product Membership Package Voucher Prepaid Gift Card" at bounding box center [106, 357] width 87 height 22
select select "service"
click at [63, 346] on select "Select Service Product Membership Package Voucher Prepaid Gift Card" at bounding box center [106, 357] width 87 height 22
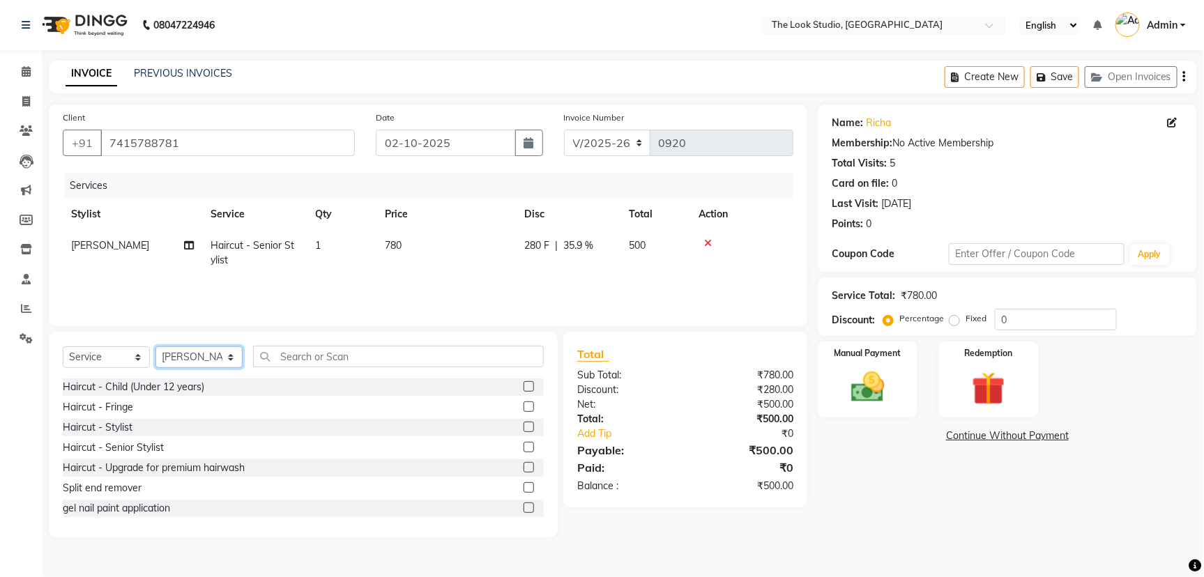
click at [226, 360] on select "Select Stylist [PERSON_NAME] [PERSON_NAME] Danish [PERSON_NAME] [PERSON_NAME] […" at bounding box center [198, 357] width 87 height 22
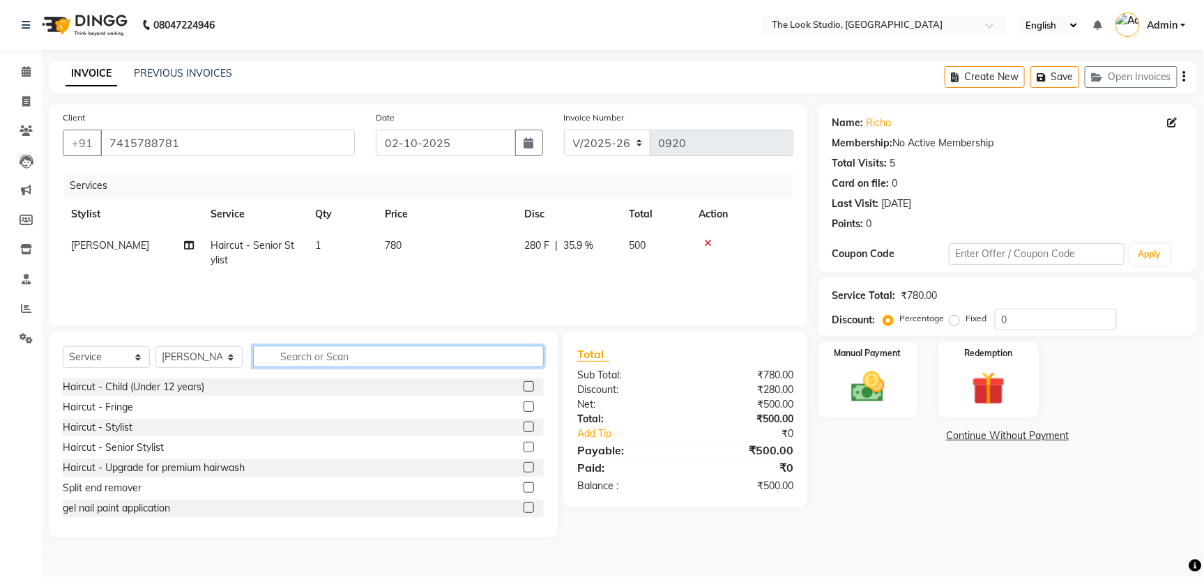
click at [325, 353] on input "text" at bounding box center [398, 357] width 291 height 22
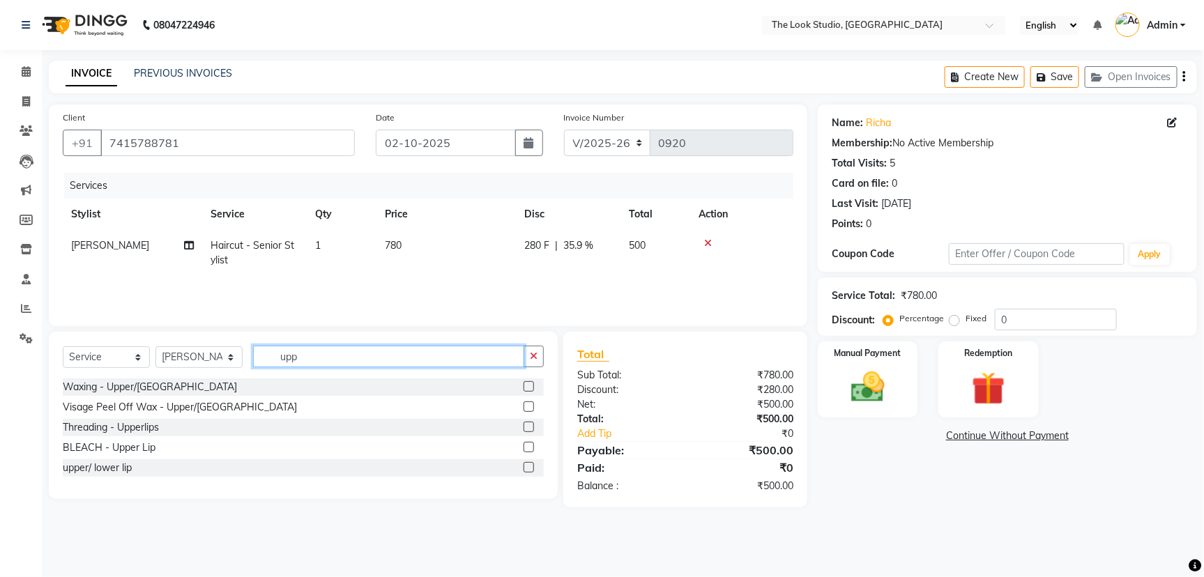
click at [342, 358] on input "upp" at bounding box center [388, 357] width 271 height 22
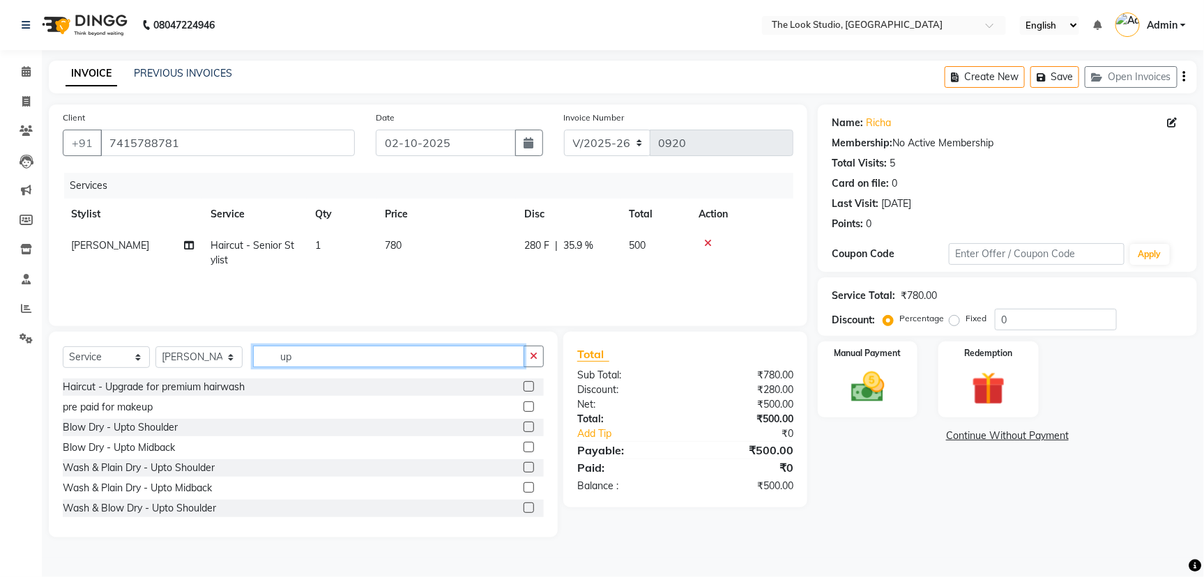
type input "u"
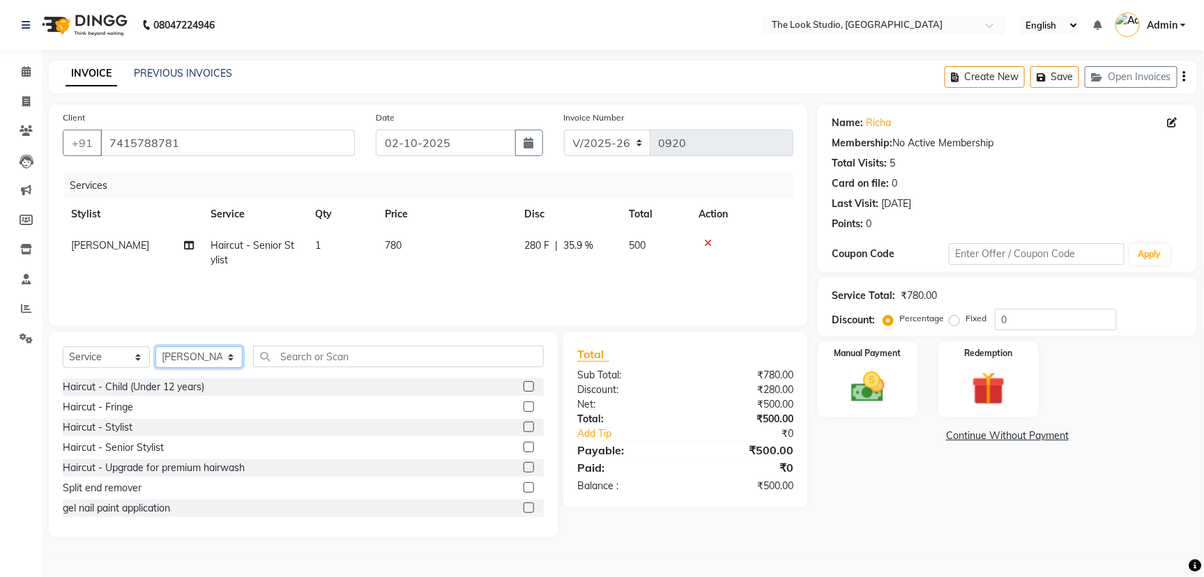
click at [220, 362] on select "Select Stylist [PERSON_NAME] [PERSON_NAME] Danish [PERSON_NAME] [PERSON_NAME] […" at bounding box center [198, 357] width 87 height 22
select select "53766"
click at [155, 346] on select "Select Stylist [PERSON_NAME] [PERSON_NAME] Danish [PERSON_NAME] [PERSON_NAME] […" at bounding box center [198, 357] width 87 height 22
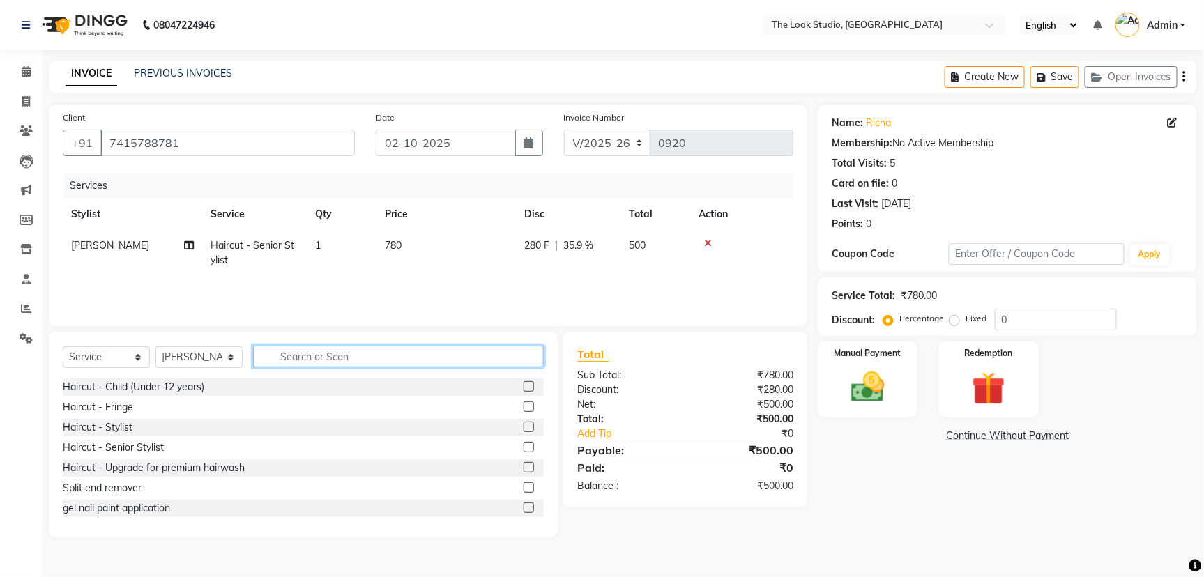
click at [325, 352] on input "text" at bounding box center [398, 357] width 291 height 22
type input "thr"
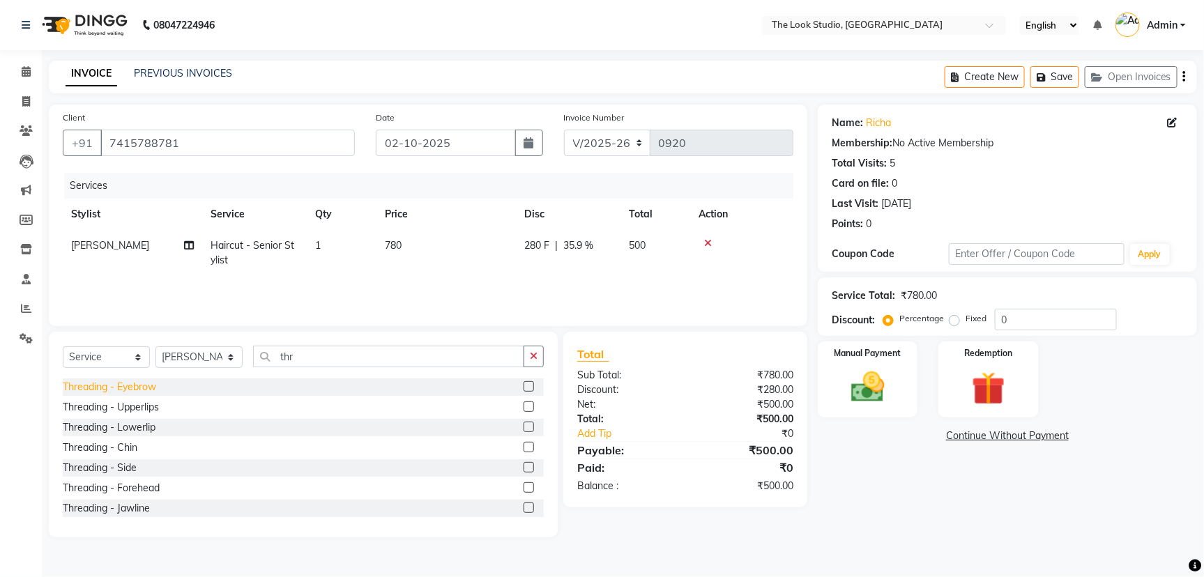
click at [102, 387] on div "Threading - Eyebrow" at bounding box center [109, 387] width 93 height 15
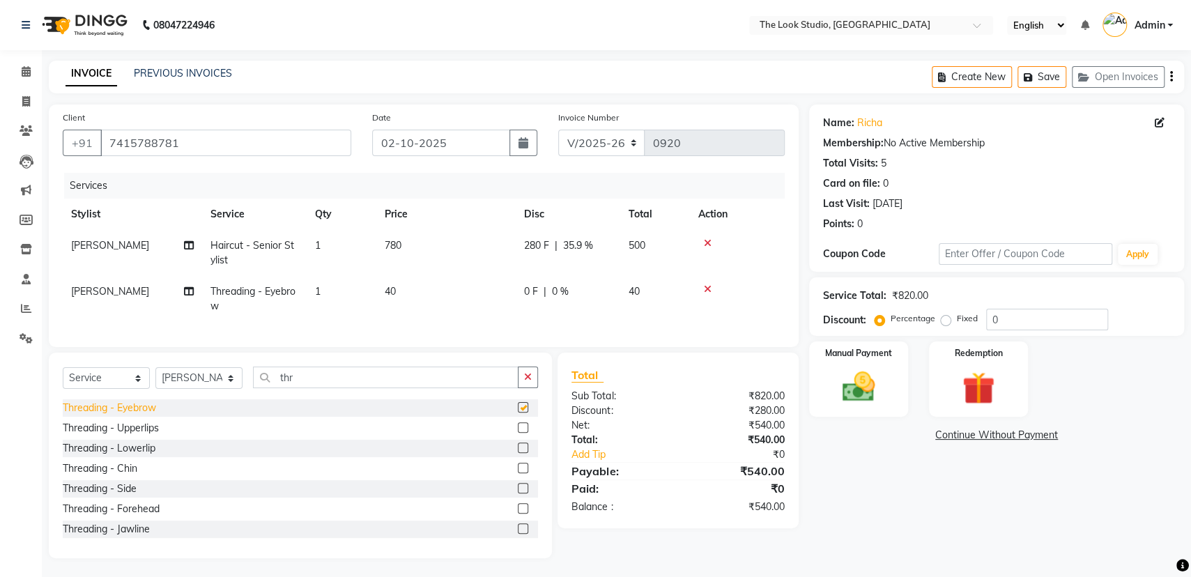
checkbox input "false"
click at [122, 436] on div "Threading - Upperlips" at bounding box center [111, 428] width 96 height 15
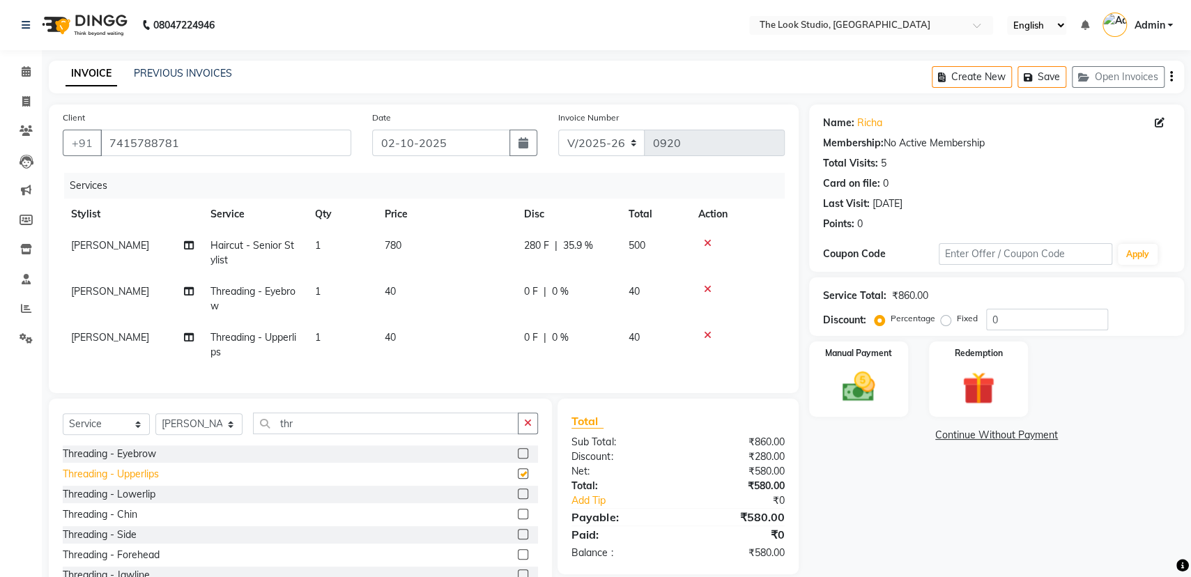
checkbox input "false"
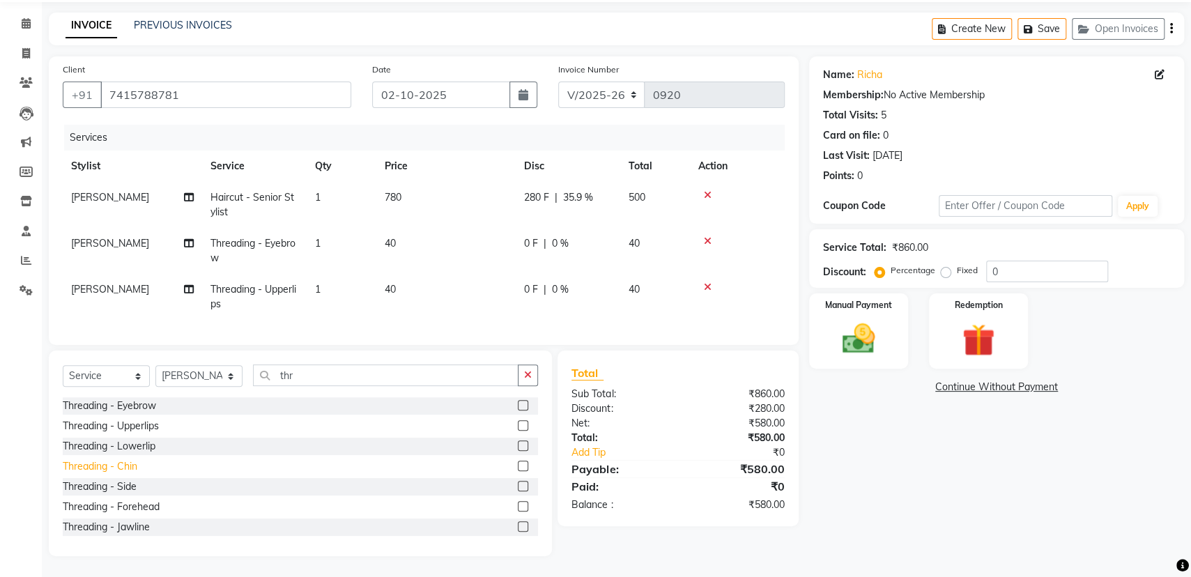
click at [123, 468] on div "Threading - Chin" at bounding box center [100, 466] width 75 height 15
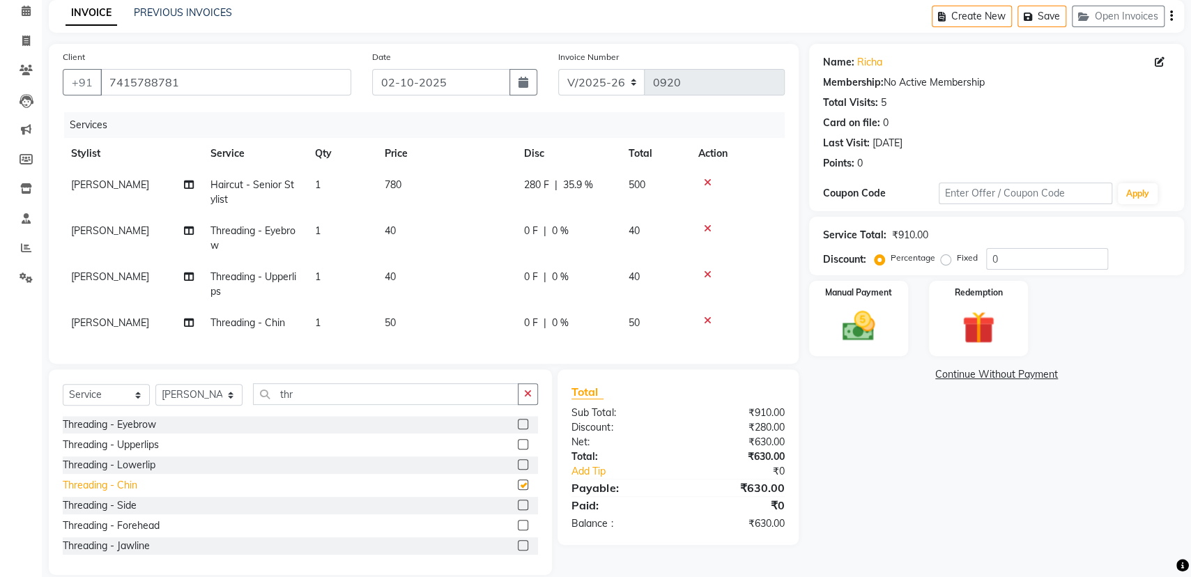
checkbox input "false"
click at [706, 273] on icon at bounding box center [708, 275] width 8 height 10
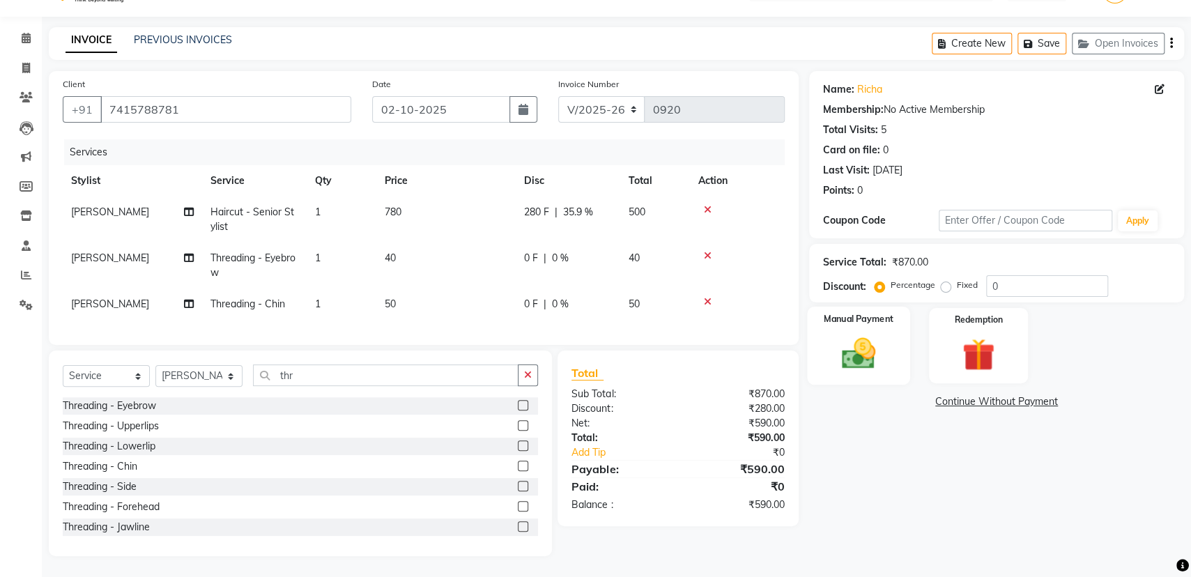
click at [872, 334] on img at bounding box center [859, 353] width 56 height 39
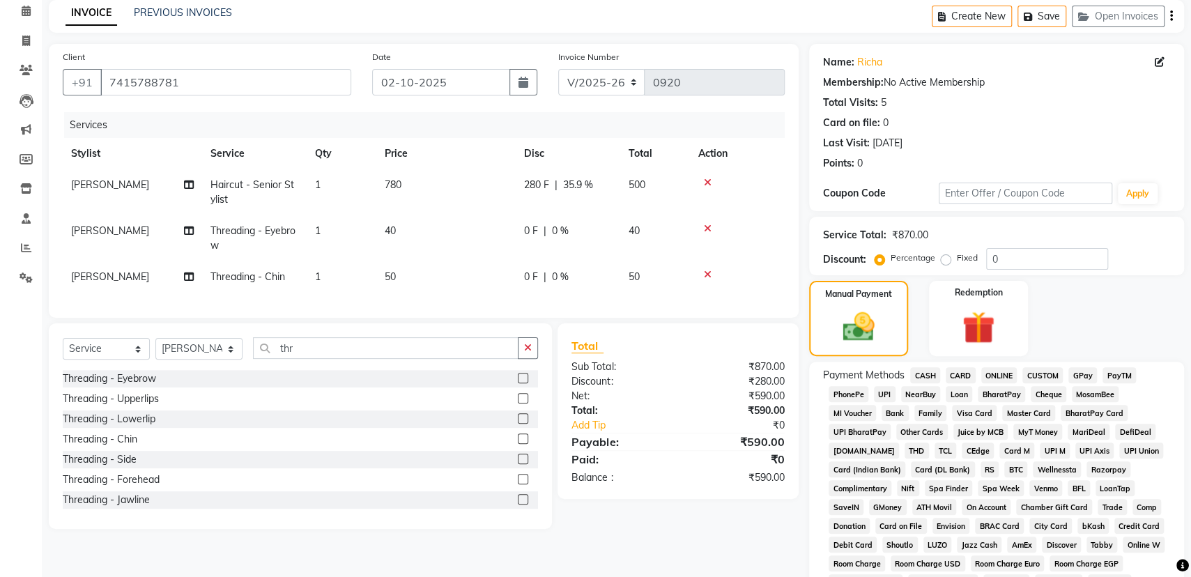
click at [884, 392] on span "UPI" at bounding box center [885, 394] width 22 height 16
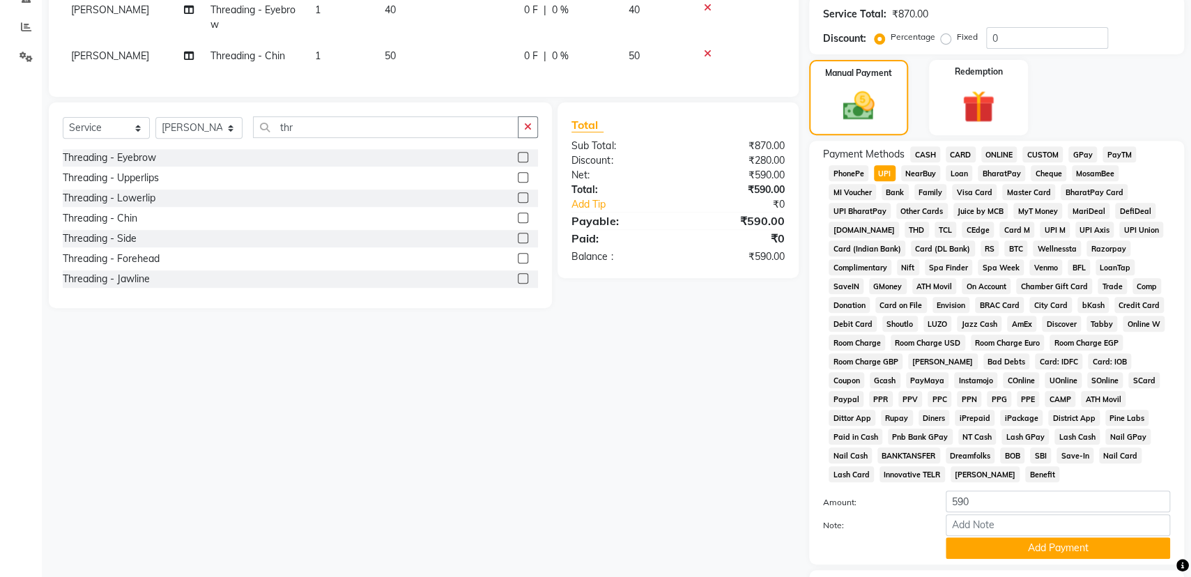
scroll to position [370, 0]
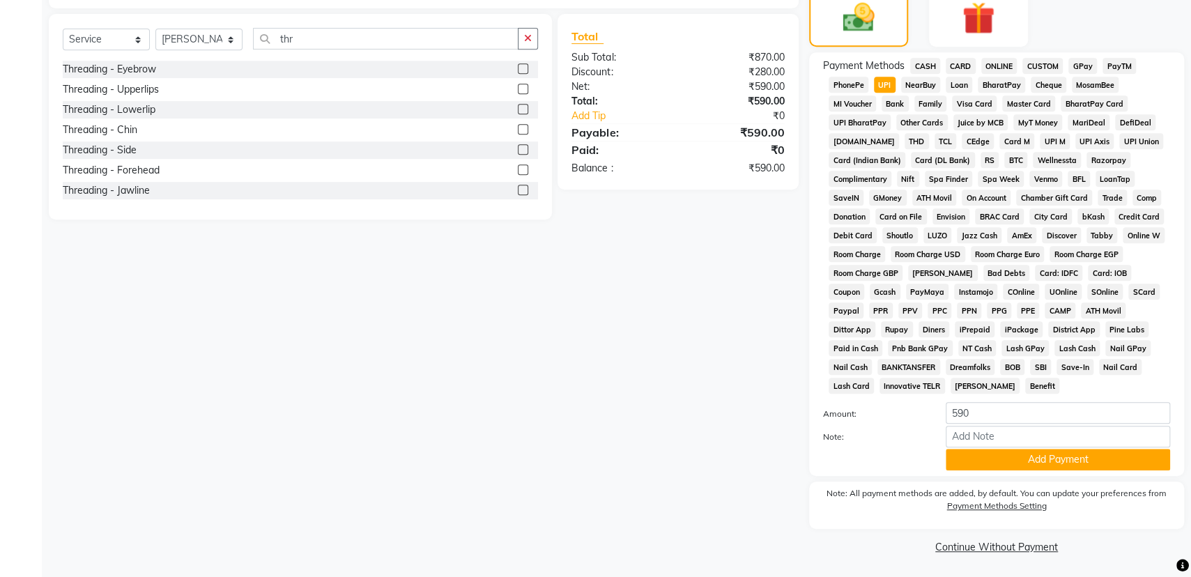
click at [1028, 456] on button "Add Payment" at bounding box center [1058, 460] width 224 height 22
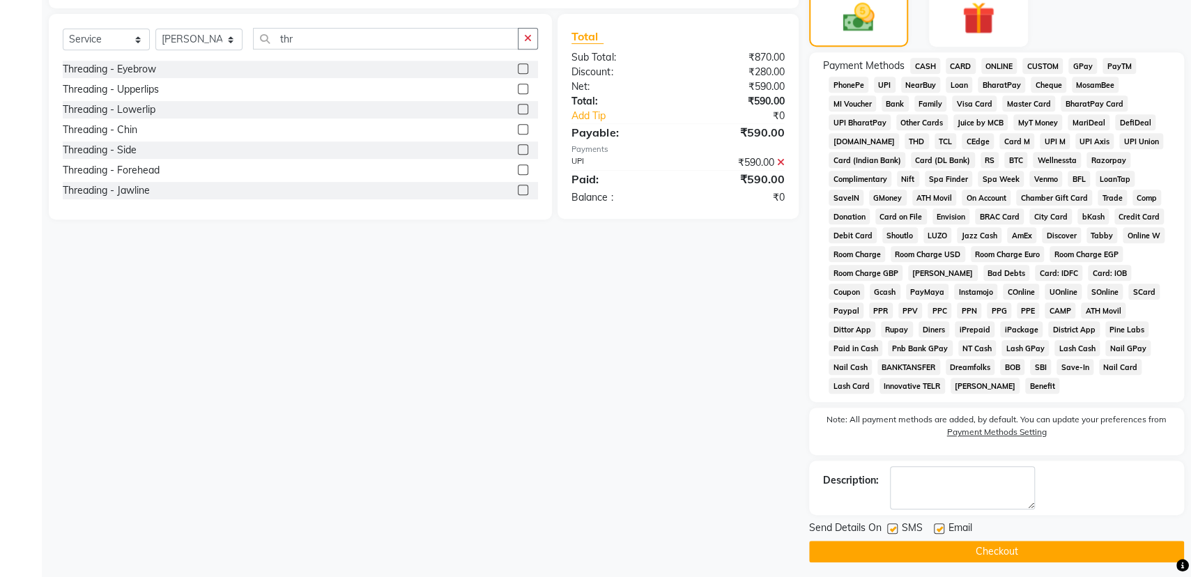
click at [983, 546] on button "Checkout" at bounding box center [996, 552] width 375 height 22
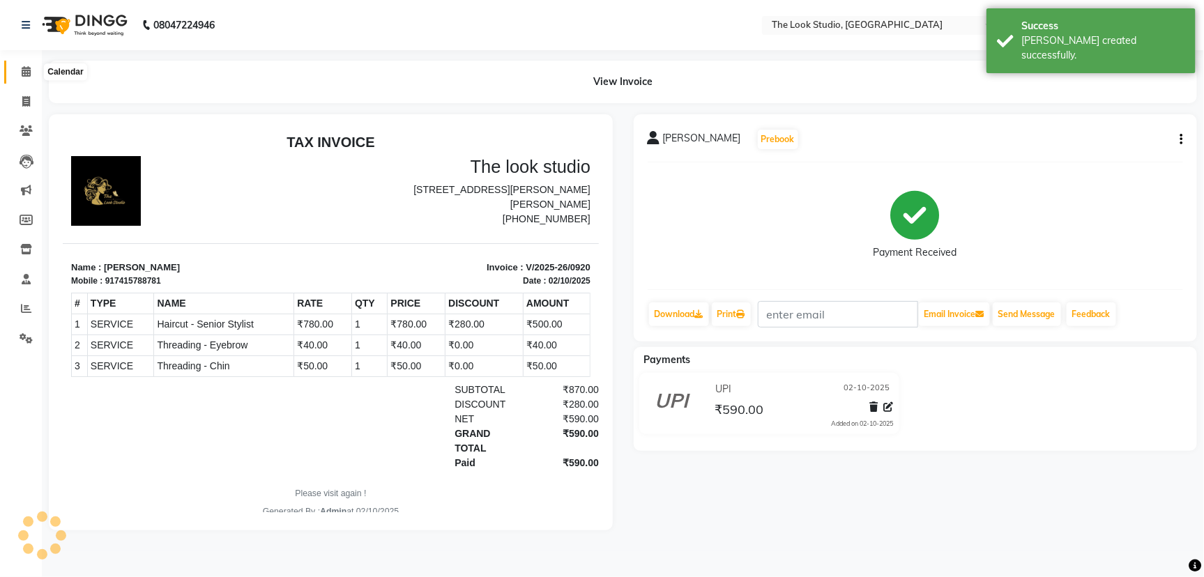
click at [33, 75] on span at bounding box center [26, 72] width 24 height 16
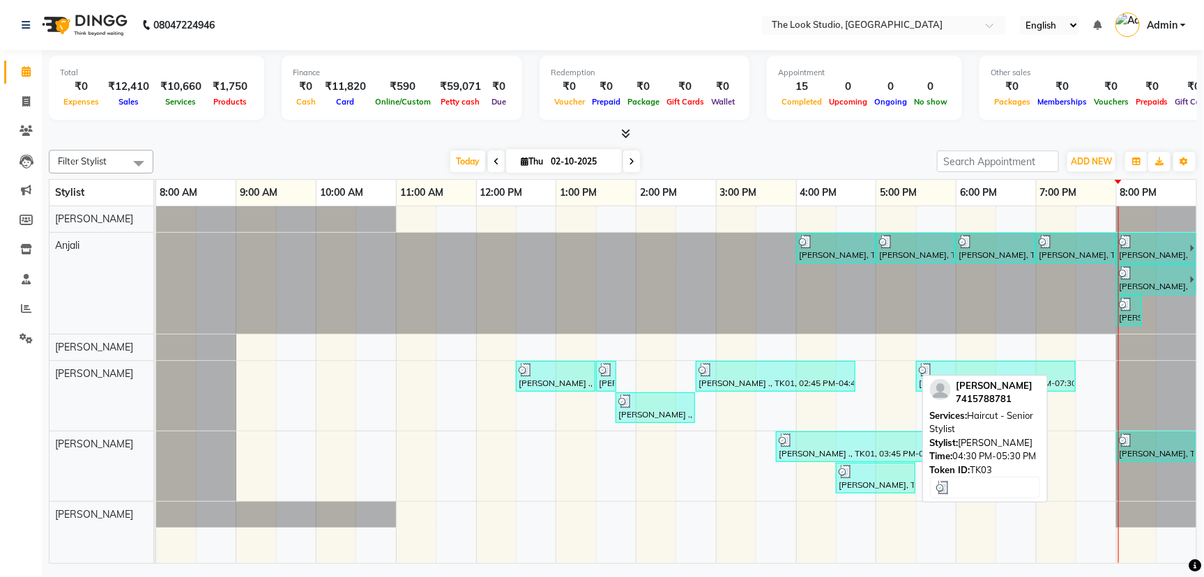
click at [889, 474] on div at bounding box center [875, 472] width 74 height 14
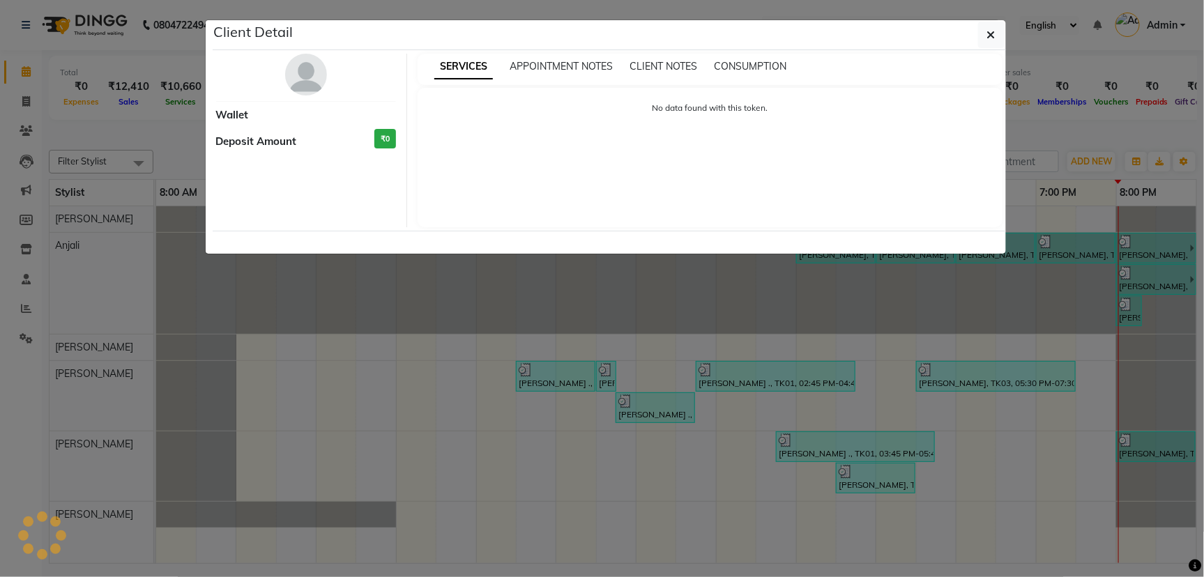
select select "3"
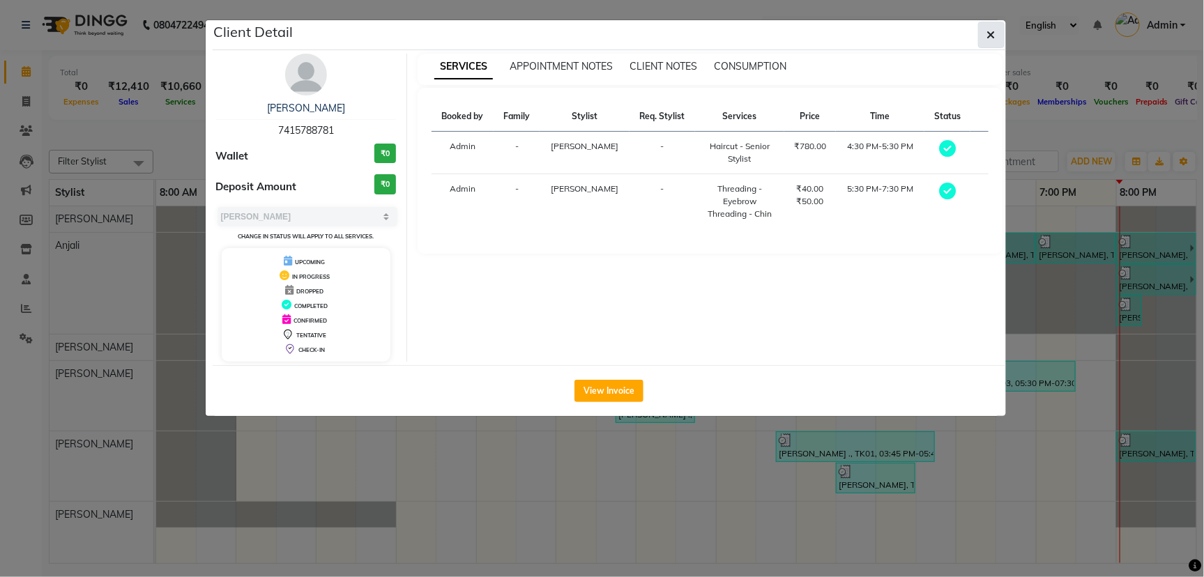
click at [995, 36] on button "button" at bounding box center [991, 35] width 26 height 26
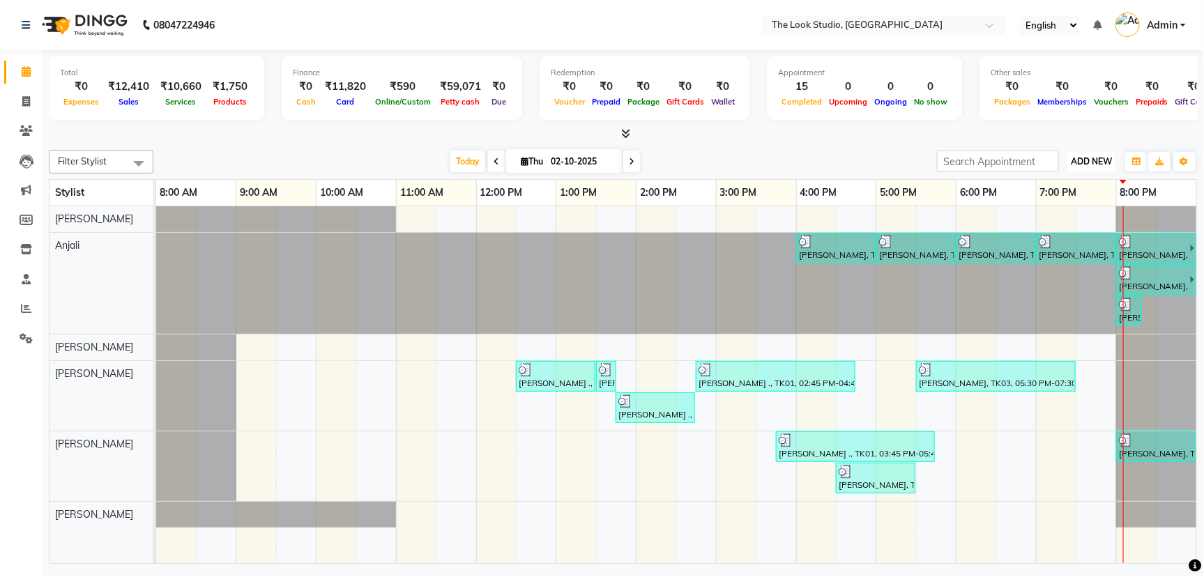
click at [1086, 162] on span "ADD NEW" at bounding box center [1090, 161] width 41 height 10
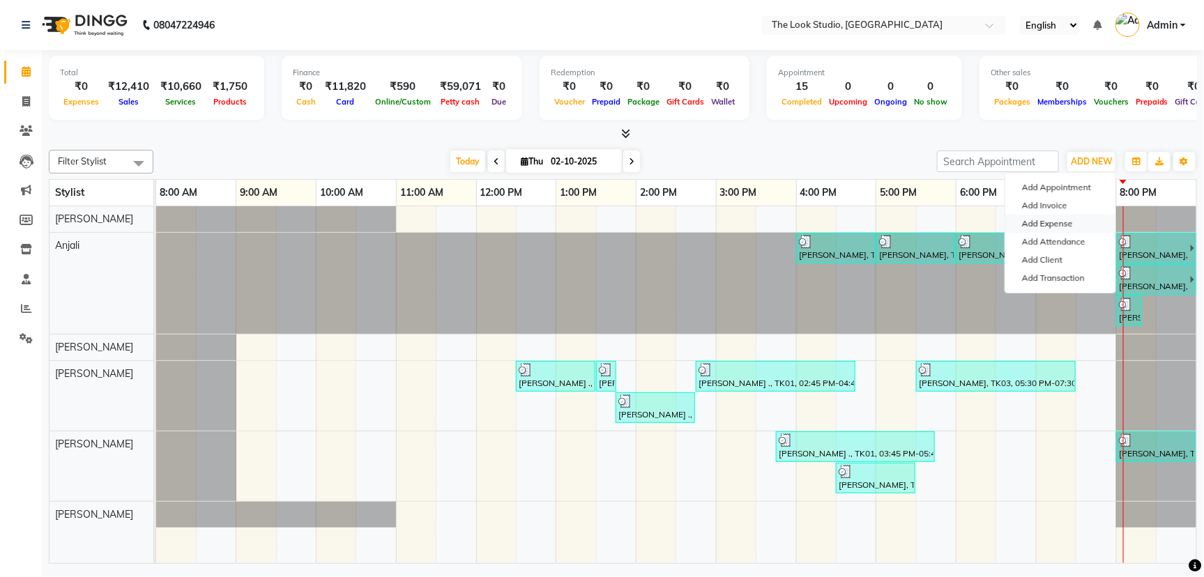
click at [1054, 222] on link "Add Expense" at bounding box center [1060, 224] width 110 height 18
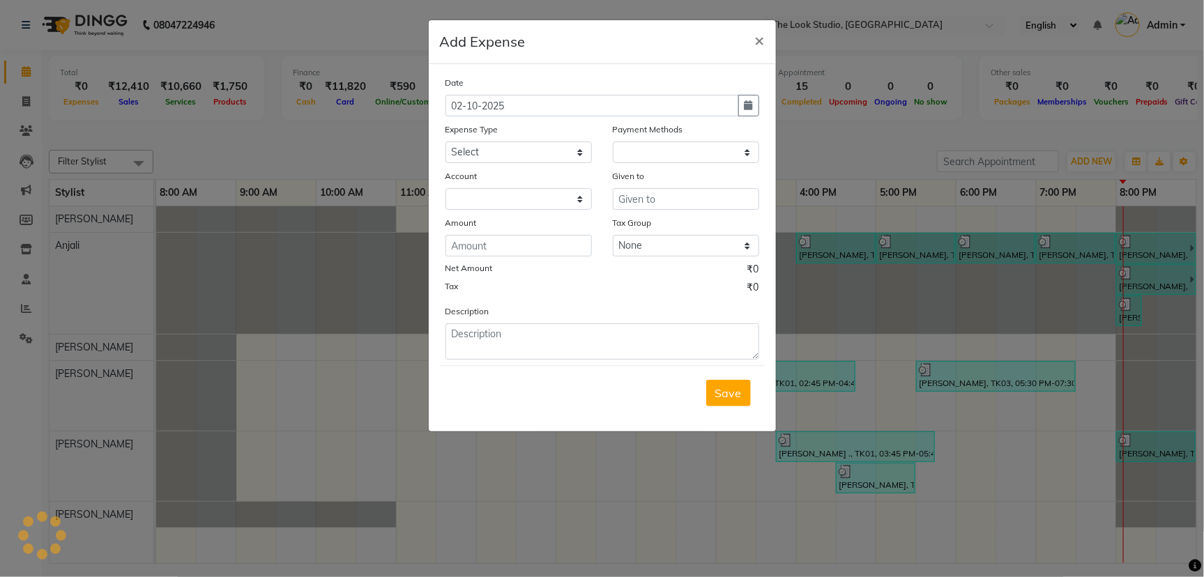
select select "1"
select select "5136"
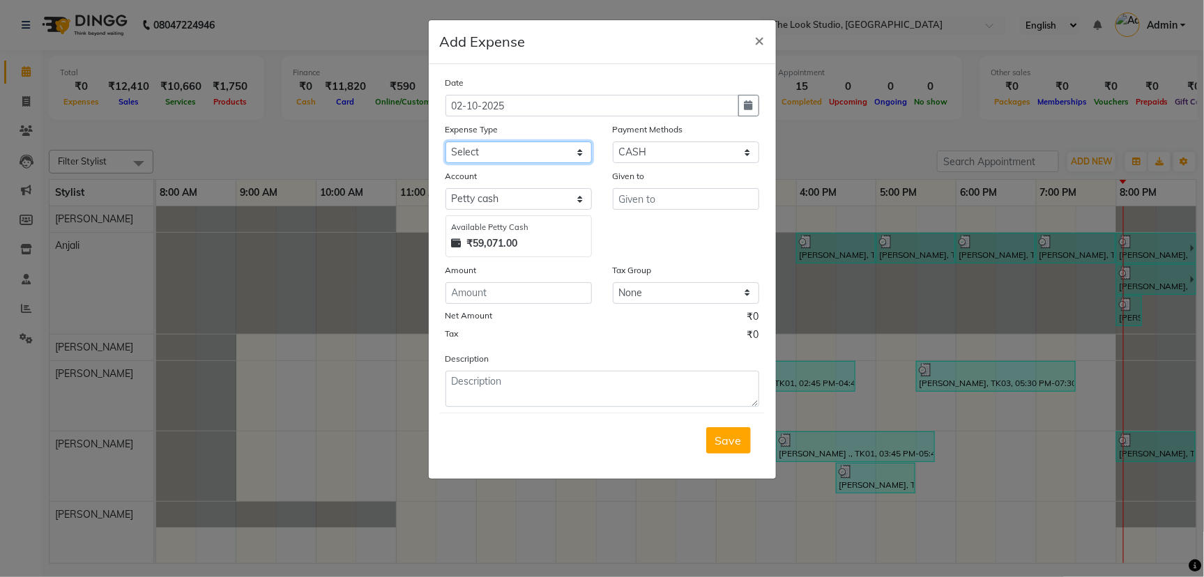
click at [563, 152] on select "Select Advance Salary Bank charges Car maintenance Cash Deposited to bank Cash …" at bounding box center [518, 152] width 146 height 22
select select "13970"
click at [445, 141] on select "Select Advance Salary Bank charges Car maintenance Cash Deposited to bank Cash …" at bounding box center [518, 152] width 146 height 22
click at [505, 295] on input "number" at bounding box center [518, 293] width 146 height 22
type input "30"
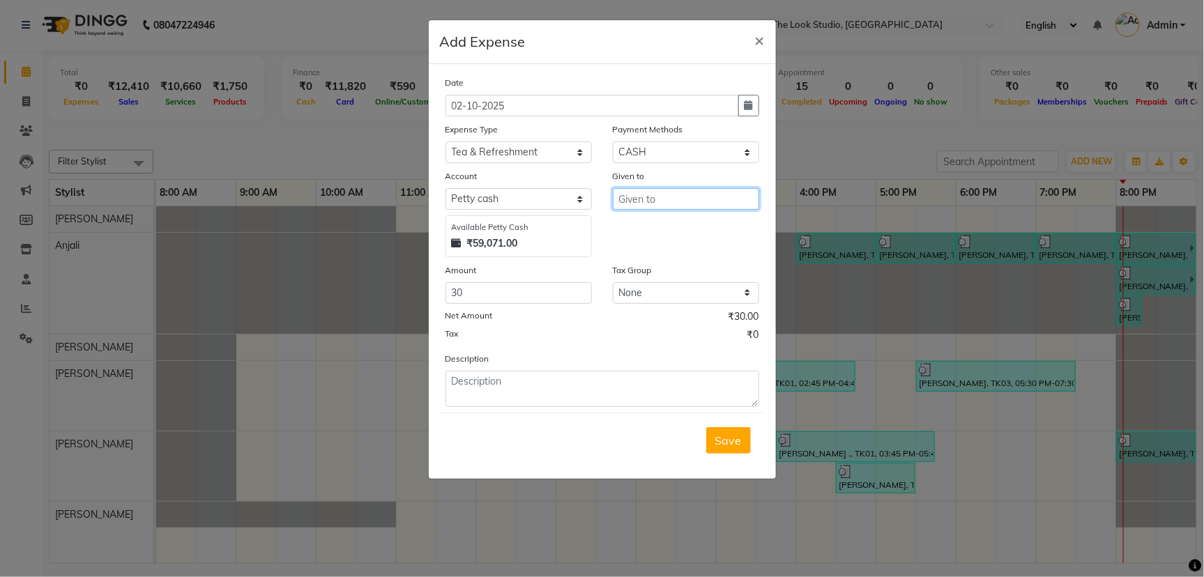
click at [647, 191] on input "text" at bounding box center [686, 199] width 146 height 22
click at [631, 224] on span "B" at bounding box center [634, 229] width 8 height 14
type input "[PERSON_NAME]"
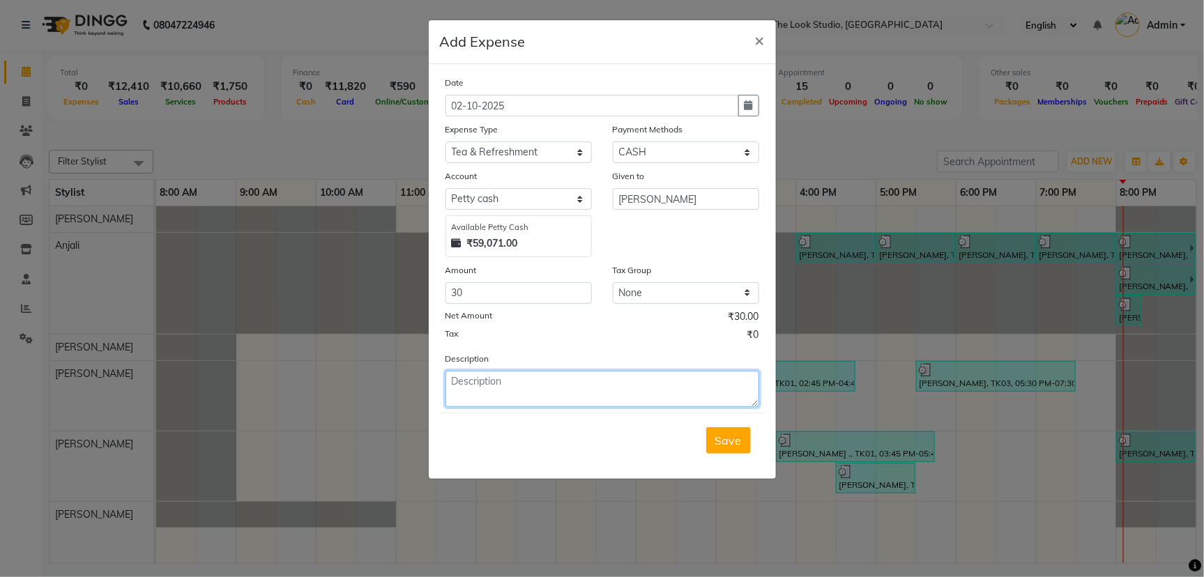
click at [585, 386] on textarea at bounding box center [602, 389] width 314 height 36
type textarea "milk"
click at [746, 436] on button "Save" at bounding box center [728, 440] width 45 height 26
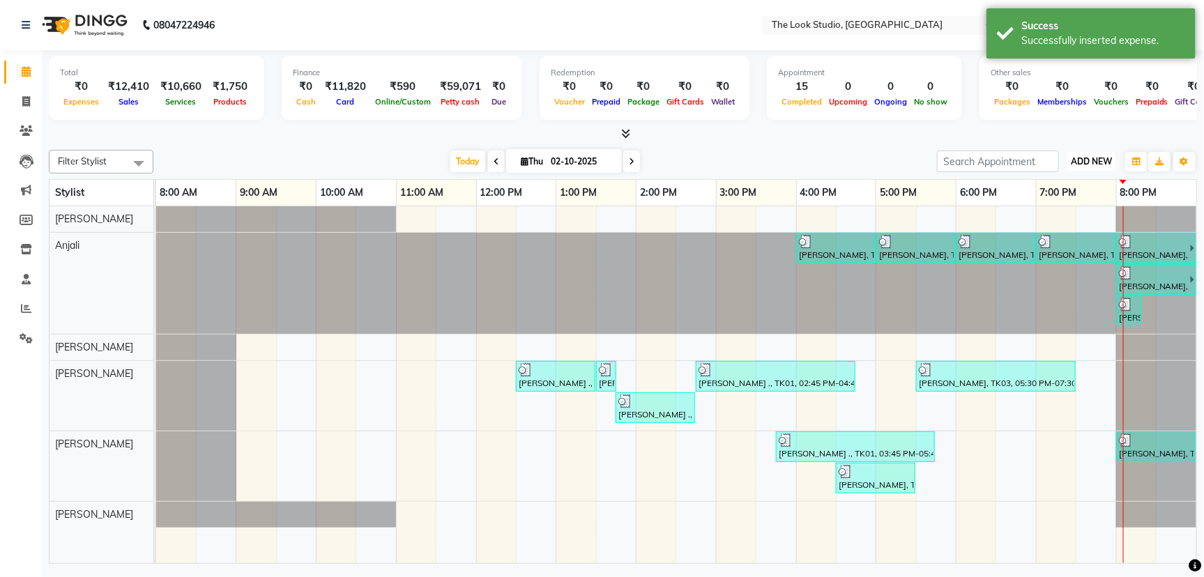
click at [1079, 155] on button "ADD NEW Toggle Dropdown" at bounding box center [1091, 162] width 48 height 20
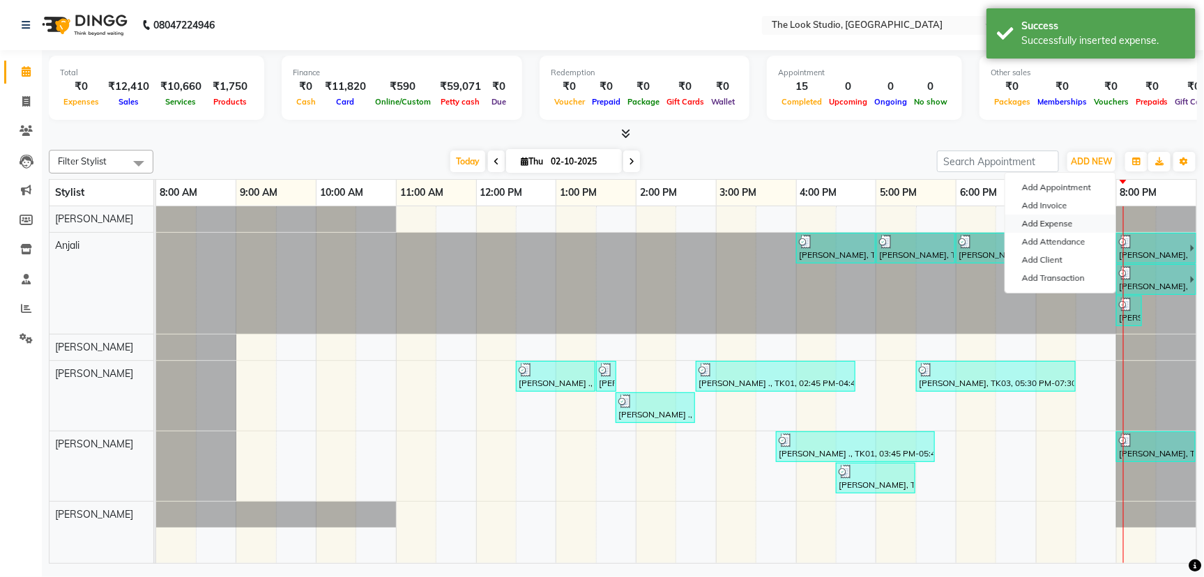
click at [1064, 221] on link "Add Expense" at bounding box center [1060, 224] width 110 height 18
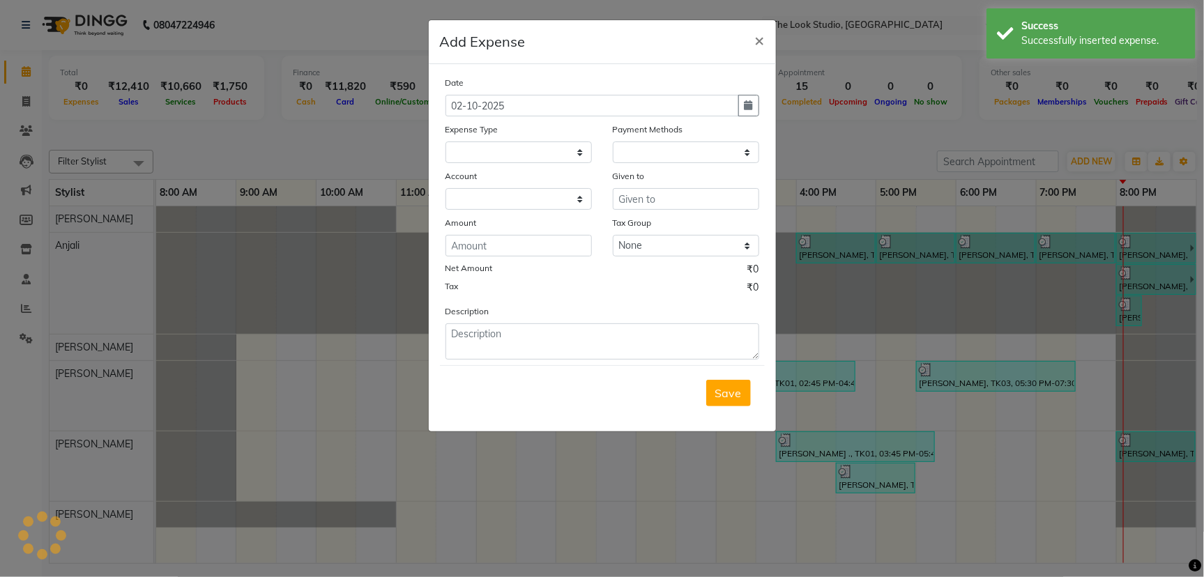
select select "1"
select select "5136"
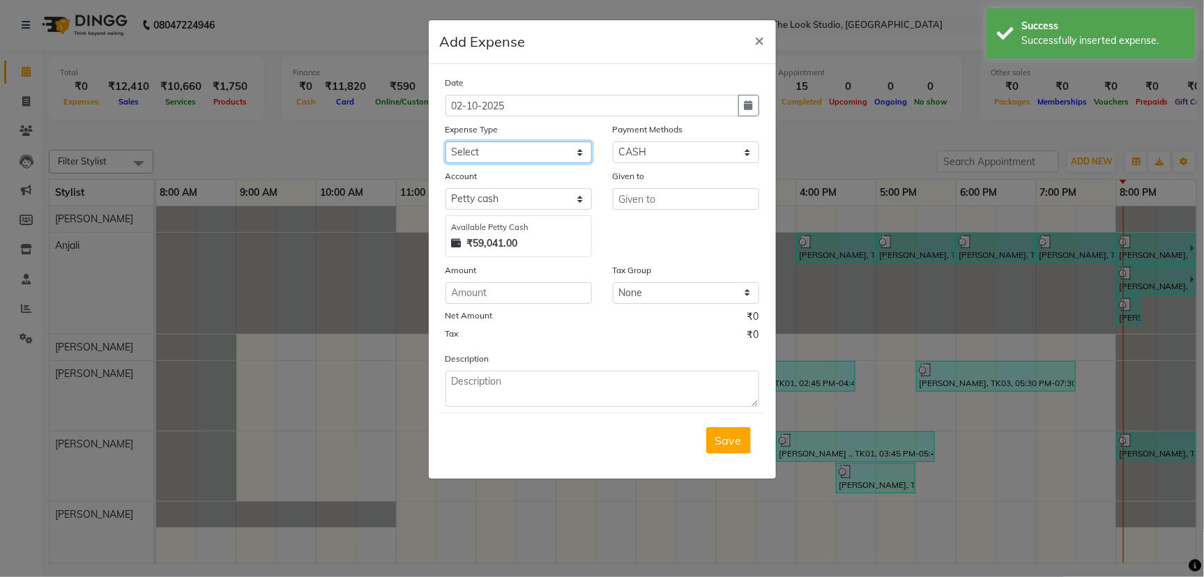
click at [549, 151] on select "Select Advance Salary Bank charges Car maintenance Cash Deposited to bank Cash …" at bounding box center [518, 152] width 146 height 22
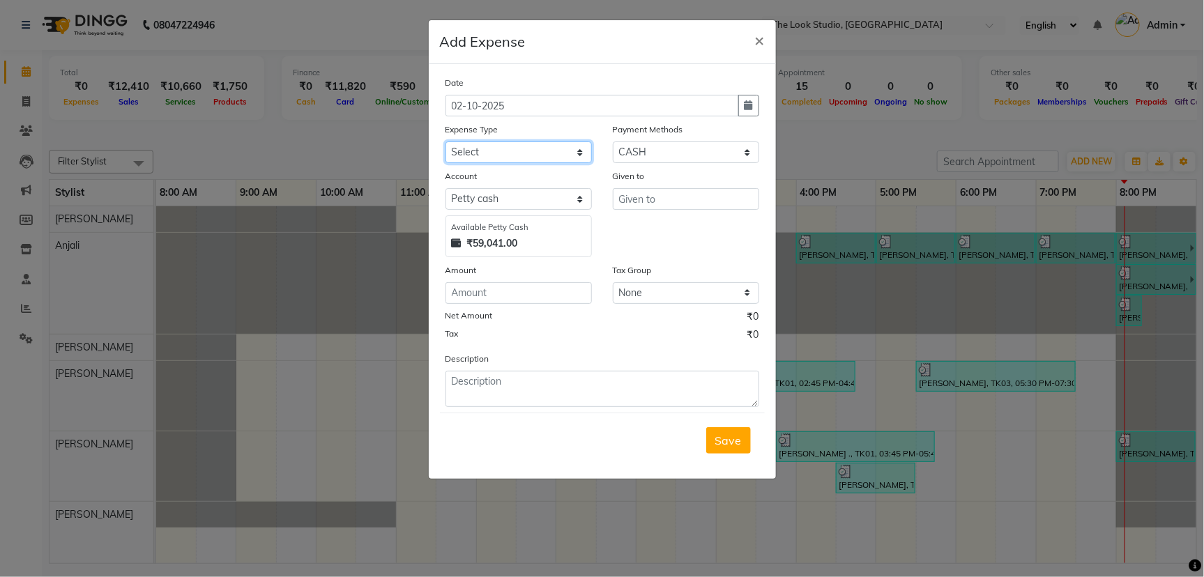
select select "13963"
click at [445, 141] on select "Select Advance Salary Bank charges Car maintenance Cash Deposited to bank Cash …" at bounding box center [518, 152] width 146 height 22
click at [529, 293] on input "number" at bounding box center [518, 293] width 146 height 22
type input "70"
click at [696, 198] on input "text" at bounding box center [686, 199] width 146 height 22
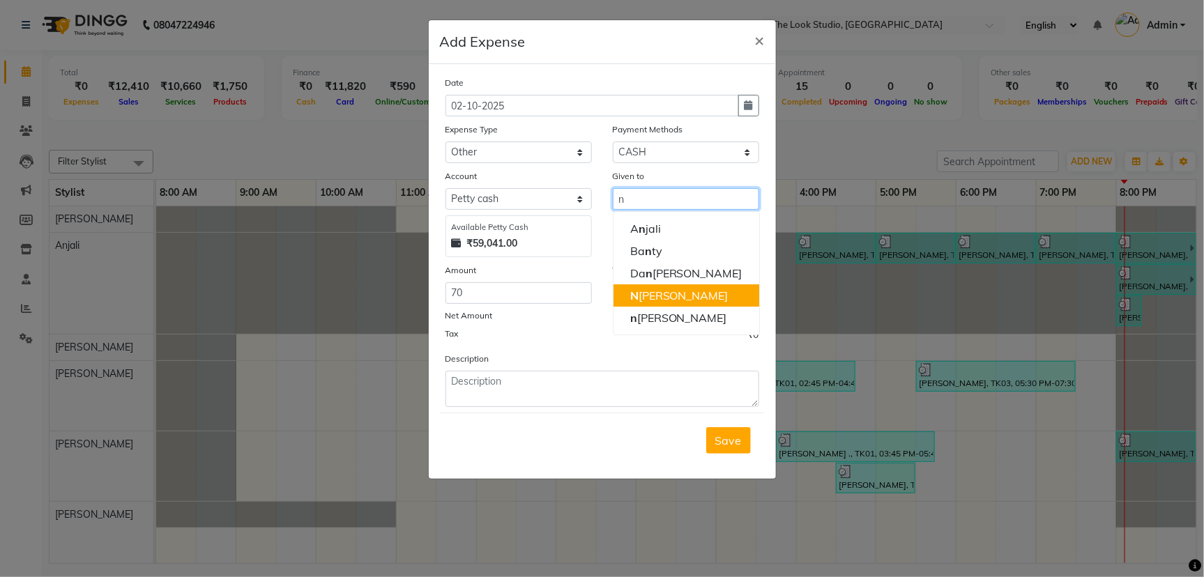
click at [650, 286] on button "N [PERSON_NAME]" at bounding box center [686, 295] width 146 height 22
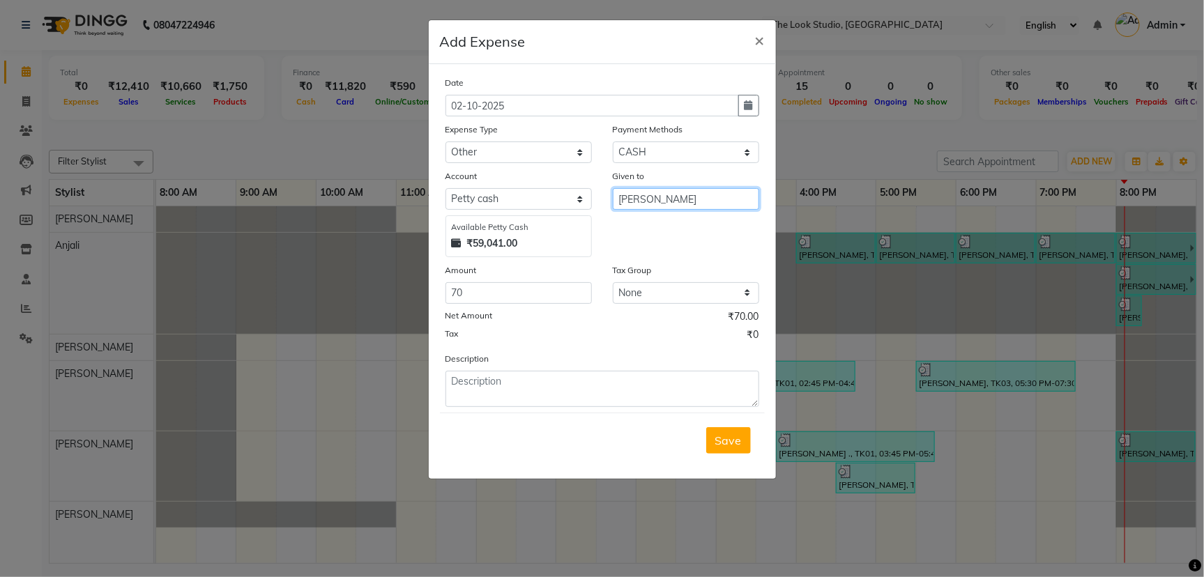
type input "[PERSON_NAME]"
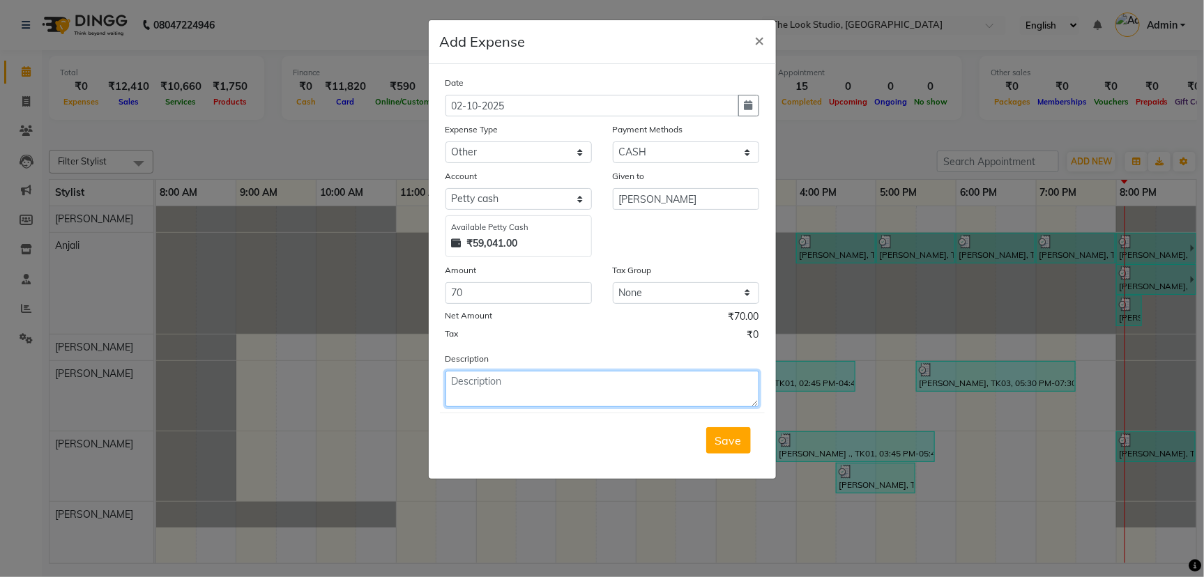
click at [566, 387] on textarea at bounding box center [602, 389] width 314 height 36
type textarea "food"
click at [729, 447] on button "Save" at bounding box center [728, 440] width 45 height 26
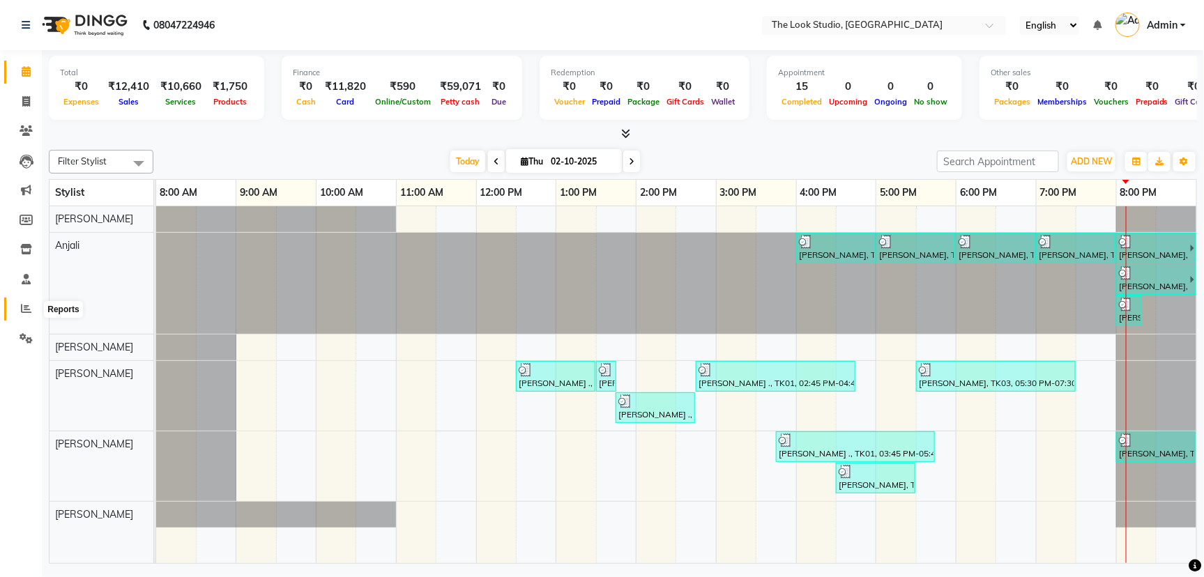
click at [21, 307] on icon at bounding box center [26, 308] width 10 height 10
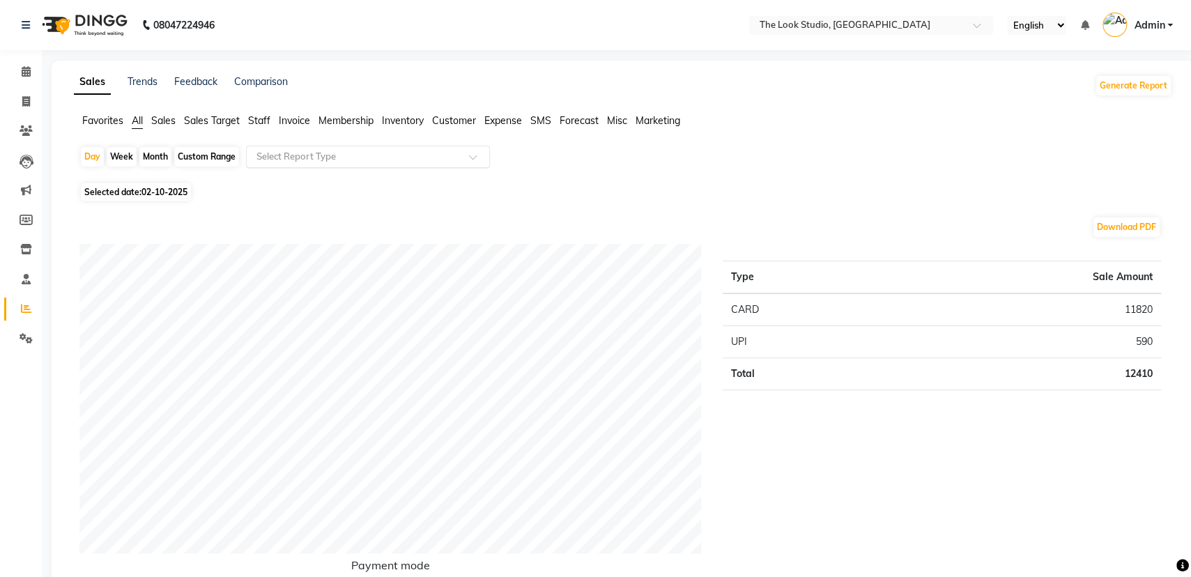
click at [270, 161] on input "text" at bounding box center [354, 157] width 201 height 14
click at [146, 185] on span "Selected date: [DATE]" at bounding box center [136, 191] width 110 height 17
select select "10"
select select "2025"
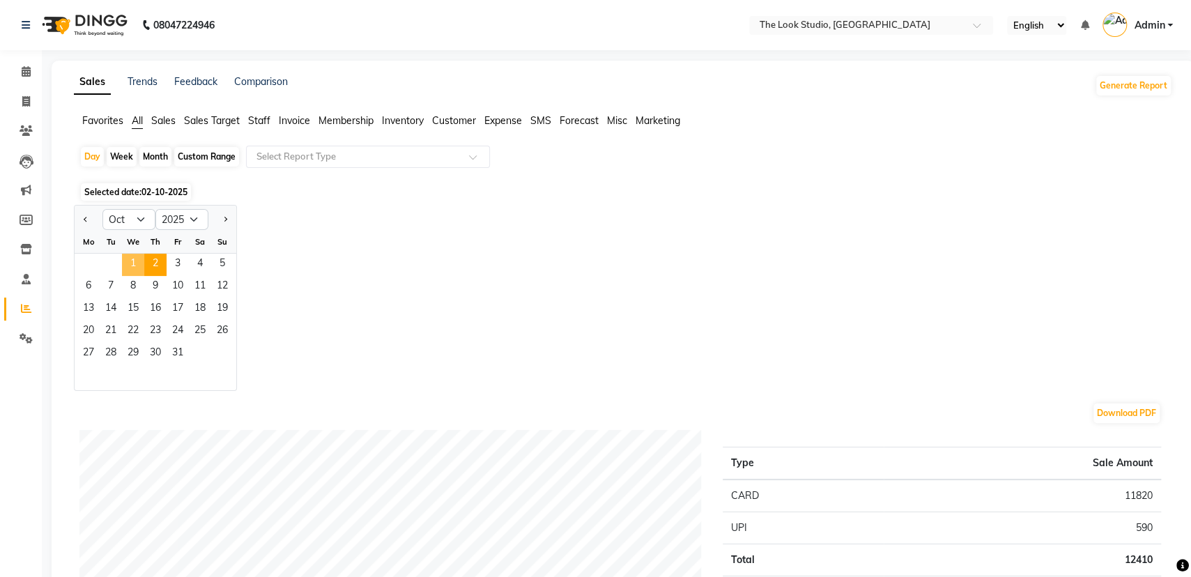
click at [122, 261] on span "1" at bounding box center [133, 265] width 22 height 22
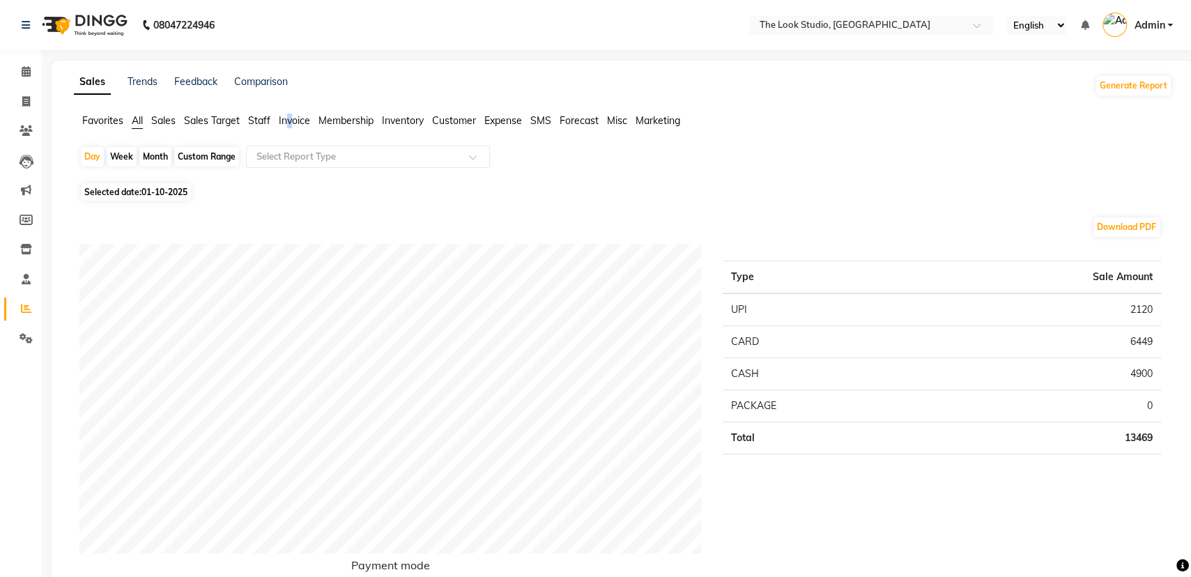
click at [290, 117] on span "Invoice" at bounding box center [294, 120] width 31 height 13
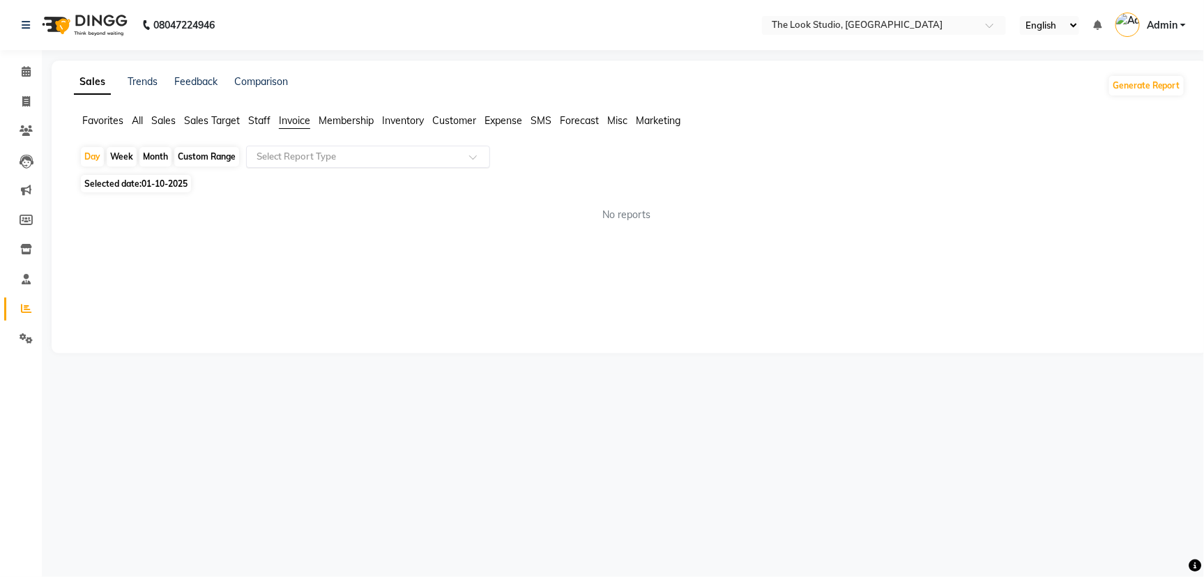
click at [325, 156] on input "text" at bounding box center [354, 157] width 201 height 14
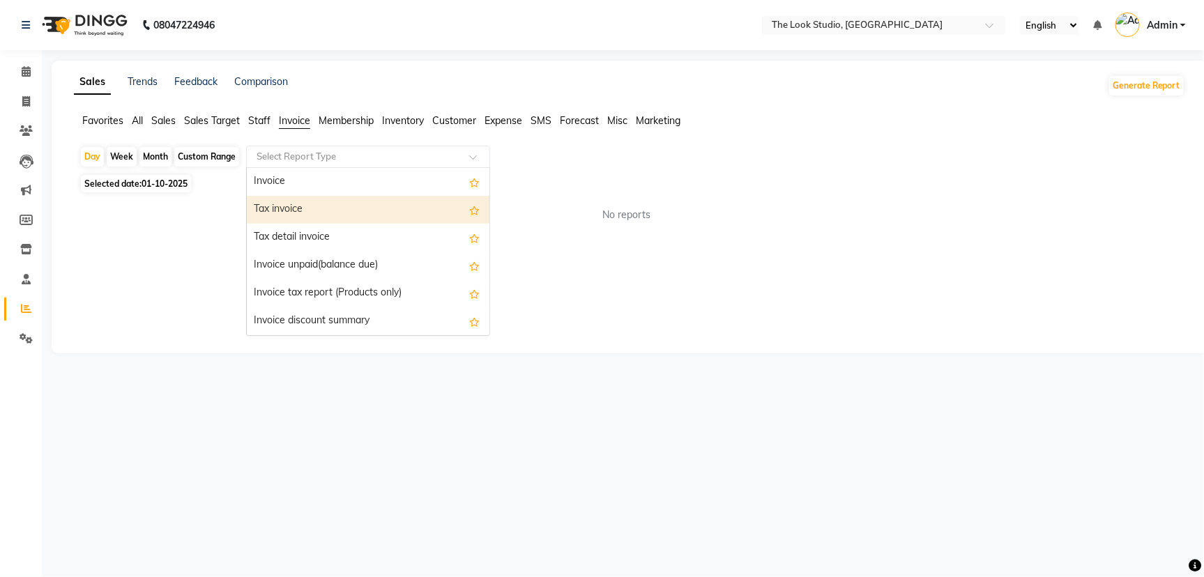
click at [330, 204] on div "Tax invoice" at bounding box center [368, 210] width 243 height 28
select select "full_report"
select select "csv"
